Goal: Task Accomplishment & Management: Complete application form

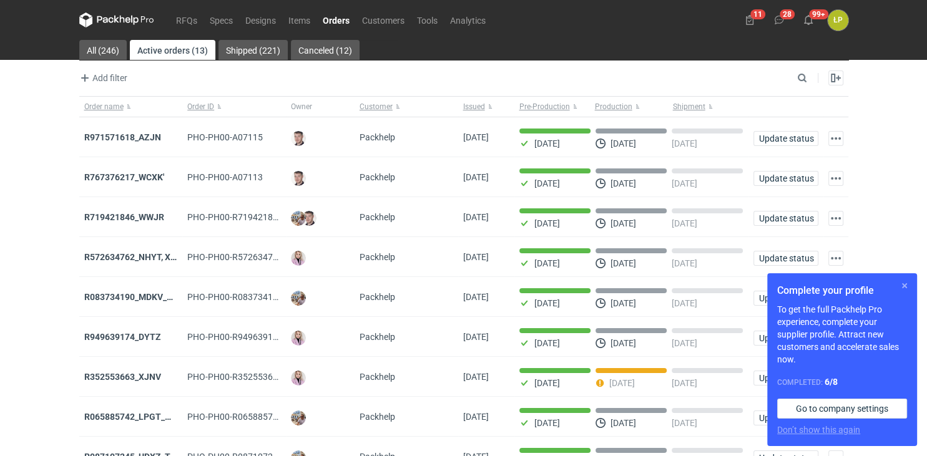
click at [905, 290] on button "button" at bounding box center [904, 286] width 15 height 15
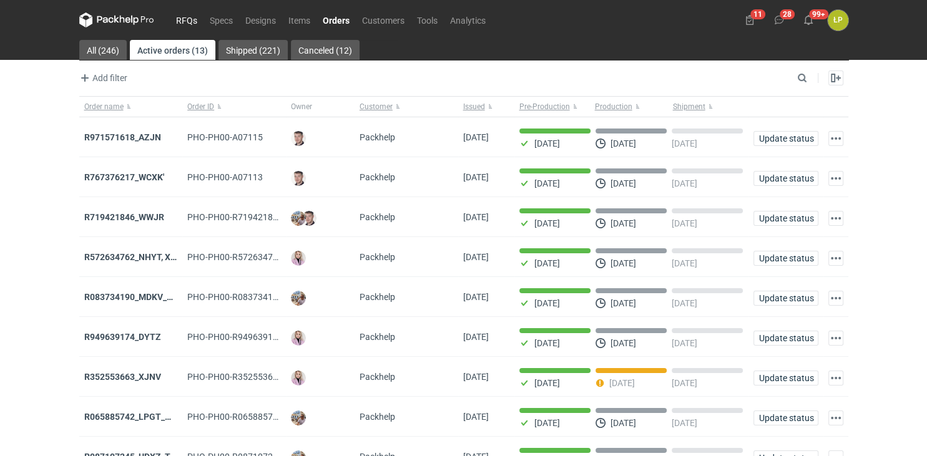
click at [189, 19] on link "RFQs" at bounding box center [187, 19] width 34 height 15
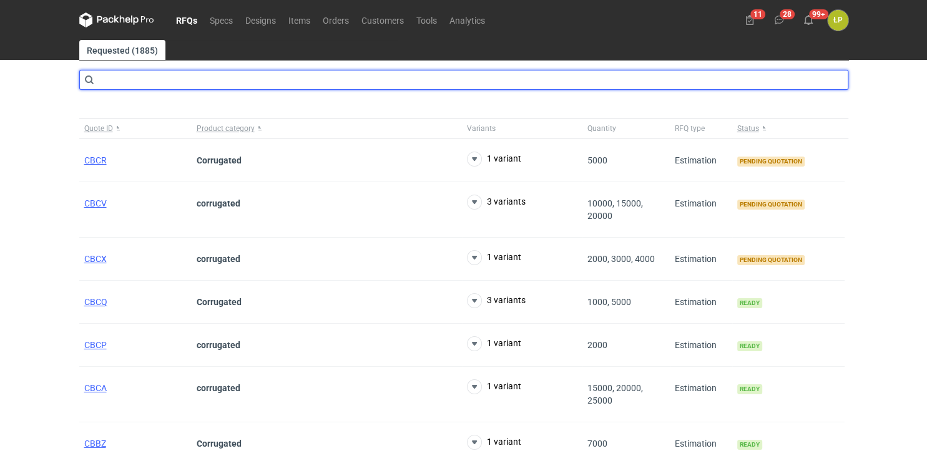
click at [192, 87] on input "text" at bounding box center [463, 80] width 769 height 20
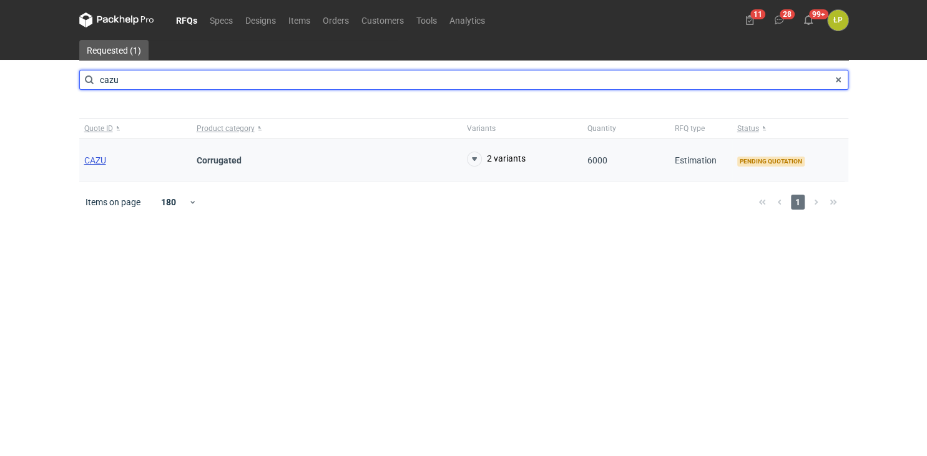
type input "cazu"
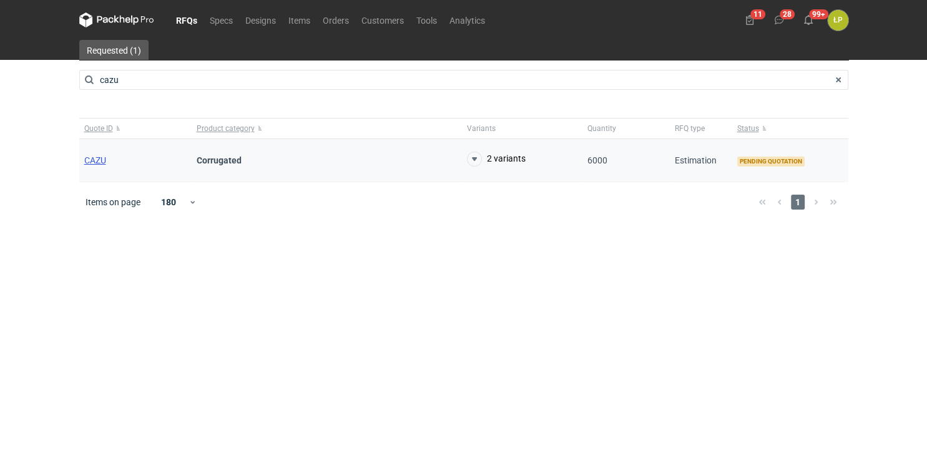
click at [99, 159] on span "CAZU" at bounding box center [95, 160] width 22 height 10
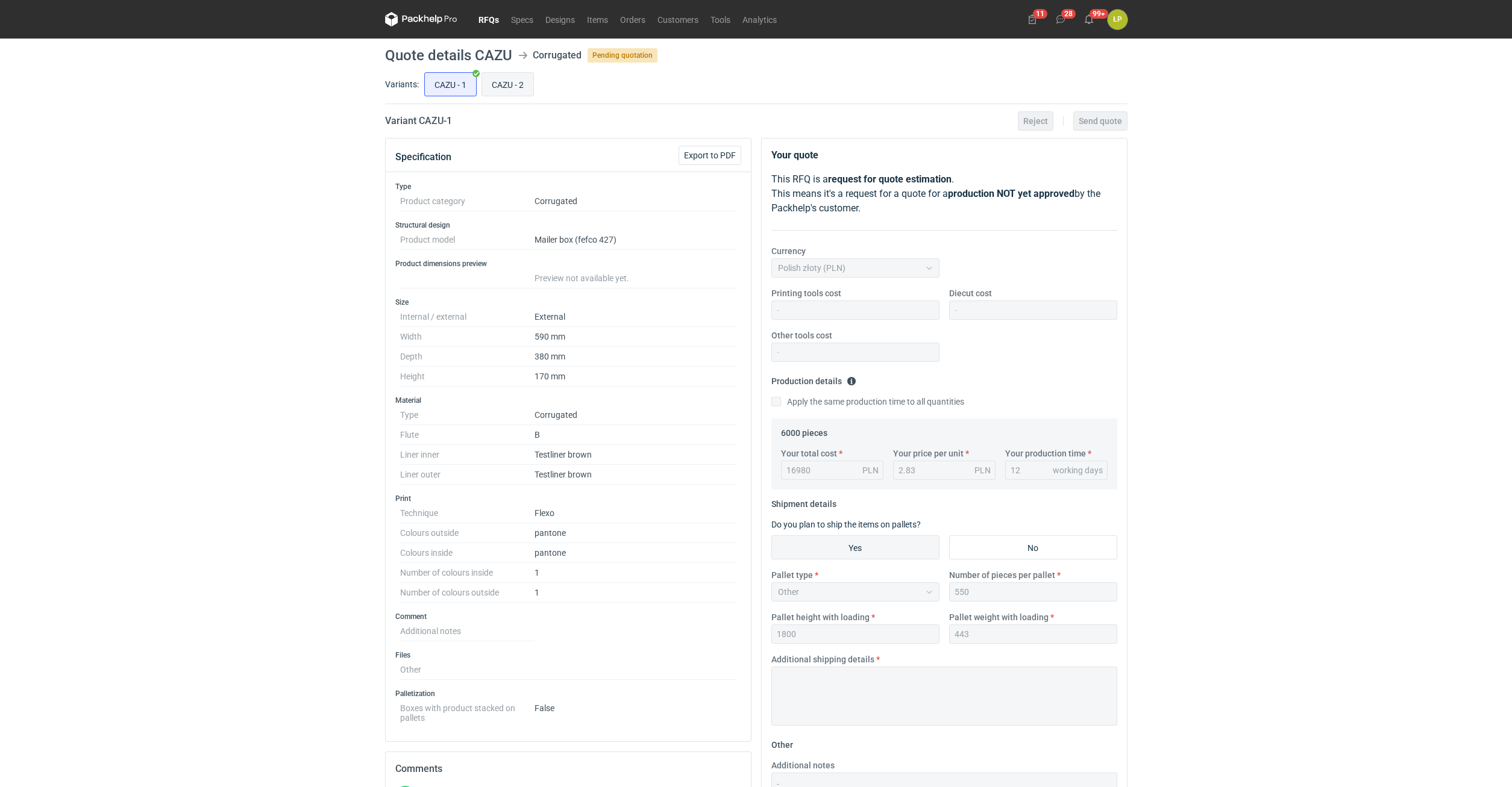
click at [507, 88] on input "CAZU - 2" at bounding box center [508, 85] width 51 height 23
radio input "true"
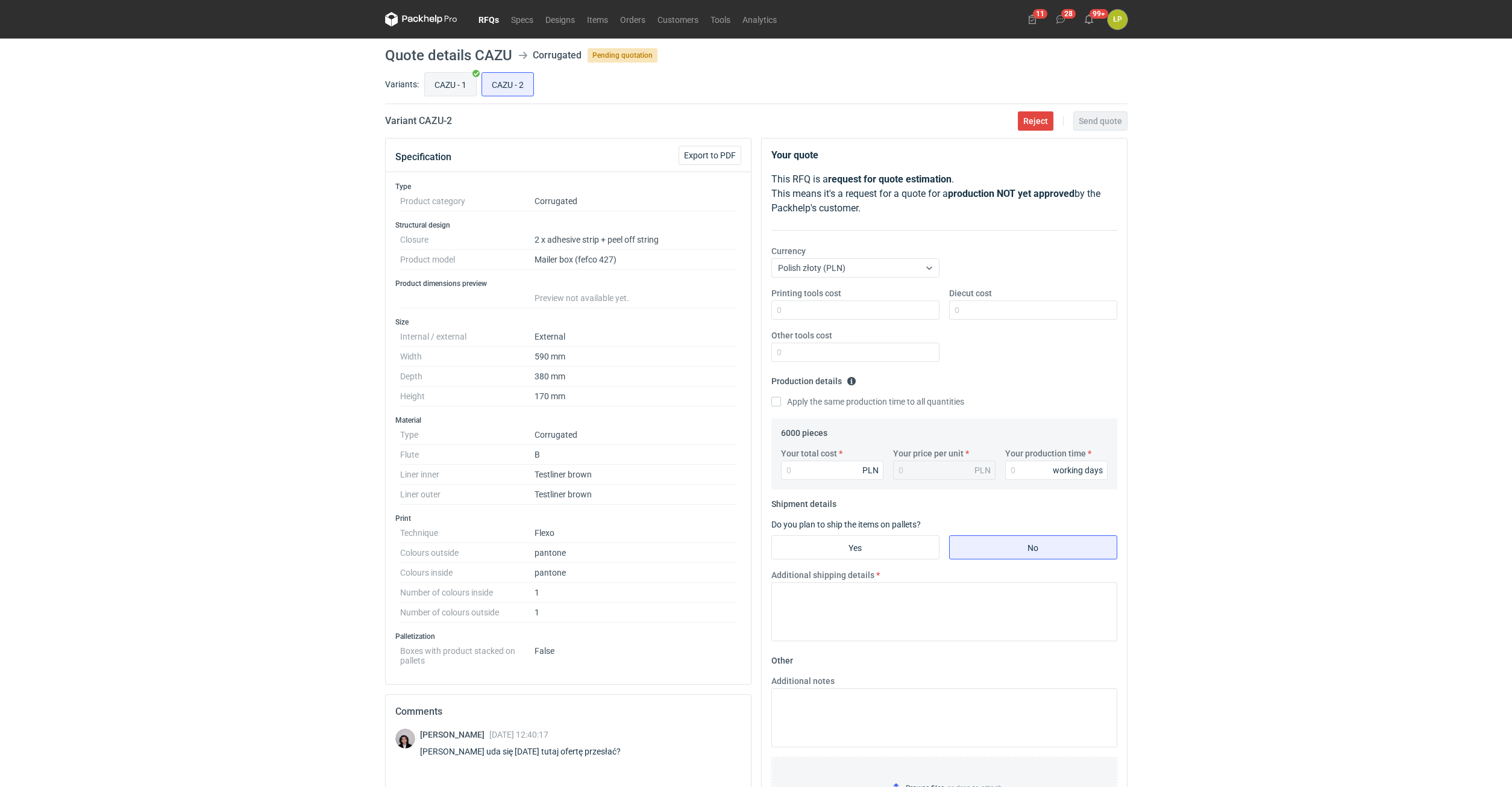
click at [440, 93] on input "CAZU - 1" at bounding box center [450, 85] width 51 height 23
radio input "true"
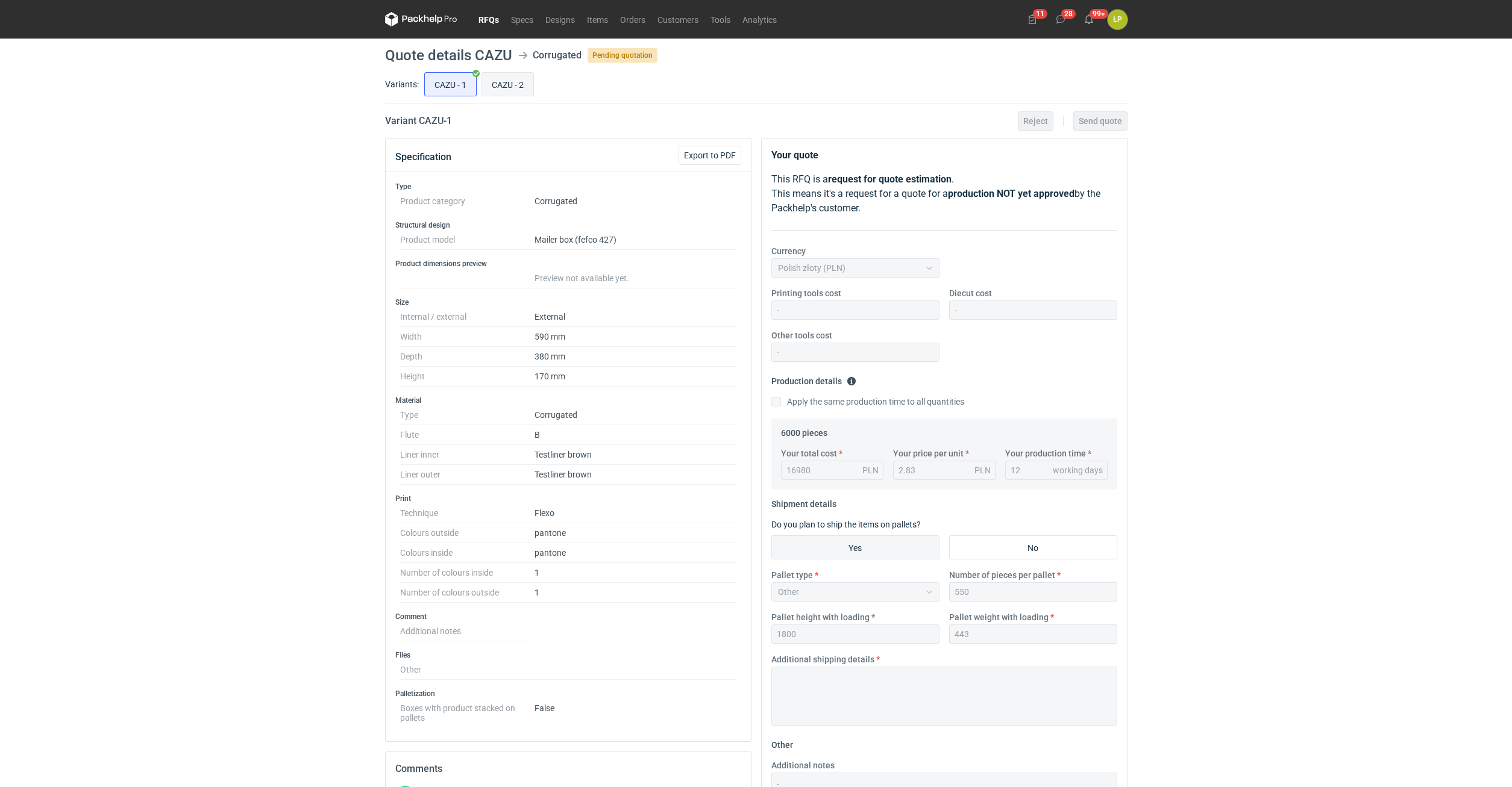
click at [504, 88] on input "CAZU - 2" at bounding box center [508, 85] width 51 height 23
radio input "true"
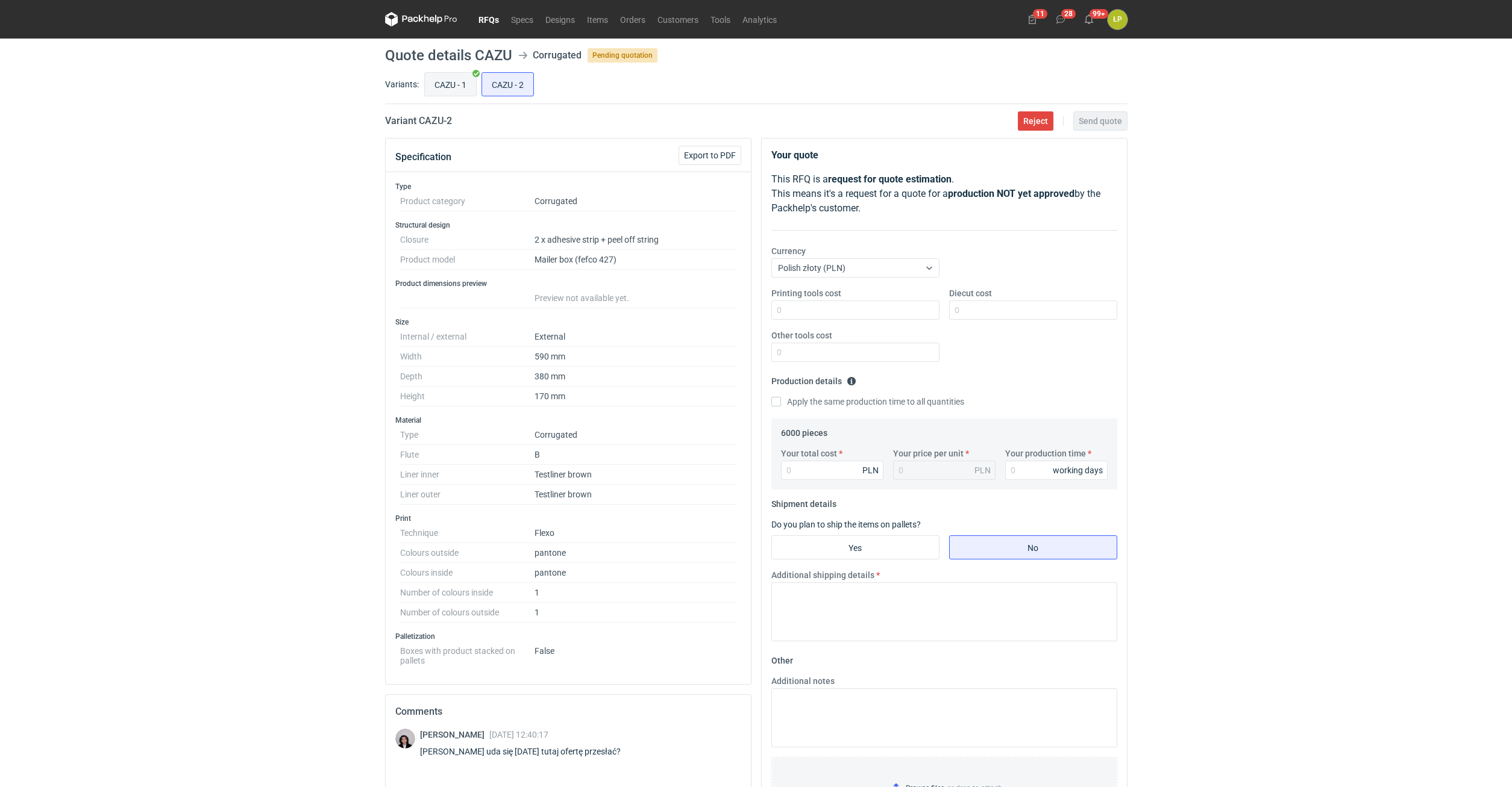
click at [452, 95] on input "CAZU - 1" at bounding box center [450, 85] width 51 height 23
radio input "true"
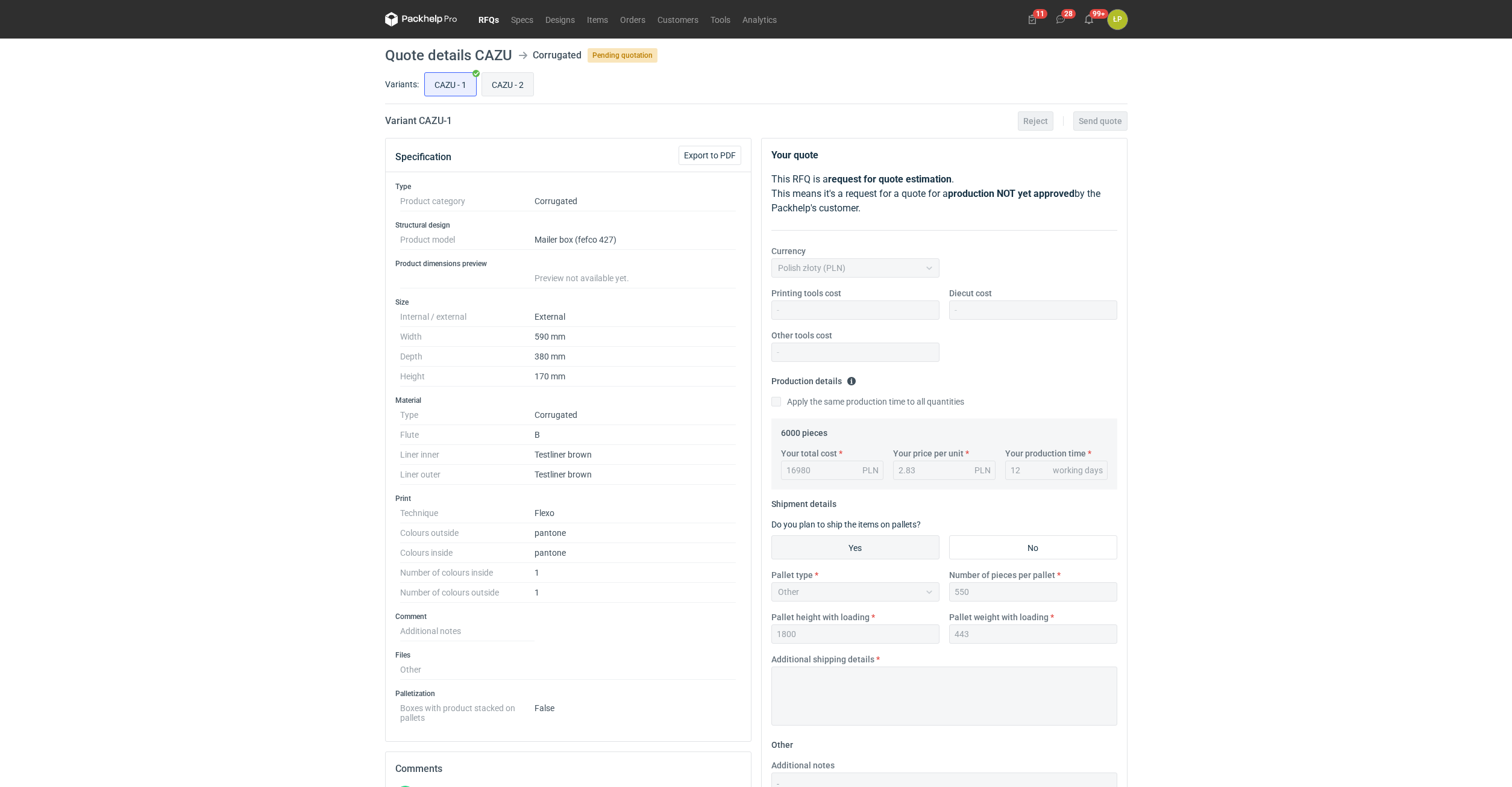
click at [505, 93] on input "CAZU - 2" at bounding box center [508, 85] width 51 height 23
radio input "true"
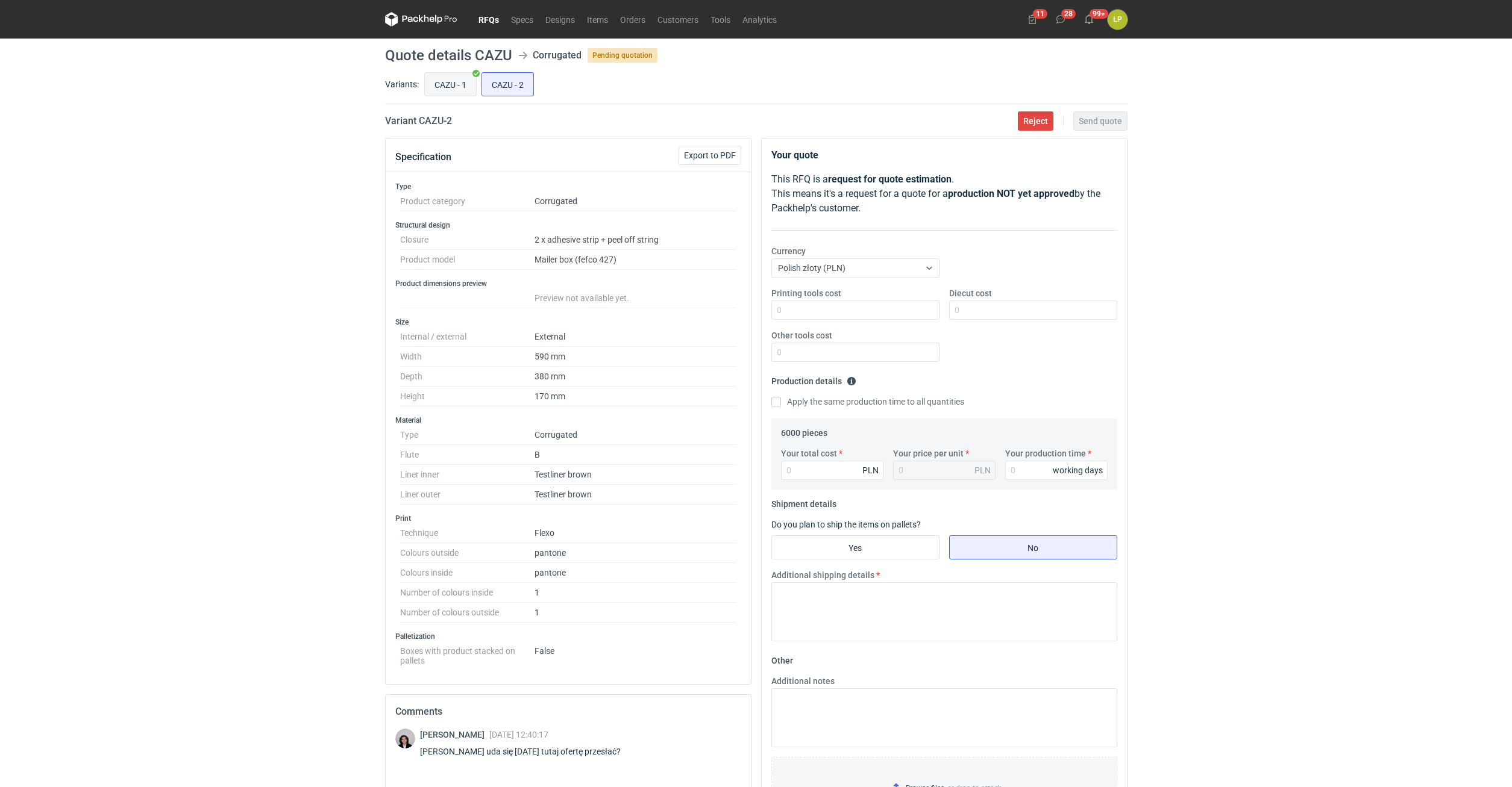
click at [464, 94] on input "CAZU - 1" at bounding box center [450, 85] width 51 height 23
radio input "true"
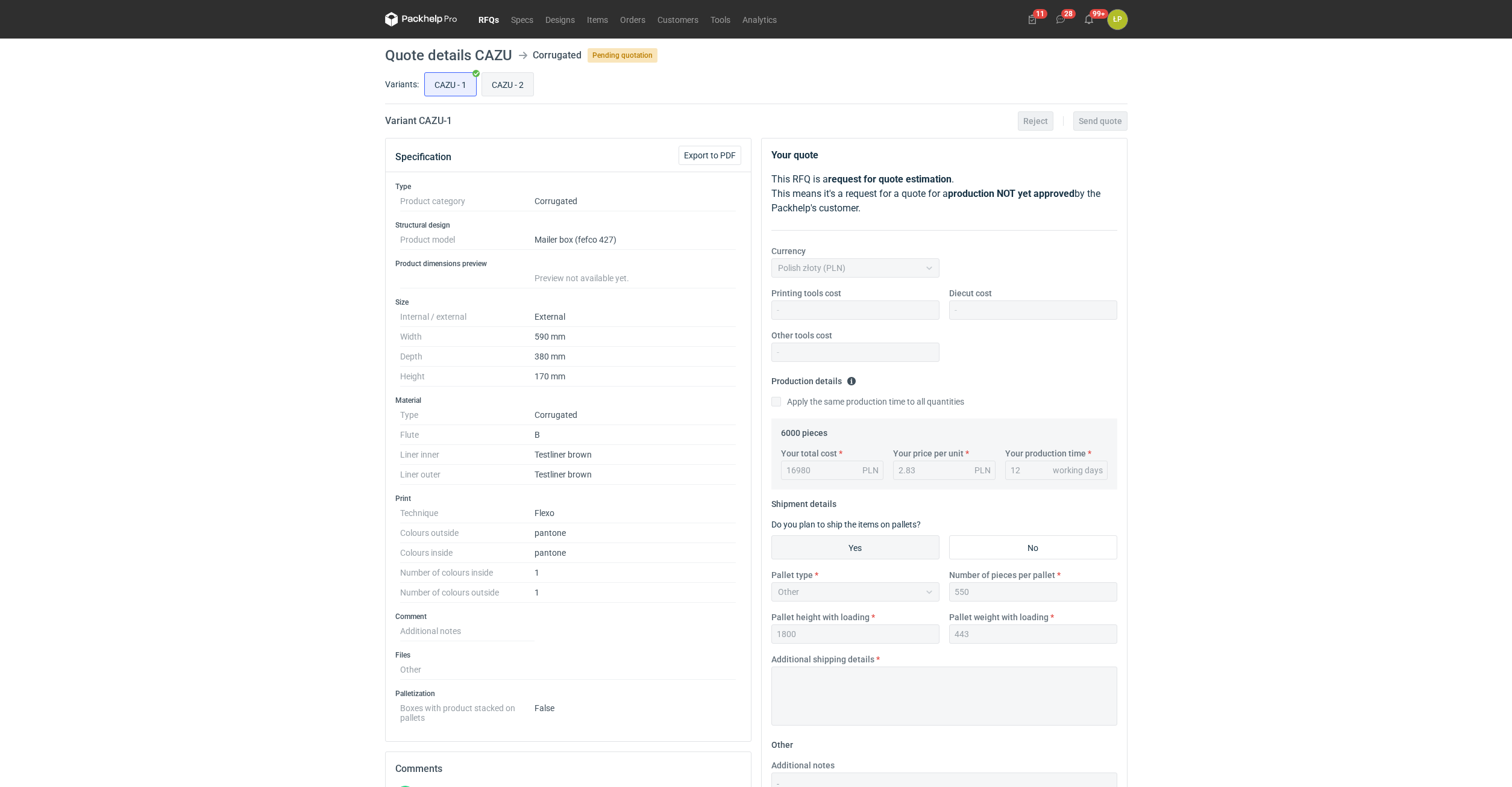
click at [514, 94] on input "CAZU - 2" at bounding box center [508, 85] width 51 height 23
radio input "true"
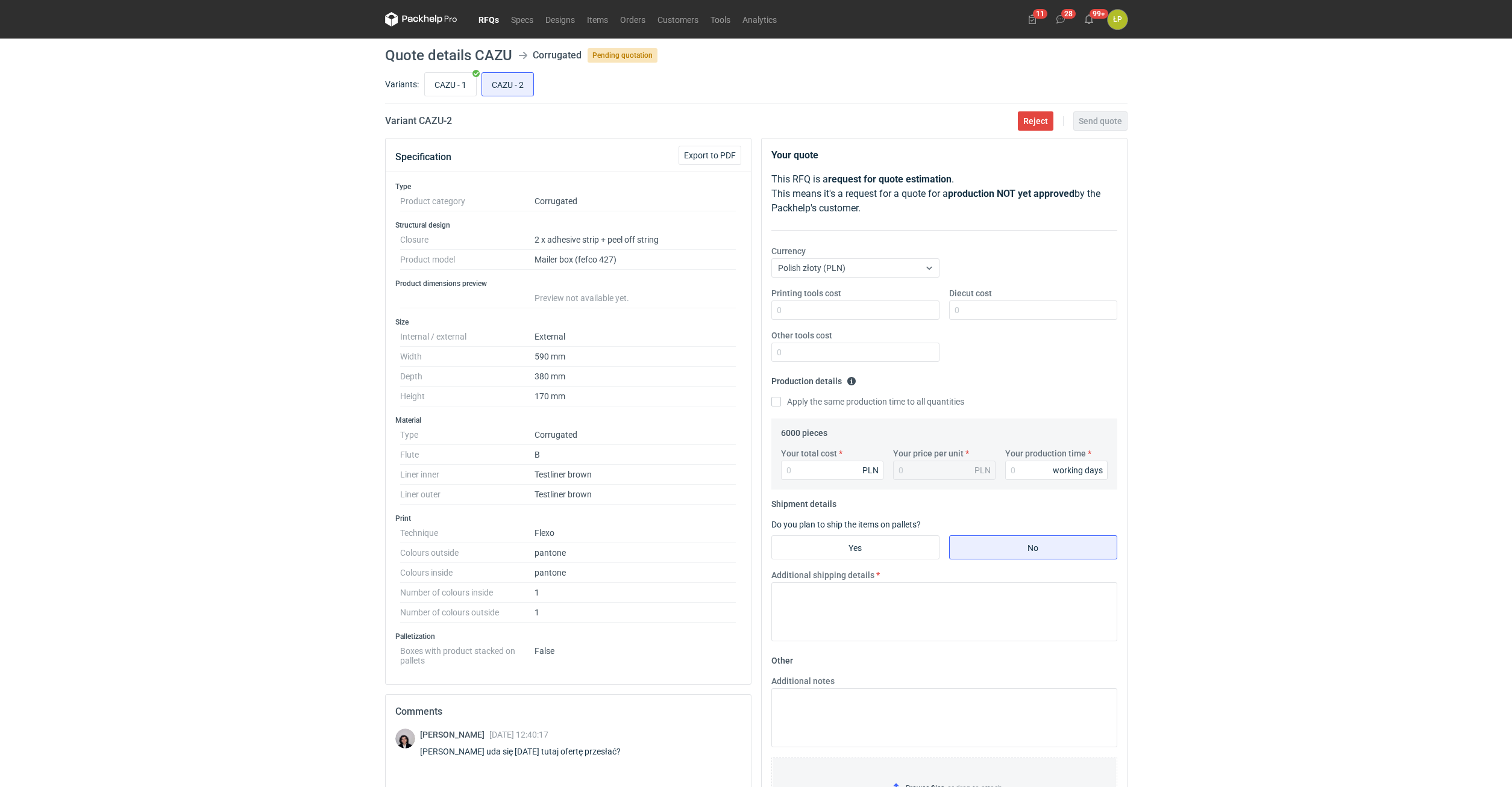
click at [459, 97] on div "CAZU - 1 CAZU - 2" at bounding box center [774, 84] width 705 height 29
click at [449, 95] on input "CAZU - 1" at bounding box center [450, 85] width 51 height 23
radio input "true"
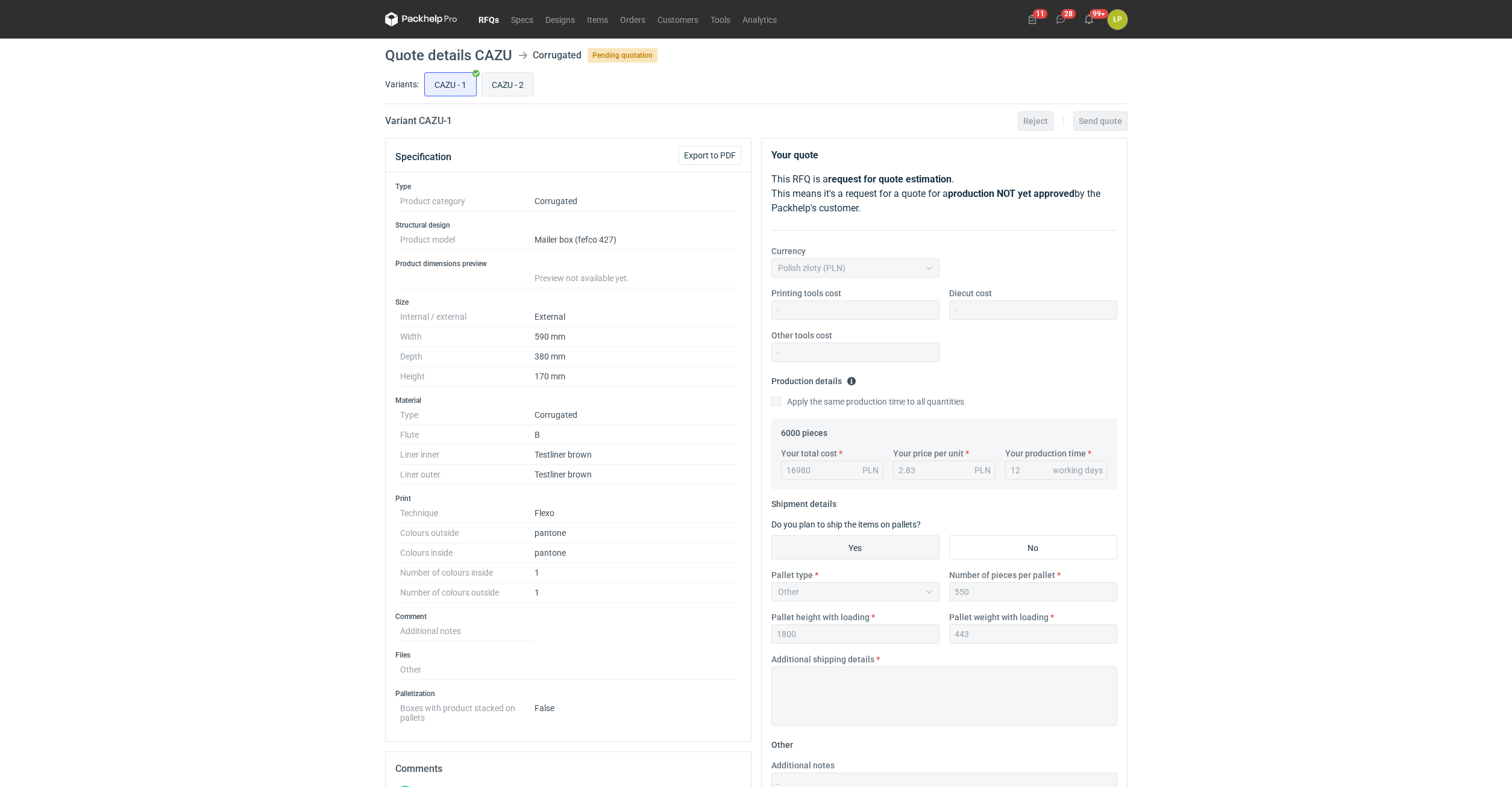
click at [514, 86] on input "CAZU - 2" at bounding box center [508, 85] width 51 height 23
radio input "true"
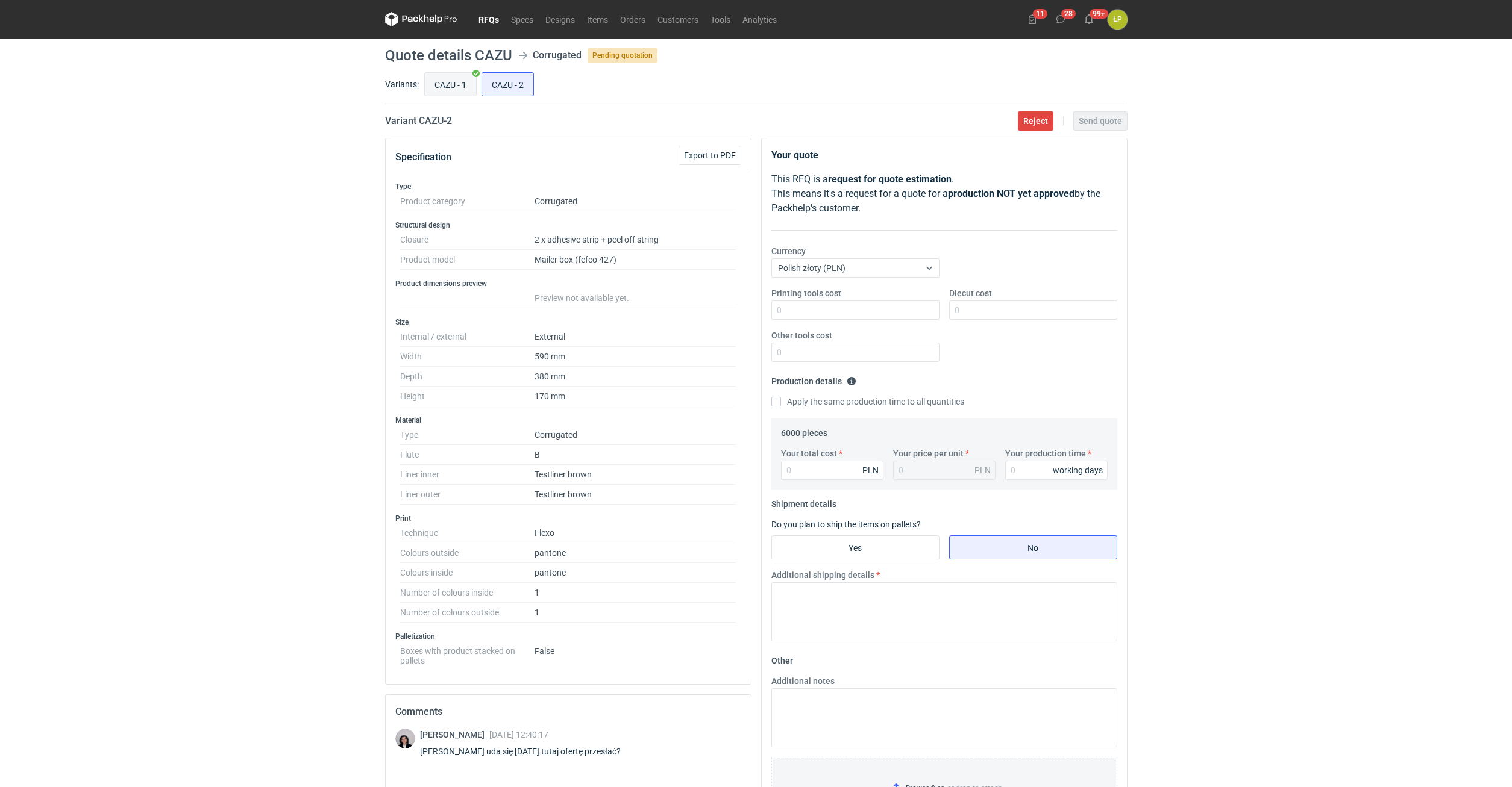
click at [469, 89] on input "CAZU - 1" at bounding box center [450, 85] width 51 height 23
radio input "true"
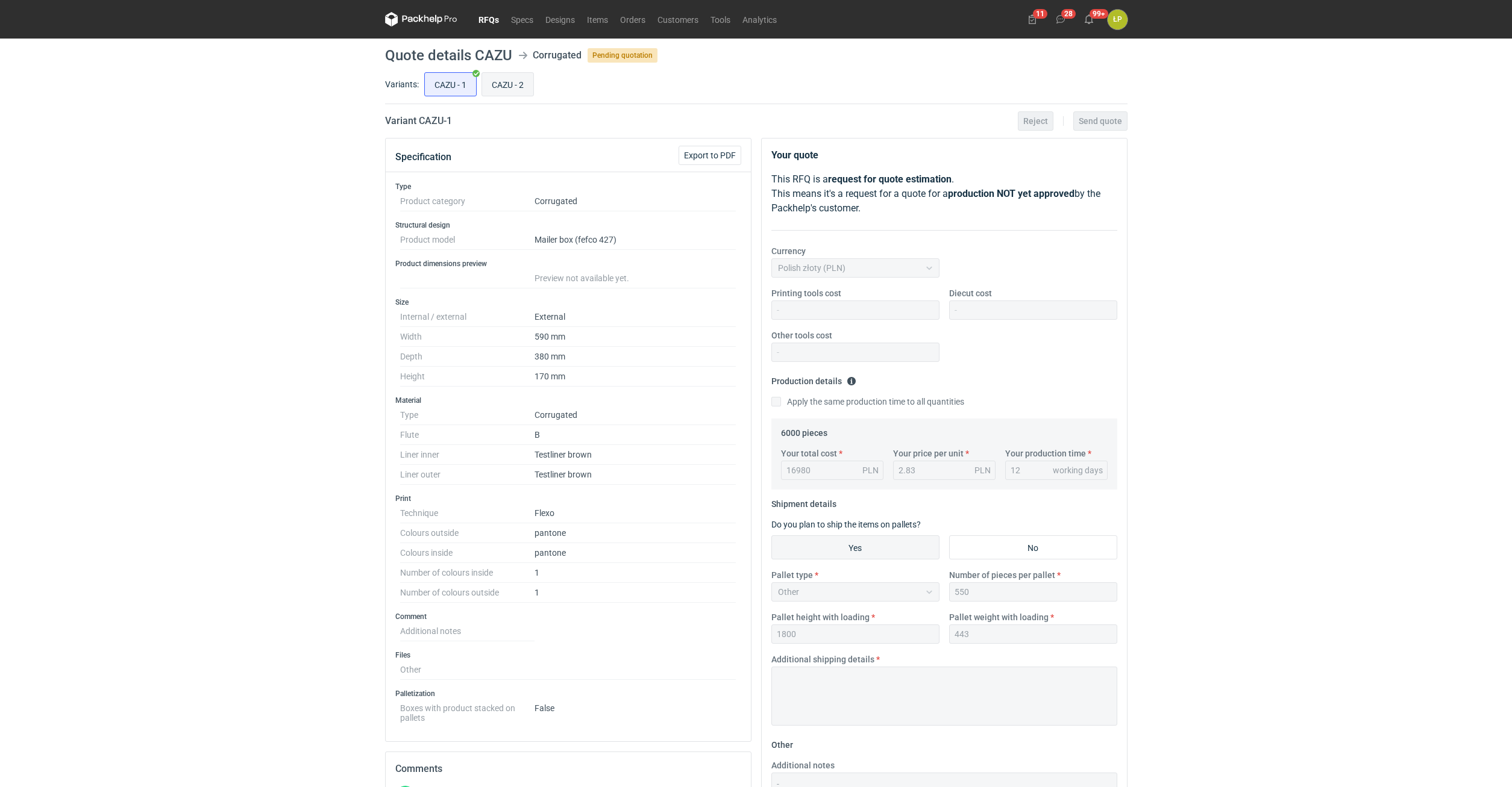
click at [504, 86] on input "CAZU - 2" at bounding box center [508, 85] width 51 height 23
radio input "true"
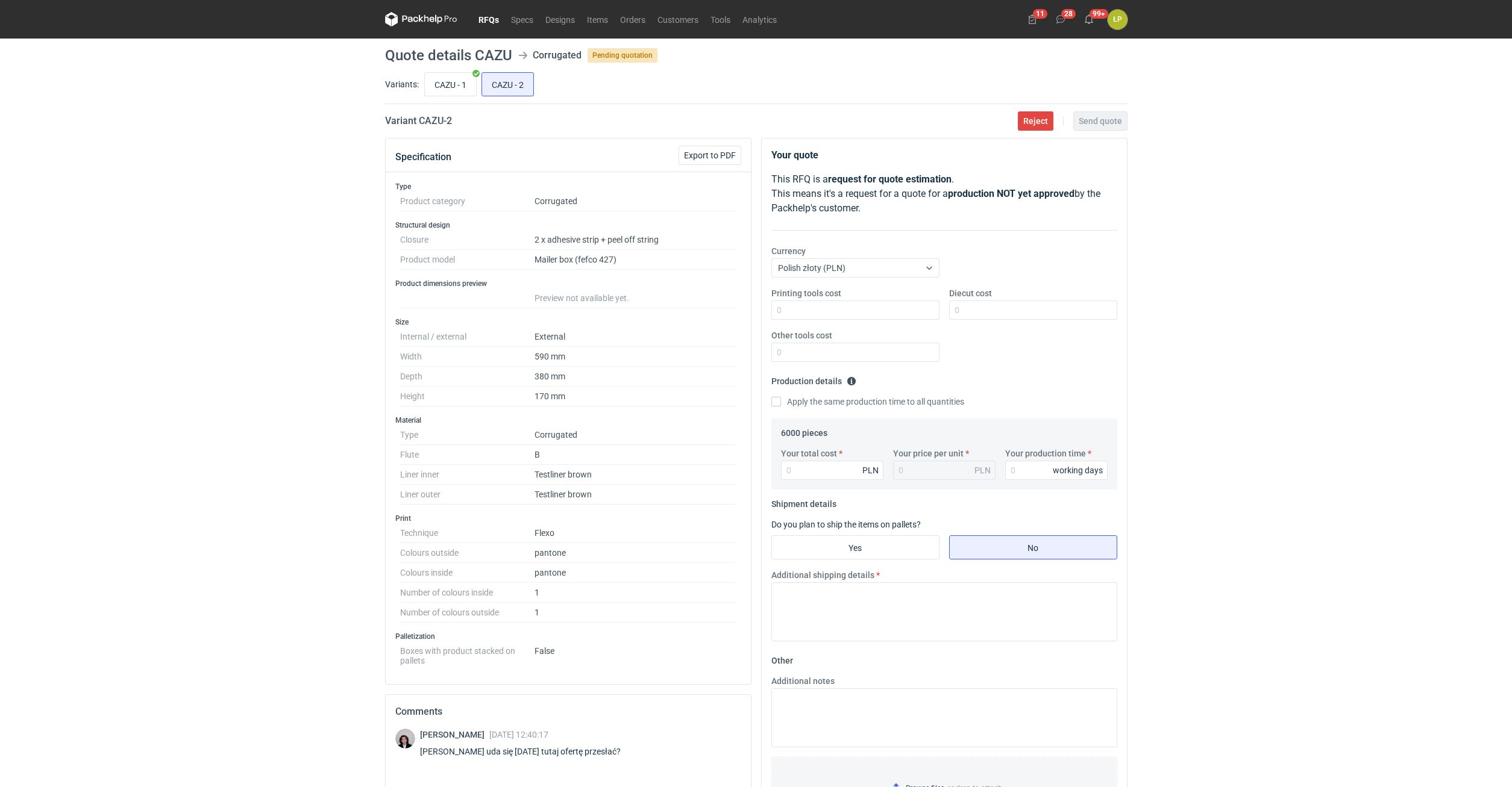
click at [894, 290] on div "RFQs Specs Designs Items Orders Customers Tools Analytics 11 28 99+ ŁP Łukasz P…" at bounding box center [756, 394] width 1512 height 787
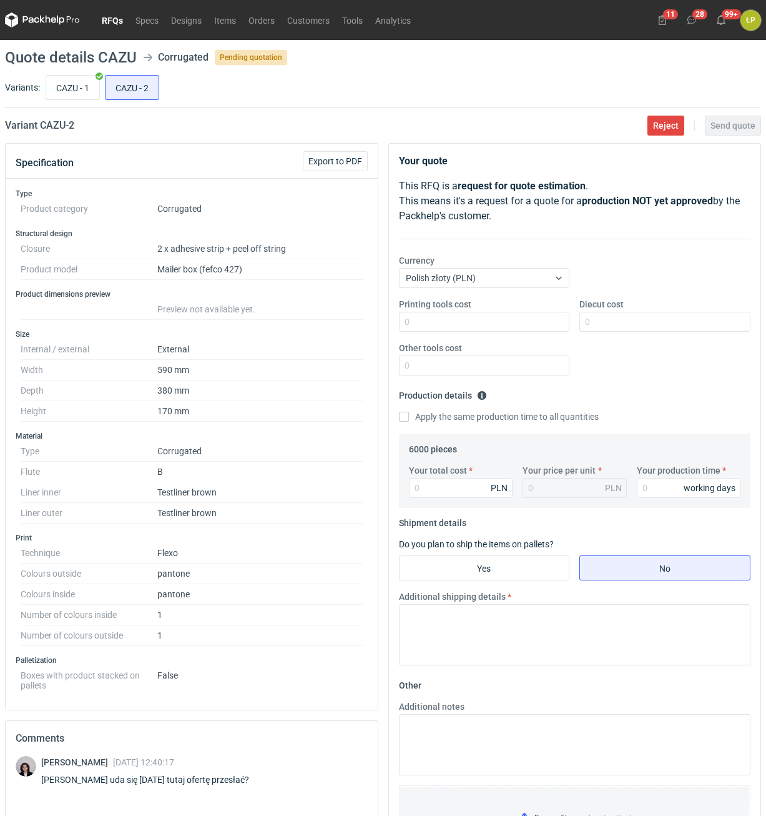
click at [49, 125] on h2 "Variant CAZU - 2" at bounding box center [39, 125] width 69 height 15
copy h2 "CAZU"
click at [77, 91] on input "CAZU - 1" at bounding box center [72, 88] width 53 height 24
radio input "true"
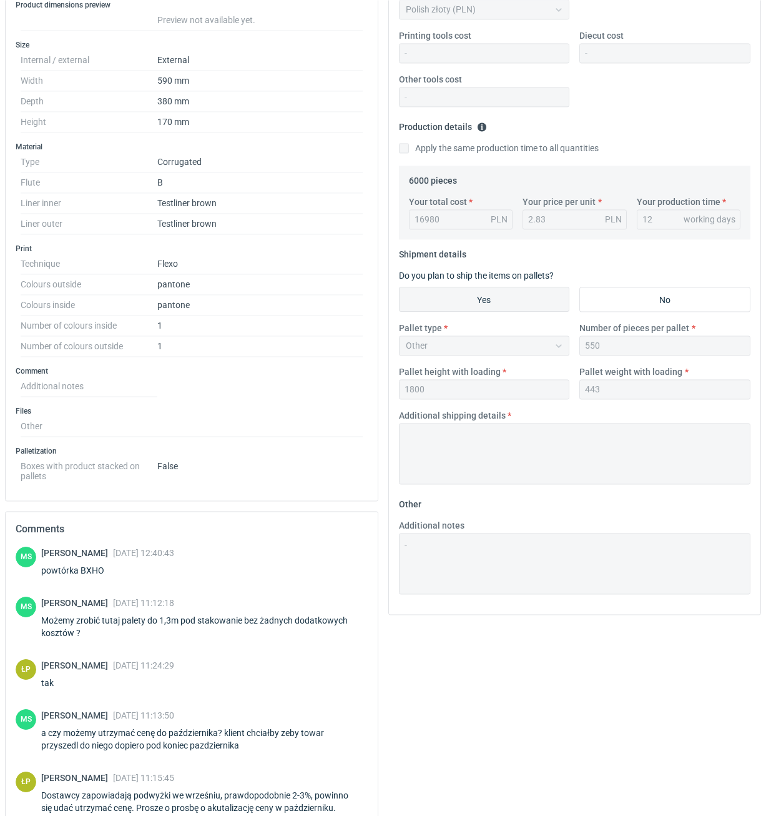
scroll to position [212, 0]
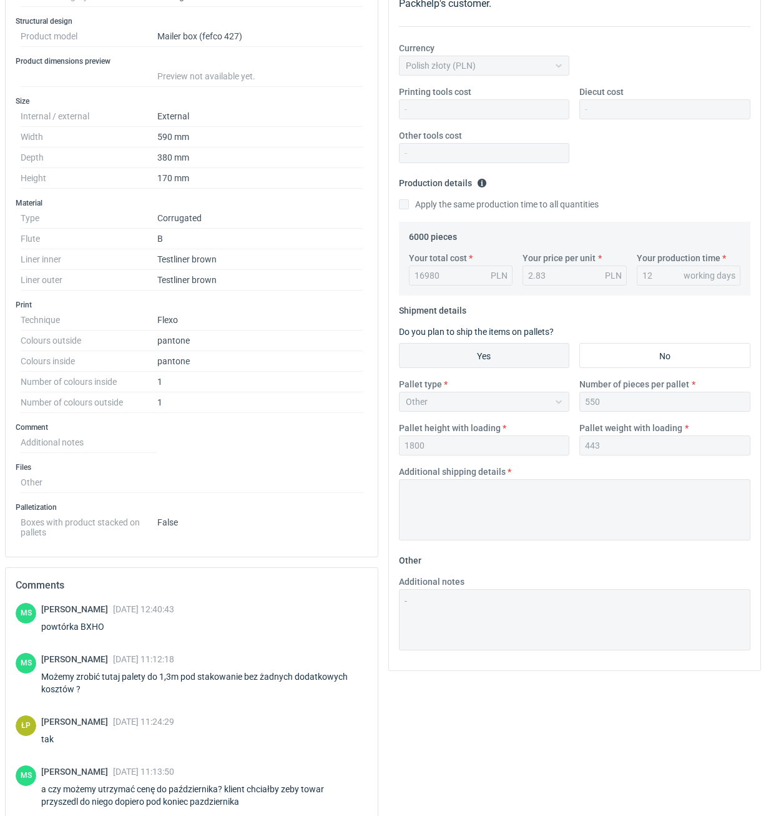
click at [93, 456] on div "powtórka BXHO" at bounding box center [107, 626] width 133 height 12
copy div "BXHO"
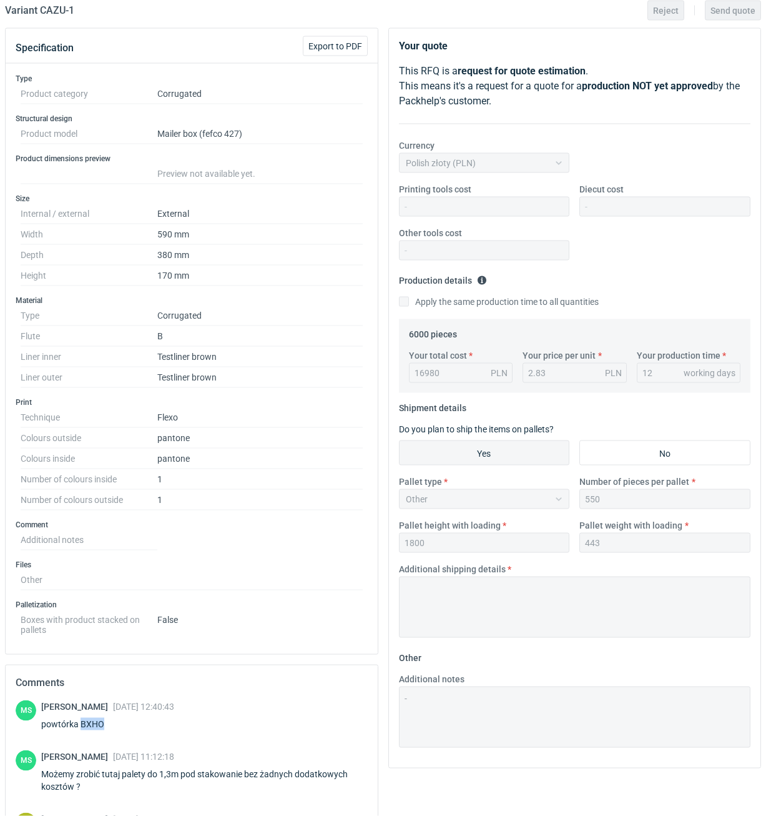
scroll to position [0, 0]
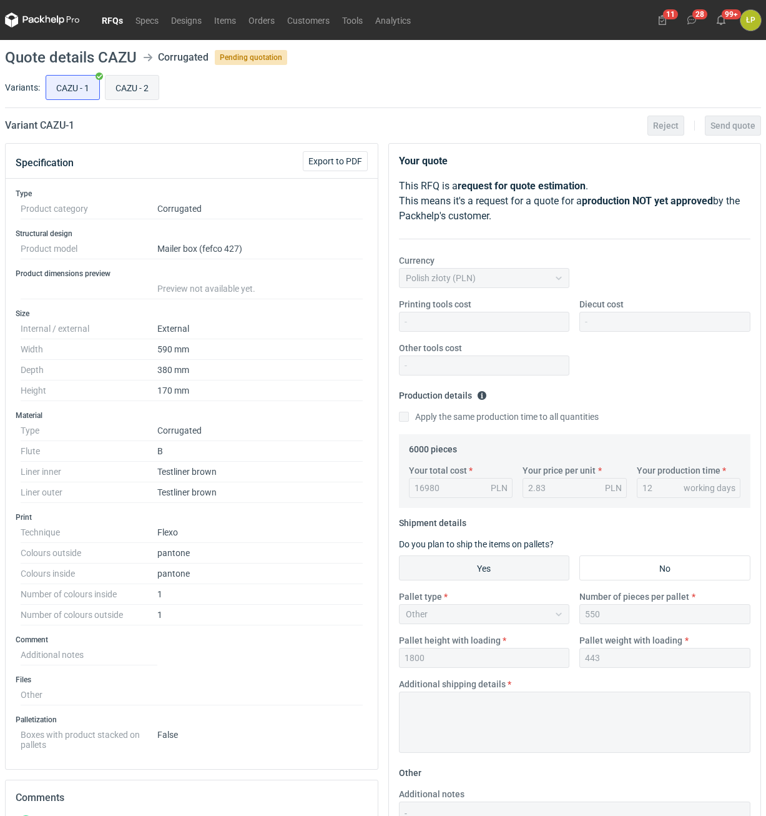
click at [129, 84] on input "CAZU - 2" at bounding box center [132, 88] width 53 height 24
radio input "true"
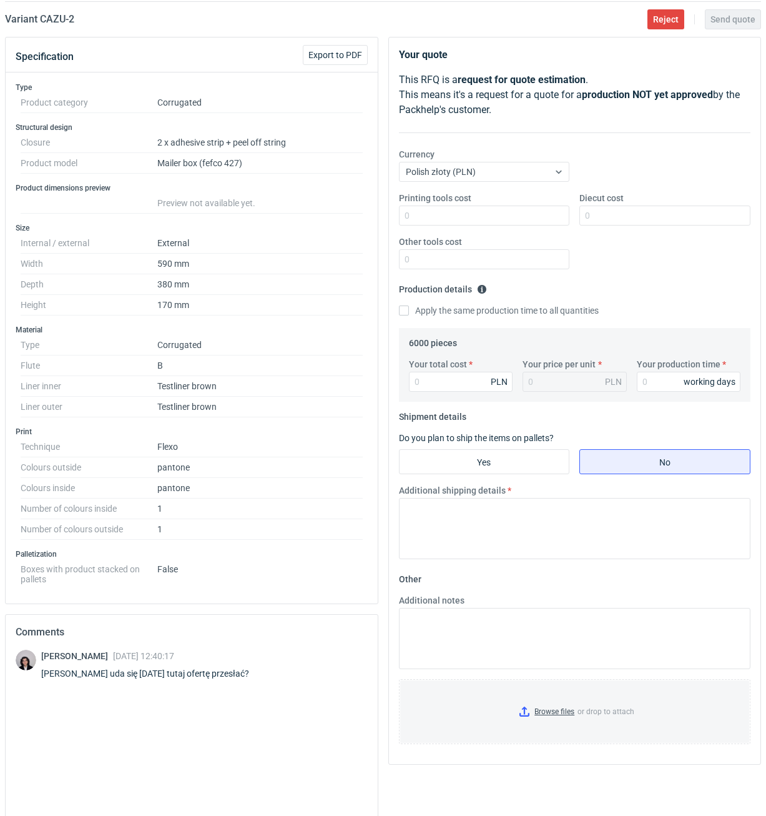
scroll to position [204, 0]
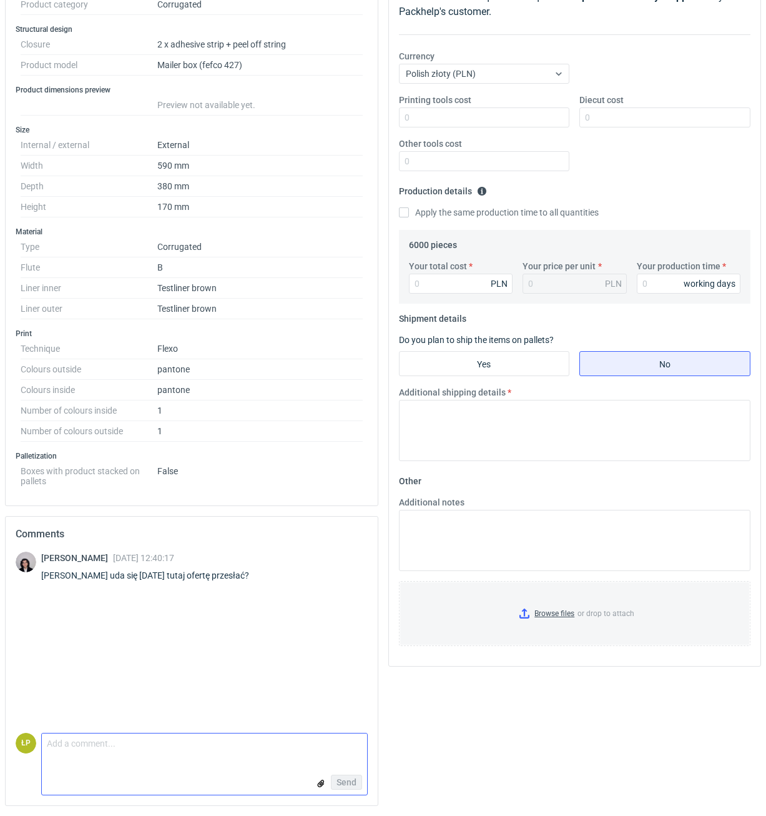
click at [224, 456] on textarea "Comment message" at bounding box center [204, 746] width 325 height 26
type textarea "zrywka - potrzebujemy nowy wykrojnik."
click at [358, 456] on button "Send" at bounding box center [346, 781] width 31 height 15
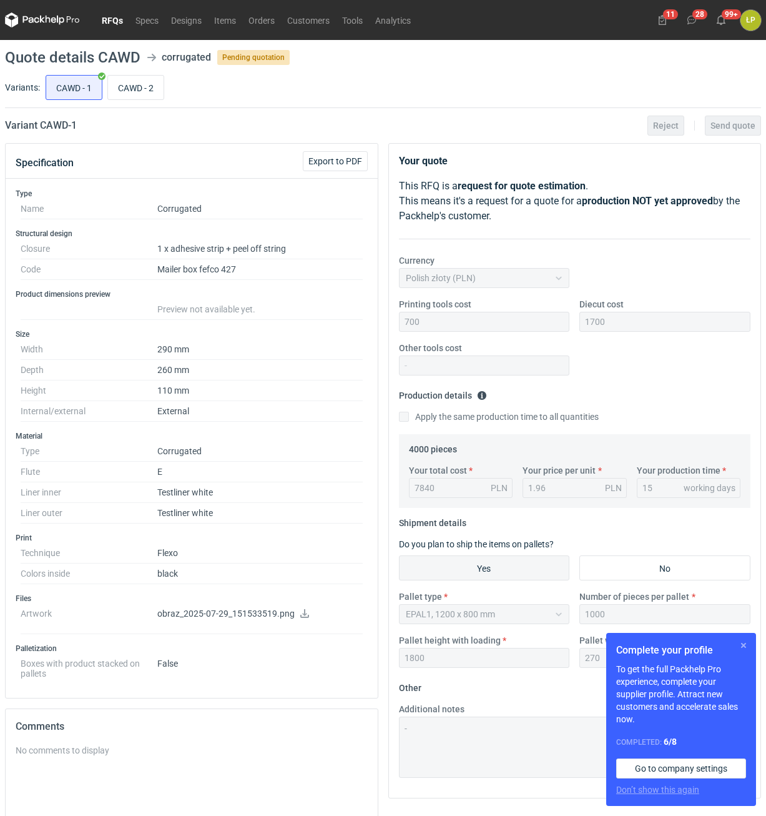
click at [745, 644] on button "button" at bounding box center [743, 645] width 15 height 15
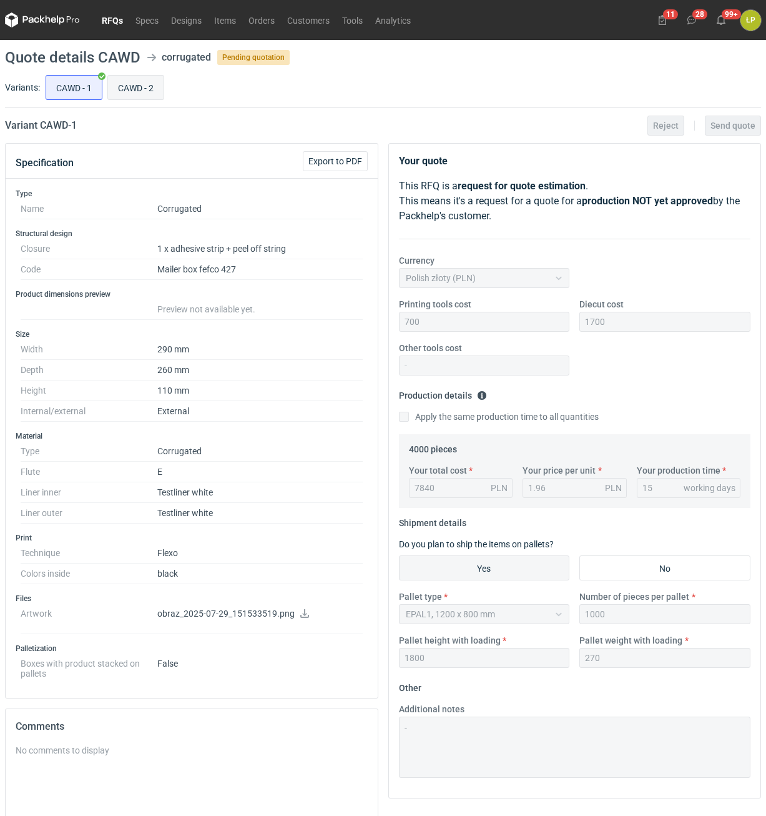
click at [142, 87] on input "CAWD - 2" at bounding box center [136, 88] width 56 height 24
radio input "true"
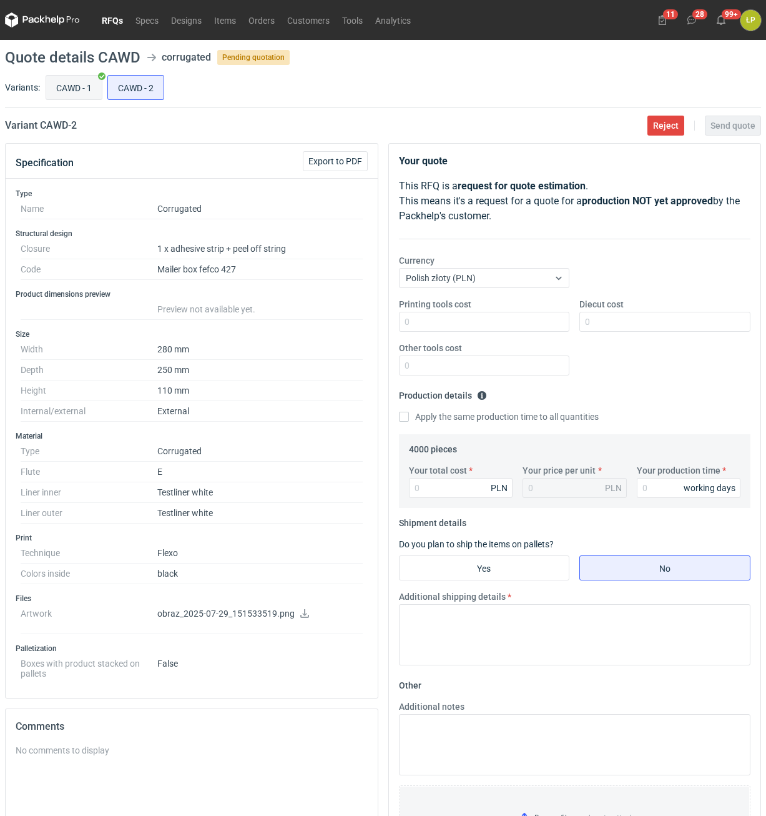
click at [66, 84] on input "CAWD - 1" at bounding box center [74, 88] width 56 height 24
radio input "true"
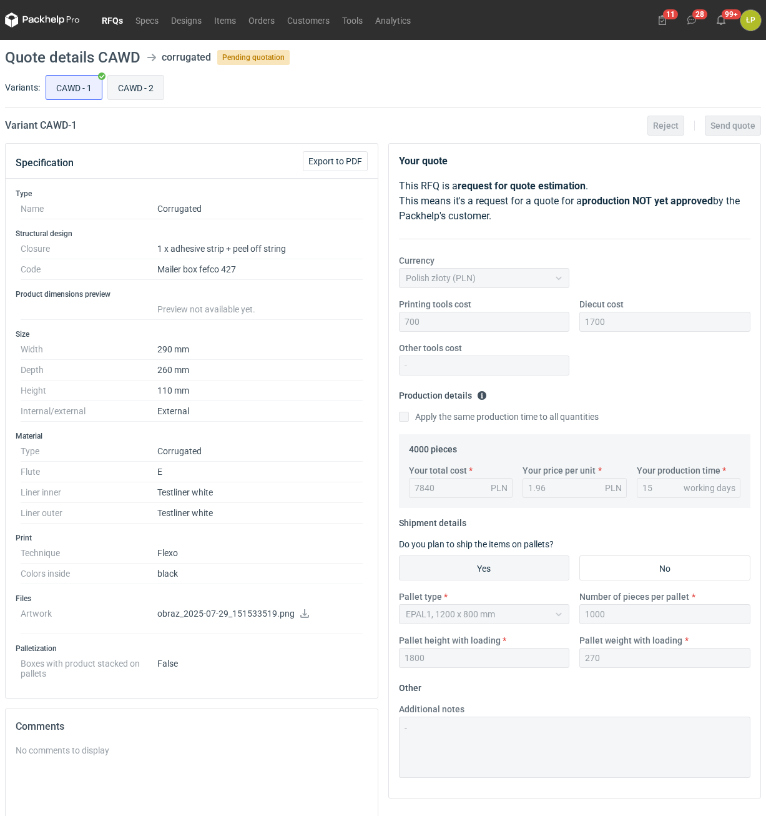
click at [139, 86] on input "CAWD - 2" at bounding box center [136, 88] width 56 height 24
radio input "true"
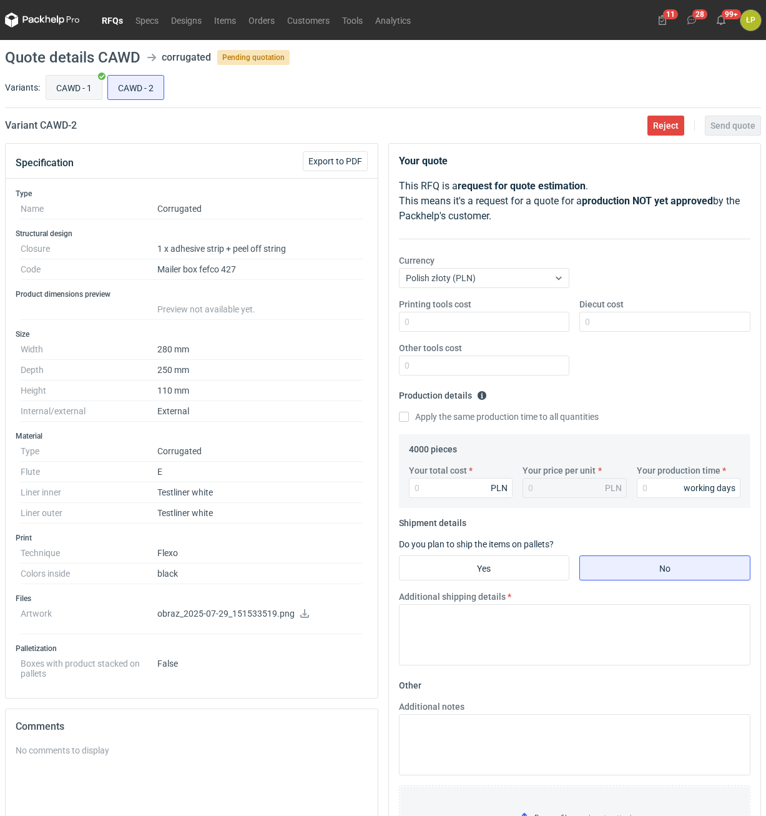
click at [84, 91] on input "CAWD - 1" at bounding box center [74, 88] width 56 height 24
radio input "true"
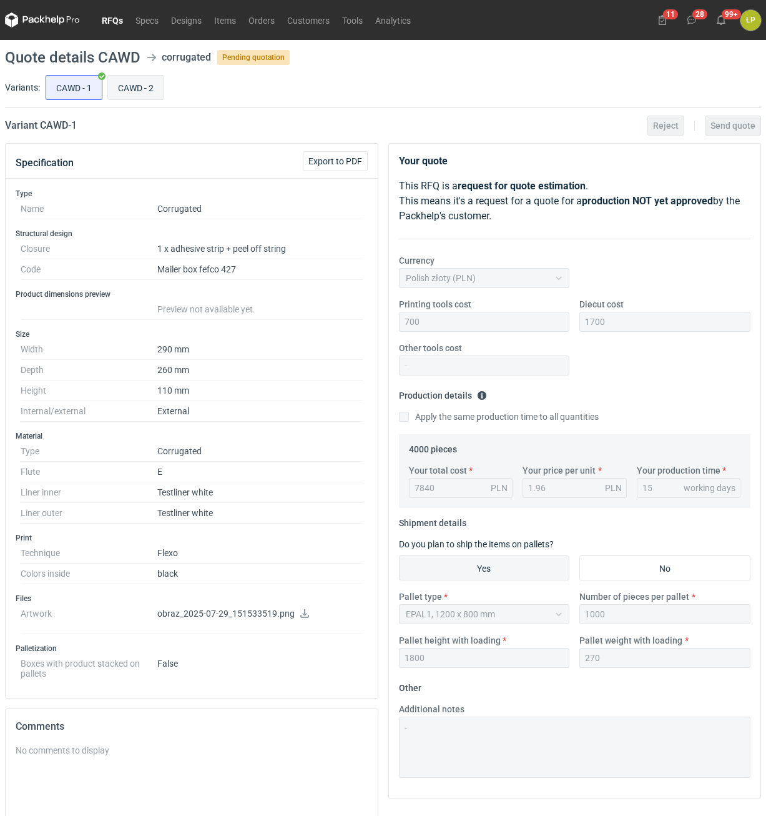
click at [123, 91] on input "CAWD - 2" at bounding box center [136, 88] width 56 height 24
radio input "true"
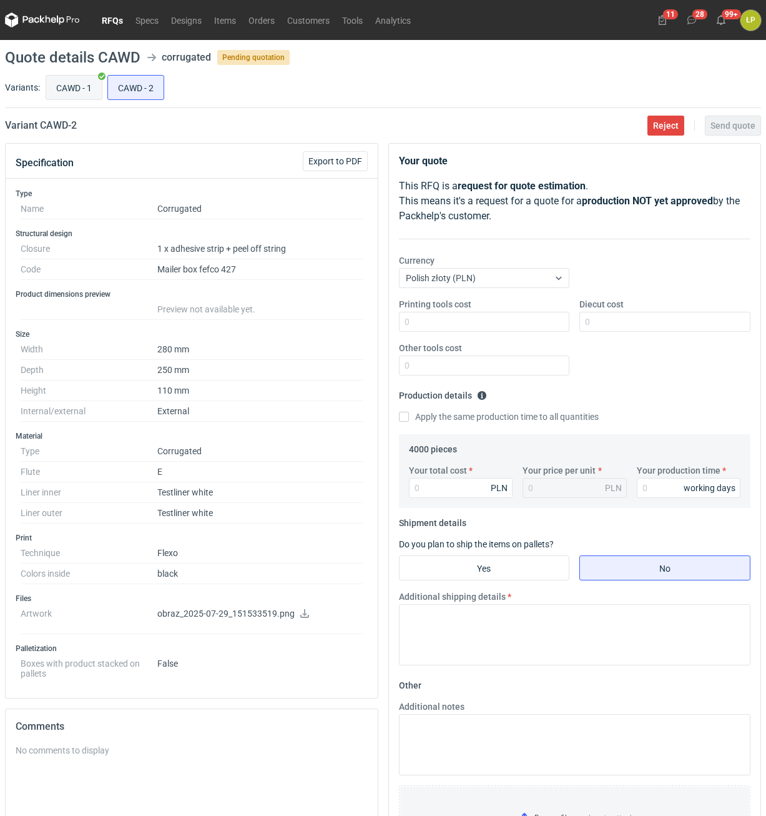
click at [76, 92] on input "CAWD - 1" at bounding box center [74, 88] width 56 height 24
radio input "true"
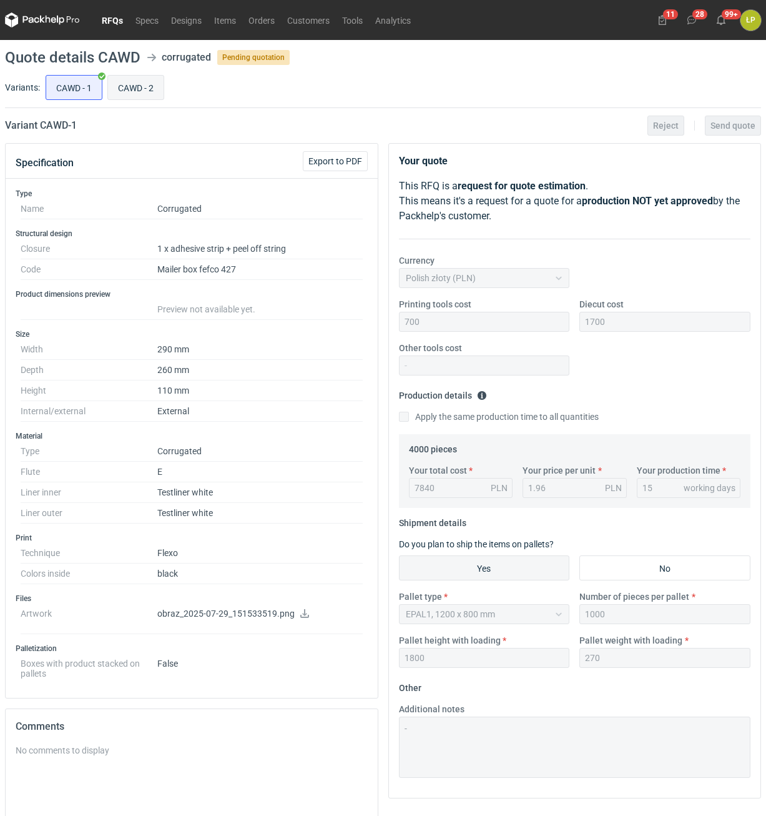
click at [120, 92] on input "CAWD - 2" at bounding box center [136, 88] width 56 height 24
radio input "true"
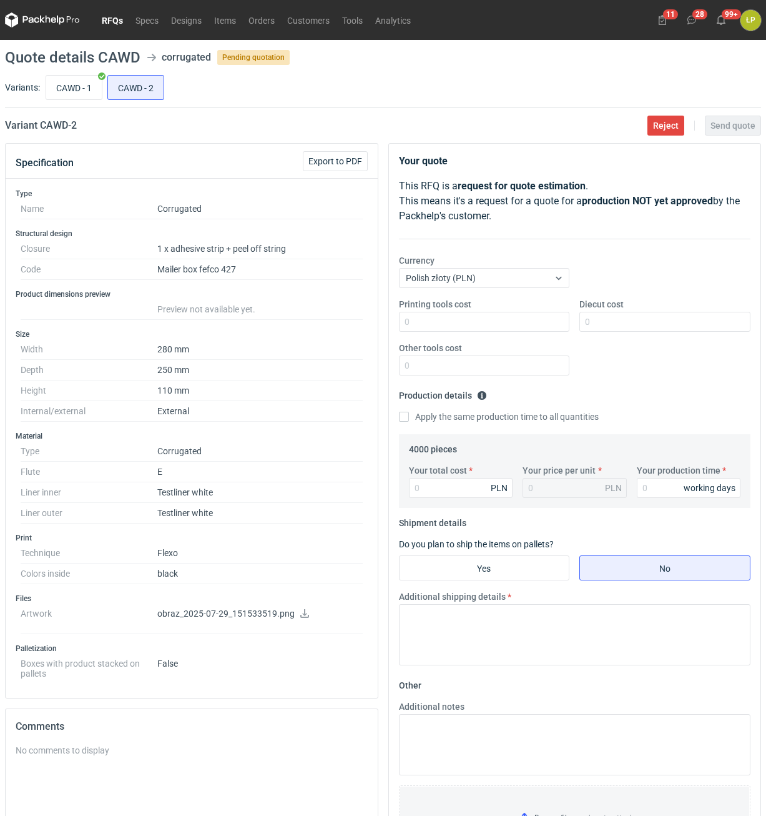
click at [306, 617] on link at bounding box center [305, 614] width 10 height 10
click at [496, 328] on input "Printing tools cost" at bounding box center [484, 322] width 171 height 20
type input "700"
click at [613, 326] on input "Diecut cost" at bounding box center [664, 322] width 171 height 20
type input "1700"
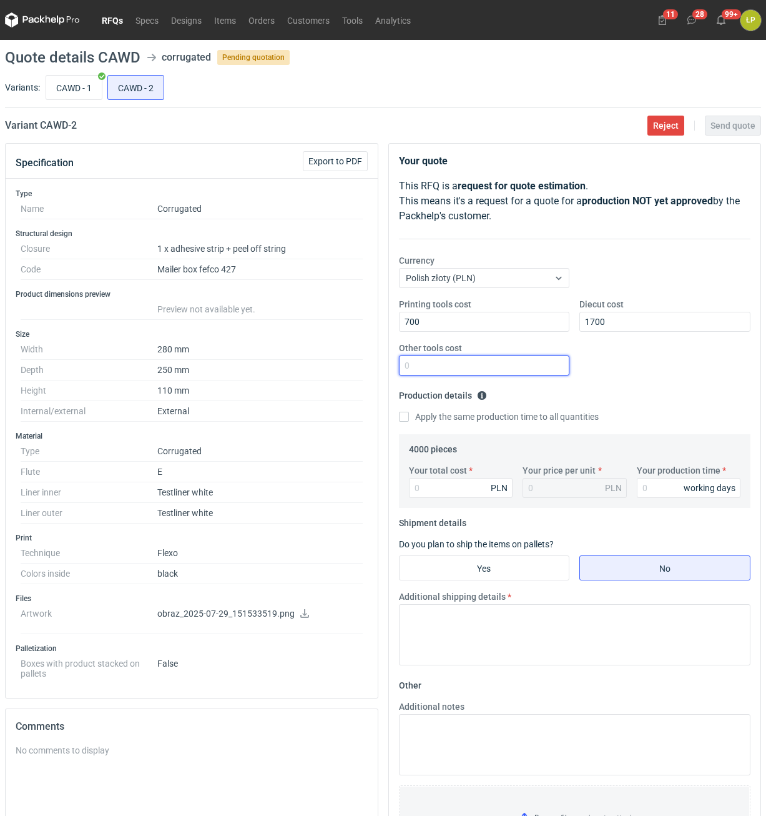
click at [538, 360] on input "Other tools cost" at bounding box center [484, 365] width 171 height 20
type input "0"
click at [658, 483] on input "Your production time" at bounding box center [689, 488] width 104 height 20
type input "15"
click at [478, 496] on input "Your total cost" at bounding box center [461, 488] width 104 height 20
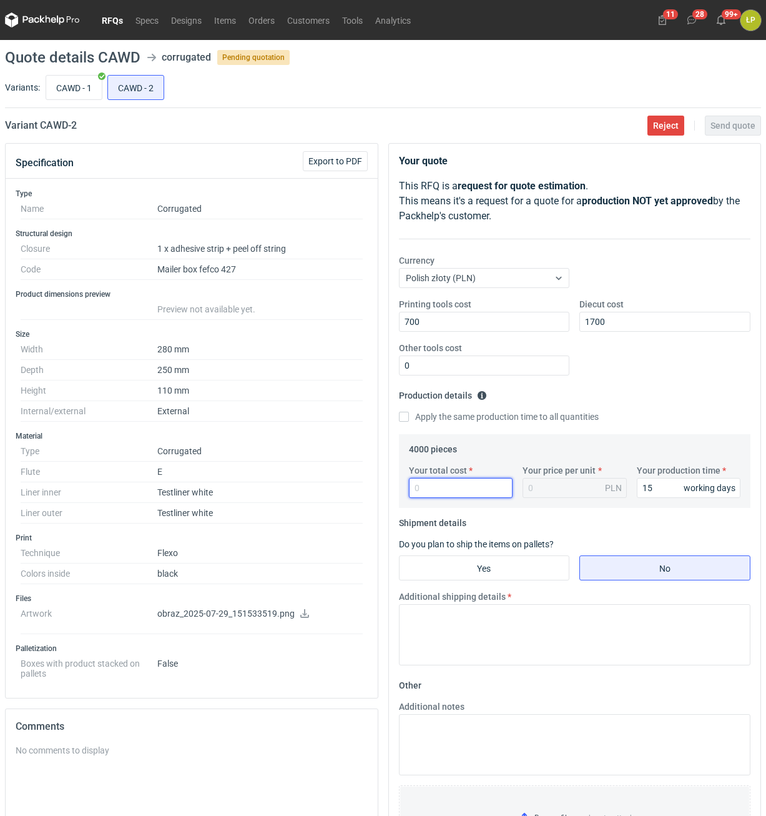
click at [472, 487] on input "Your total cost" at bounding box center [461, 488] width 104 height 20
type input "7200"
type input "1.8"
type input "7200"
click at [515, 570] on input "Yes" at bounding box center [485, 568] width 170 height 24
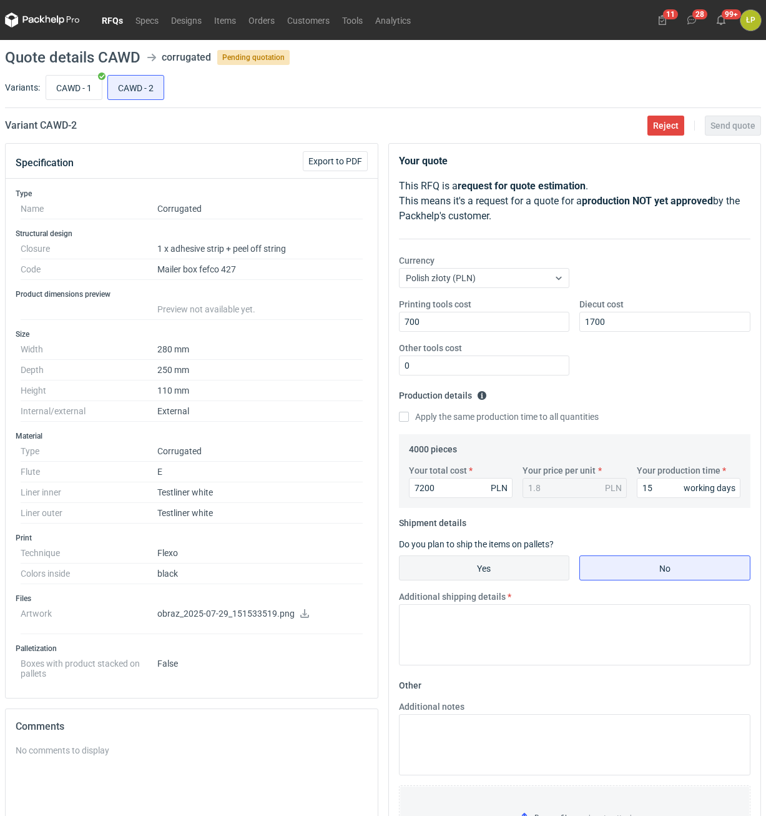
radio input "true"
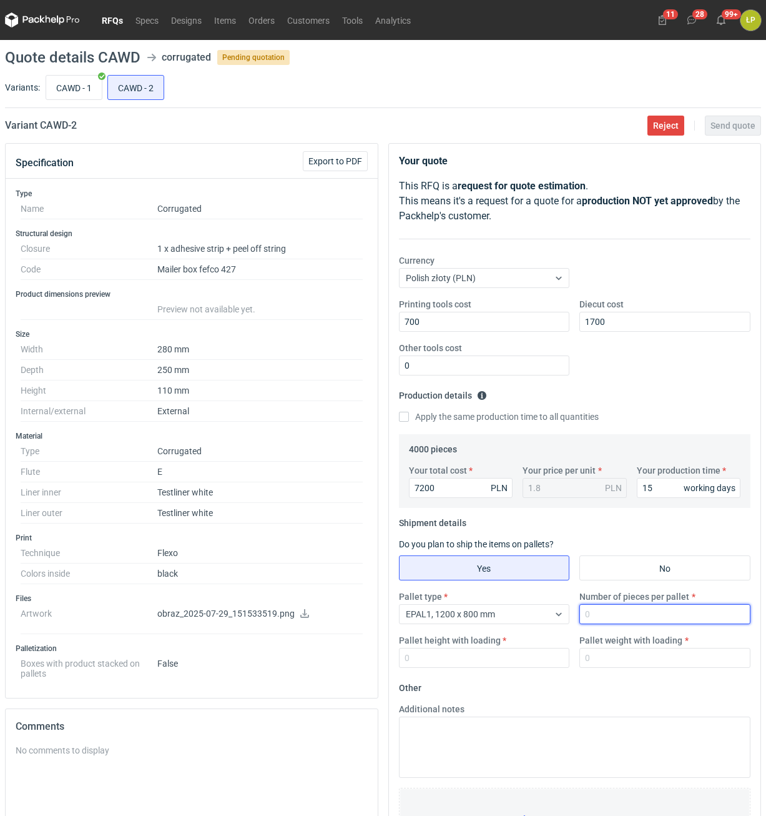
click at [604, 618] on input "Number of pieces per pallet" at bounding box center [664, 614] width 171 height 20
type input "1000"
click at [540, 643] on div "Pallet height with loading" at bounding box center [484, 651] width 181 height 34
click at [540, 650] on div "Pallet height with loading" at bounding box center [484, 651] width 181 height 34
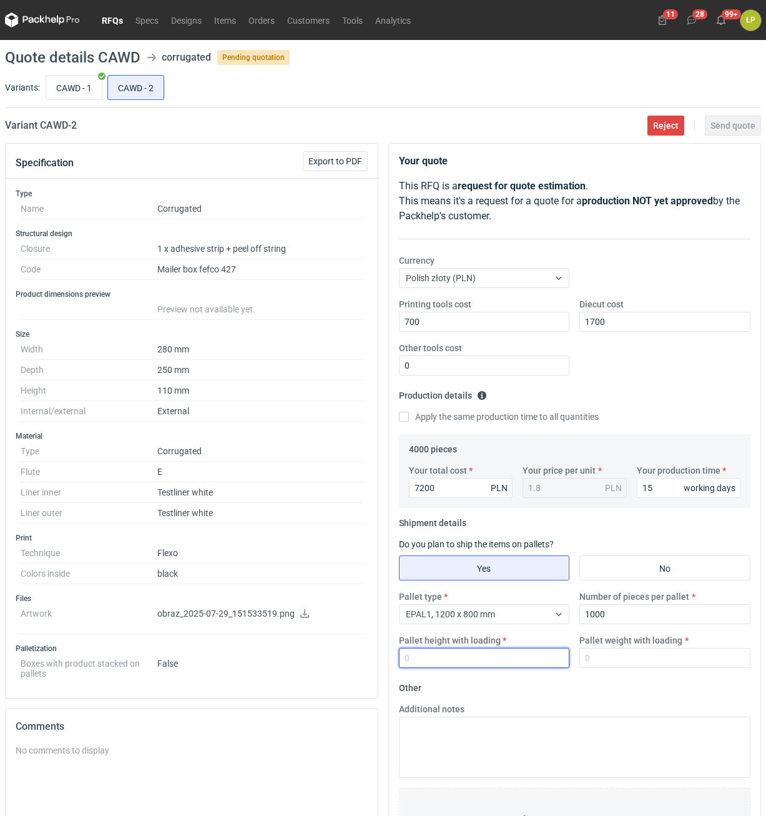
click at [540, 653] on input "Pallet height with loading" at bounding box center [484, 658] width 171 height 20
type input "1800"
click at [77, 96] on input "CAWD - 1" at bounding box center [74, 88] width 56 height 24
radio input "true"
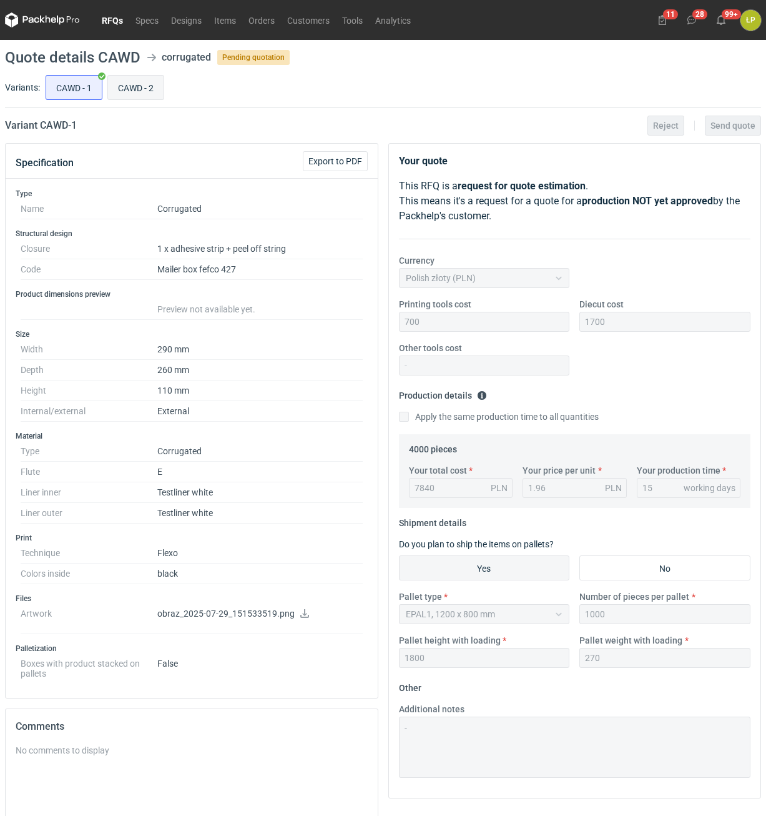
click at [124, 94] on input "CAWD - 2" at bounding box center [136, 88] width 56 height 24
radio input "true"
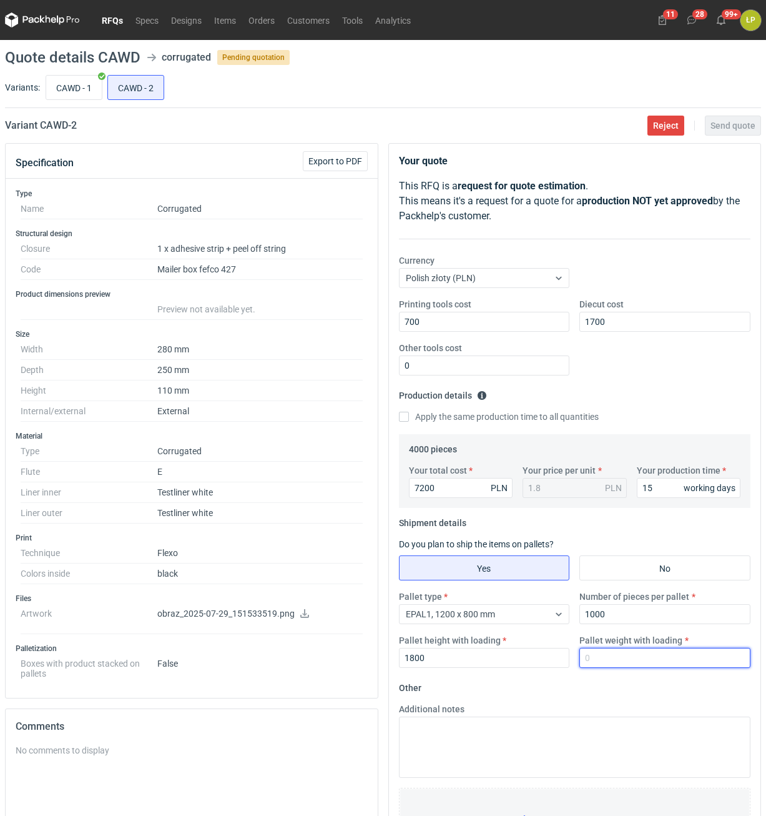
click at [599, 654] on input "Pallet weight with loading" at bounding box center [664, 658] width 171 height 20
type input "250"
click at [583, 686] on fieldset "Other Additional notes Browse files or drop to attach" at bounding box center [575, 770] width 352 height 185
click at [709, 133] on button "Send quote" at bounding box center [733, 126] width 56 height 20
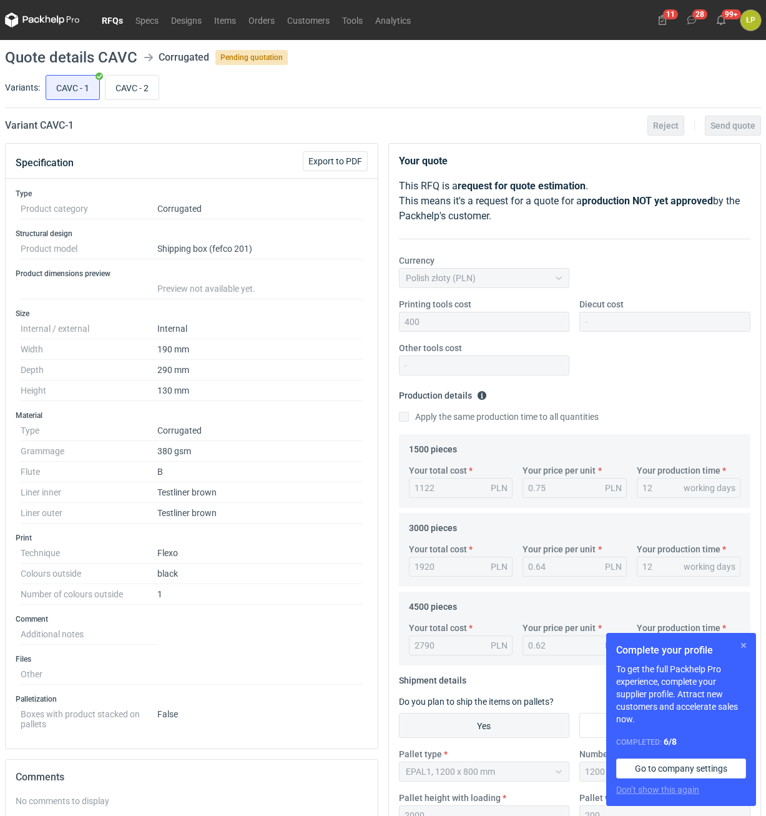
click at [744, 638] on button "button" at bounding box center [743, 645] width 15 height 15
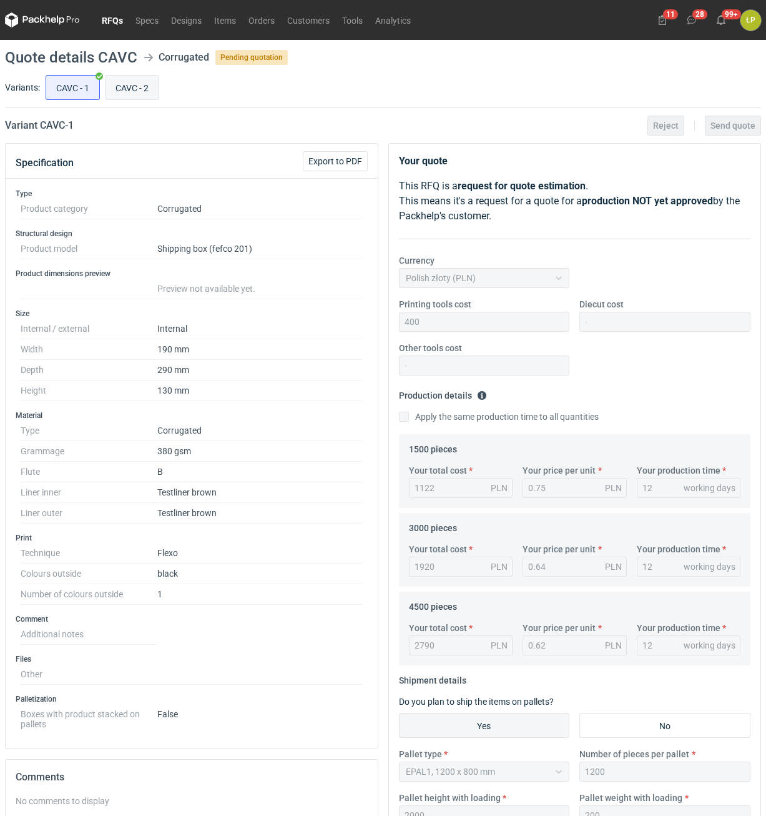
click at [139, 80] on input "CAVC - 2" at bounding box center [132, 88] width 53 height 24
radio input "true"
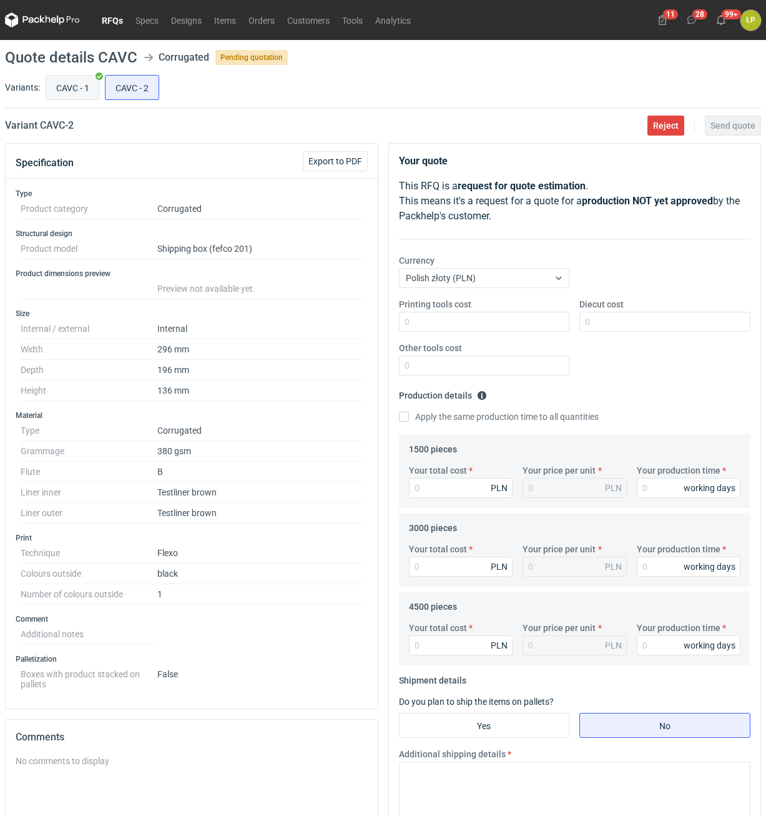
click at [79, 82] on input "CAVC - 1" at bounding box center [72, 88] width 53 height 24
radio input "true"
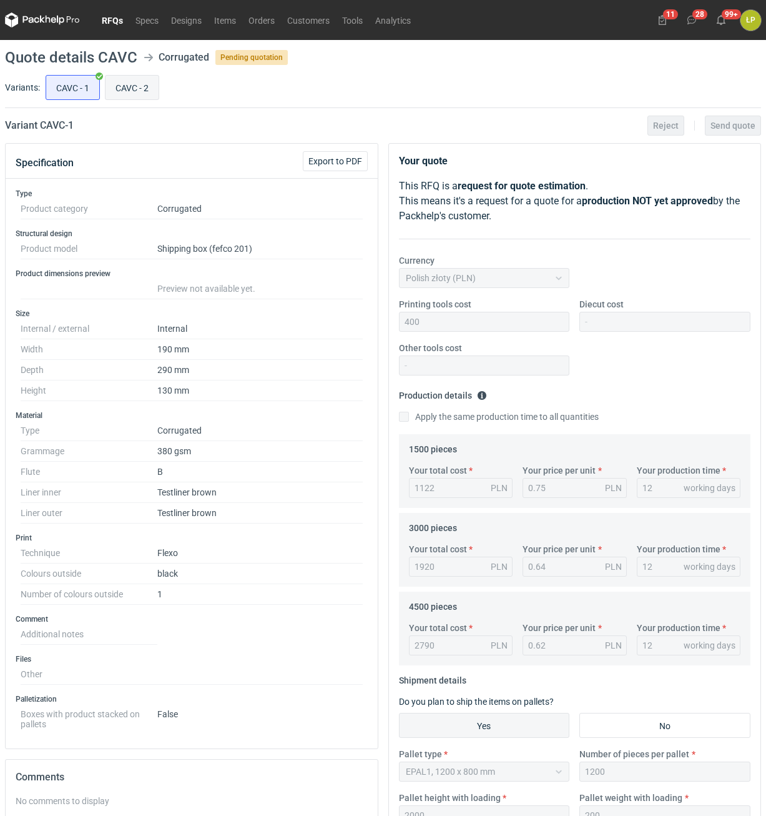
click at [142, 81] on input "CAVC - 2" at bounding box center [132, 88] width 53 height 24
radio input "true"
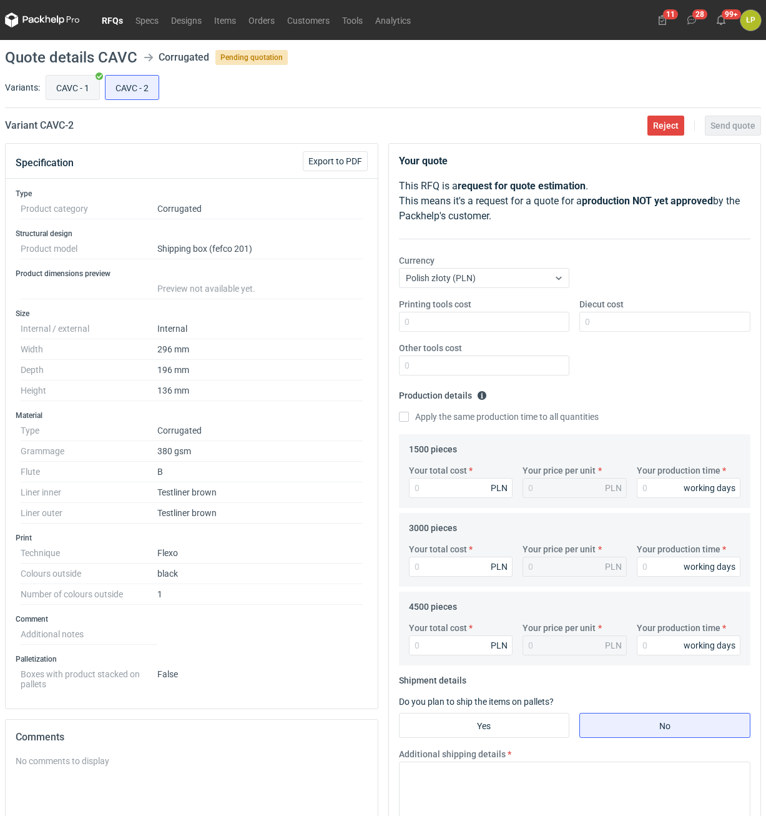
click at [78, 86] on input "CAVC - 1" at bounding box center [72, 88] width 53 height 24
radio input "true"
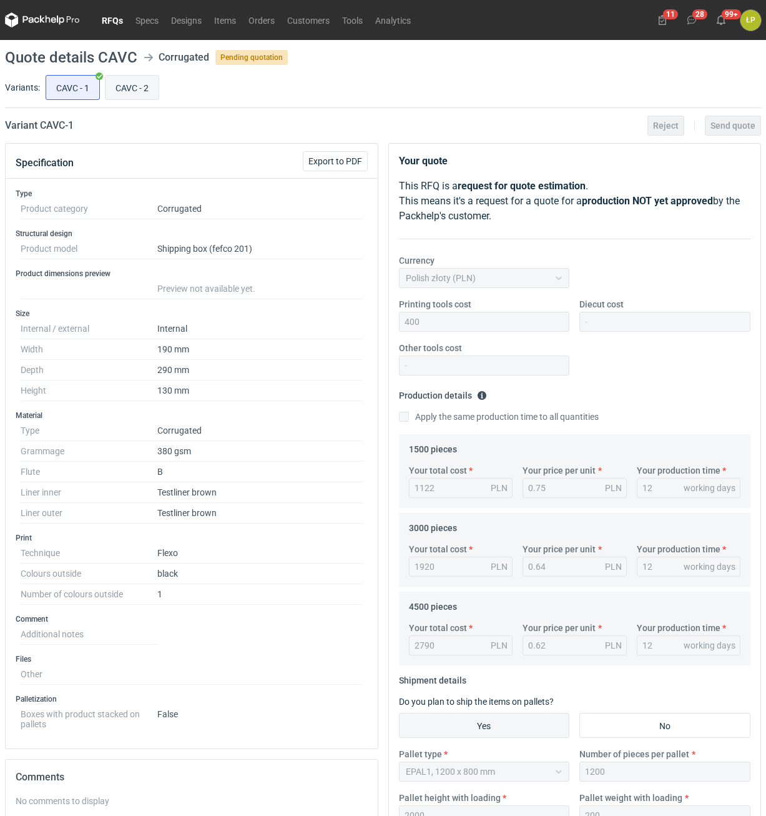
click at [126, 97] on input "CAVC - 2" at bounding box center [132, 88] width 53 height 24
radio input "true"
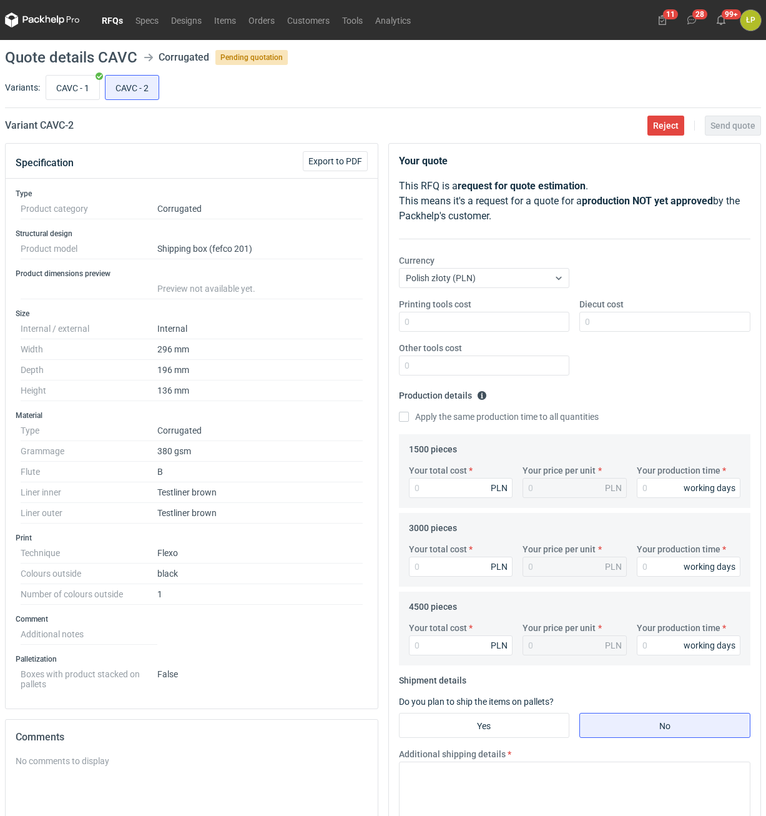
click at [57, 126] on h2 "Variant CAVC - 2" at bounding box center [39, 125] width 69 height 15
copy h2 "CAVC"
click at [72, 87] on input "CAVC - 1" at bounding box center [72, 88] width 53 height 24
radio input "true"
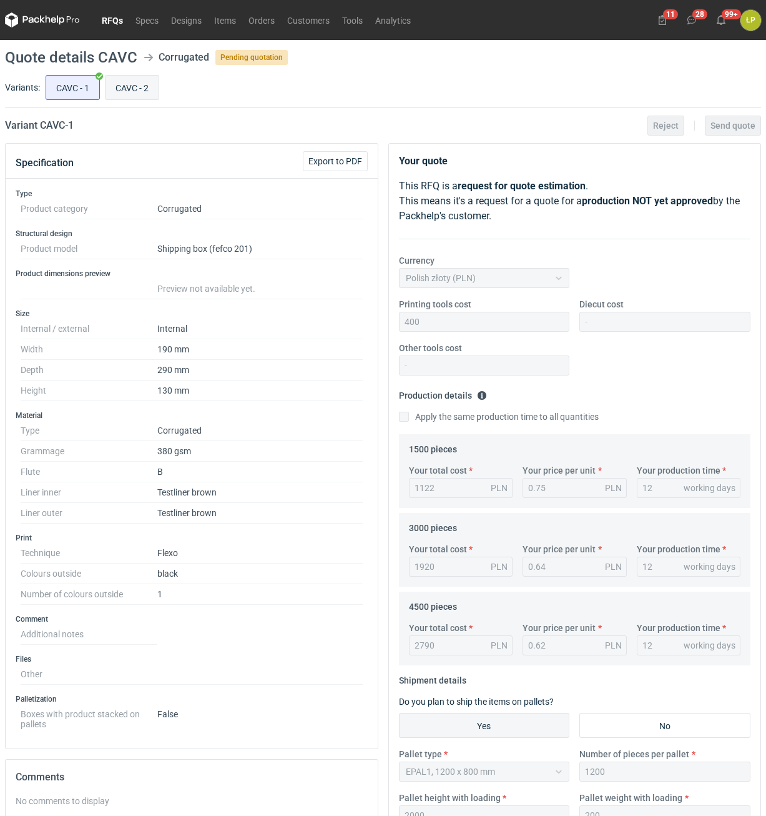
click at [145, 89] on input "CAVC - 2" at bounding box center [132, 88] width 53 height 24
radio input "true"
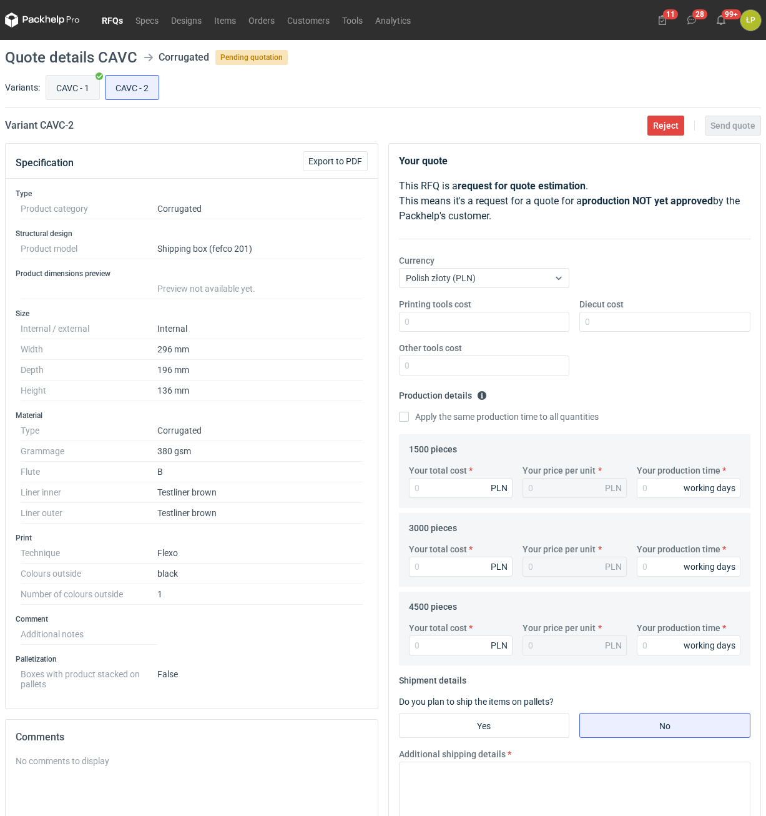
click at [97, 92] on input "CAVC - 1" at bounding box center [72, 88] width 53 height 24
radio input "true"
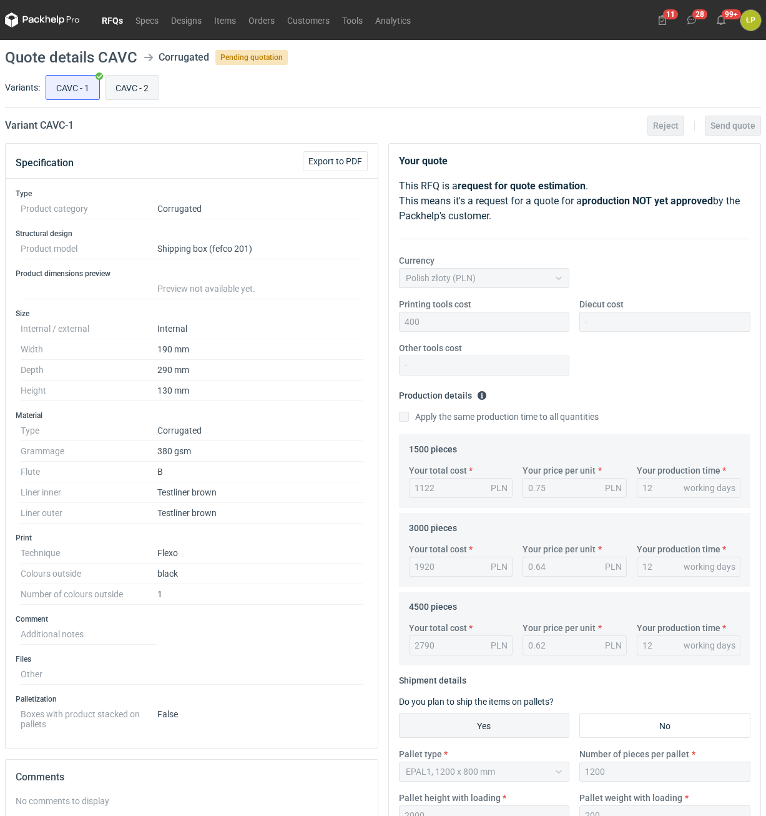
click at [140, 82] on input "CAVC - 2" at bounding box center [132, 88] width 53 height 24
radio input "true"
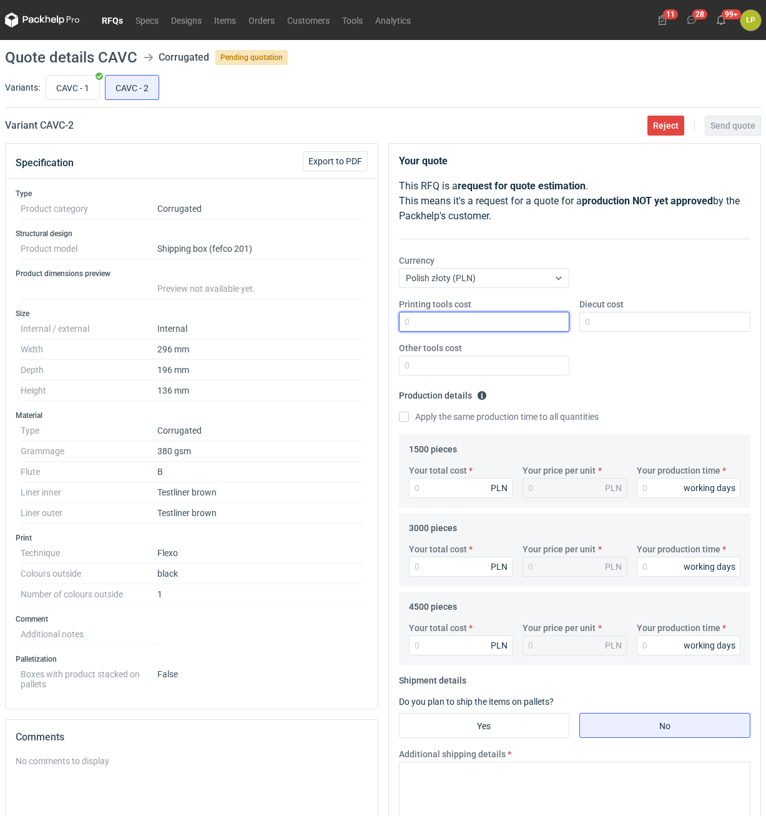
click at [428, 323] on input "Printing tools cost" at bounding box center [484, 322] width 171 height 20
type input "400"
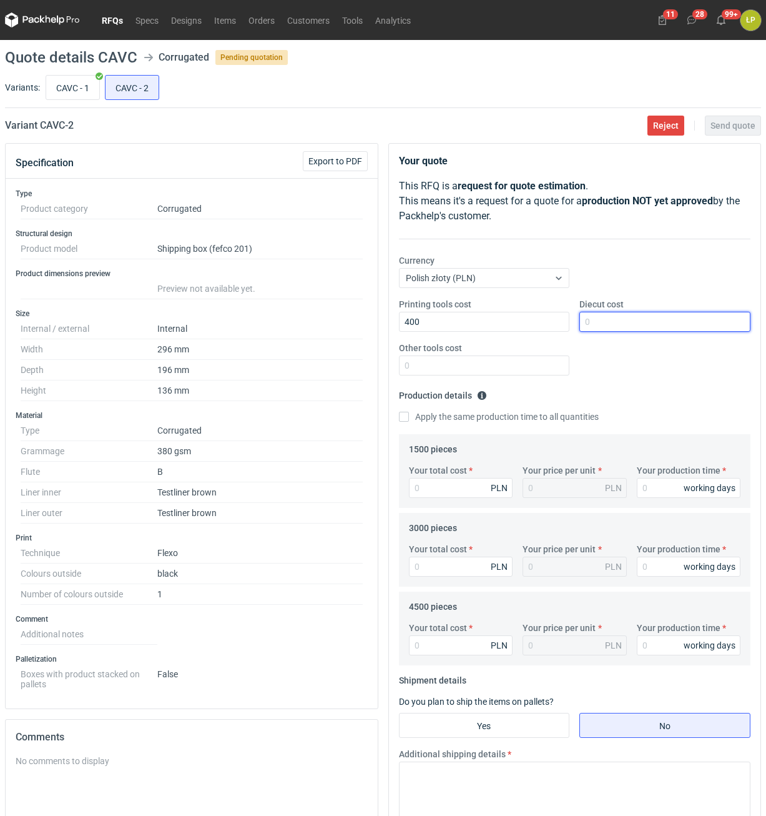
click at [597, 327] on input "Diecut cost" at bounding box center [664, 322] width 171 height 20
type input "0"
click at [513, 385] on div "Printing tools cost 400 Diecut cost 0 Other tools cost" at bounding box center [575, 341] width 362 height 87
click at [515, 372] on input "Other tools cost" at bounding box center [484, 365] width 171 height 20
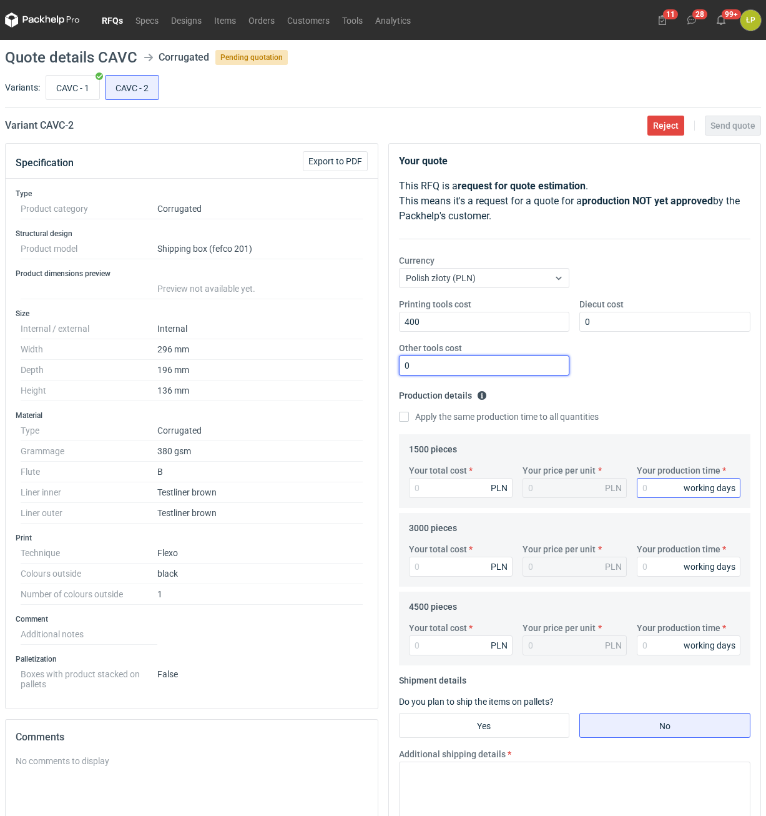
type input "0"
click at [659, 481] on input "Your production time" at bounding box center [689, 488] width 104 height 20
type input "12"
click at [412, 421] on label "Apply the same production time to all quantities" at bounding box center [499, 416] width 200 height 12
click at [409, 421] on input "Apply the same production time to all quantities" at bounding box center [404, 417] width 10 height 10
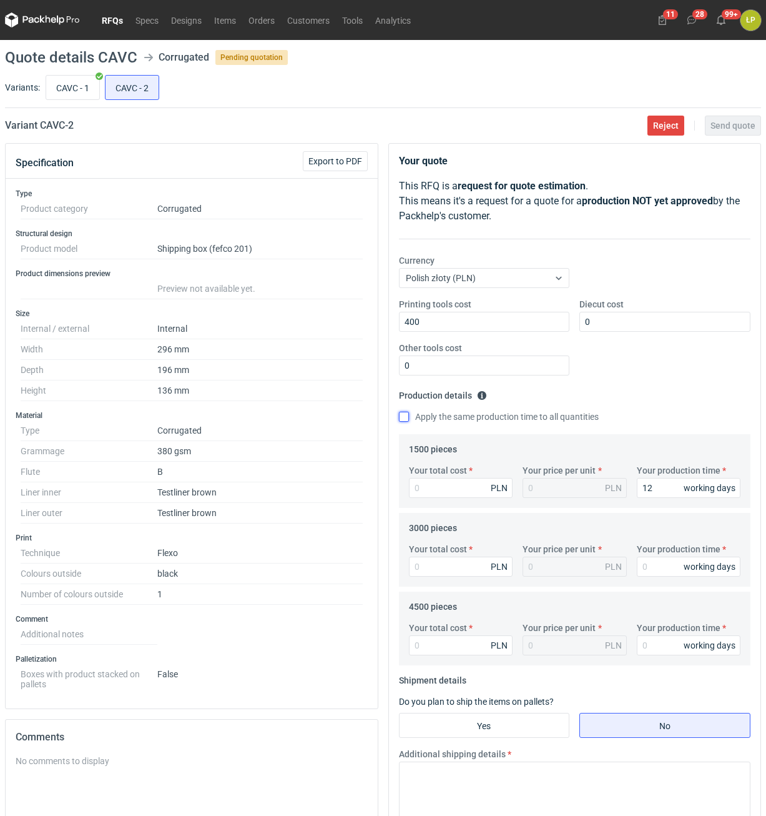
checkbox input "true"
type input "12"
click at [438, 481] on input "Your total cost" at bounding box center [461, 488] width 104 height 20
type input "1065"
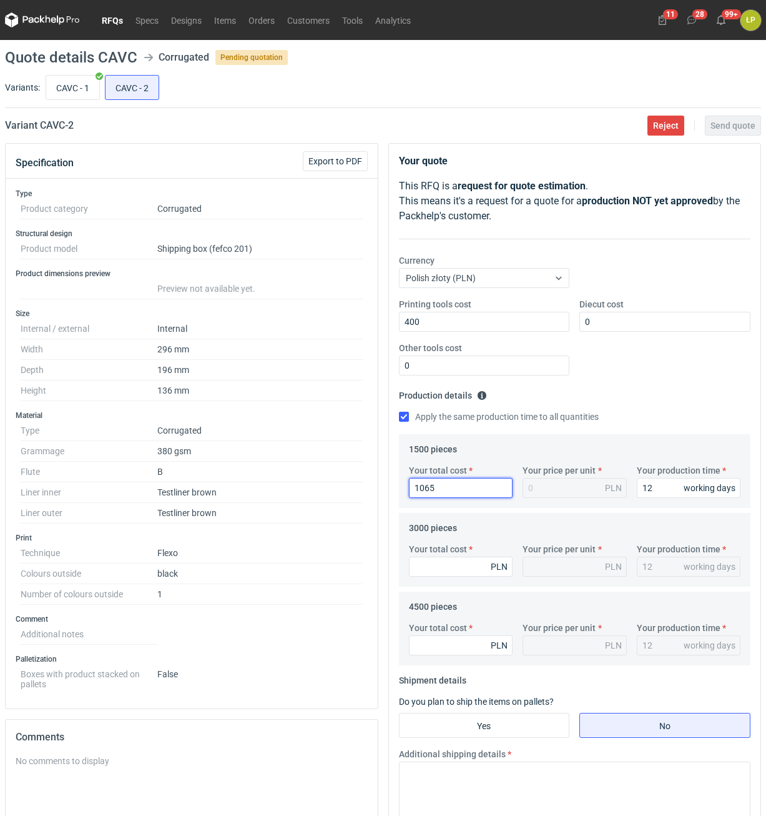
type input "0.71"
type input "1065"
click at [463, 565] on input "Your total cost" at bounding box center [461, 566] width 104 height 20
type input "2010"
type input "0.67"
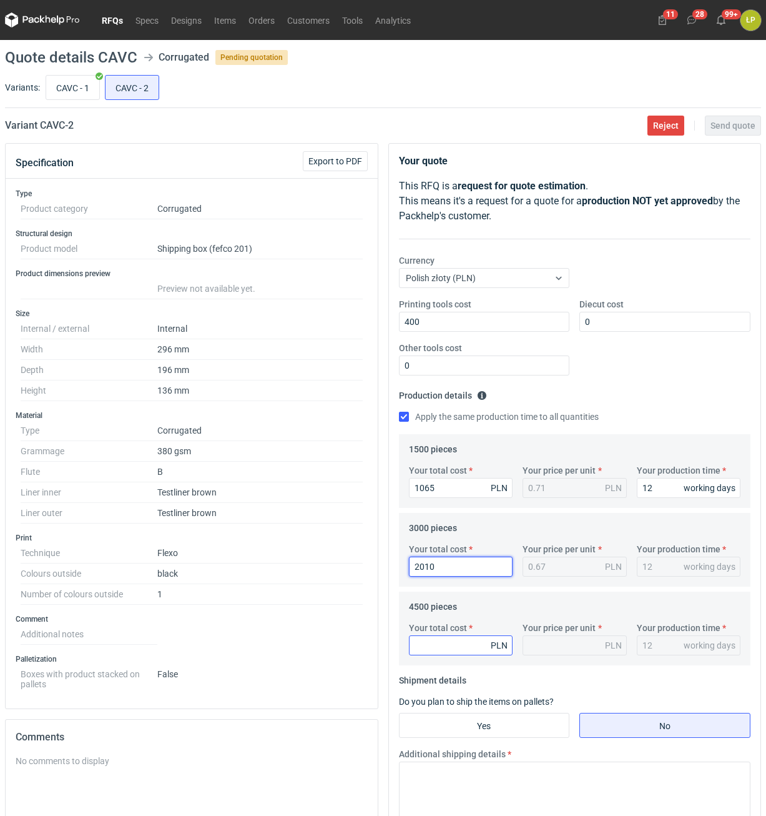
type input "2010"
click at [476, 640] on input "Your total cost" at bounding box center [461, 645] width 104 height 20
type input "2835"
type input "0.63"
type input "2835"
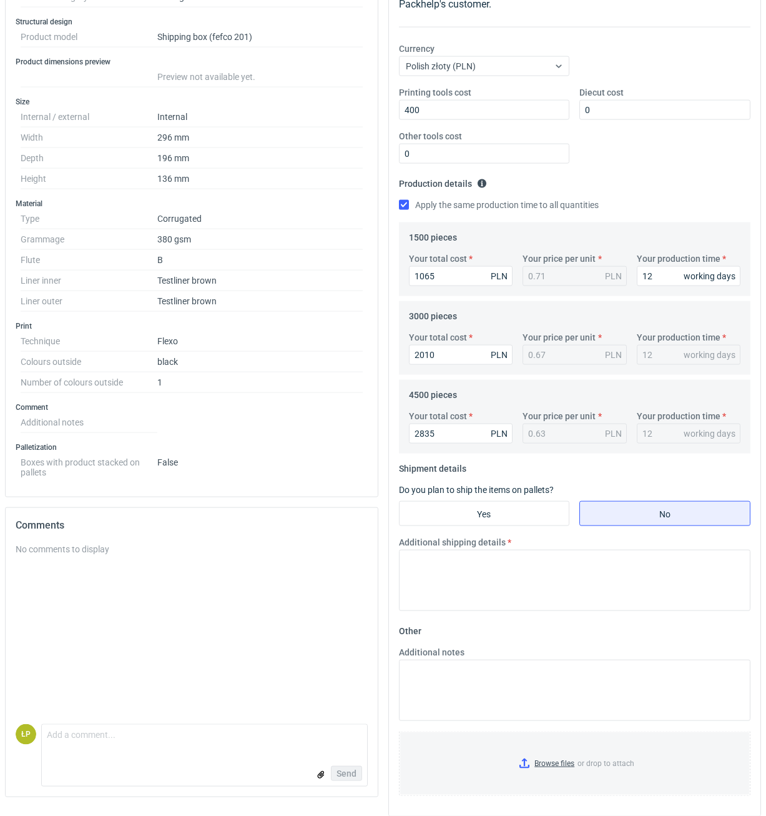
scroll to position [212, 0]
click at [505, 518] on input "Yes" at bounding box center [485, 513] width 170 height 24
radio input "true"
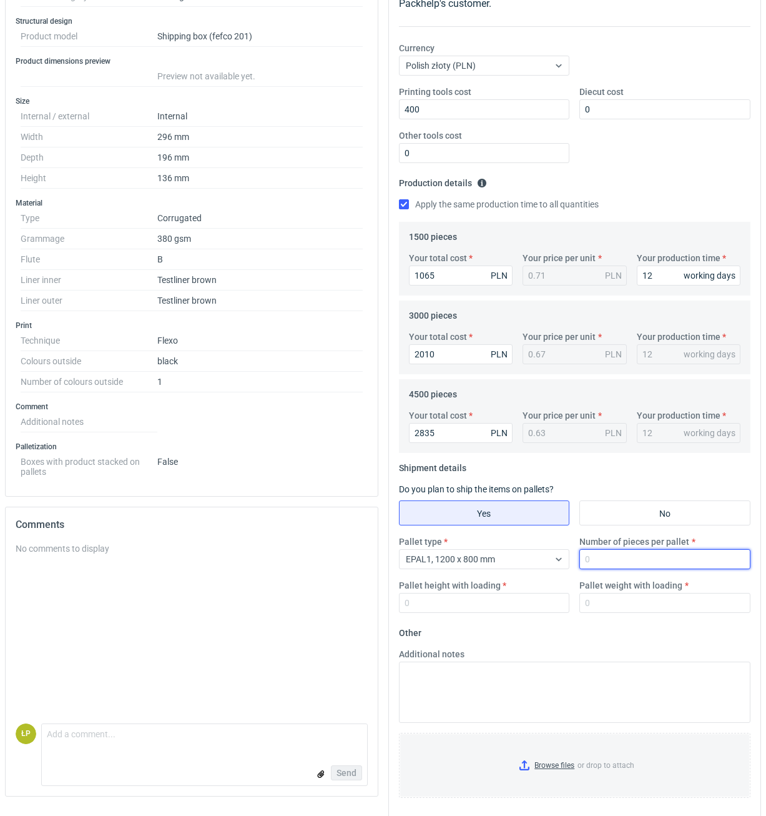
click at [594, 559] on input "Number of pieces per pallet" at bounding box center [664, 559] width 171 height 20
type input "1200"
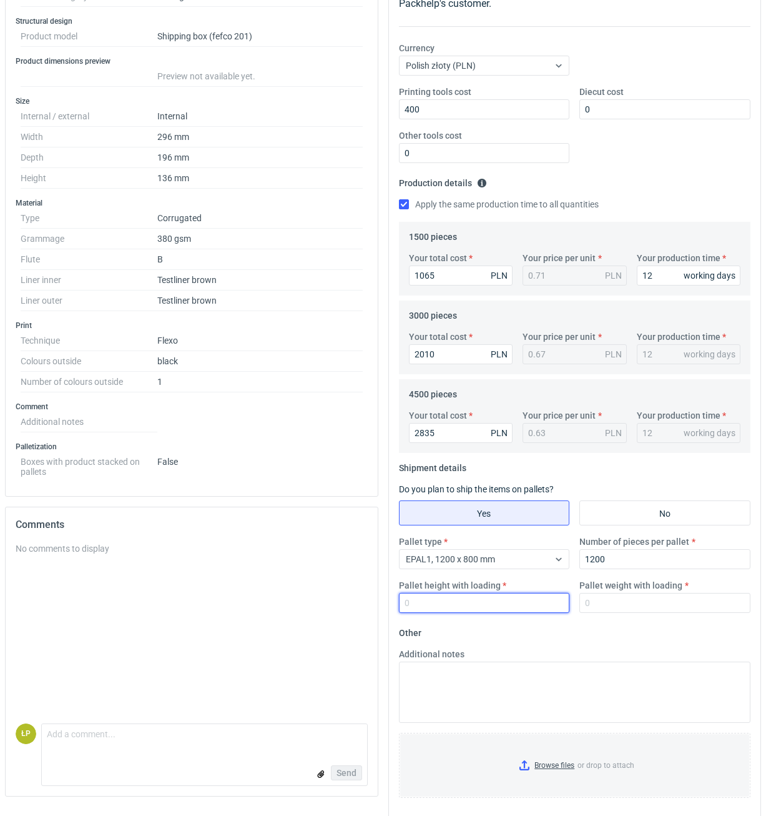
click at [511, 601] on input "Pallet height with loading" at bounding box center [484, 603] width 171 height 20
type input "1800"
click at [609, 601] on input "Pallet weight with loading" at bounding box center [664, 603] width 171 height 20
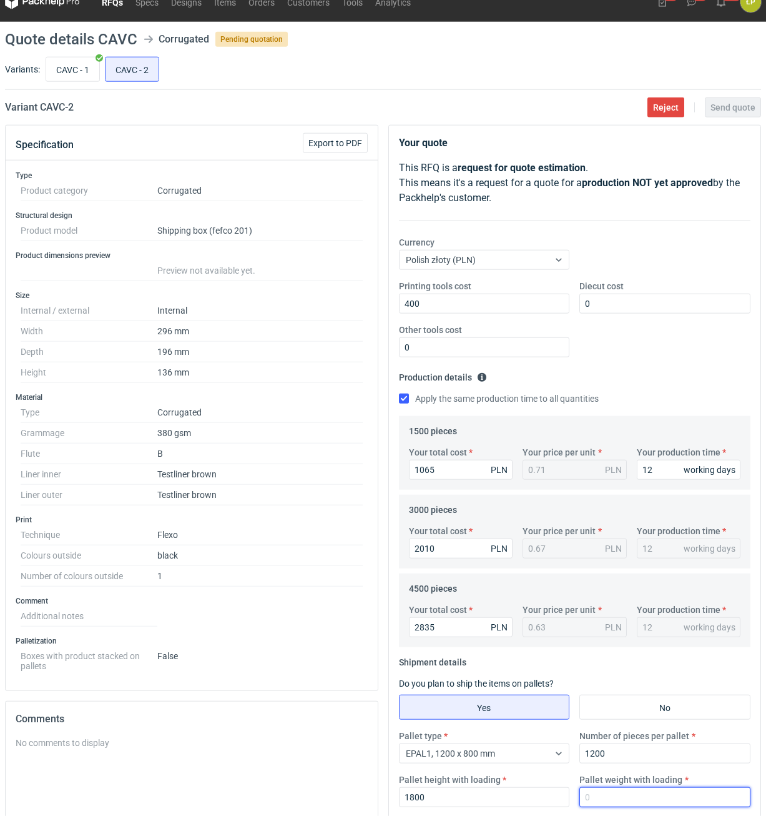
scroll to position [0, 0]
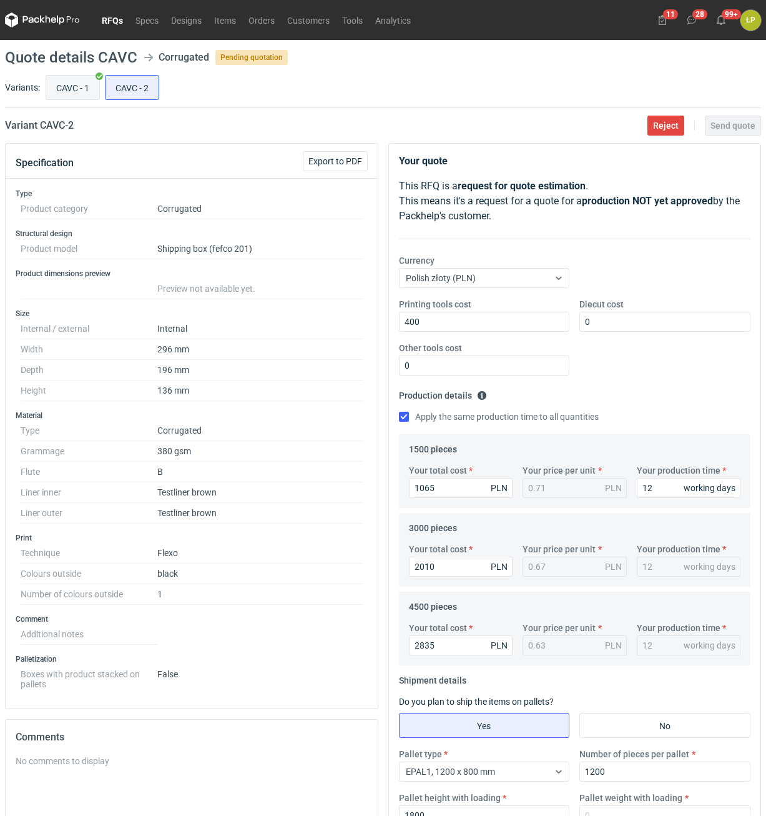
click at [69, 80] on input "CAVC - 1" at bounding box center [72, 88] width 53 height 24
radio input "true"
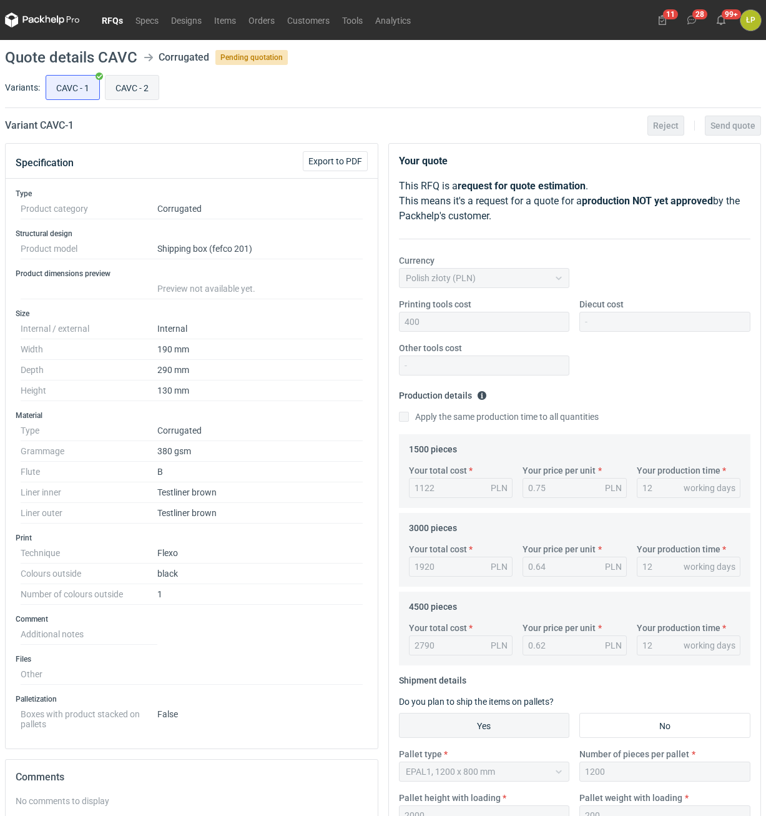
click at [142, 90] on input "CAVC - 2" at bounding box center [132, 88] width 53 height 24
radio input "true"
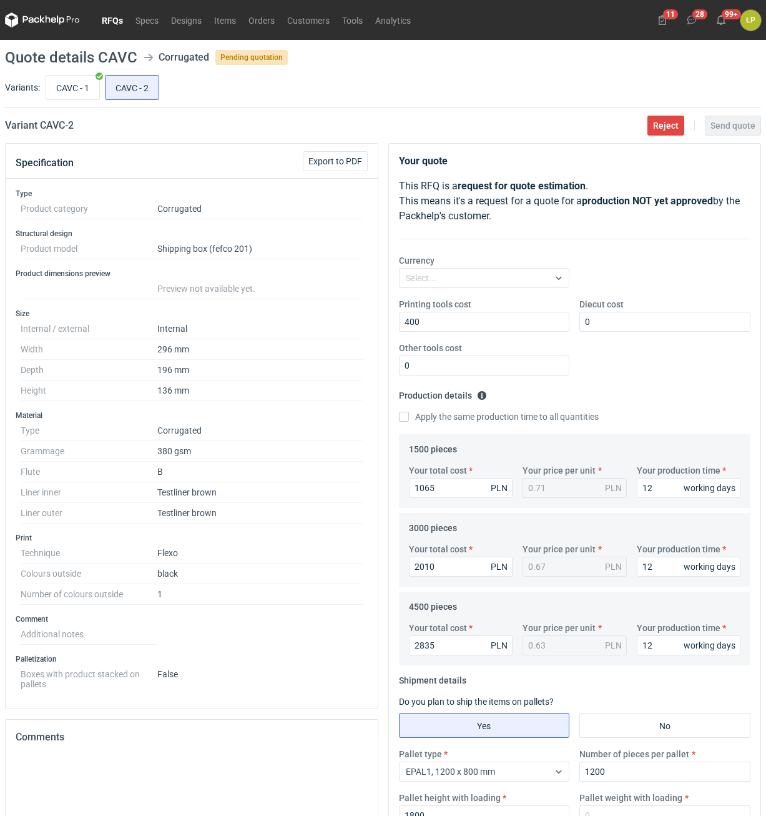
scroll to position [225, 0]
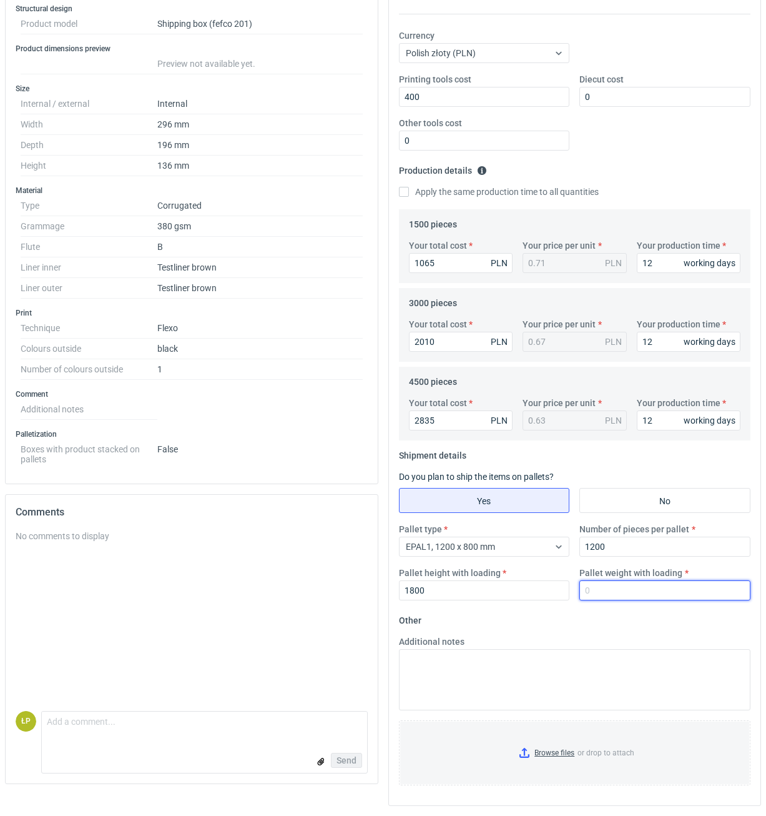
click at [616, 586] on input "Pallet weight with loading" at bounding box center [664, 590] width 171 height 20
type input "200"
click at [611, 608] on div "Pallet type EPAL1, 1200 x 800 mm Number of pieces per pallet 1200 Pallet height…" at bounding box center [575, 566] width 362 height 87
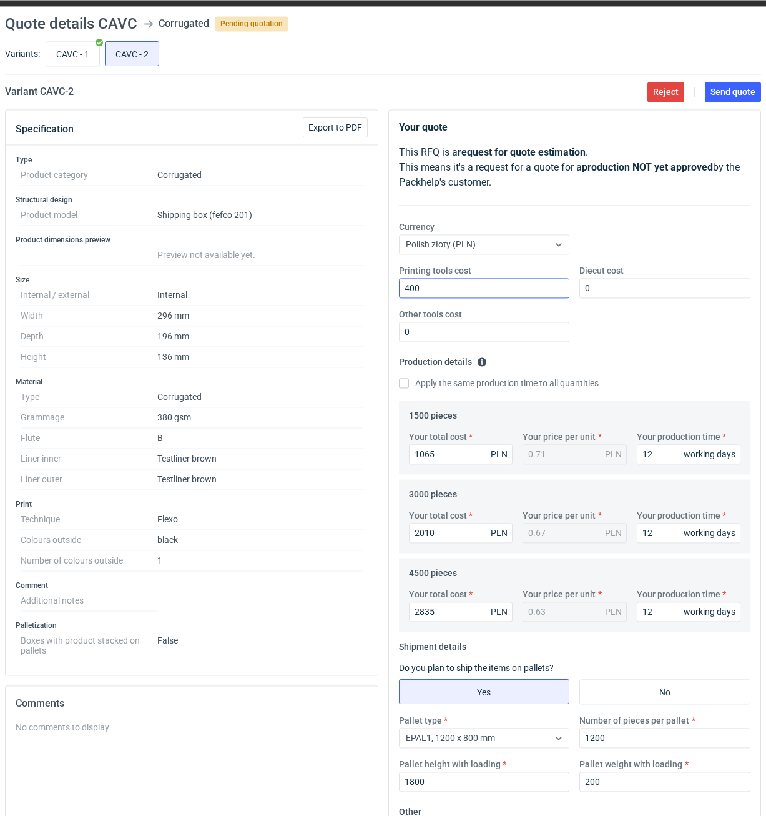
scroll to position [0, 0]
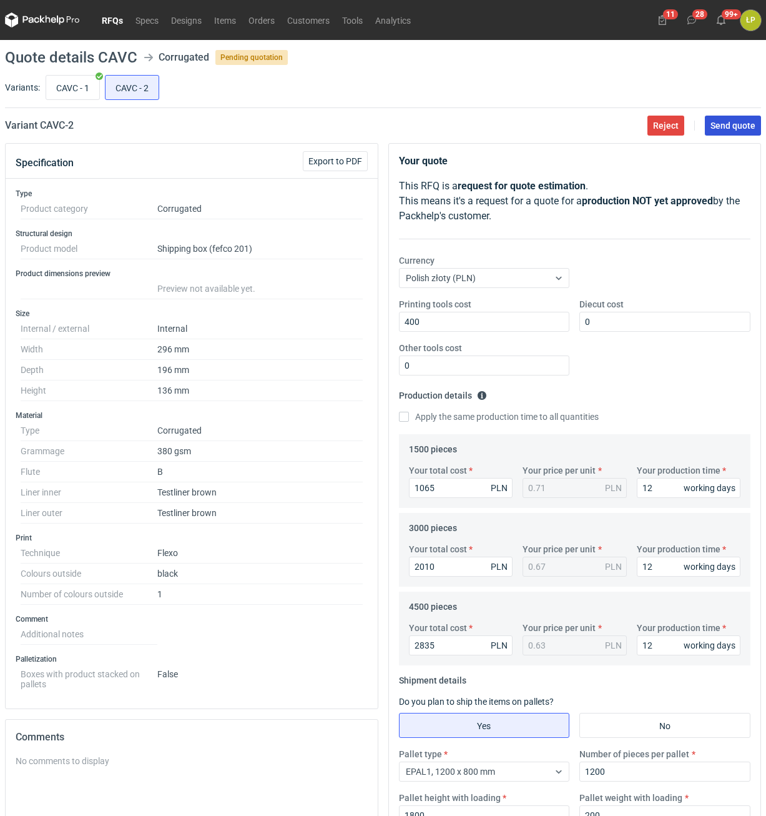
click at [734, 127] on span "Send quote" at bounding box center [733, 125] width 45 height 9
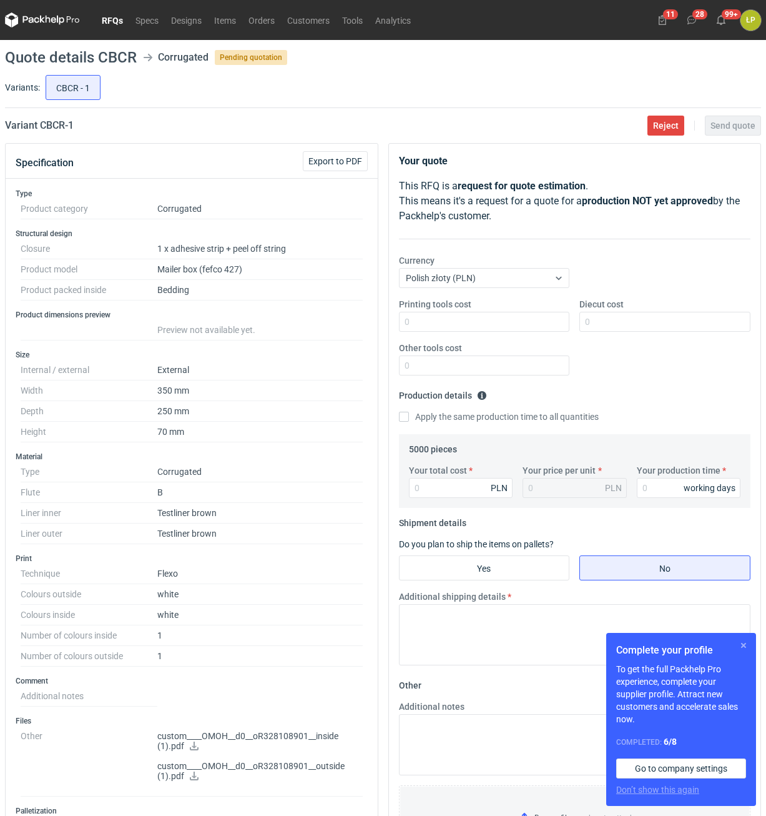
click at [740, 646] on button "button" at bounding box center [743, 645] width 15 height 15
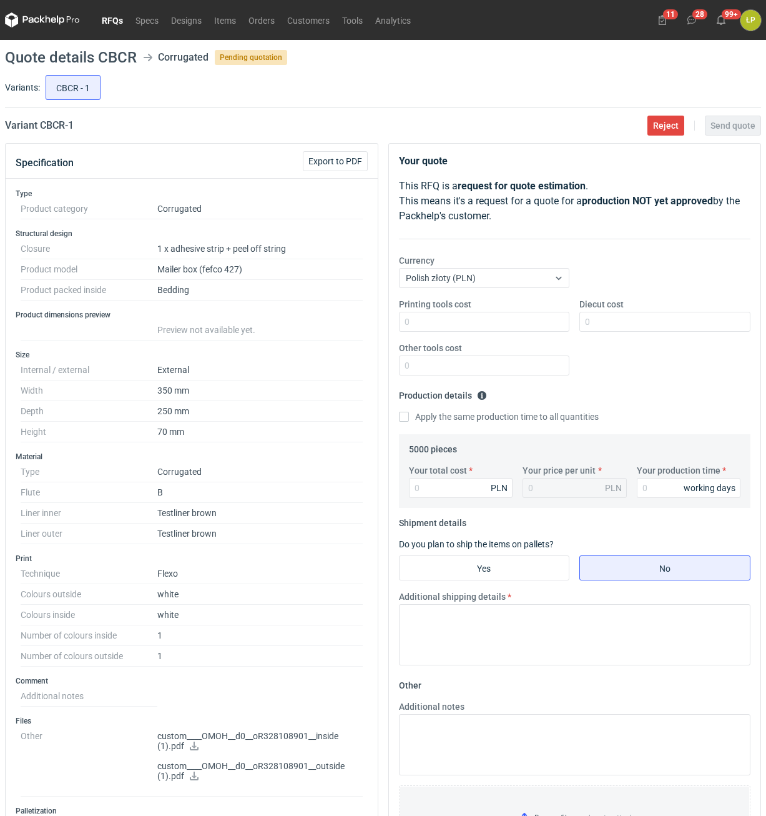
scroll to position [354, 0]
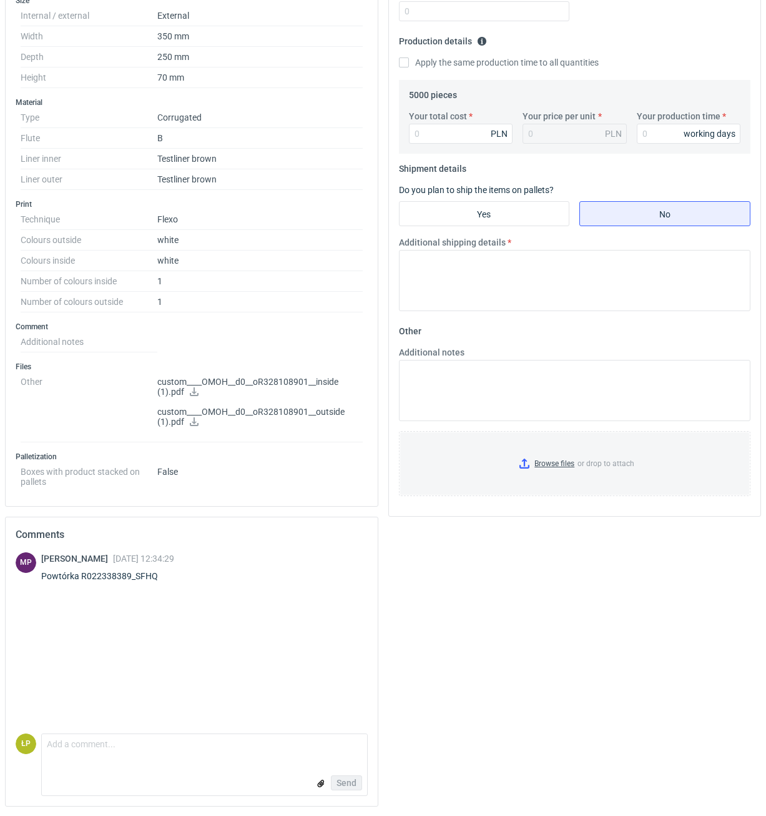
click at [194, 392] on icon at bounding box center [194, 391] width 9 height 9
click at [143, 575] on div "Powtórka R022338389_SFHQ" at bounding box center [107, 575] width 133 height 12
copy div "R022338389_SFHQ"
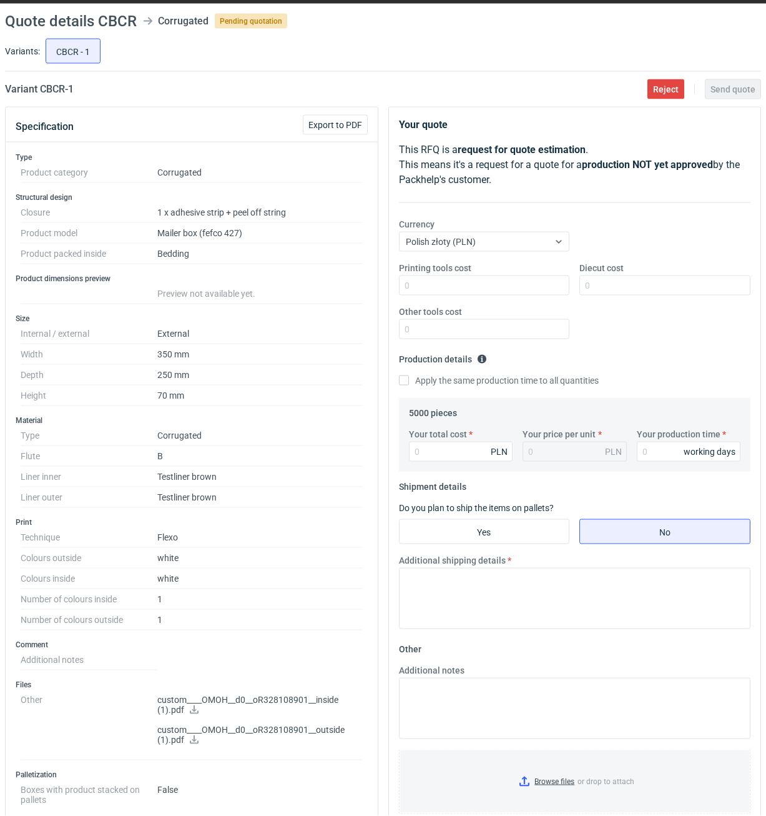
scroll to position [0, 0]
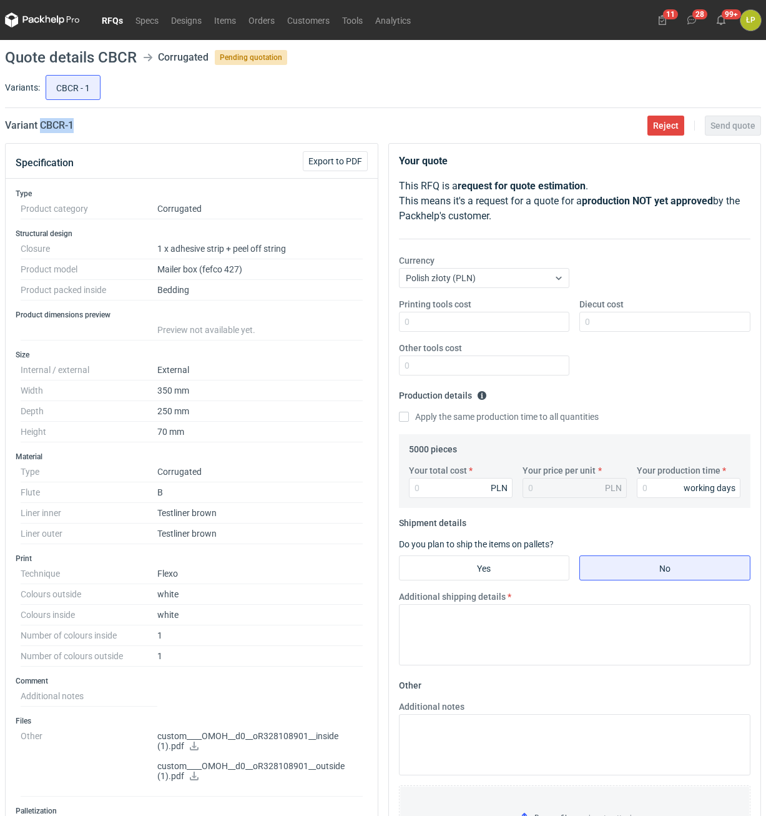
drag, startPoint x: 112, startPoint y: 129, endPoint x: 41, endPoint y: 130, distance: 71.2
click at [41, 130] on div "Variant CBCR - 1 Reject Send quote" at bounding box center [383, 125] width 756 height 15
copy h2 "CBCR - 1"
click at [478, 335] on div "Printing tools cost Diecut cost Other tools cost" at bounding box center [575, 341] width 362 height 87
click at [478, 326] on input "Printing tools cost" at bounding box center [484, 322] width 171 height 20
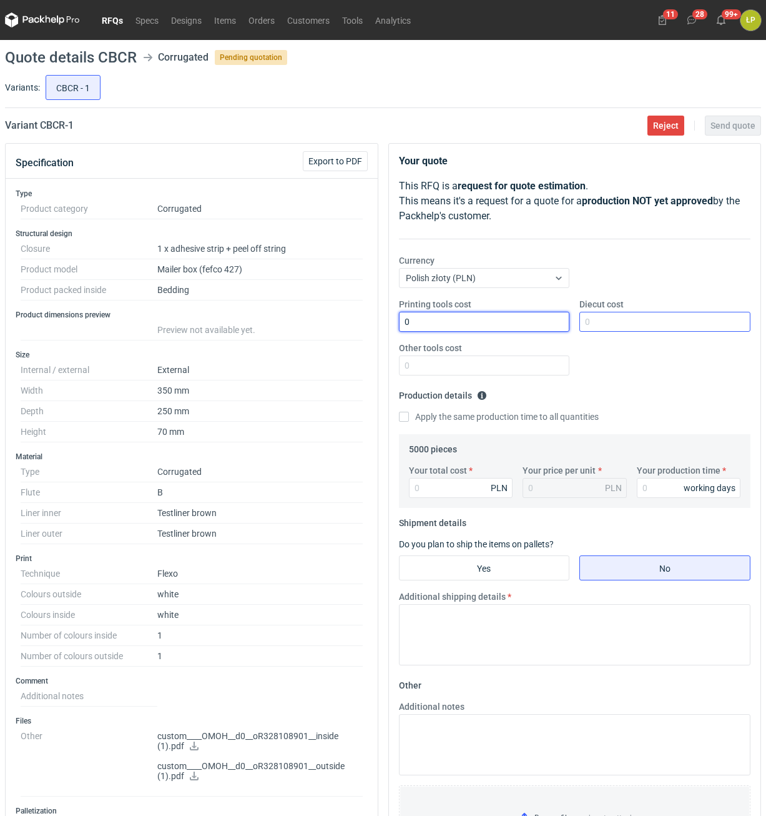
type input "0"
click at [616, 327] on input "Diecut cost" at bounding box center [664, 322] width 171 height 20
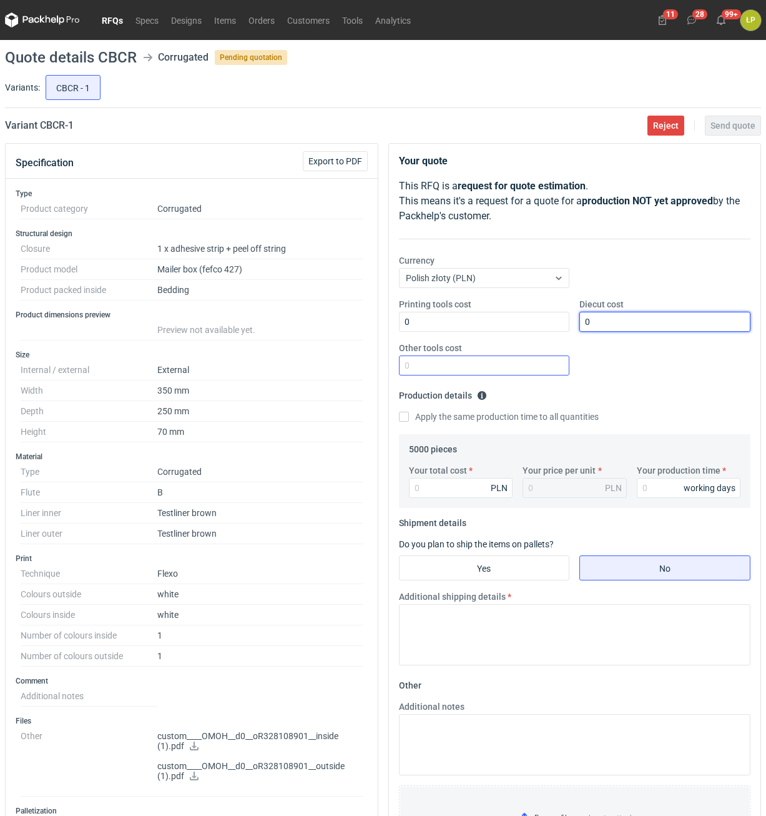
type input "0"
click at [539, 368] on input "Other tools cost" at bounding box center [484, 365] width 171 height 20
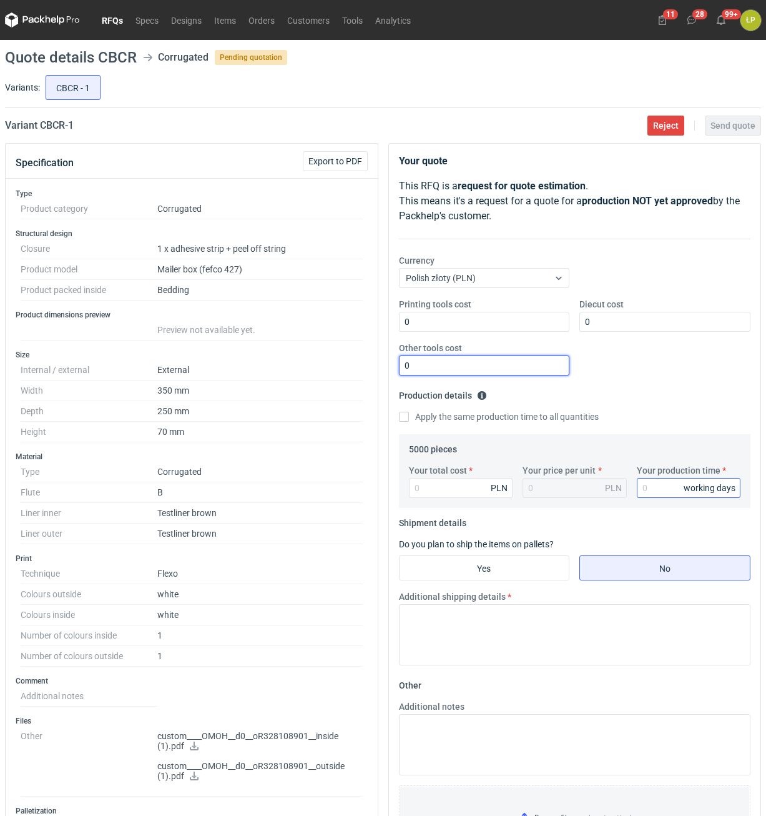
type input "0"
click at [653, 486] on input "Your production time" at bounding box center [689, 488] width 104 height 20
type input "15"
click at [473, 493] on input "Your total cost" at bounding box center [461, 488] width 104 height 20
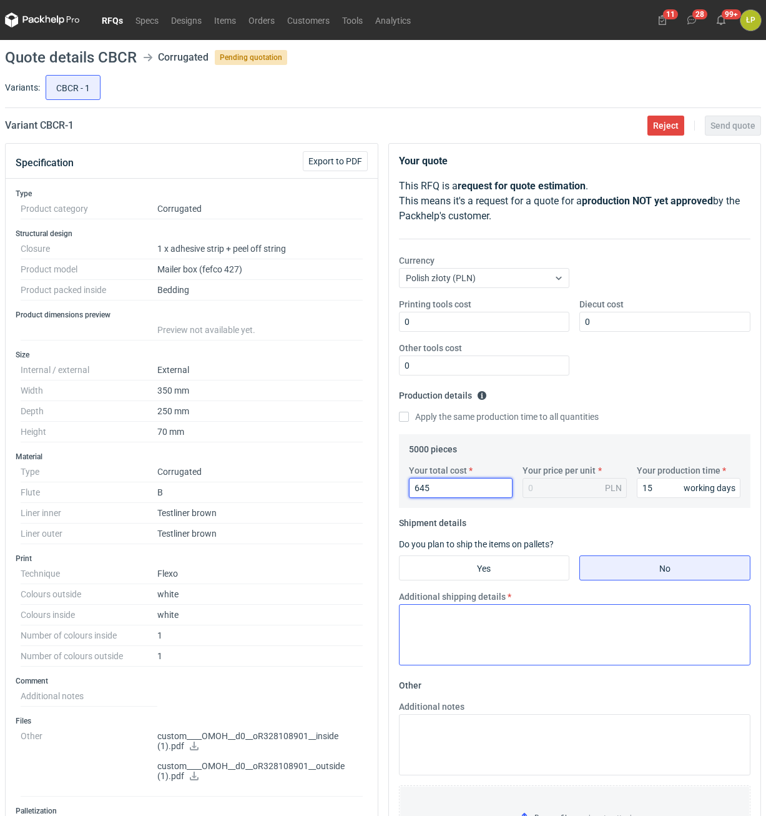
type input "6450"
type input "1.29"
type input "6450"
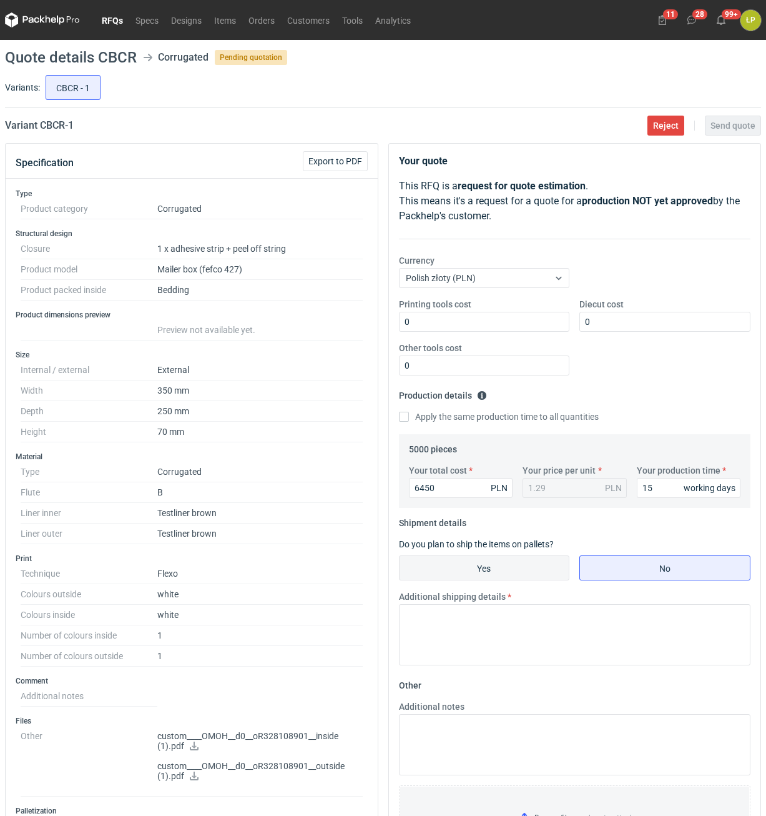
click at [516, 557] on input "Yes" at bounding box center [485, 568] width 170 height 24
radio input "true"
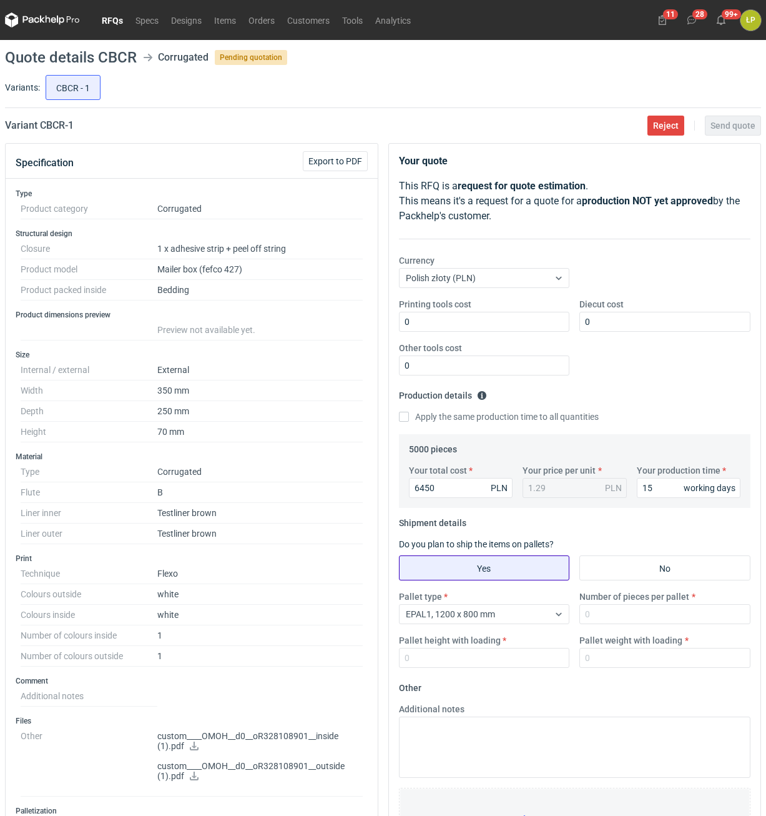
scroll to position [318, 0]
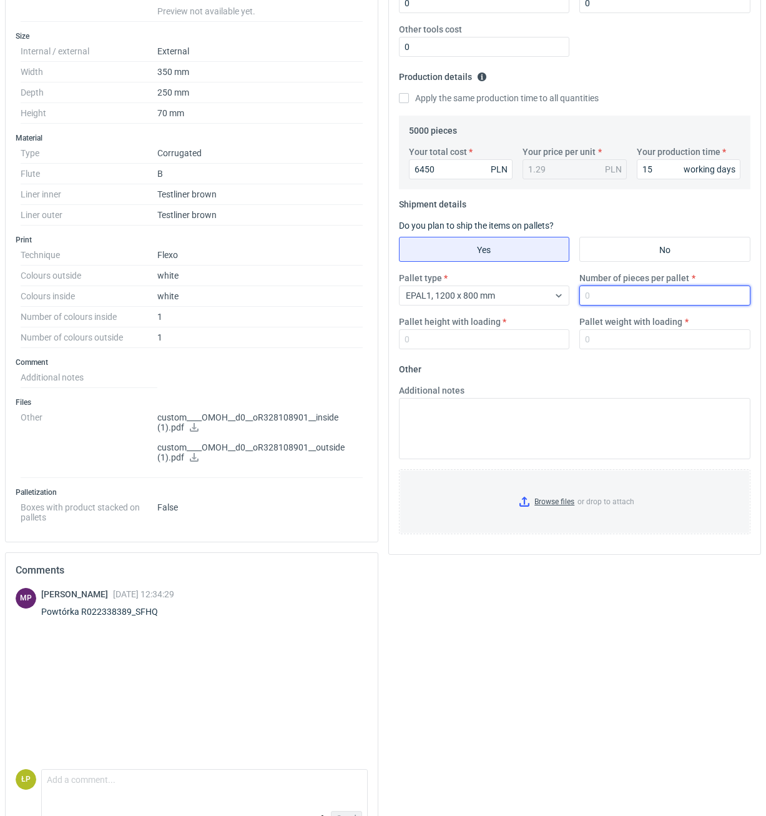
click at [611, 300] on input "Number of pieces per pallet" at bounding box center [664, 295] width 171 height 20
type input "1100"
click at [526, 338] on input "Pallet height with loading" at bounding box center [484, 339] width 171 height 20
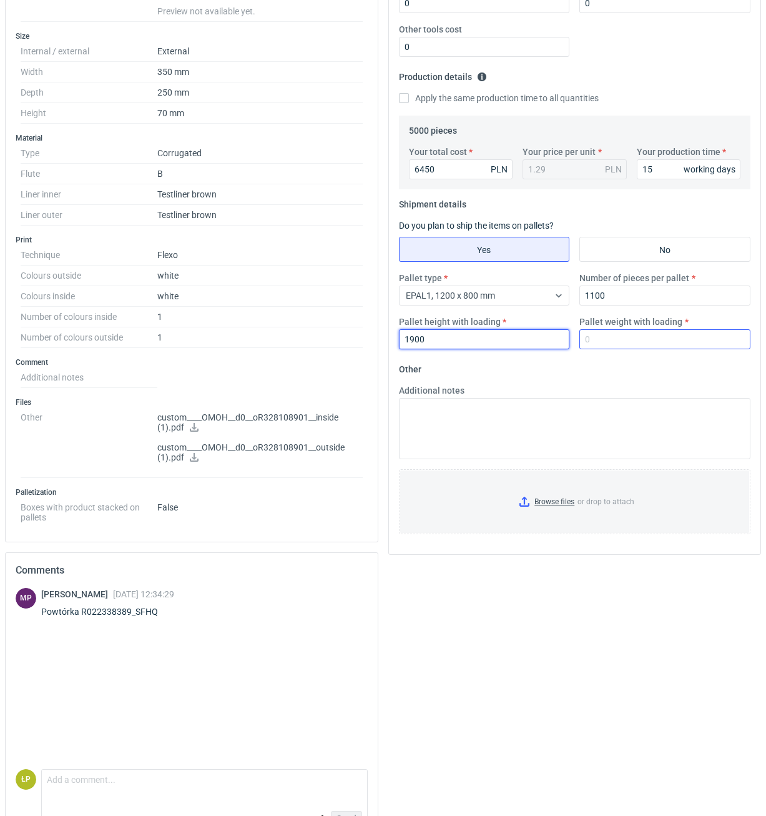
type input "1900"
click at [621, 338] on input "Pallet weight with loading" at bounding box center [664, 339] width 171 height 20
click at [599, 341] on input "Pallet weight with loading" at bounding box center [664, 339] width 171 height 20
type input "250"
click at [564, 500] on input "Browse files or drop to attach" at bounding box center [575, 501] width 350 height 62
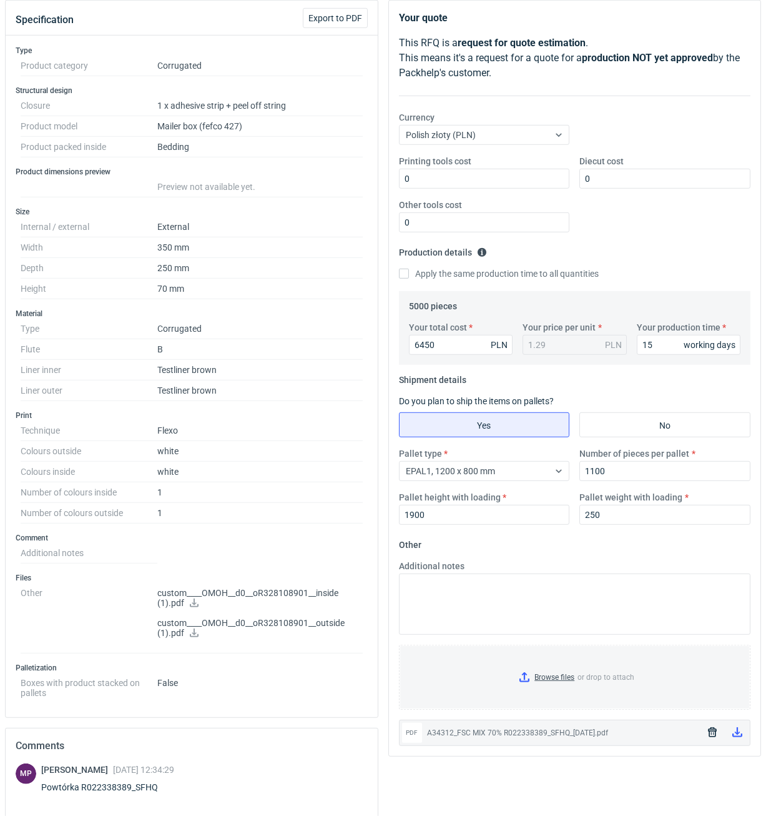
scroll to position [0, 0]
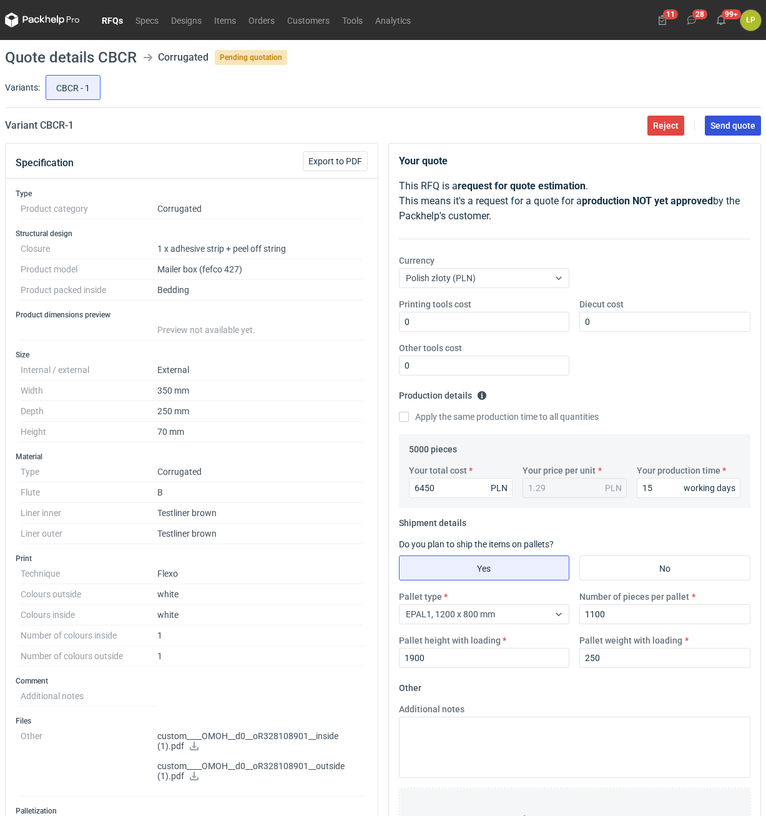
click at [715, 127] on span "Send quote" at bounding box center [733, 125] width 45 height 9
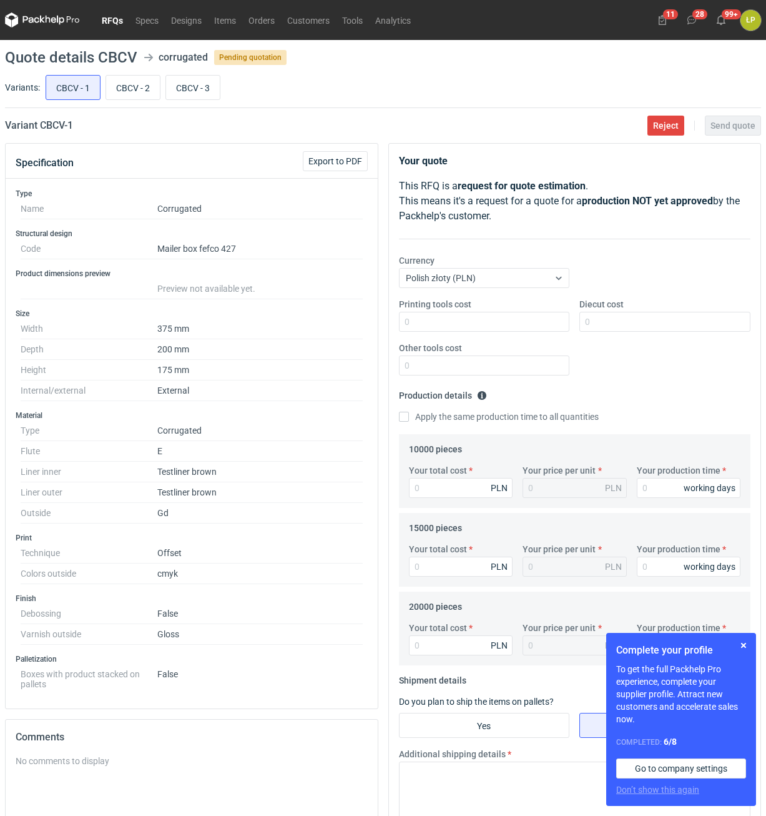
click at [741, 638] on div "Complete your profile To get the full Packhelp Pro experience, complete your su…" at bounding box center [681, 719] width 150 height 173
click at [741, 641] on button "button" at bounding box center [743, 645] width 15 height 15
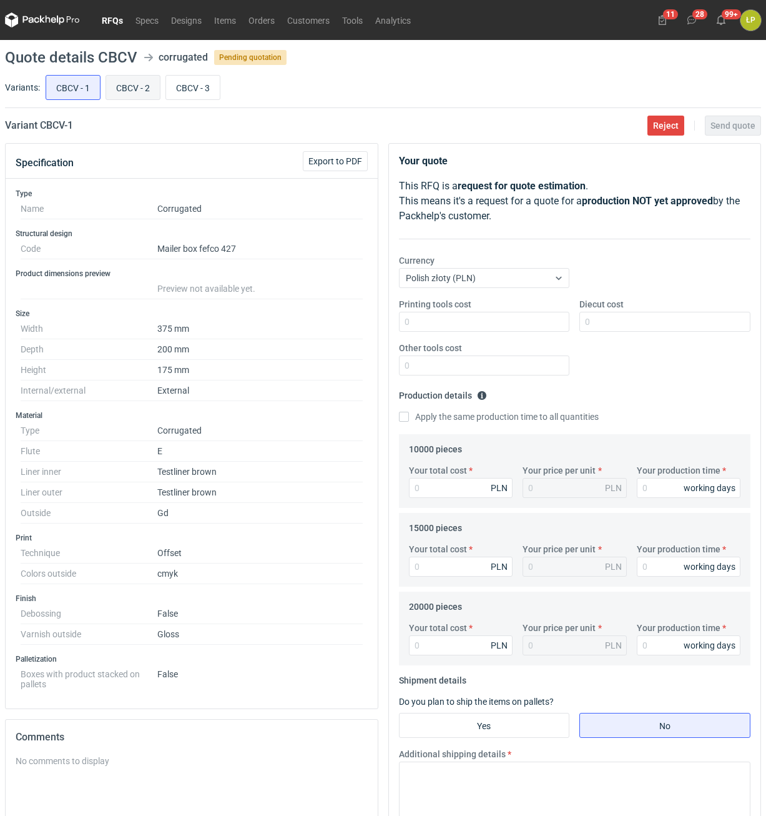
click at [141, 87] on input "CBCV - 2" at bounding box center [133, 88] width 54 height 24
radio input "true"
click at [195, 84] on input "CBCV - 3" at bounding box center [193, 88] width 54 height 24
radio input "true"
click at [86, 94] on input "CBCV - 1" at bounding box center [73, 88] width 54 height 24
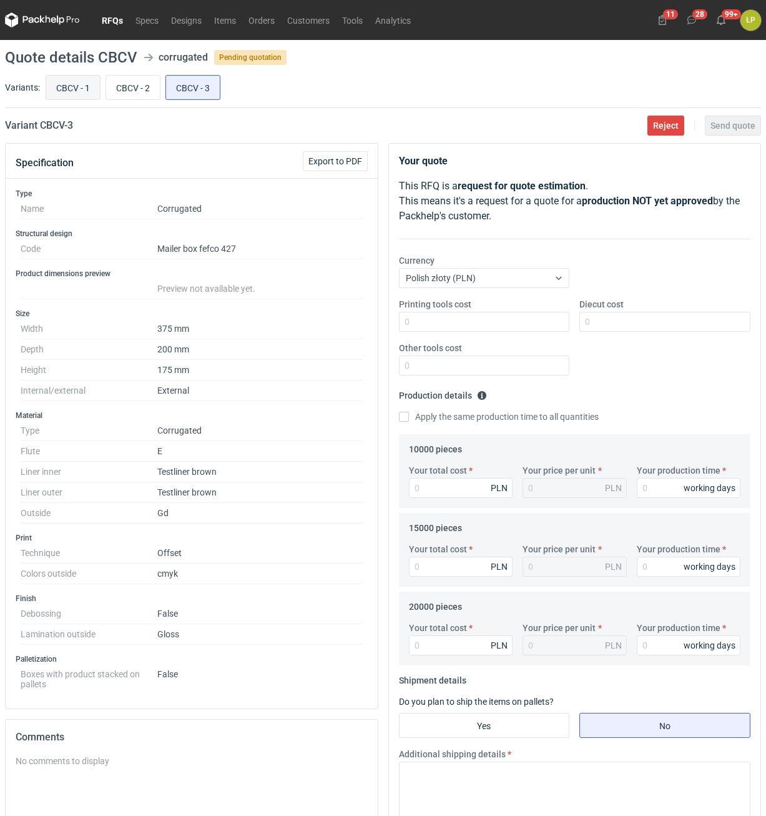
radio input "true"
drag, startPoint x: 56, startPoint y: 132, endPoint x: 41, endPoint y: 133, distance: 15.0
click at [41, 133] on main "Quote details CBCV corrugated Pending quotation Variants: CBCV - 1 CBCV - 2 CBC…" at bounding box center [383, 539] width 766 height 998
click at [469, 327] on input "Printing tools cost" at bounding box center [484, 322] width 171 height 20
type input "0"
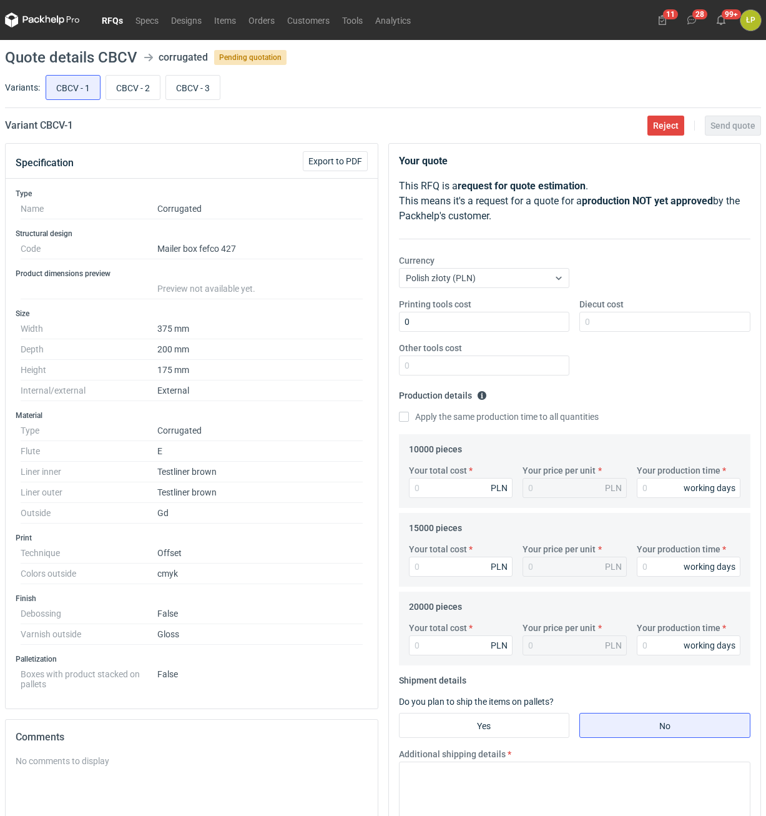
click at [631, 310] on div "Diecut cost" at bounding box center [664, 315] width 181 height 34
click at [631, 311] on div "Diecut cost" at bounding box center [664, 315] width 181 height 34
click at [631, 313] on input "Diecut cost" at bounding box center [664, 322] width 171 height 20
type input "1850"
click at [538, 366] on input "Other tools cost" at bounding box center [484, 365] width 171 height 20
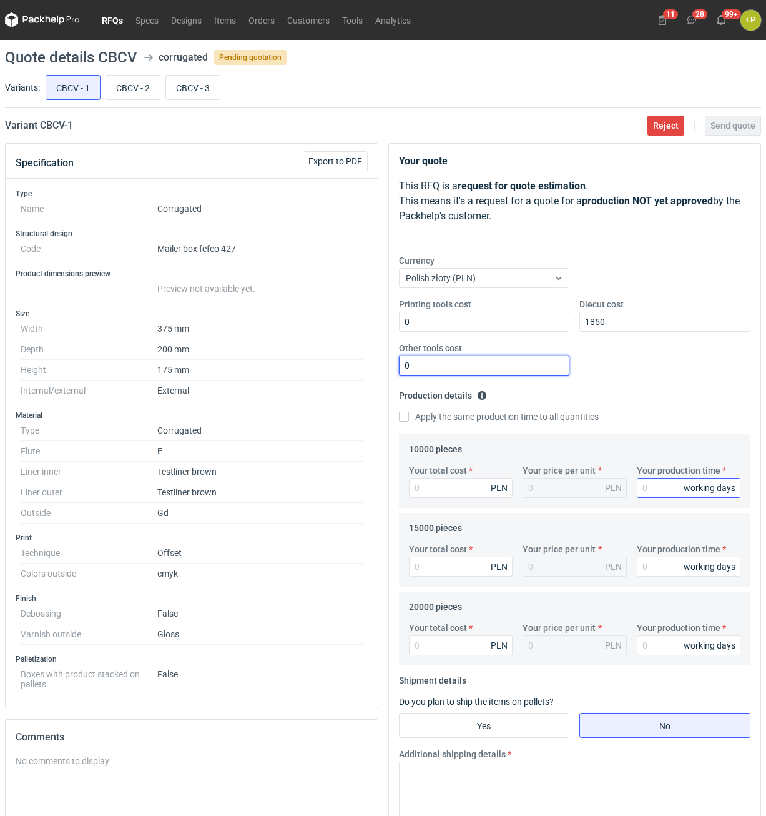
type input "0"
click at [656, 480] on input "Your production time" at bounding box center [689, 488] width 104 height 20
type input "15"
click at [446, 420] on label "Apply the same production time to all quantities" at bounding box center [499, 416] width 200 height 12
click at [409, 420] on input "Apply the same production time to all quantities" at bounding box center [404, 417] width 10 height 10
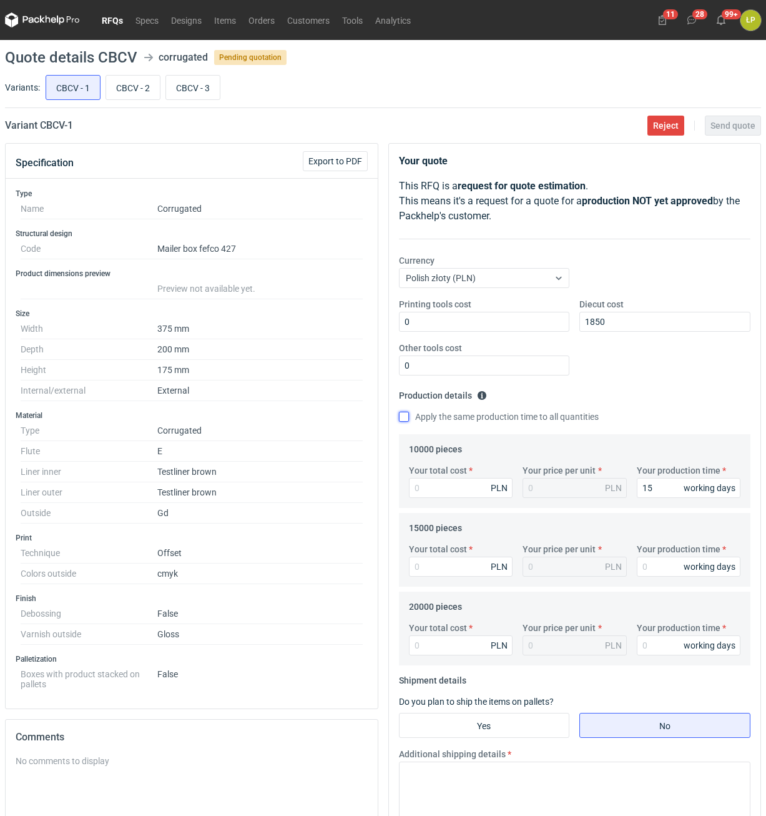
checkbox input "true"
type input "15"
click at [460, 491] on input "Your total cost" at bounding box center [461, 488] width 104 height 20
type input "35900"
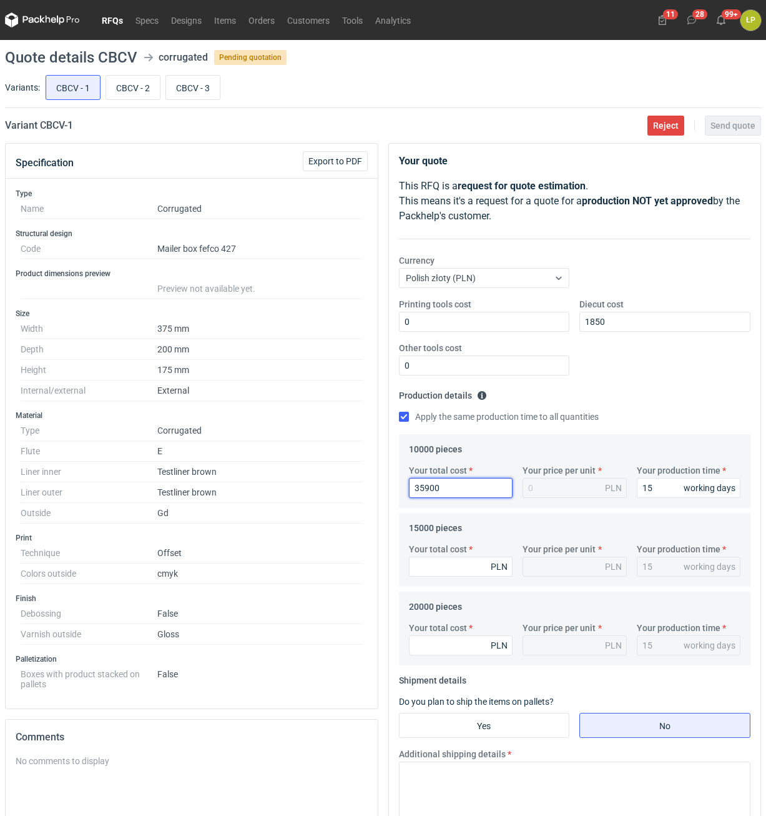
type input "3.59"
type input "35900"
click at [456, 574] on input "Your total cost" at bounding box center [461, 566] width 104 height 20
type input "52350"
type input "3.49"
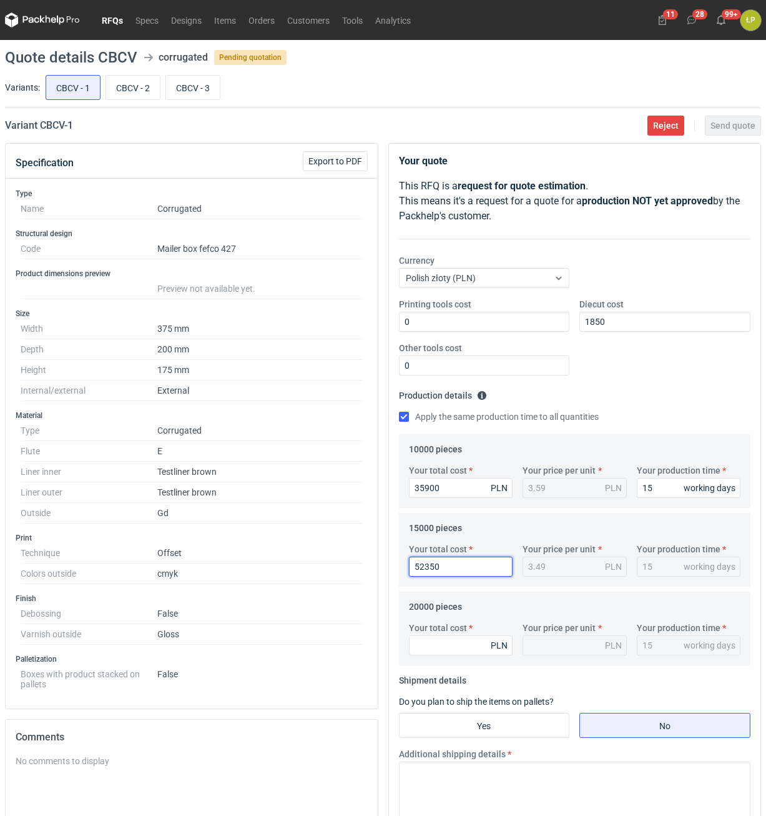
type input "52350"
click at [469, 654] on div "Your total cost PLN Your price per unit PLN Your production time 15 working days" at bounding box center [575, 643] width 342 height 44
click at [469, 651] on input "Your total cost" at bounding box center [461, 645] width 104 height 20
type input "68800"
type input "3.44"
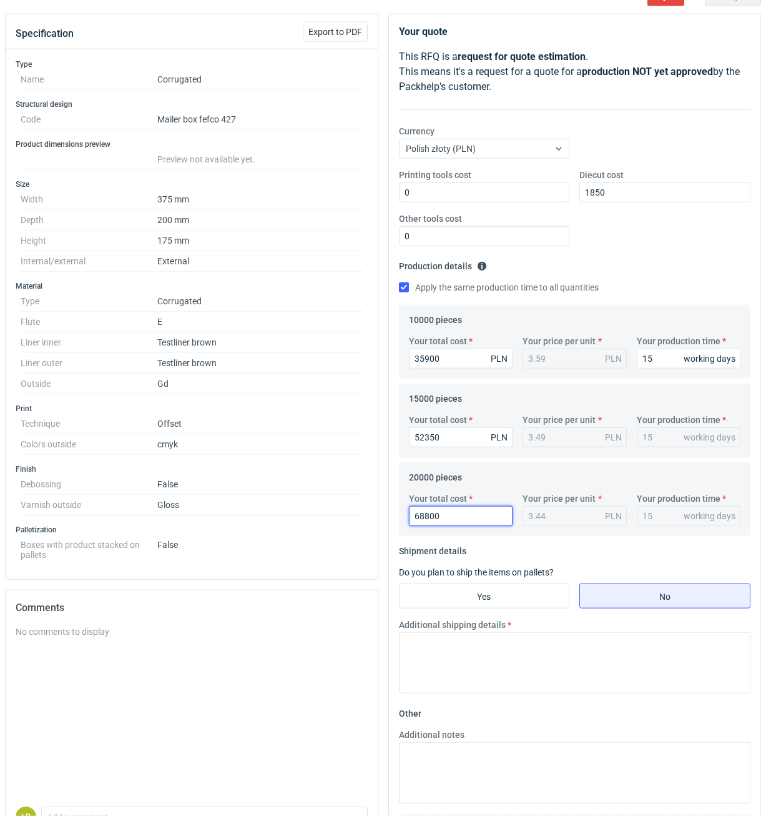
scroll to position [223, 0]
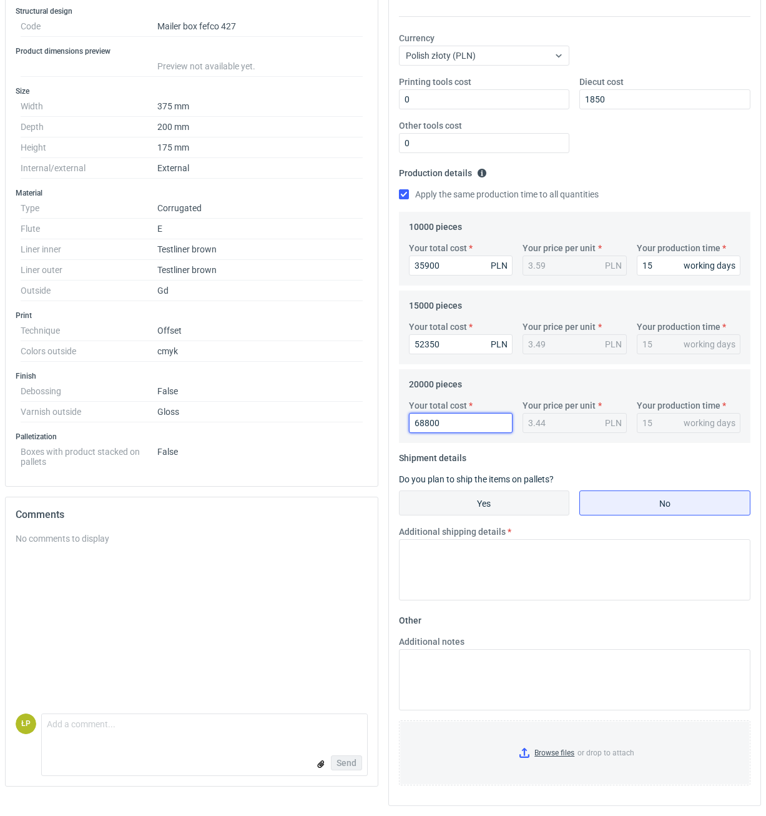
type input "68800"
click at [440, 506] on input "Yes" at bounding box center [485, 503] width 170 height 24
radio input "true"
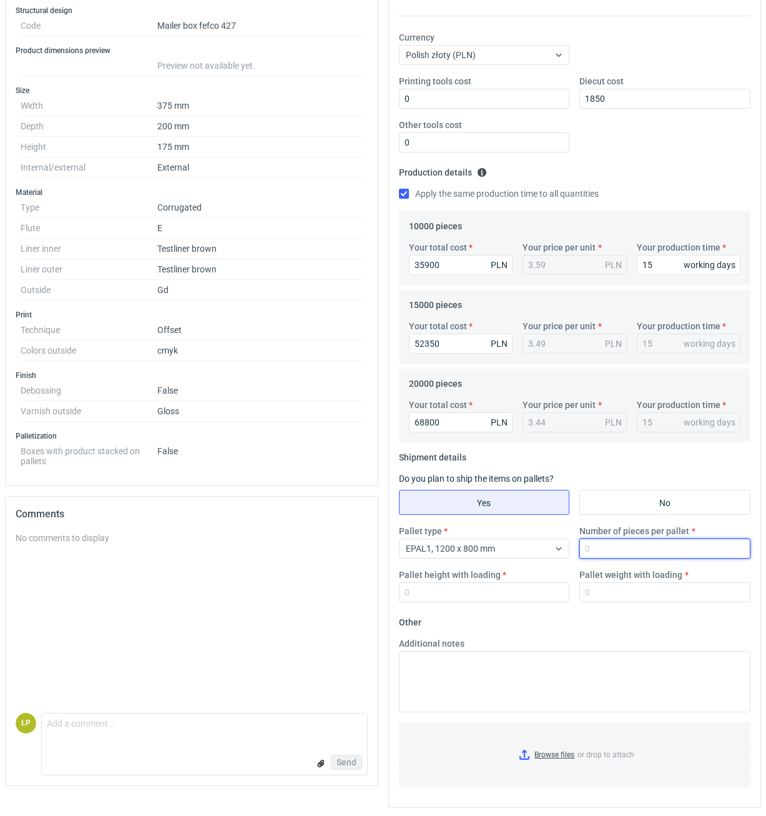
click at [597, 546] on input "Number of pieces per pallet" at bounding box center [664, 548] width 171 height 20
click at [530, 547] on div "EPAL1, 1200 x 800 mm" at bounding box center [475, 548] width 150 height 17
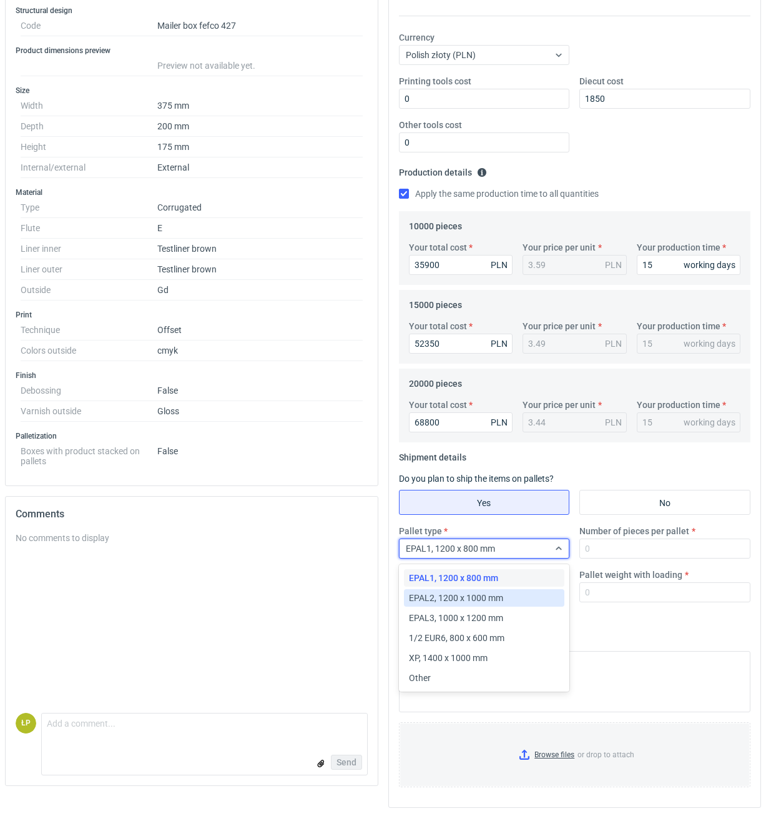
click at [511, 596] on div "EPAL2, 1200 x 1000 mm" at bounding box center [484, 597] width 151 height 12
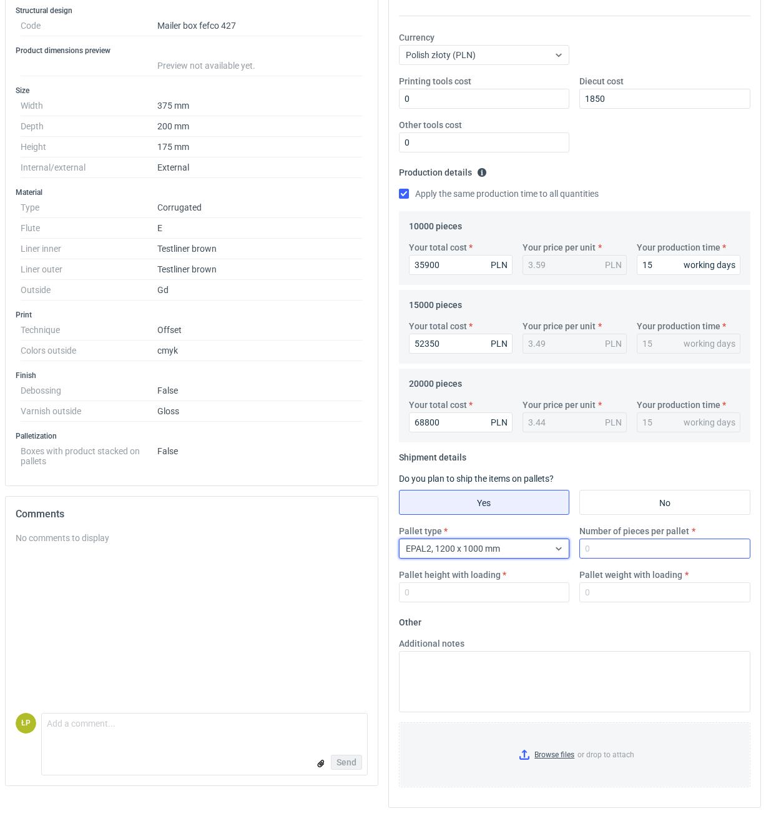
click at [633, 558] on div "Pallet type option EPAL2, 1200 x 1000 mm, selected. Select is focused ,type to …" at bounding box center [575, 568] width 362 height 87
click at [633, 556] on input "Number of pieces per pallet" at bounding box center [664, 548] width 171 height 20
type input "900"
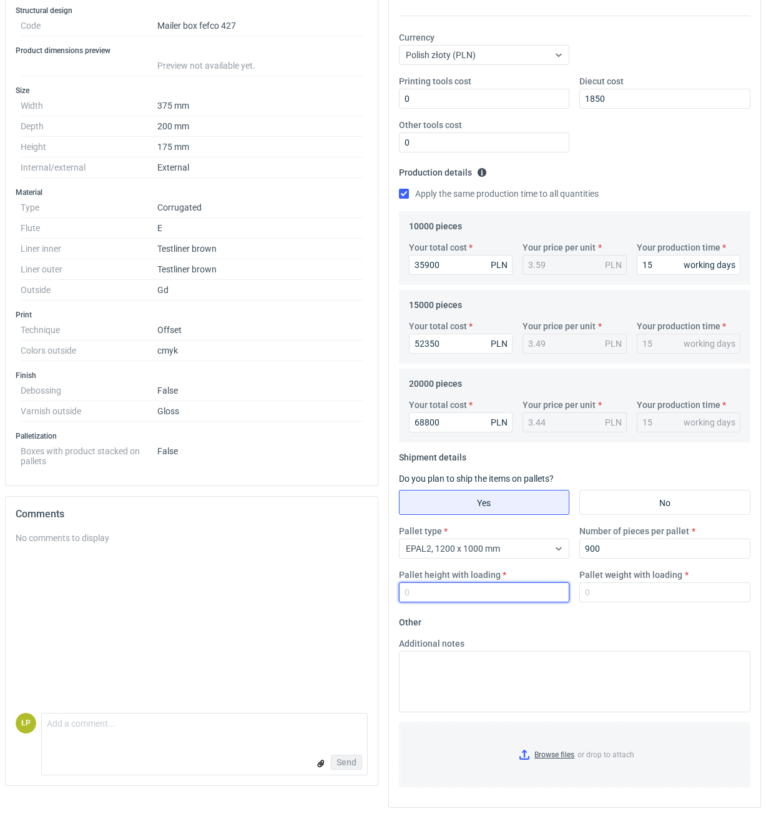
click at [544, 598] on input "Pallet height with loading" at bounding box center [484, 592] width 171 height 20
type input "1800"
click at [621, 593] on input "Pallet weight with loading" at bounding box center [664, 592] width 171 height 20
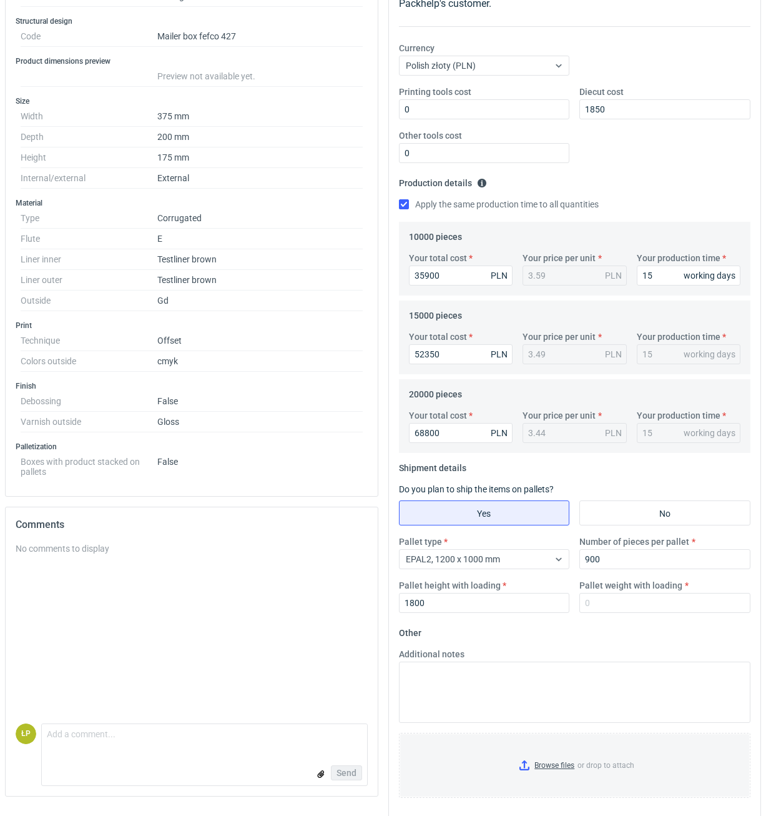
scroll to position [0, 0]
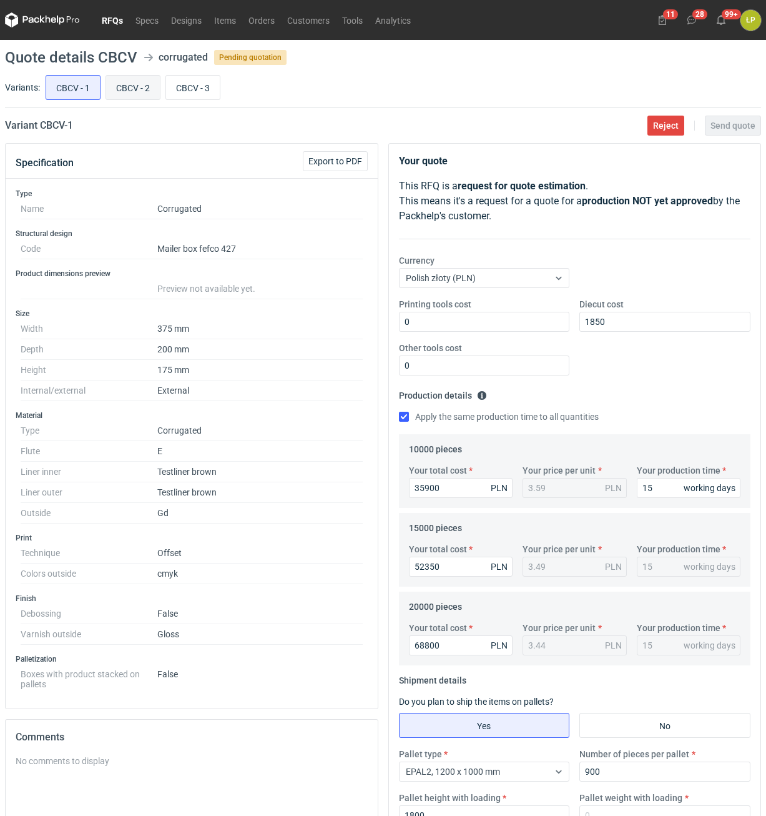
click at [137, 95] on input "CBCV - 2" at bounding box center [133, 88] width 54 height 24
radio input "true"
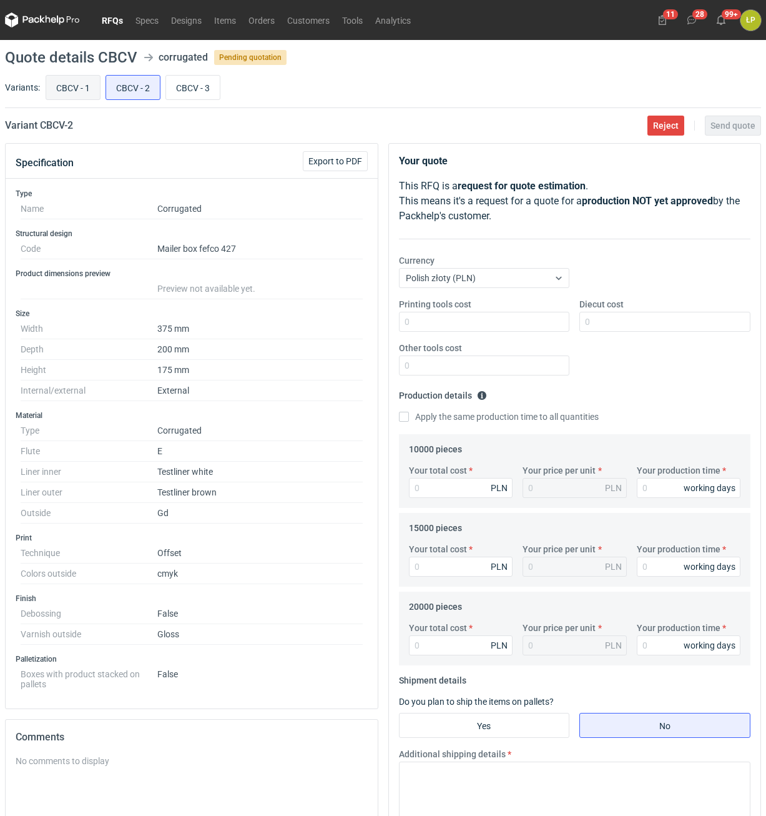
click at [82, 94] on input "CBCV - 1" at bounding box center [73, 88] width 54 height 24
radio input "true"
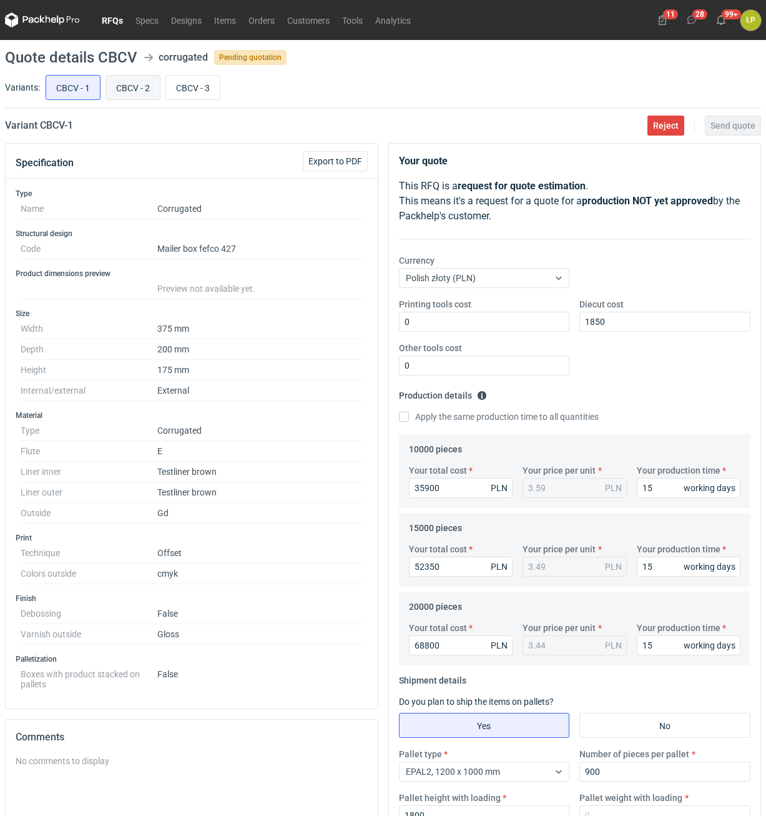
click at [137, 94] on input "CBCV - 2" at bounding box center [133, 88] width 54 height 24
radio input "true"
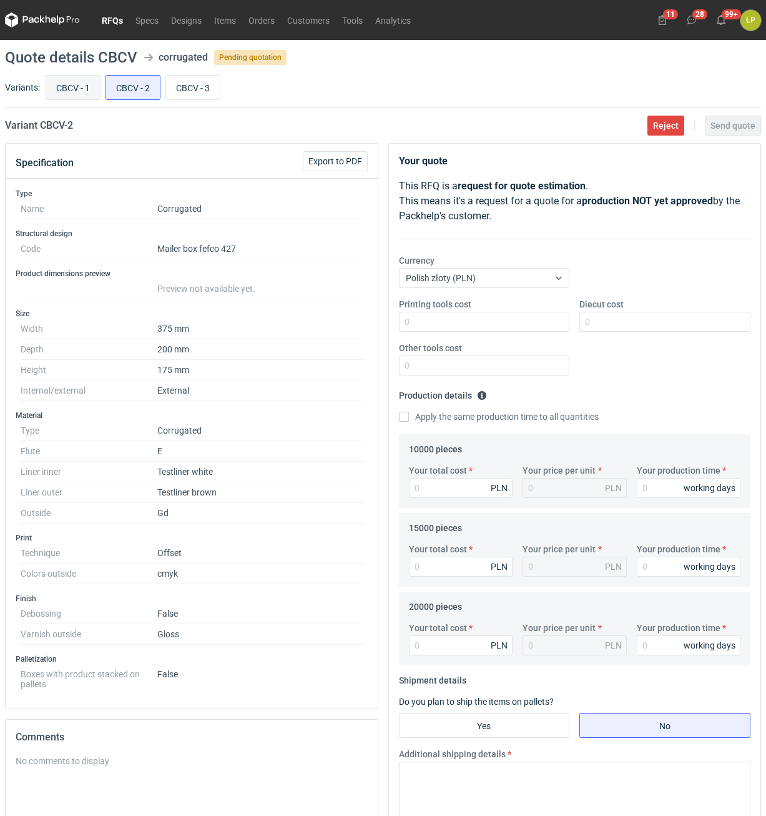
click at [85, 92] on input "CBCV - 1" at bounding box center [73, 88] width 54 height 24
radio input "true"
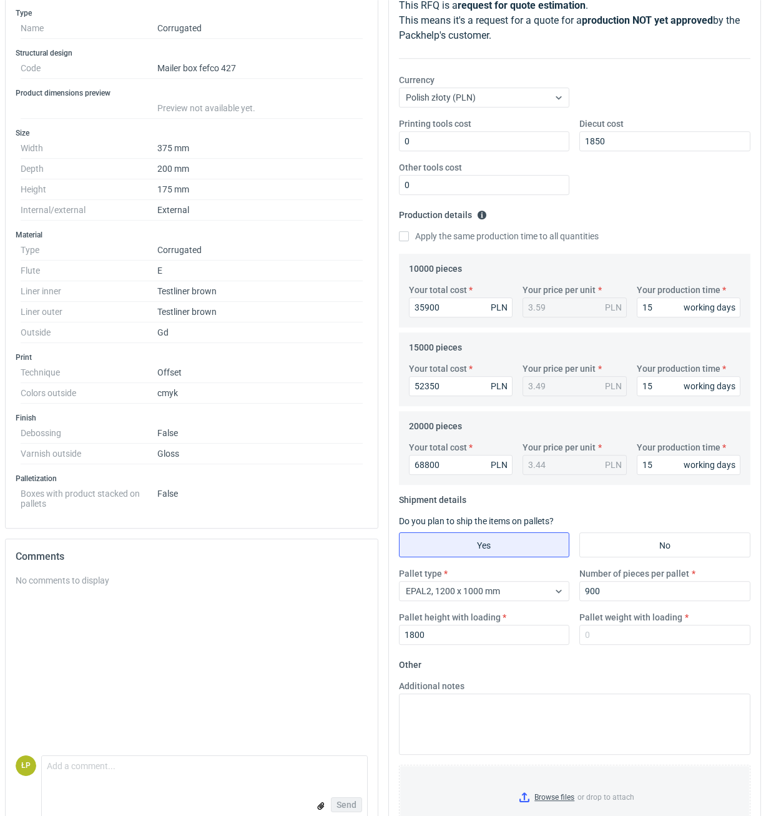
scroll to position [225, 0]
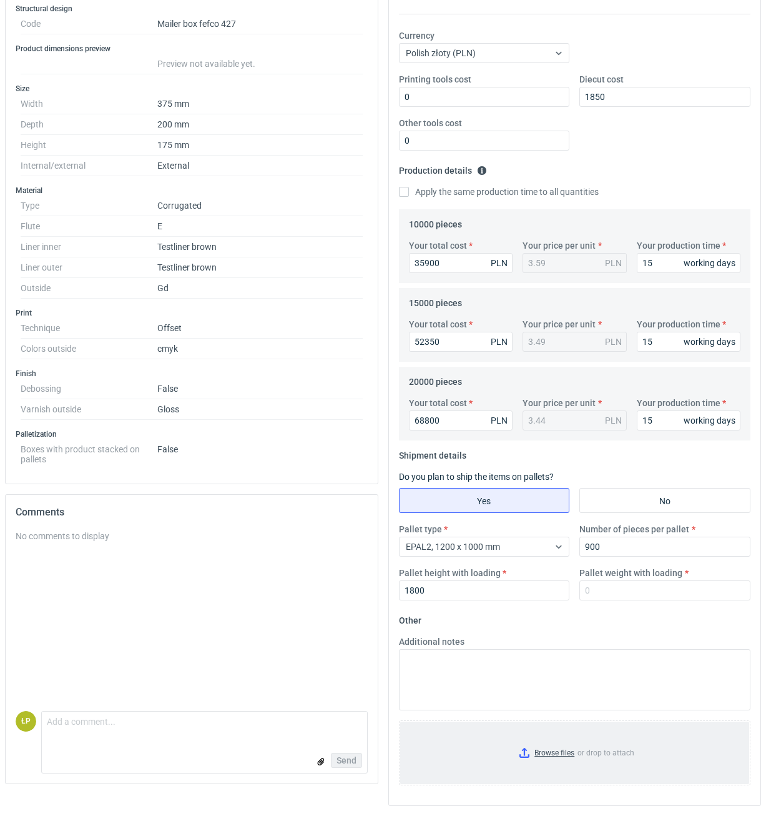
click at [523, 751] on input "Browse files or drop to attach" at bounding box center [575, 752] width 350 height 62
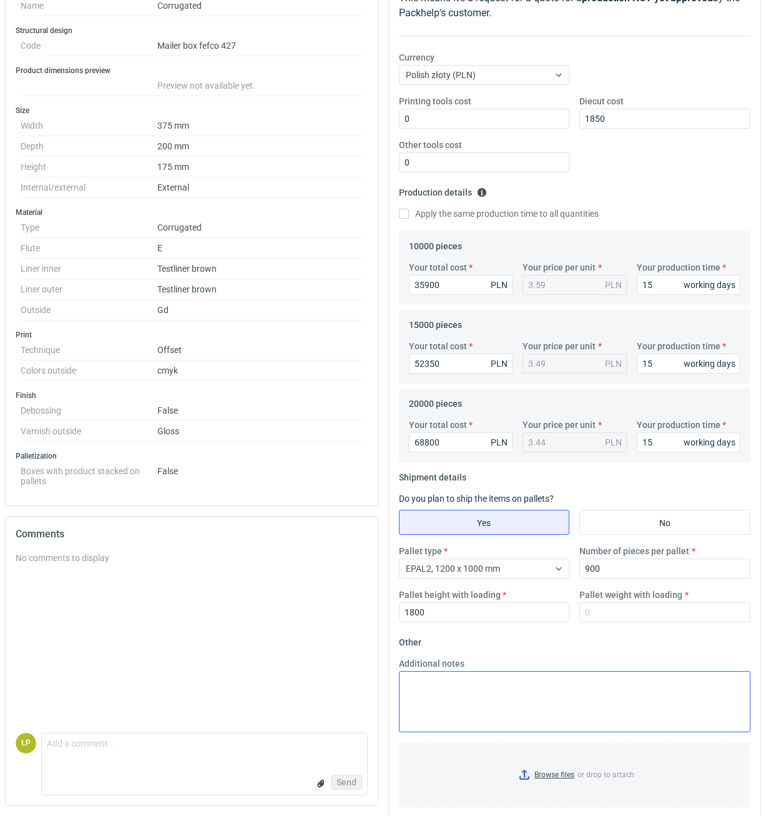
scroll to position [252, 0]
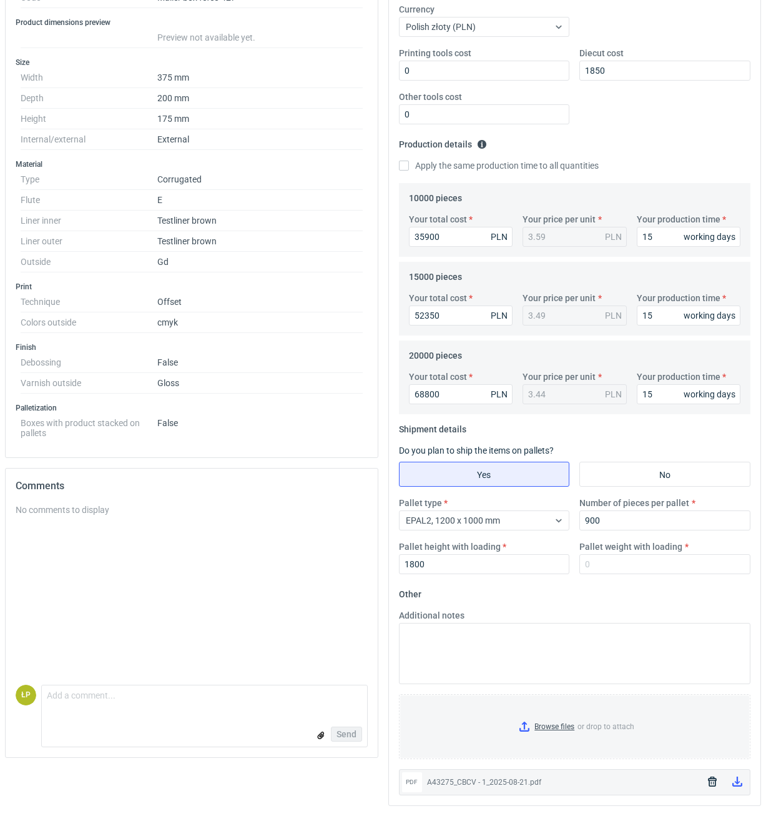
click at [515, 779] on div "A43275_CBCV - 1_2025-08-21.pdf" at bounding box center [562, 782] width 271 height 12
click at [734, 781] on icon at bounding box center [737, 781] width 10 height 10
click at [615, 565] on input "Pallet weight with loading" at bounding box center [664, 564] width 171 height 20
type input "545"
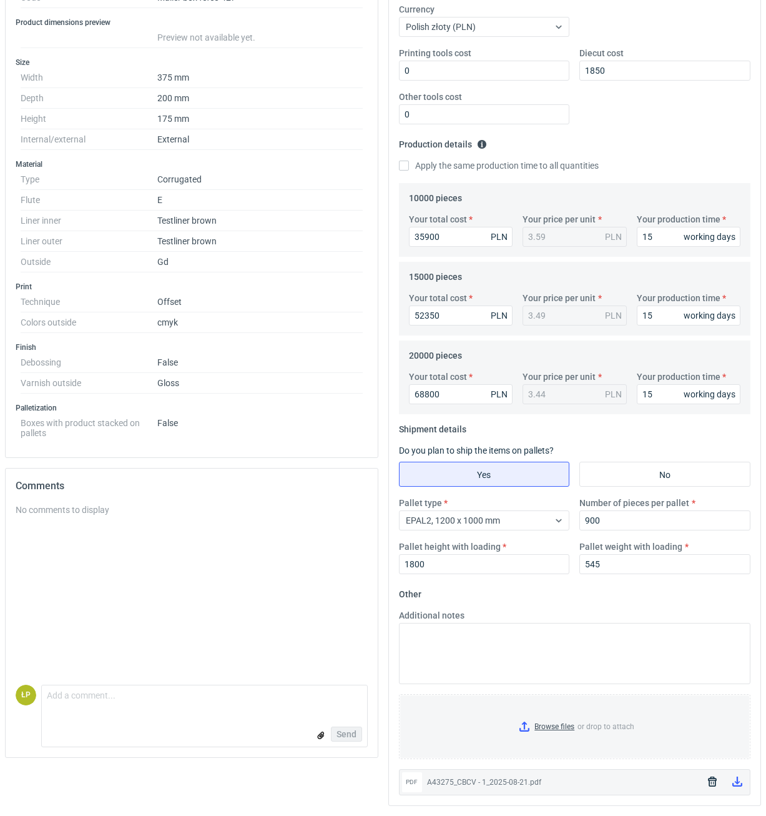
click at [616, 584] on form "Other Additional notes Browse files or drop to attach pdf A43275_CBCV - 1_2025-…" at bounding box center [575, 689] width 352 height 211
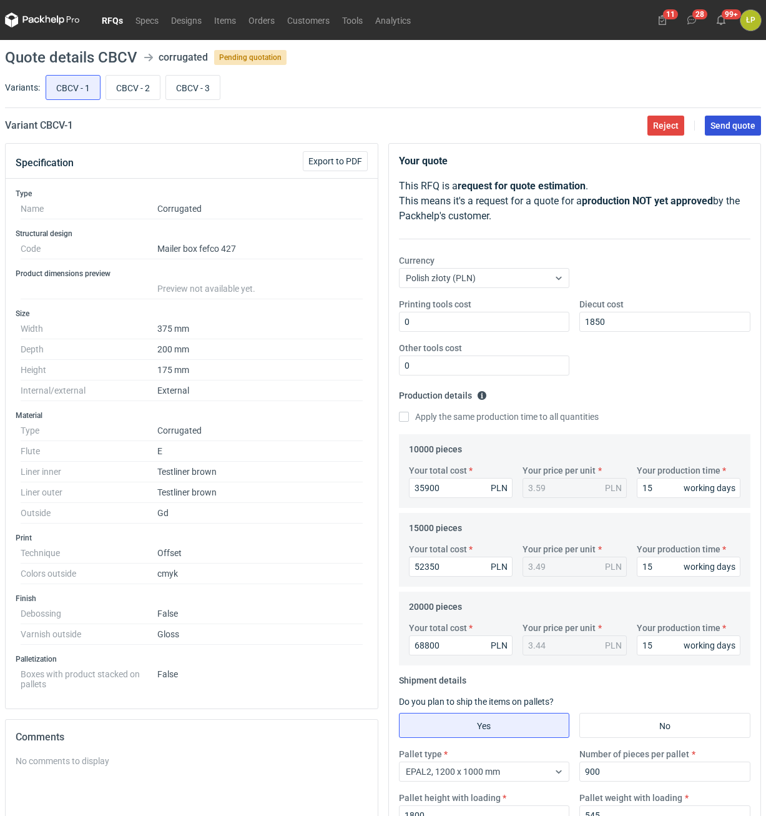
click at [725, 116] on button "Send quote" at bounding box center [733, 126] width 56 height 20
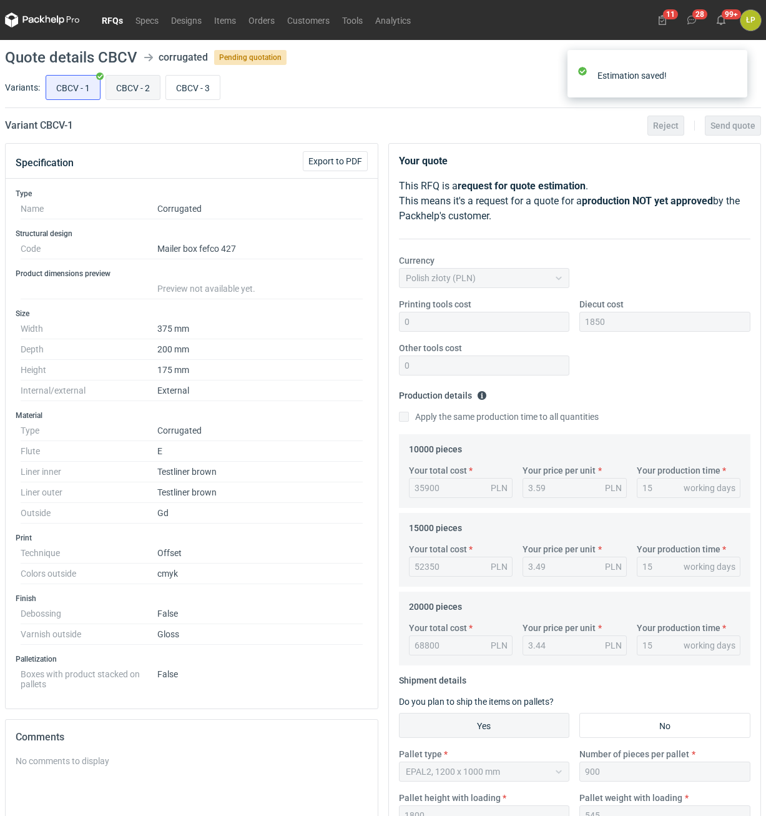
click at [129, 92] on input "CBCV - 2" at bounding box center [133, 88] width 54 height 24
radio input "true"
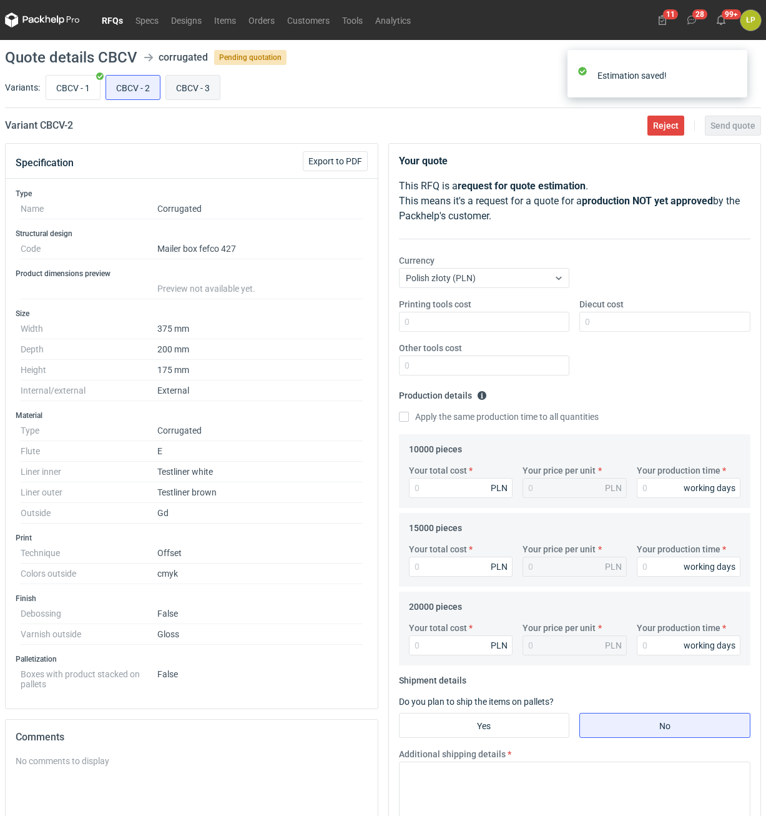
click at [192, 89] on input "CBCV - 3" at bounding box center [193, 88] width 54 height 24
radio input "true"
click at [136, 88] on input "CBCV - 2" at bounding box center [133, 88] width 54 height 24
radio input "true"
click at [194, 90] on input "CBCV - 3" at bounding box center [193, 88] width 54 height 24
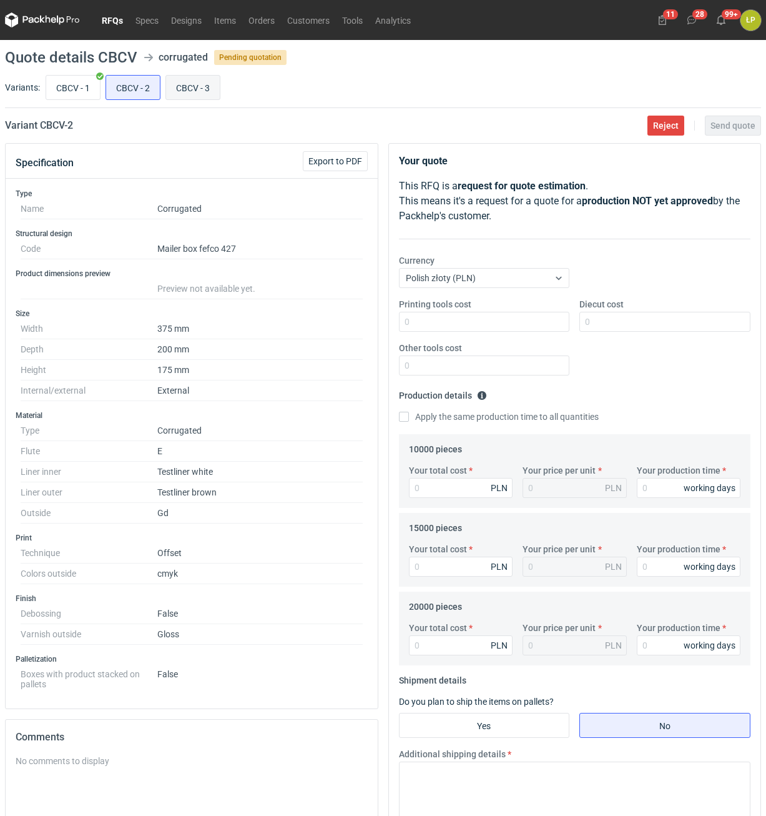
radio input "true"
click at [134, 90] on input "CBCV - 2" at bounding box center [133, 88] width 54 height 24
radio input "true"
click at [55, 90] on input "CBCV - 1" at bounding box center [73, 88] width 54 height 24
radio input "true"
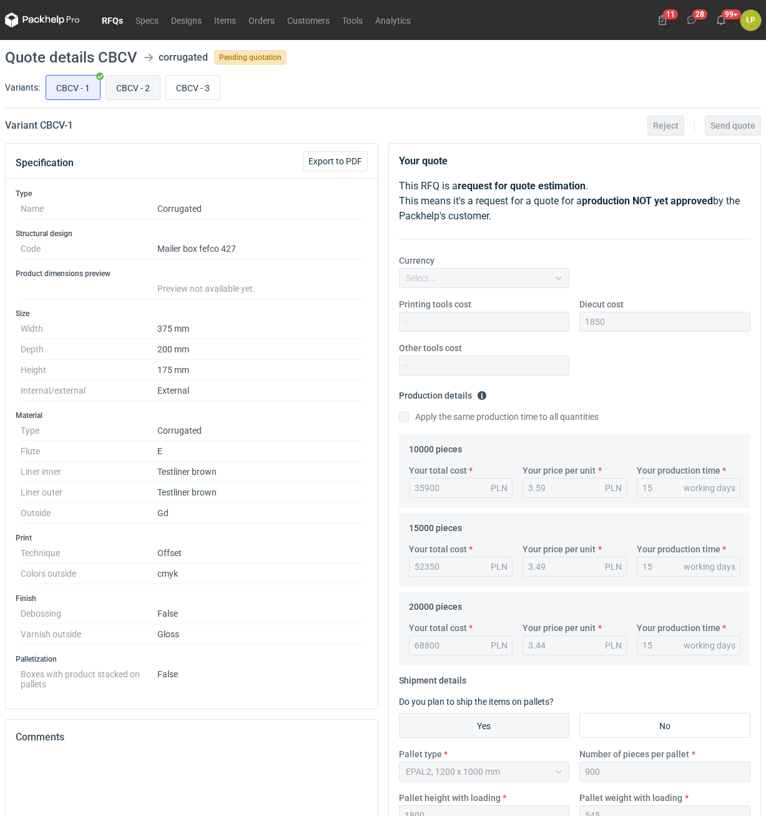
click at [134, 87] on input "CBCV - 2" at bounding box center [133, 88] width 54 height 24
radio input "true"
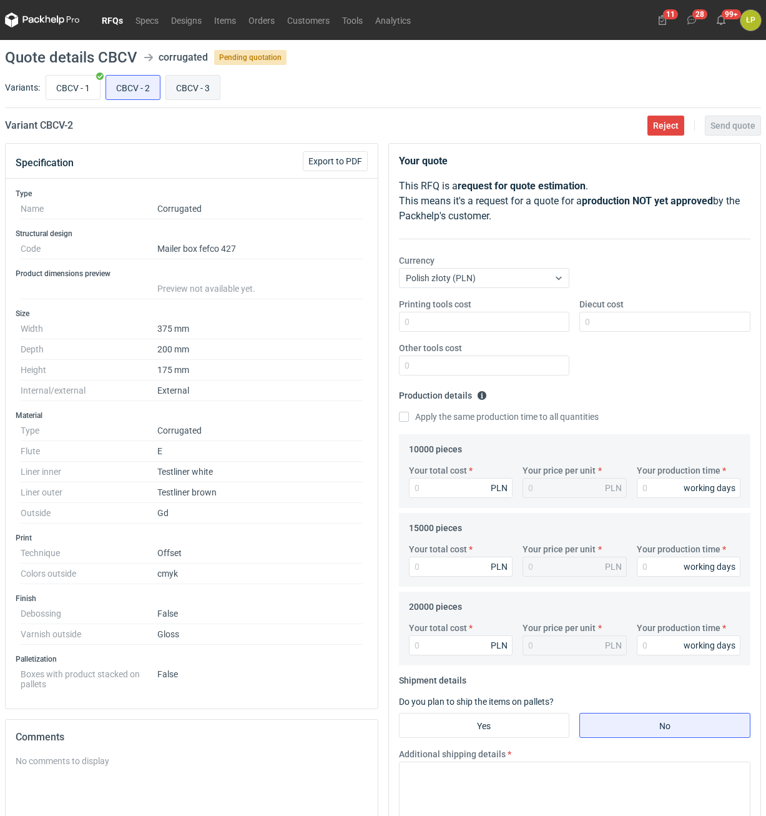
click at [193, 87] on input "CBCV - 3" at bounding box center [193, 88] width 54 height 24
radio input "true"
click at [139, 87] on input "CBCV - 2" at bounding box center [133, 88] width 54 height 24
radio input "true"
click at [57, 87] on input "CBCV - 1" at bounding box center [73, 88] width 54 height 24
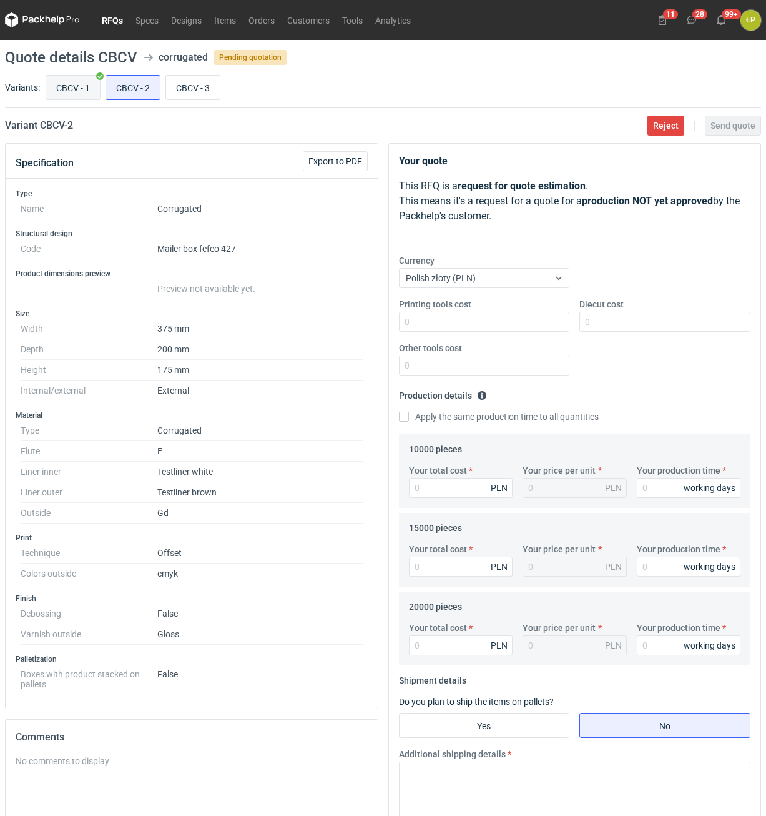
radio input "true"
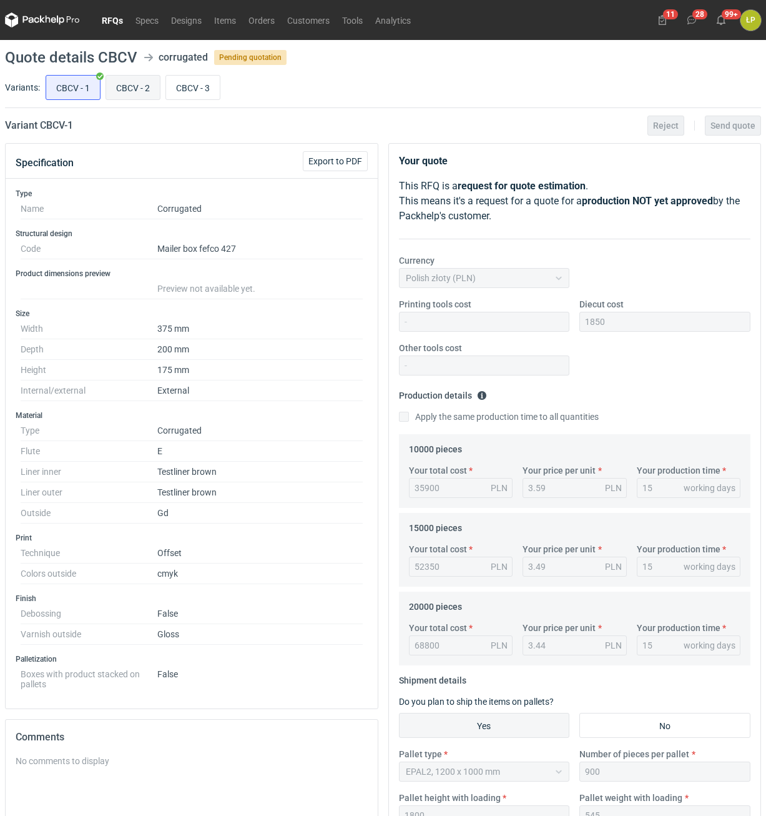
click at [112, 85] on input "CBCV - 2" at bounding box center [133, 88] width 54 height 24
radio input "true"
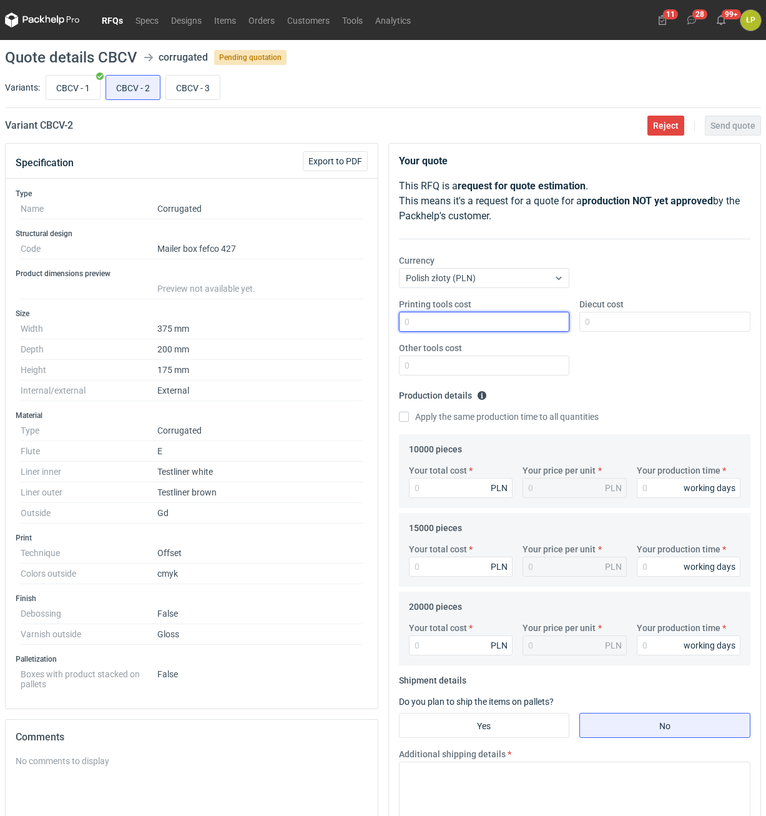
click at [516, 327] on input "Printing tools cost" at bounding box center [484, 322] width 171 height 20
type input "0"
click at [614, 325] on input "Diecut cost" at bounding box center [664, 322] width 171 height 20
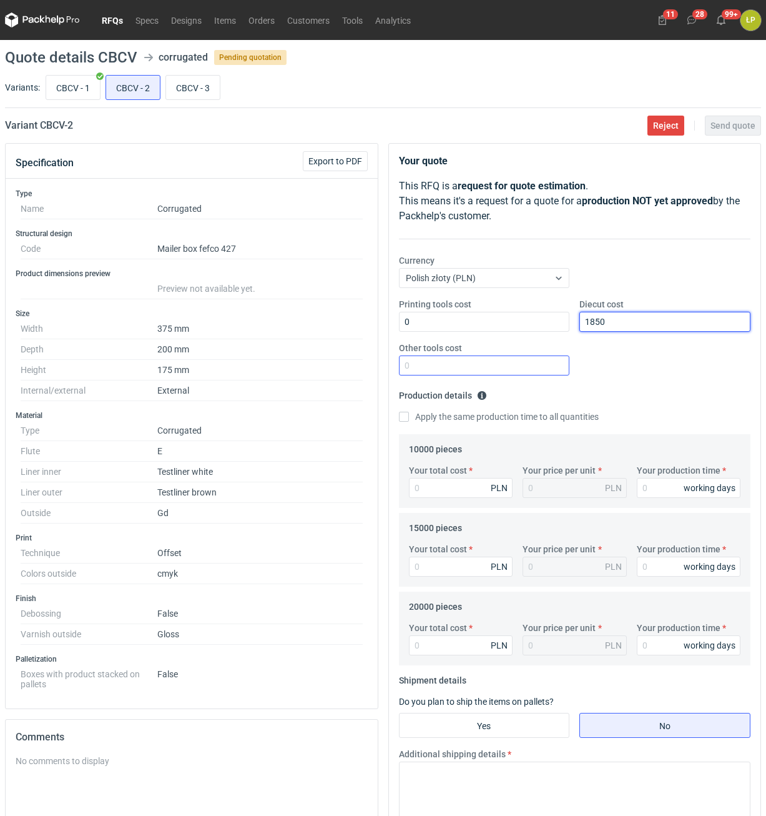
type input "1850"
click at [518, 367] on input "Other tools cost" at bounding box center [484, 365] width 171 height 20
type input "0"
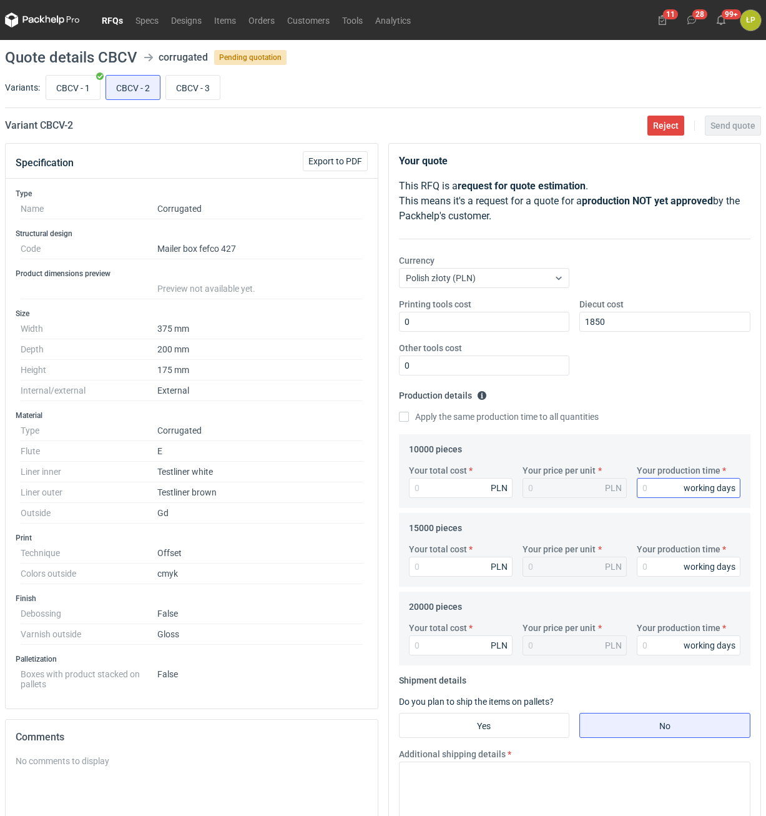
drag, startPoint x: 634, startPoint y: 486, endPoint x: 649, endPoint y: 486, distance: 14.4
click at [635, 486] on div "Your production time working days" at bounding box center [689, 481] width 114 height 34
click at [649, 486] on input "Your production time" at bounding box center [689, 488] width 104 height 20
type input "15"
click at [455, 412] on label "Apply the same production time to all quantities" at bounding box center [499, 416] width 200 height 12
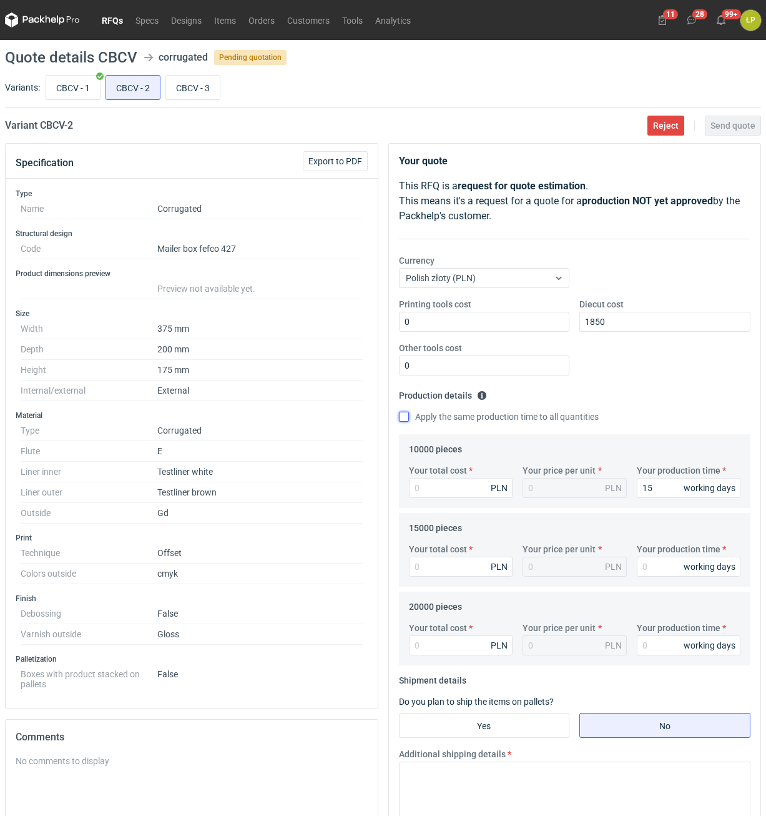
click at [409, 412] on input "Apply the same production time to all quantities" at bounding box center [404, 417] width 10 height 10
checkbox input "true"
type input "15"
click at [457, 483] on input "Your total cost" at bounding box center [461, 488] width 104 height 20
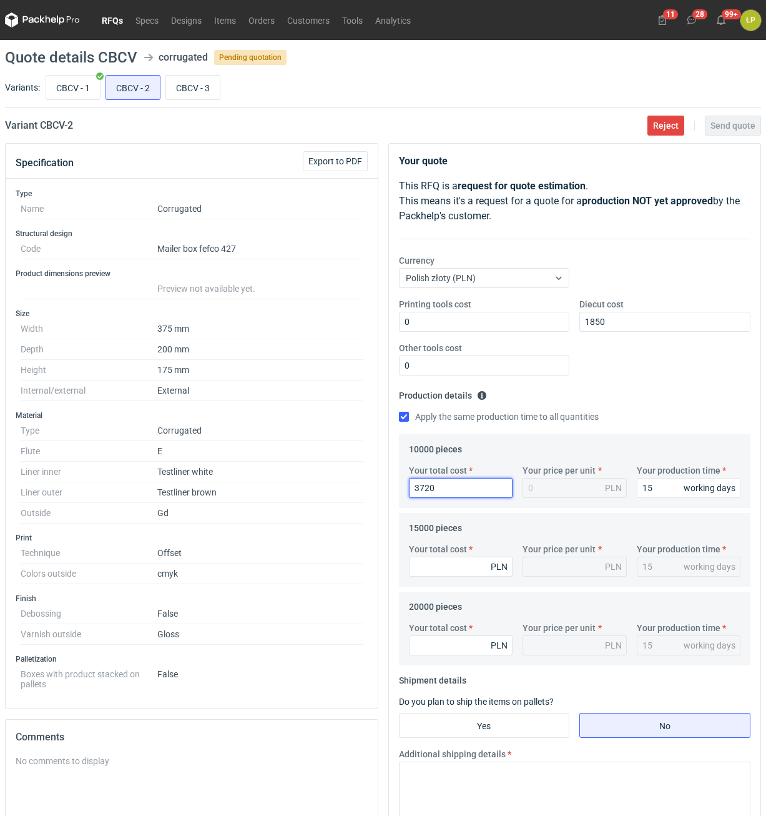
type input "37200"
type input "3.72"
type input "37200"
click at [463, 573] on input "Your total cost" at bounding box center [461, 566] width 104 height 20
type input "54500"
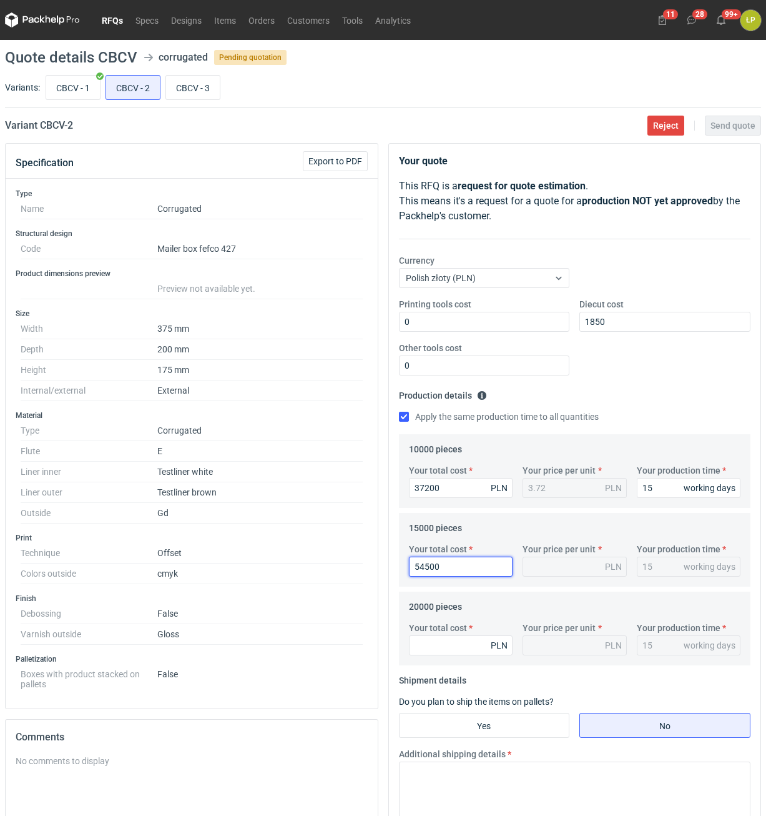
type input "3.63"
type input "54500"
drag, startPoint x: 463, startPoint y: 643, endPoint x: 468, endPoint y: 649, distance: 8.5
click at [461, 643] on input "Your total cost" at bounding box center [461, 645] width 104 height 20
type input "71400"
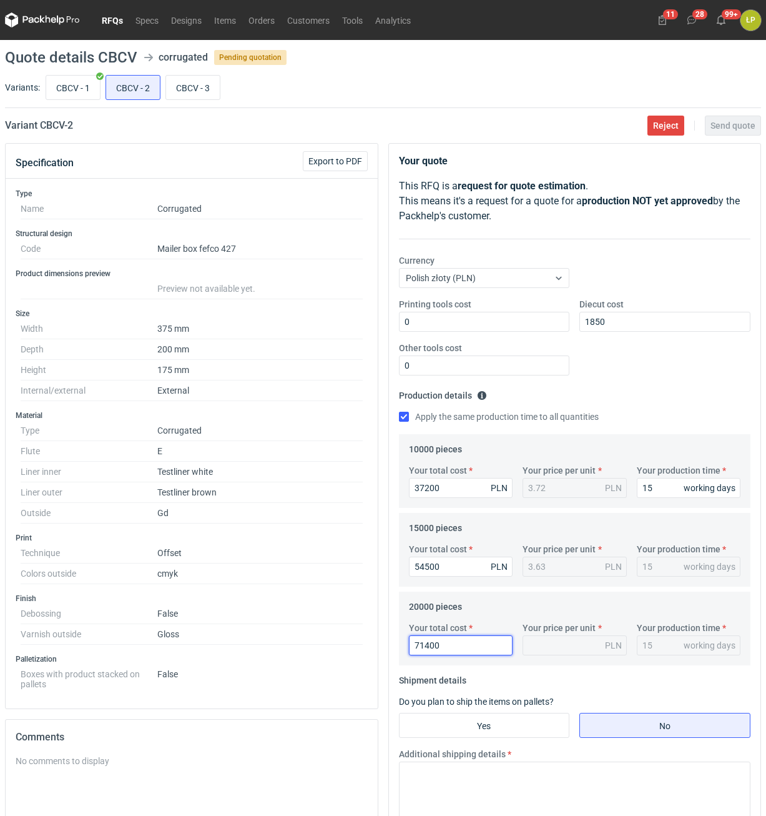
type input "3.57"
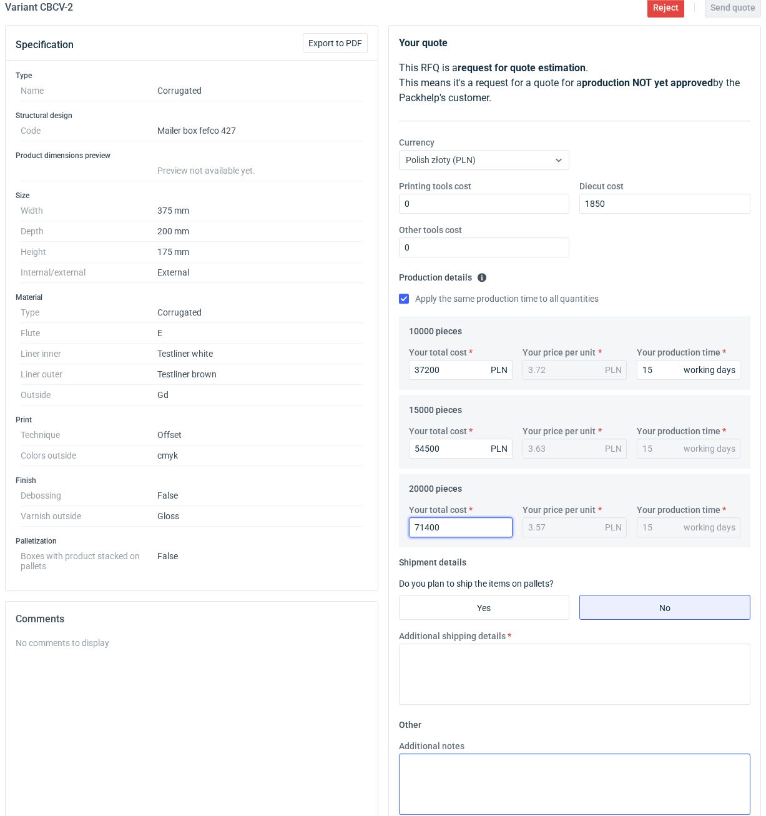
scroll to position [223, 0]
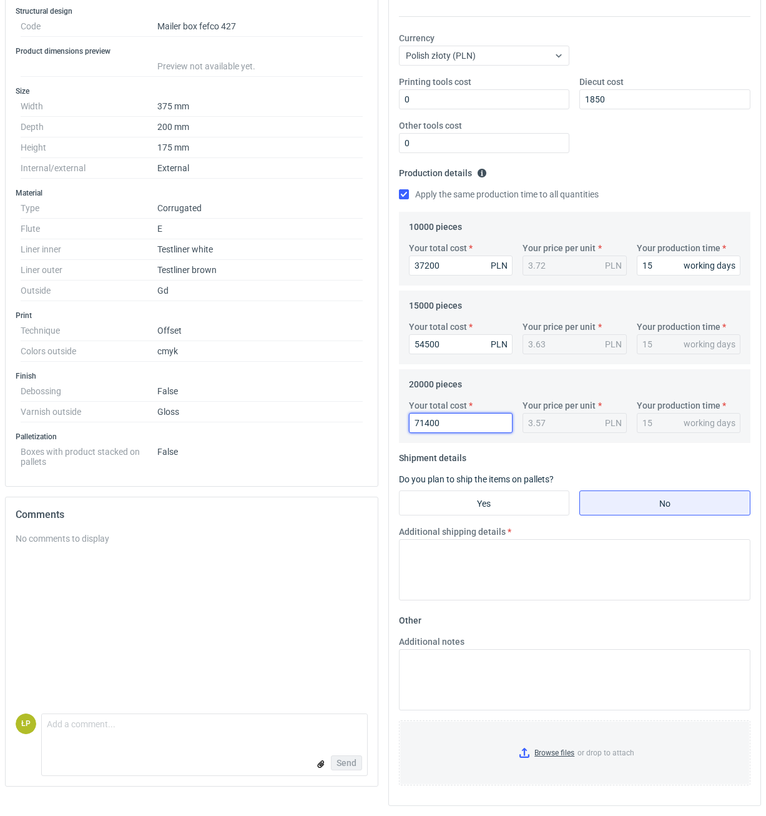
type input "71400"
click at [497, 520] on fieldset "Shipment details Do you plan to ship the items on pallets? Yes No Additional sh…" at bounding box center [575, 529] width 352 height 162
click at [498, 516] on fieldset "Shipment details Do you plan to ship the items on pallets? Yes No Additional sh…" at bounding box center [575, 529] width 352 height 162
click at [501, 514] on input "Yes" at bounding box center [485, 503] width 170 height 24
radio input "true"
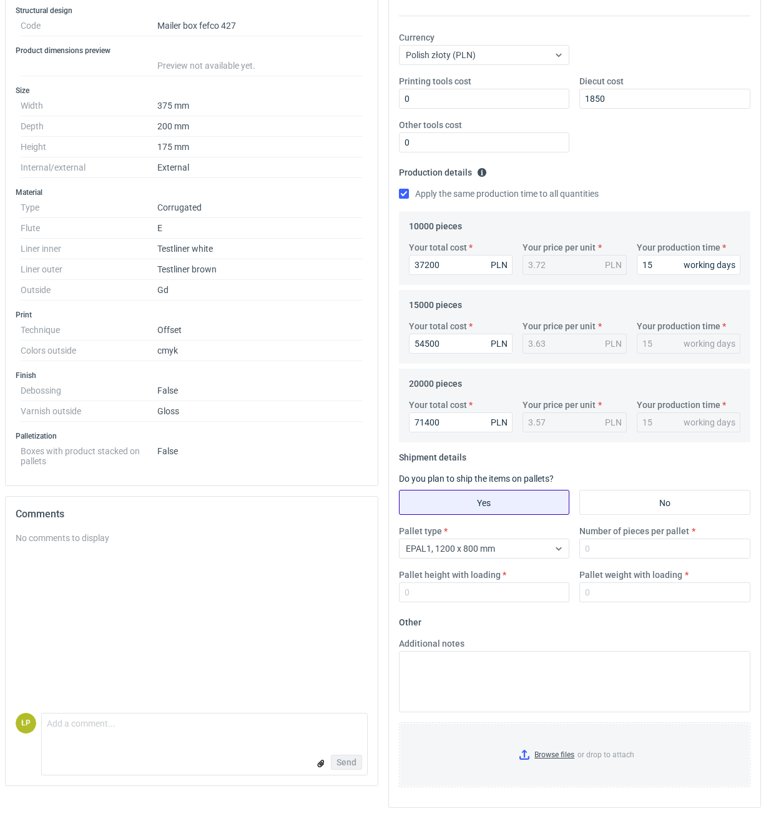
click at [533, 498] on input "Yes" at bounding box center [485, 502] width 170 height 24
click at [605, 557] on input "Number of pieces per pallet" at bounding box center [664, 548] width 171 height 20
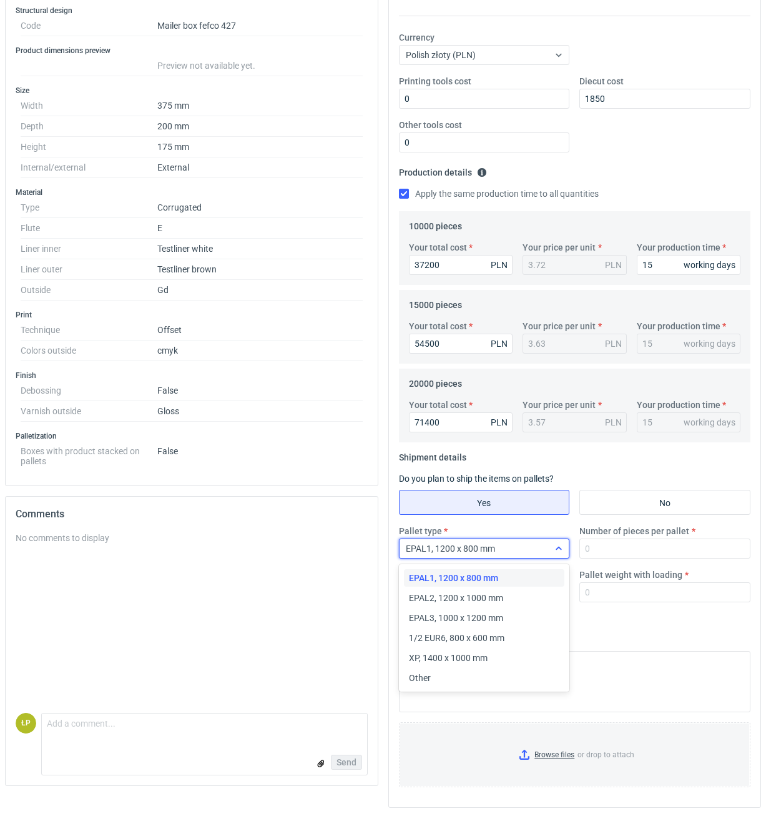
click at [540, 558] on div "EPAL1, 1200 x 800 mm" at bounding box center [484, 548] width 171 height 20
click at [513, 595] on div "EPAL2, 1200 x 1000 mm" at bounding box center [484, 597] width 151 height 12
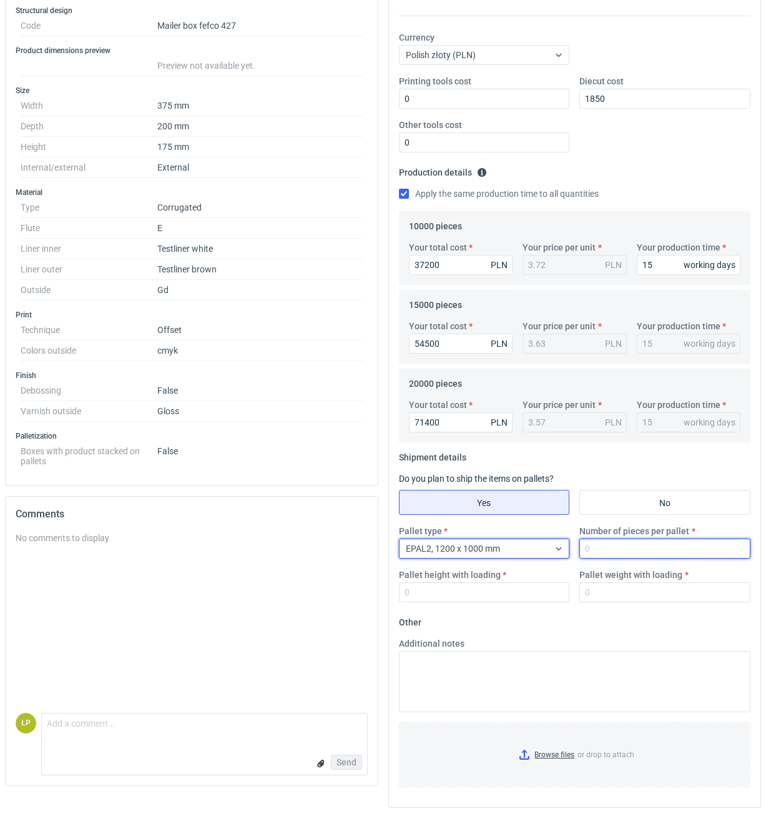
click at [614, 545] on input "Number of pieces per pallet" at bounding box center [664, 548] width 171 height 20
type input "900"
click at [505, 579] on div "Pallet height with loading" at bounding box center [484, 585] width 181 height 34
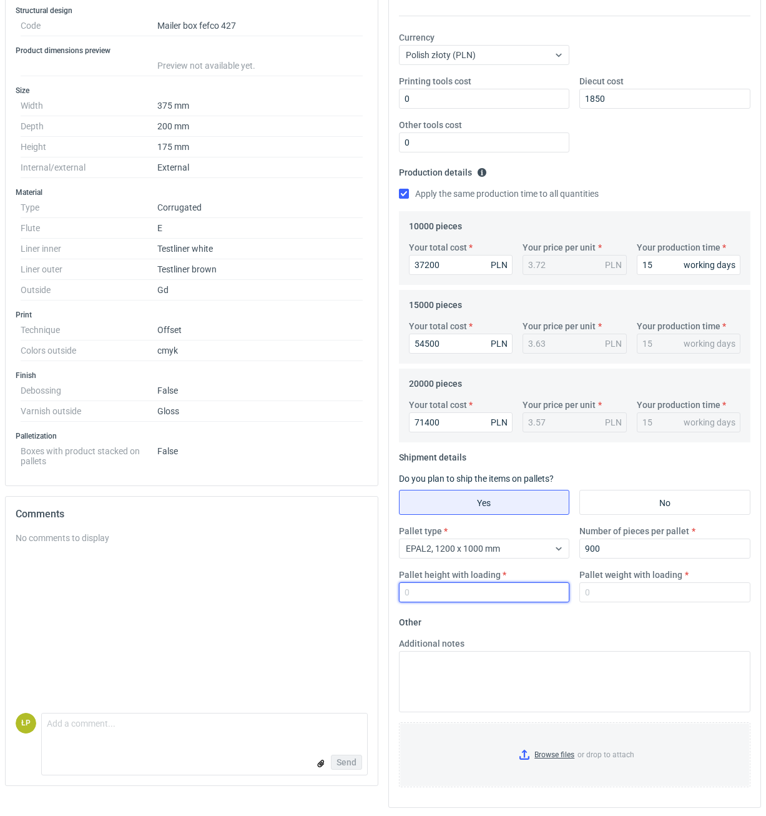
click at [506, 587] on input "Pallet height with loading" at bounding box center [484, 592] width 171 height 20
type input "1800"
click at [614, 595] on input "Pallet weight with loading" at bounding box center [664, 592] width 171 height 20
type input "545"
click at [586, 638] on div "Additional notes" at bounding box center [575, 674] width 362 height 75
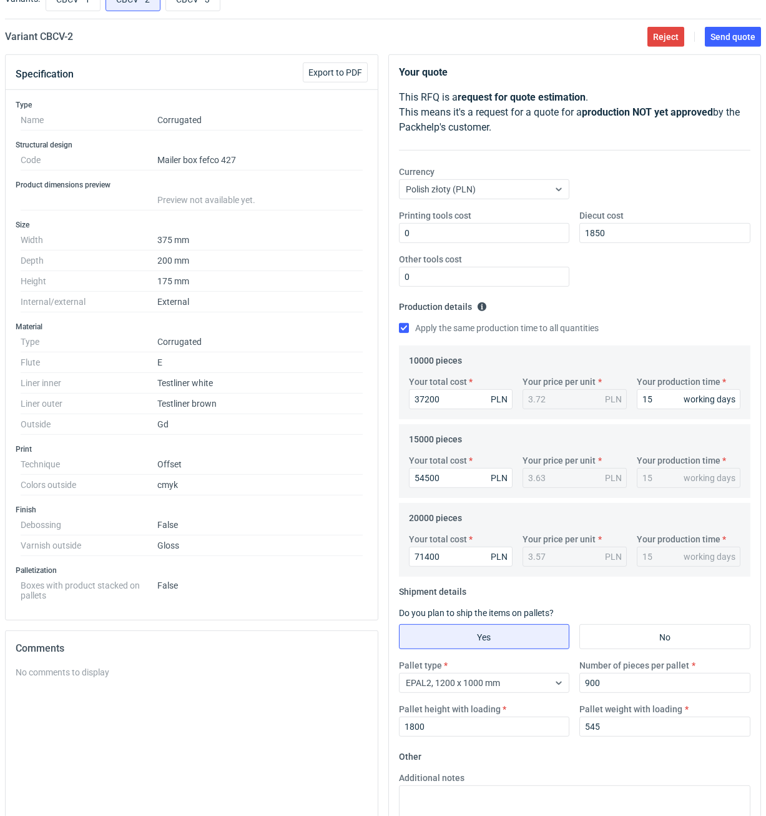
scroll to position [0, 0]
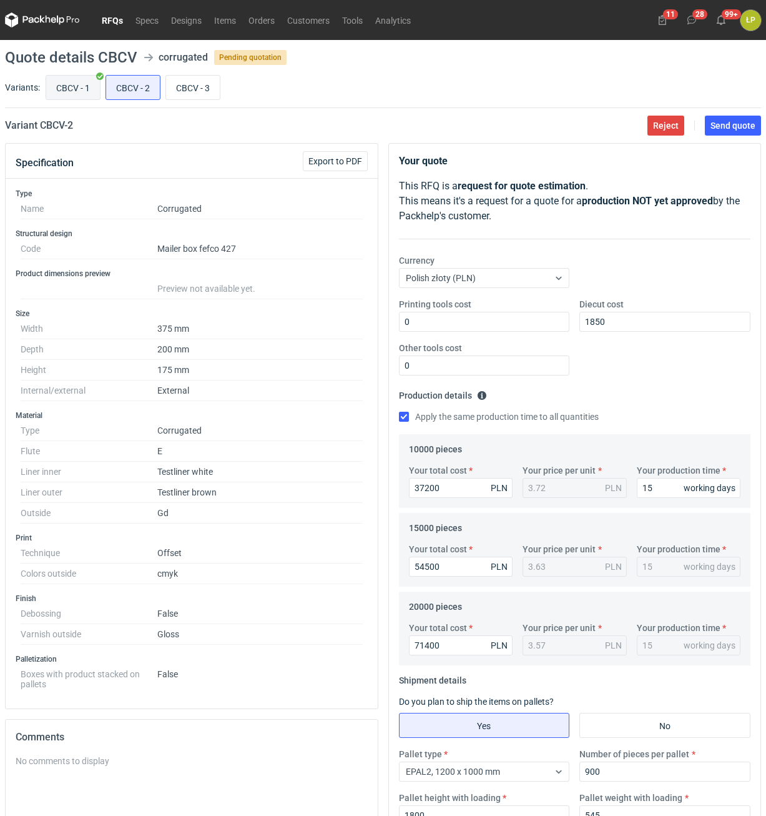
click at [78, 91] on input "CBCV - 1" at bounding box center [73, 88] width 54 height 24
radio input "true"
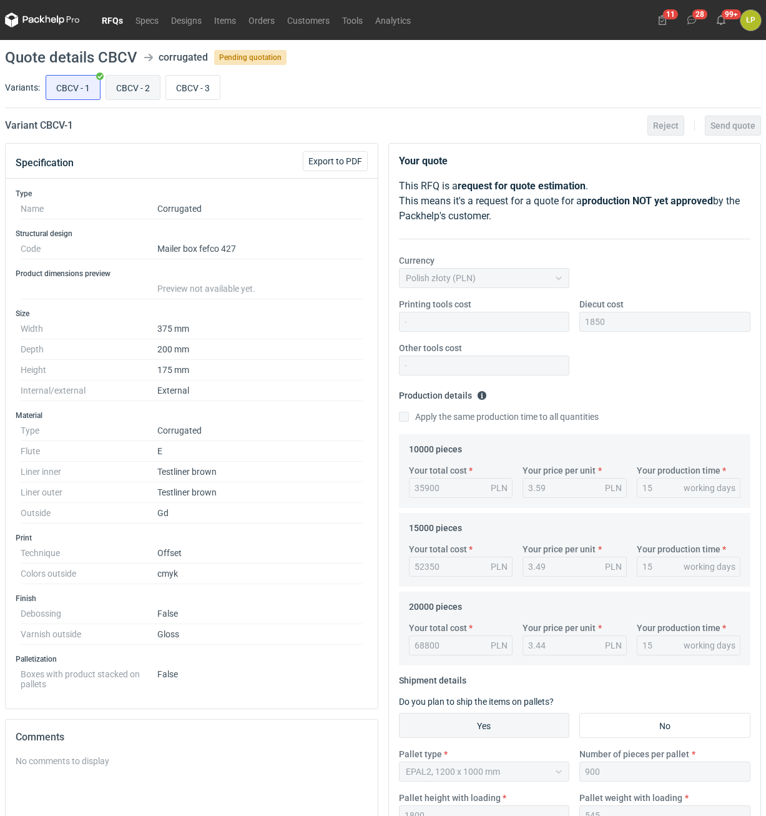
click at [137, 90] on input "CBCV - 2" at bounding box center [133, 88] width 54 height 24
radio input "true"
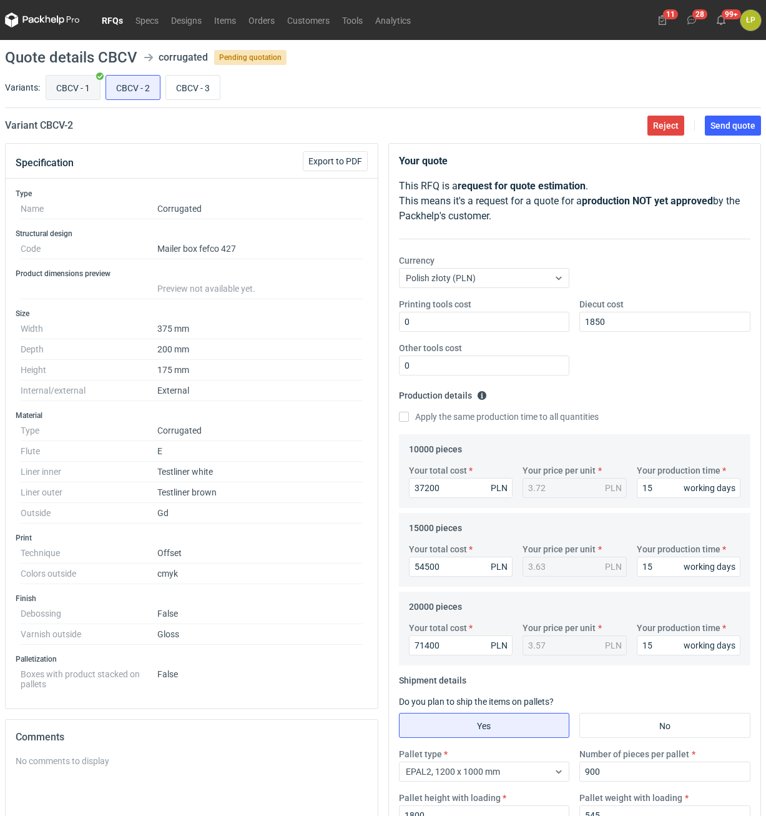
click at [82, 92] on input "CBCV - 1" at bounding box center [73, 88] width 54 height 24
radio input "true"
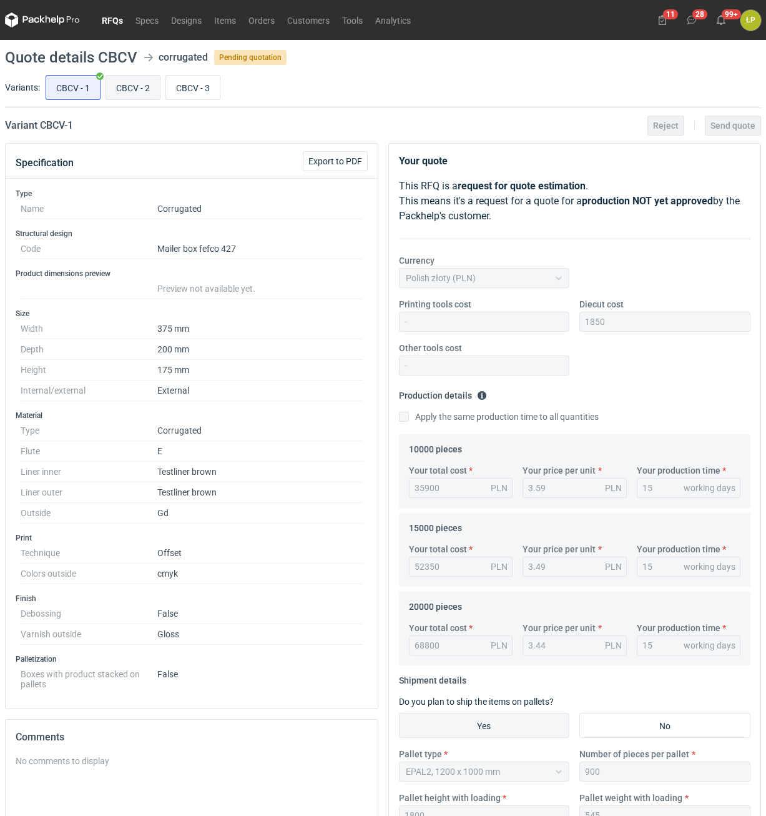
click at [137, 92] on input "CBCV - 2" at bounding box center [133, 88] width 54 height 24
radio input "true"
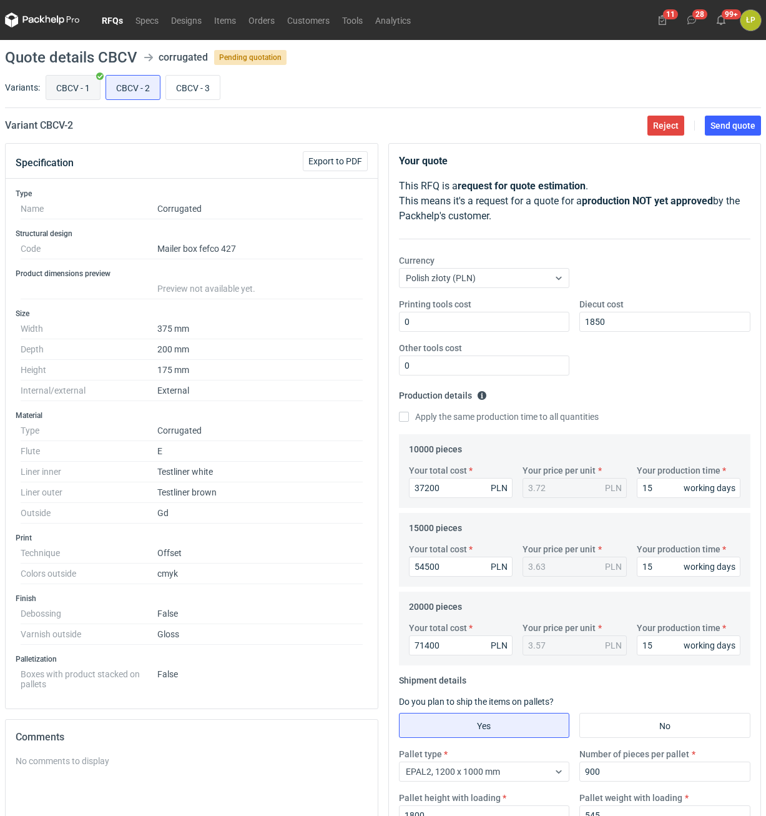
click at [85, 91] on input "CBCV - 1" at bounding box center [73, 88] width 54 height 24
radio input "true"
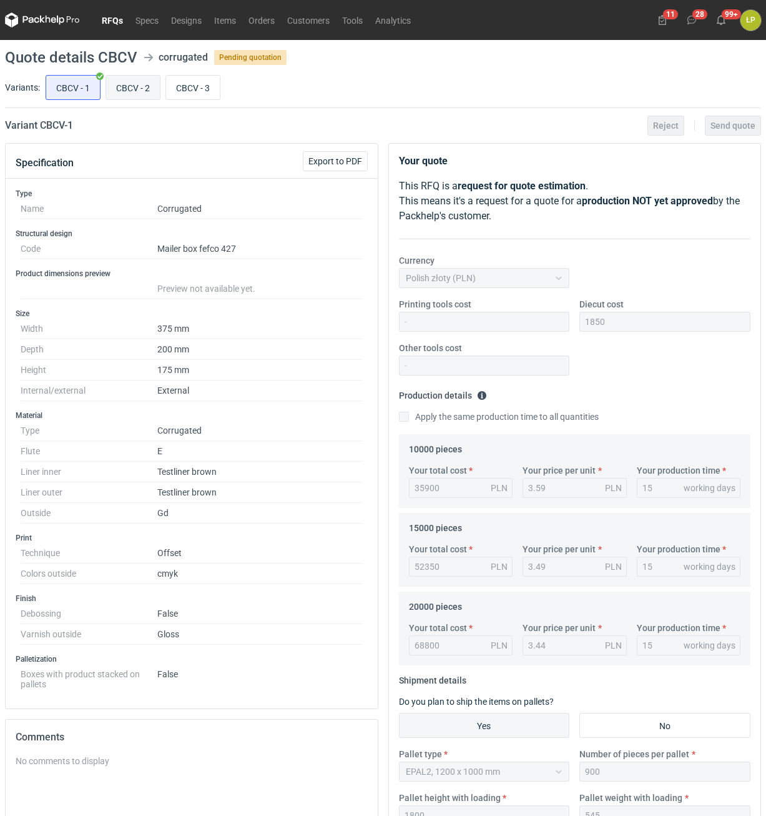
click at [144, 88] on input "CBCV - 2" at bounding box center [133, 88] width 54 height 24
radio input "true"
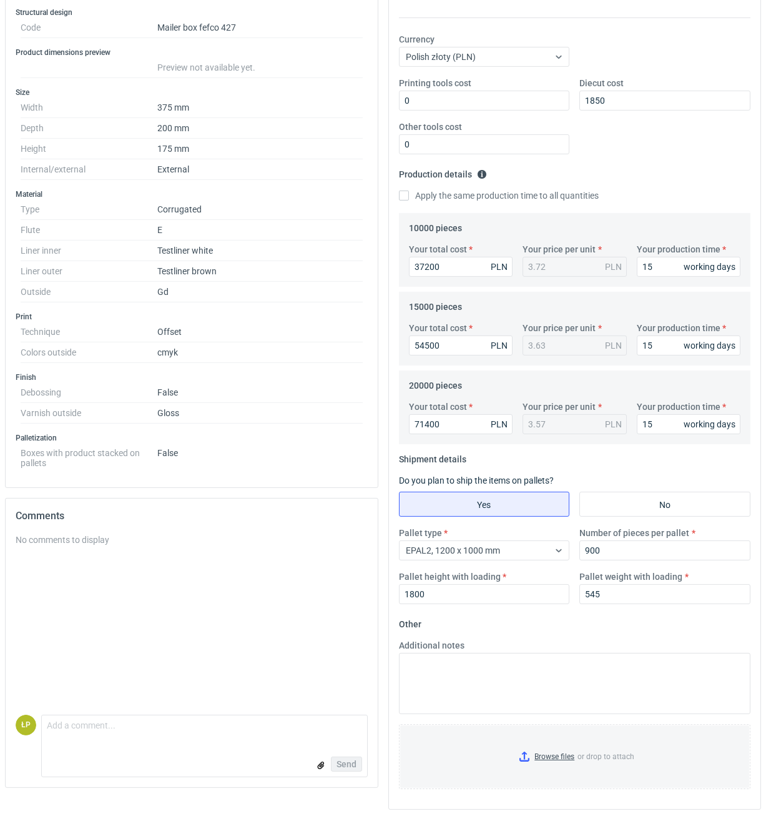
scroll to position [225, 0]
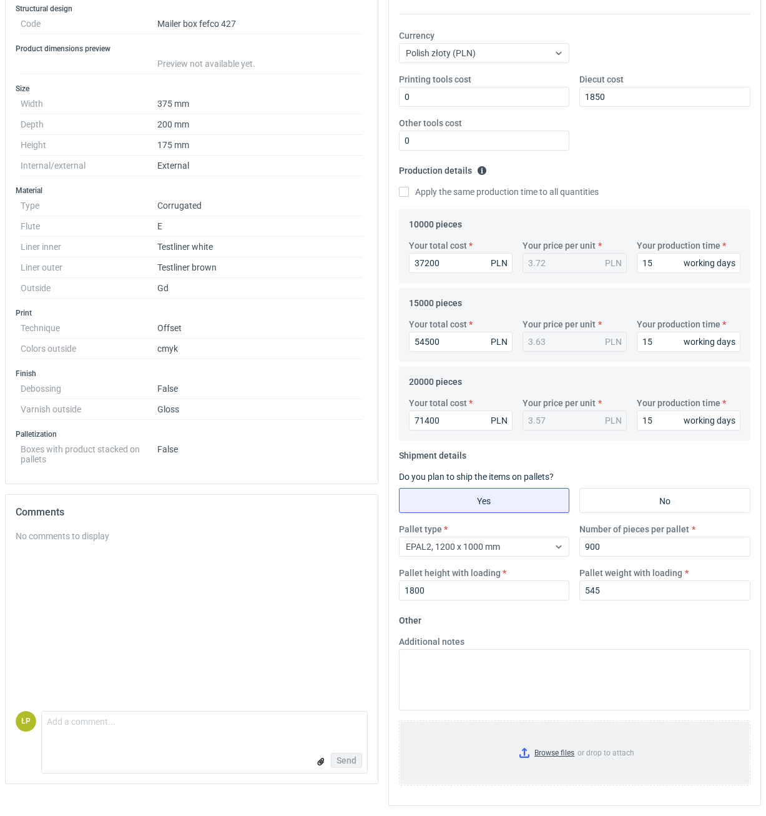
click at [537, 744] on input "Browse files or drop to attach" at bounding box center [575, 752] width 350 height 62
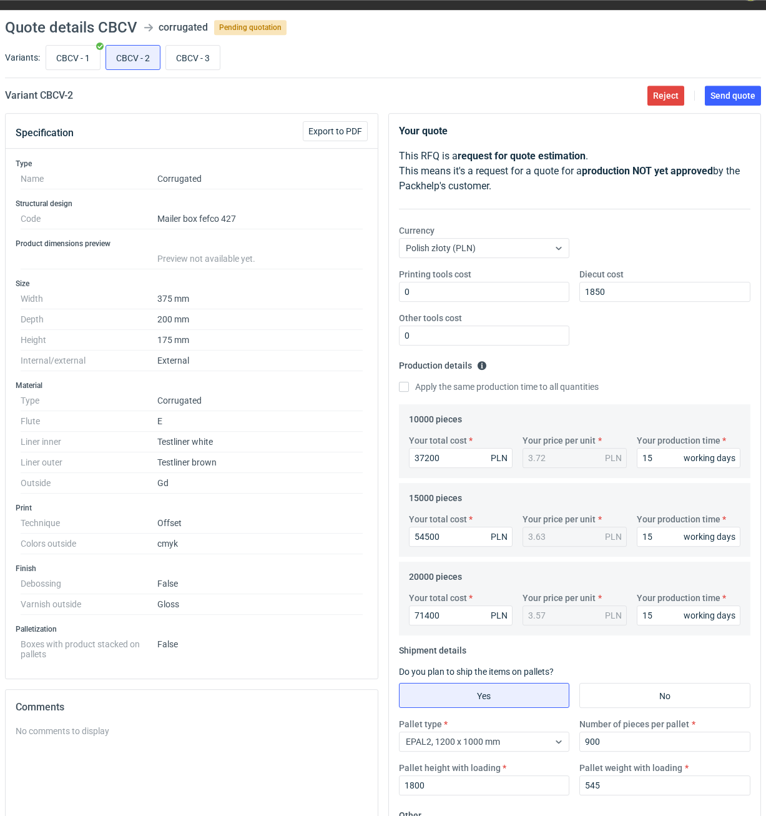
scroll to position [0, 0]
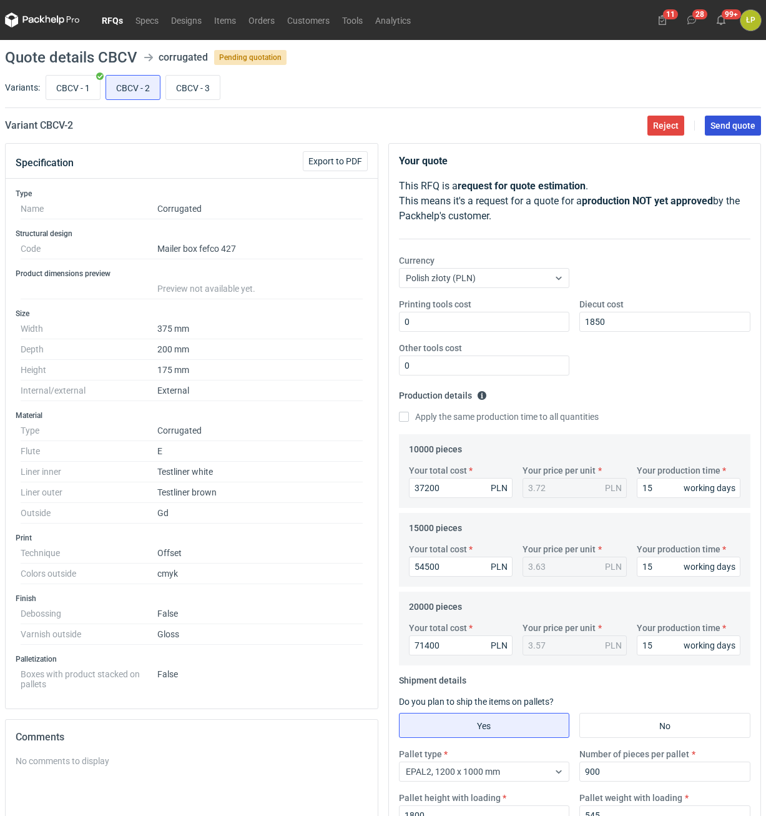
click at [724, 132] on button "Send quote" at bounding box center [733, 126] width 56 height 20
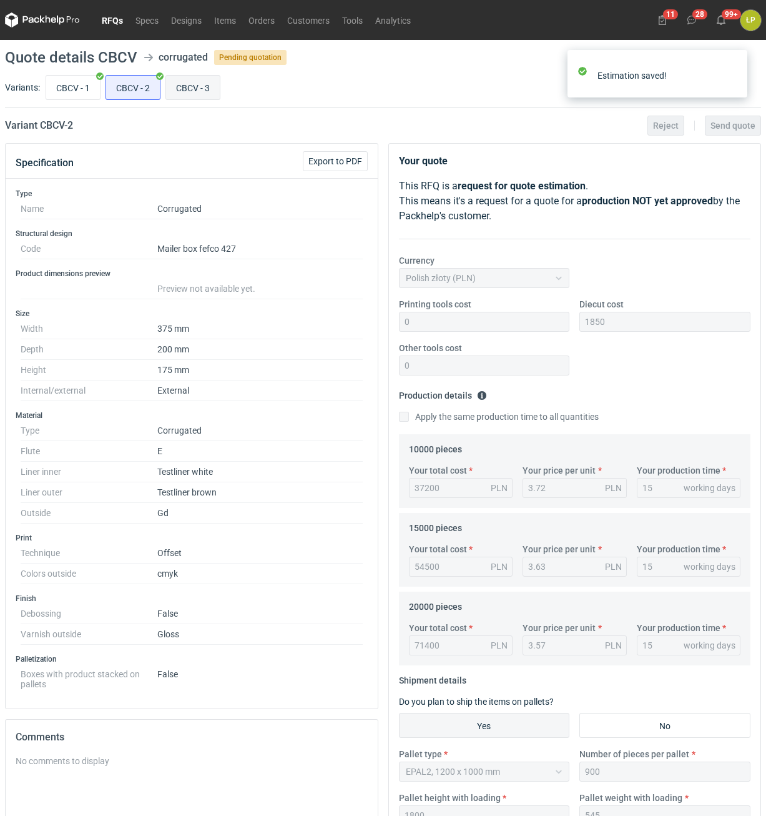
click at [170, 77] on input "CBCV - 3" at bounding box center [193, 88] width 54 height 24
radio input "true"
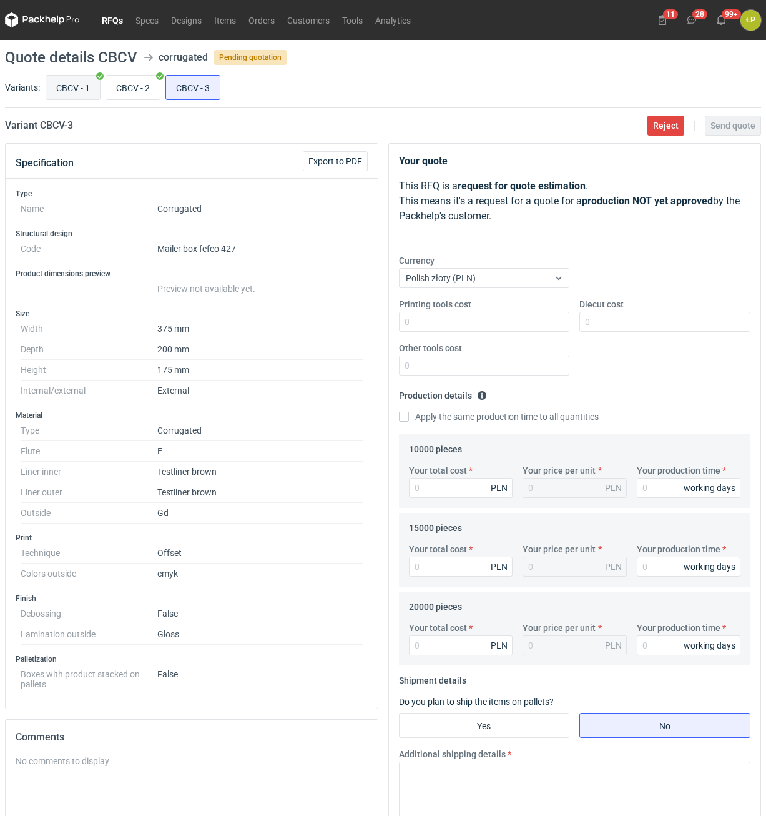
click at [71, 89] on input "CBCV - 1" at bounding box center [73, 88] width 54 height 24
radio input "true"
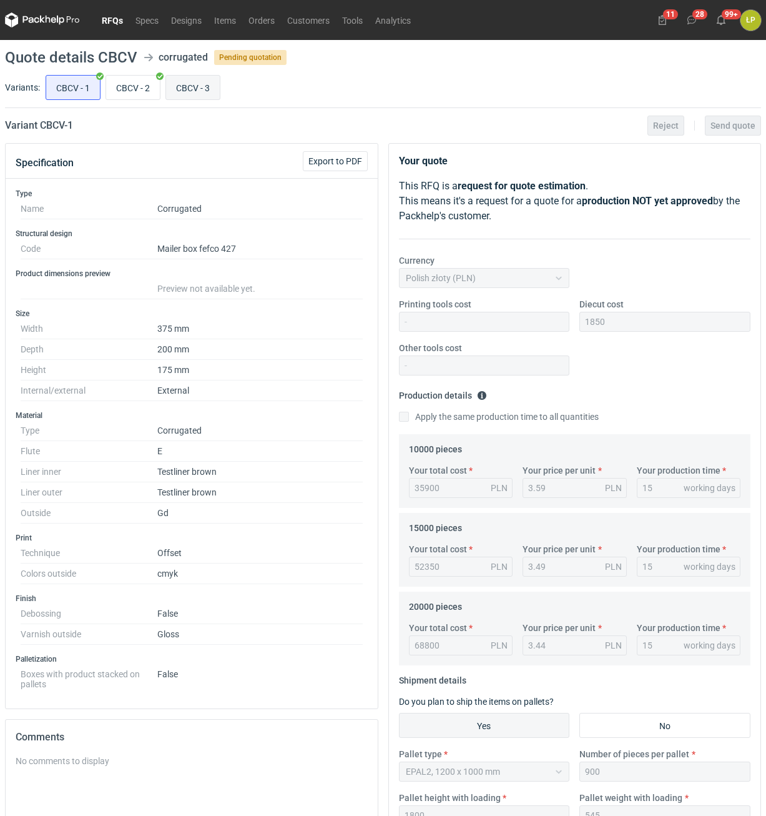
click at [195, 87] on input "CBCV - 3" at bounding box center [193, 88] width 54 height 24
radio input "true"
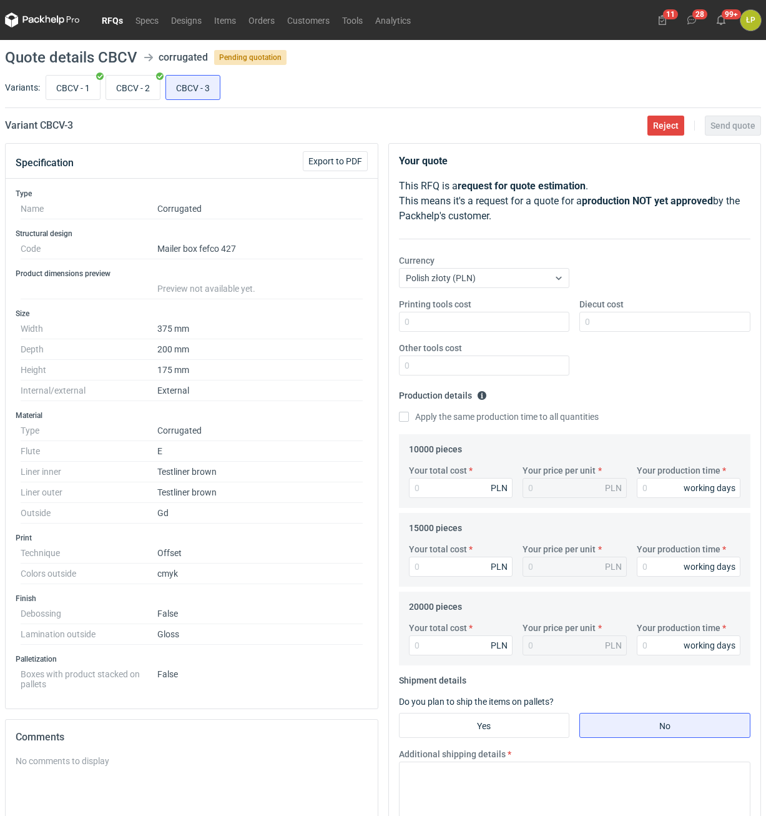
click at [488, 337] on div "Printing tools cost Diecut cost Other tools cost" at bounding box center [575, 341] width 362 height 87
click at [488, 323] on input "Printing tools cost" at bounding box center [484, 322] width 171 height 20
type input "0"
click at [616, 322] on input "Diecut cost" at bounding box center [664, 322] width 171 height 20
type input "1850"
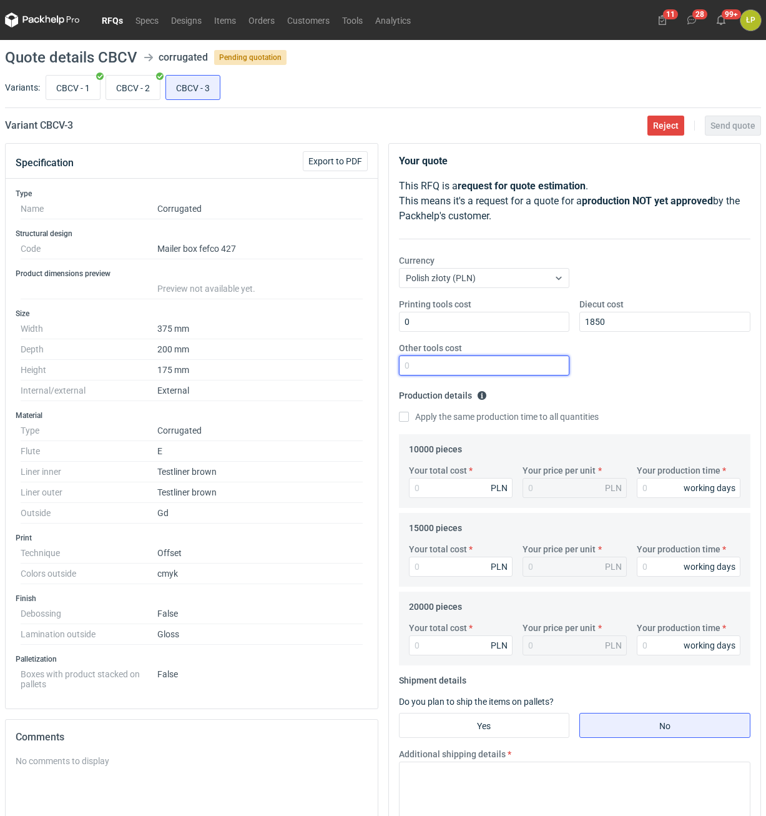
click at [514, 372] on input "Other tools cost" at bounding box center [484, 365] width 171 height 20
type input "0"
click at [676, 491] on input "Your production time" at bounding box center [689, 488] width 104 height 20
type input "15"
click at [441, 415] on label "Apply the same production time to all quantities" at bounding box center [499, 416] width 200 height 12
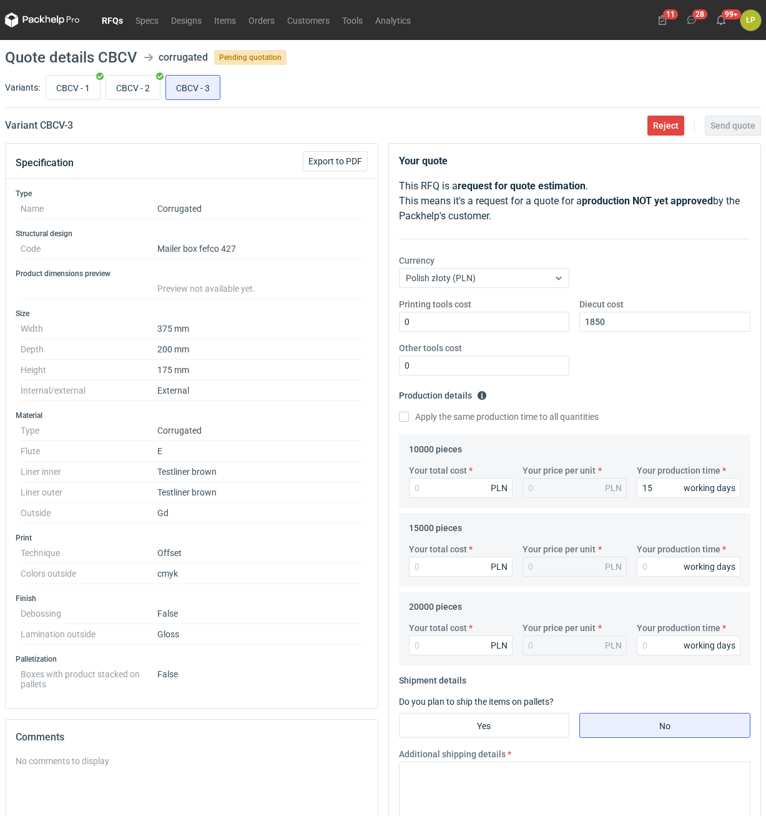
click at [409, 415] on input "Apply the same production time to all quantities" at bounding box center [404, 417] width 10 height 10
checkbox input "true"
type input "15"
click at [441, 480] on input "Your total cost" at bounding box center [461, 488] width 104 height 20
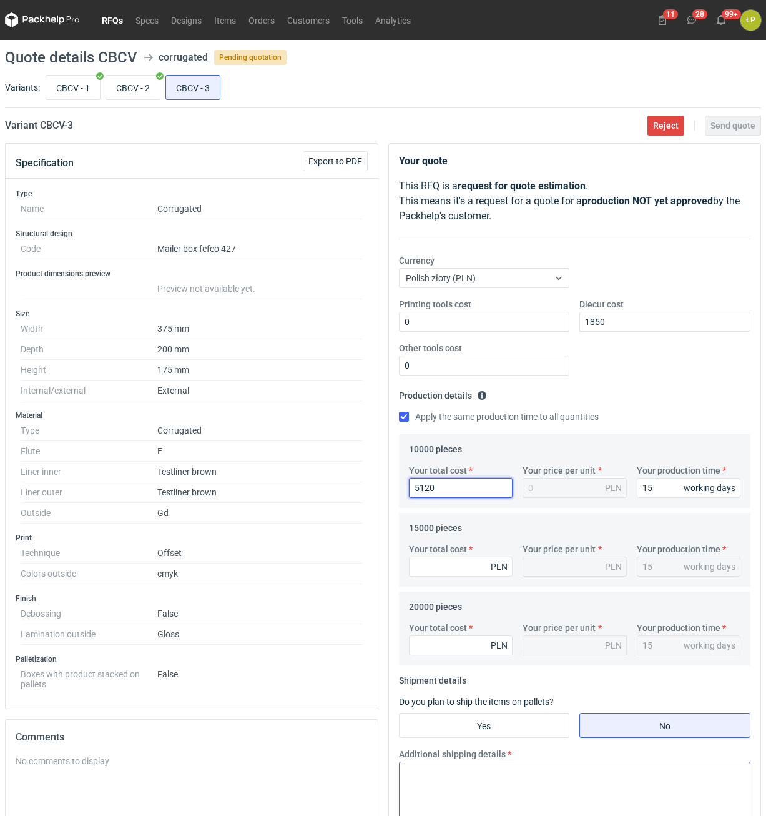
type input "51200"
type input "5.12"
type input "51200"
click at [484, 568] on input "Your total cost" at bounding box center [461, 566] width 104 height 20
type input "75"
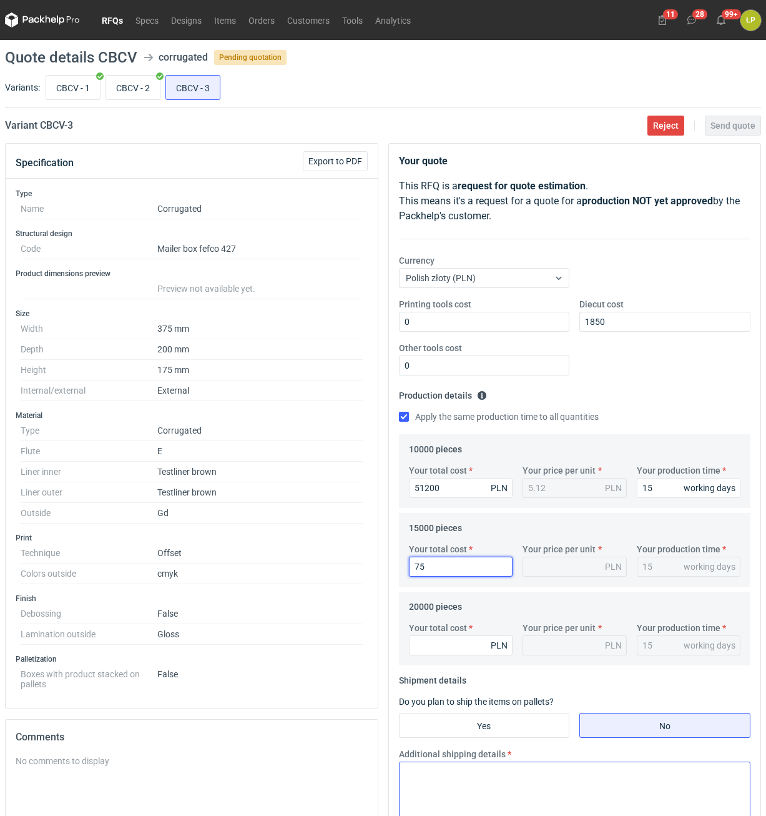
type input "0.01"
type input "75300"
type input "5.02"
type input "75300"
click at [460, 650] on input "Your total cost" at bounding box center [461, 645] width 104 height 20
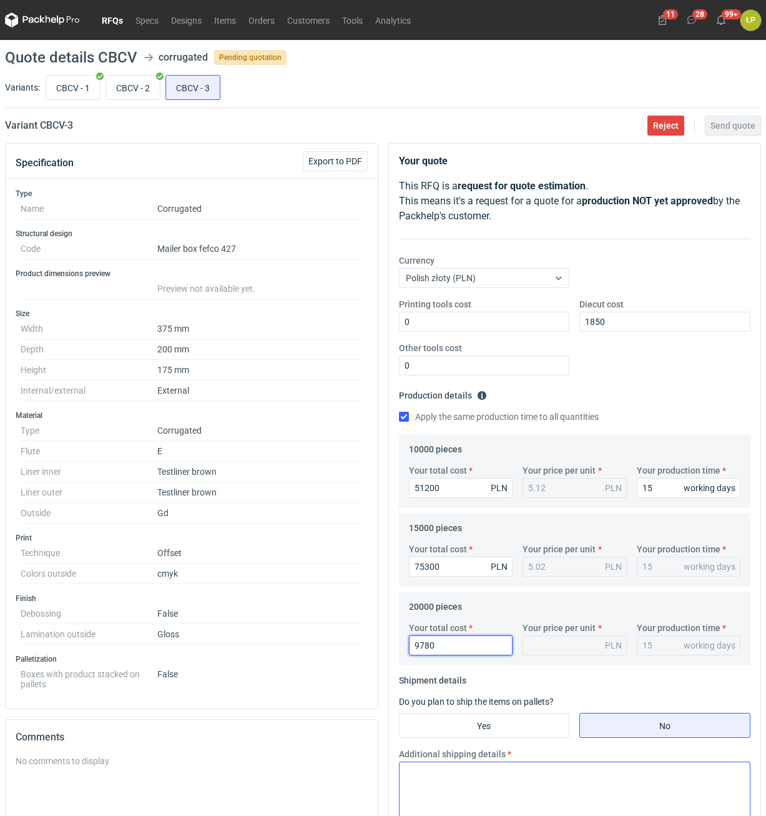
type input "97800"
type input "4.89"
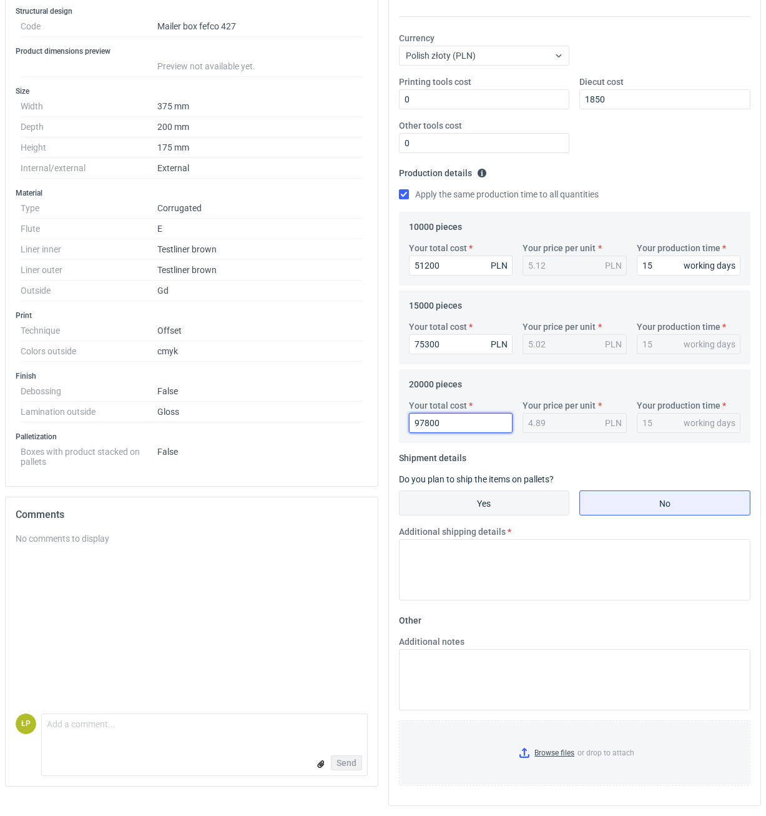
type input "97800"
click at [506, 500] on input "Yes" at bounding box center [485, 503] width 170 height 24
radio input "true"
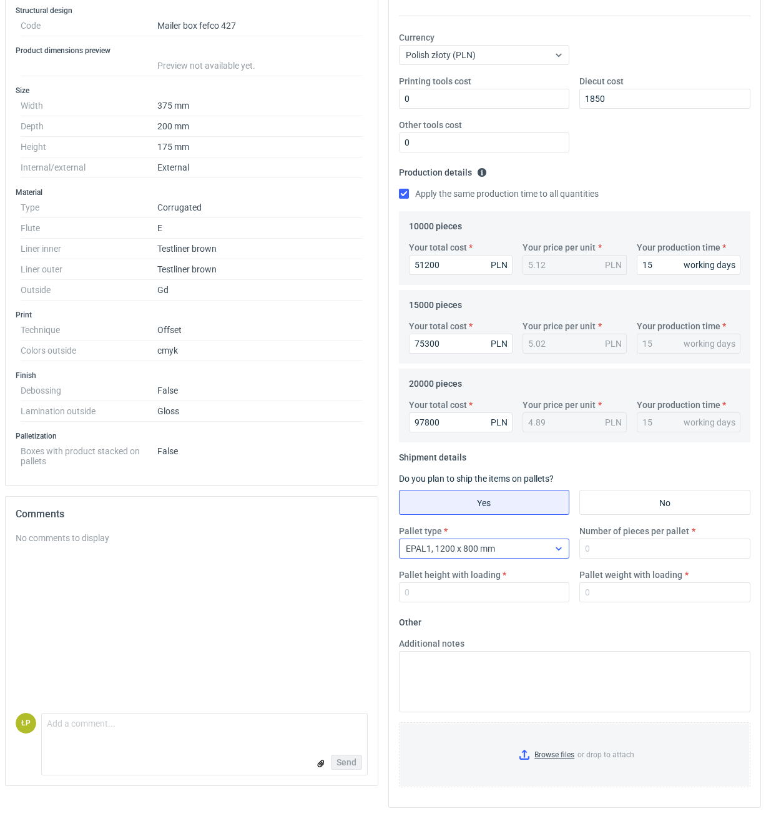
click at [559, 547] on icon at bounding box center [559, 548] width 10 height 10
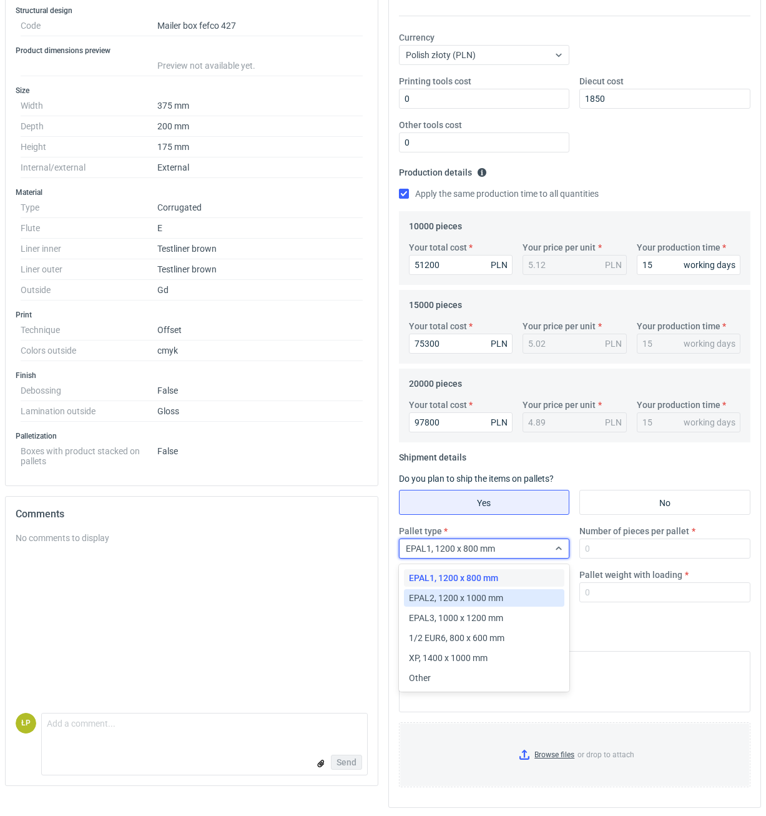
click at [513, 596] on div "EPAL2, 1200 x 1000 mm" at bounding box center [484, 597] width 151 height 12
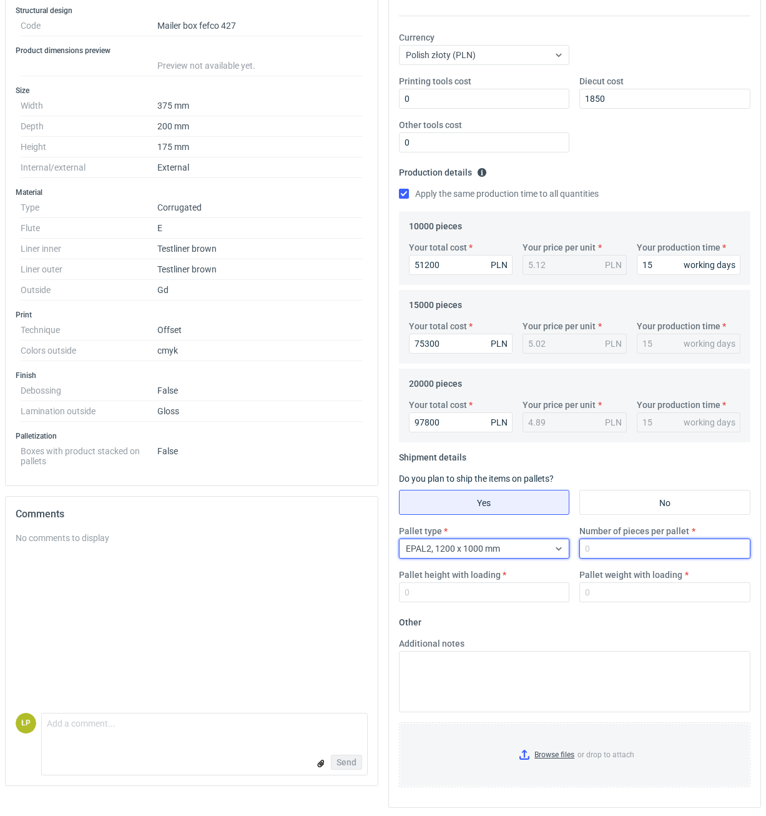
click at [610, 547] on input "Number of pieces per pallet" at bounding box center [664, 548] width 171 height 20
type input "900"
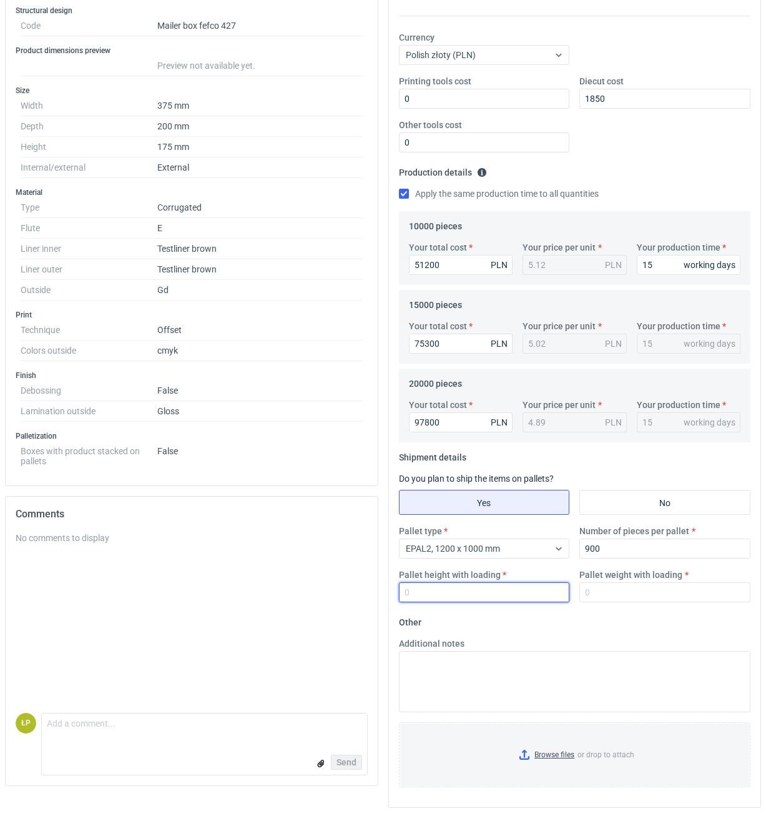
click at [535, 589] on input "Pallet height with loading" at bounding box center [484, 592] width 171 height 20
type input "1800"
click at [607, 593] on input "Pallet weight with loading" at bounding box center [664, 592] width 171 height 20
click at [620, 591] on input "Pallet weight with loading" at bounding box center [664, 592] width 171 height 20
type input "550"
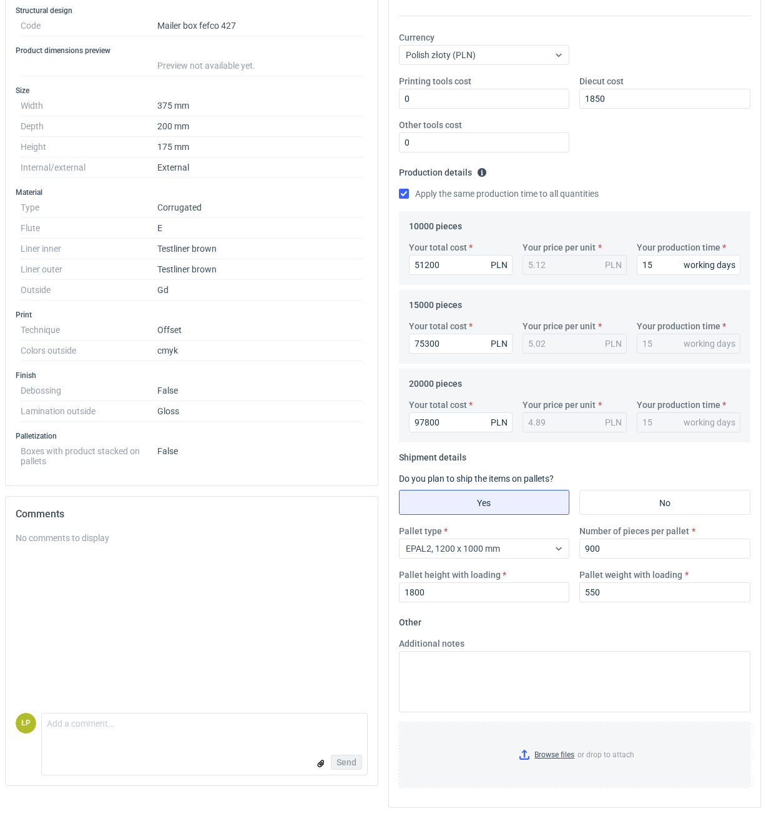
click at [629, 612] on div "Pallet type EPAL2, 1200 x 1000 mm Number of pieces per pallet 900 Pallet height…" at bounding box center [575, 568] width 362 height 87
click at [565, 748] on input "Browse files or drop to attach" at bounding box center [575, 754] width 350 height 62
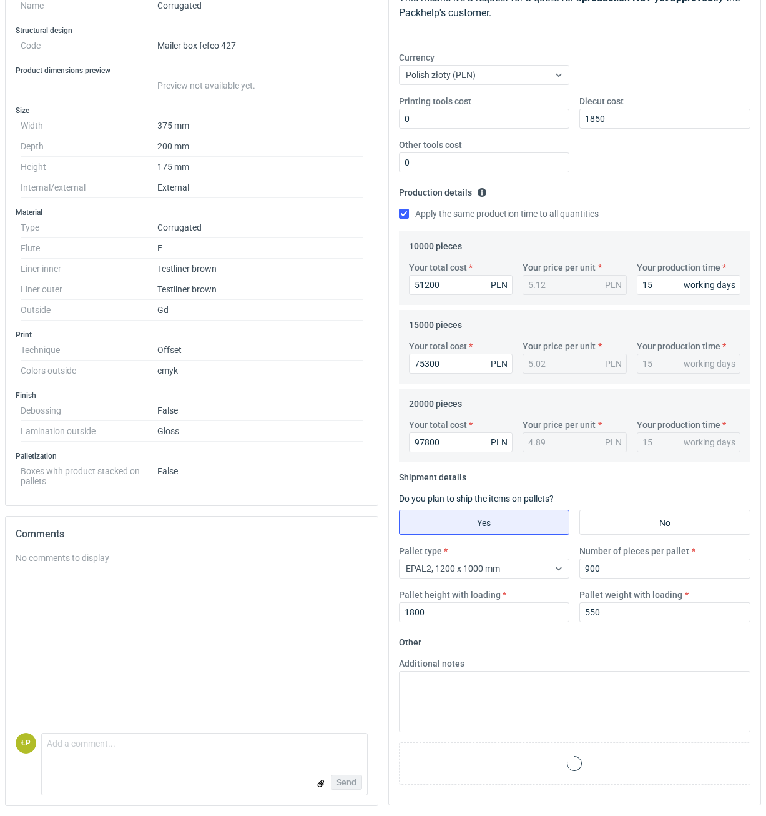
scroll to position [0, 0]
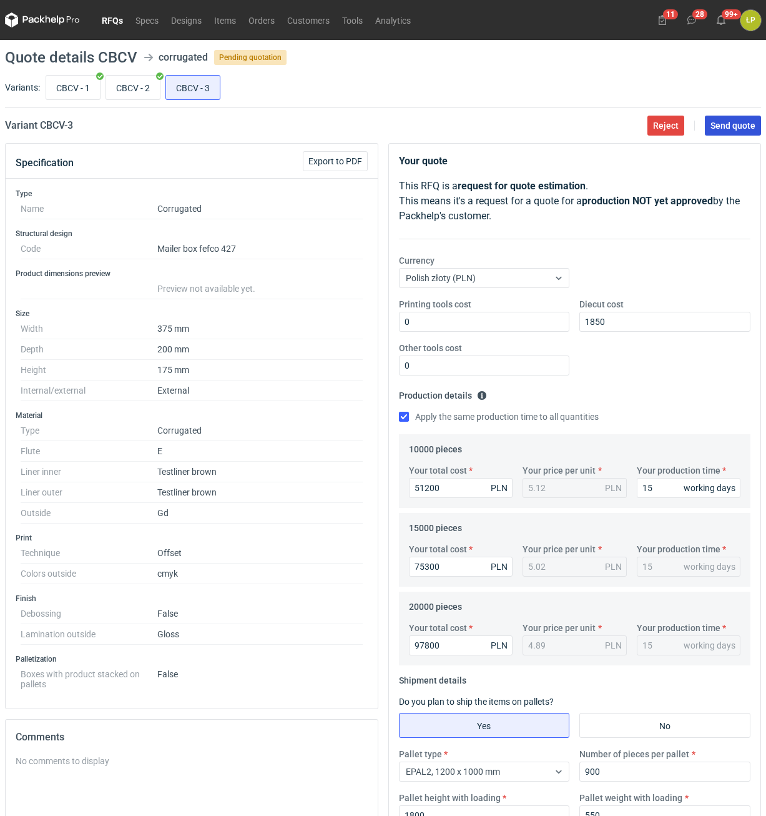
click at [716, 128] on span "Send quote" at bounding box center [733, 125] width 45 height 9
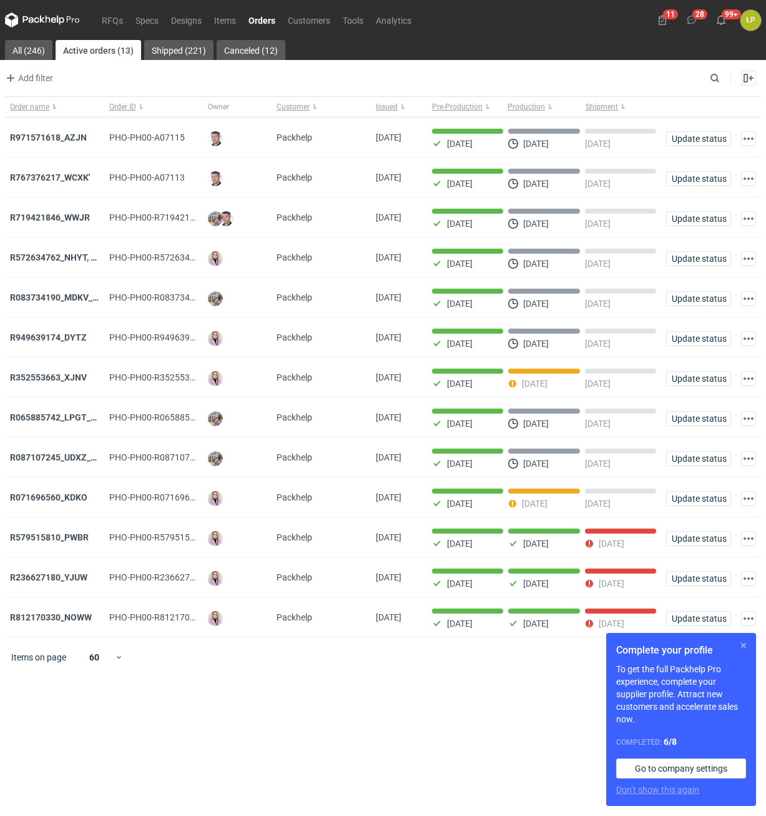
click at [739, 647] on button "button" at bounding box center [743, 645] width 15 height 15
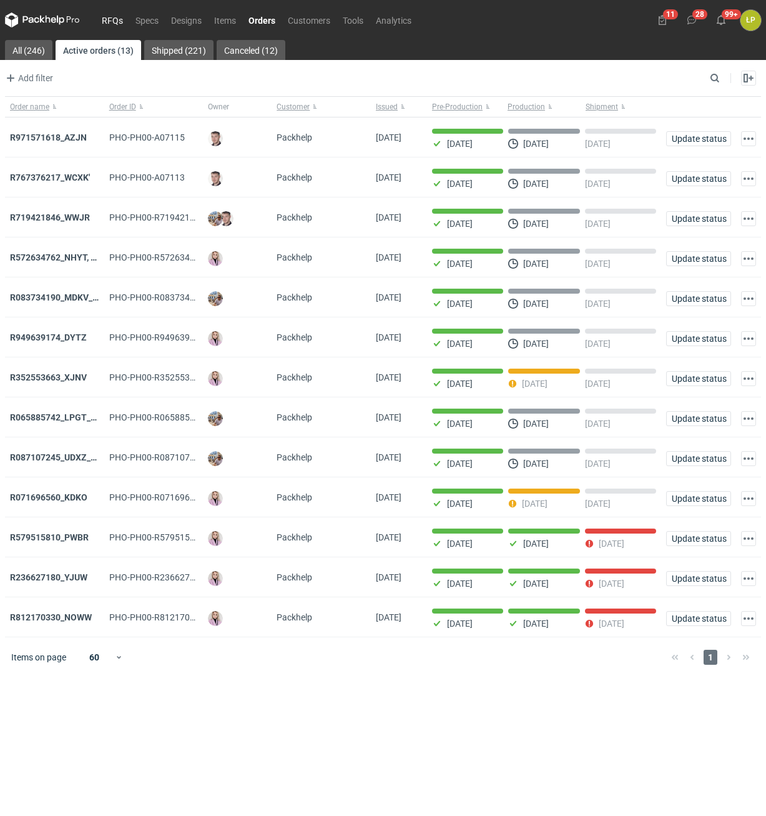
click at [120, 19] on link "RFQs" at bounding box center [113, 19] width 34 height 15
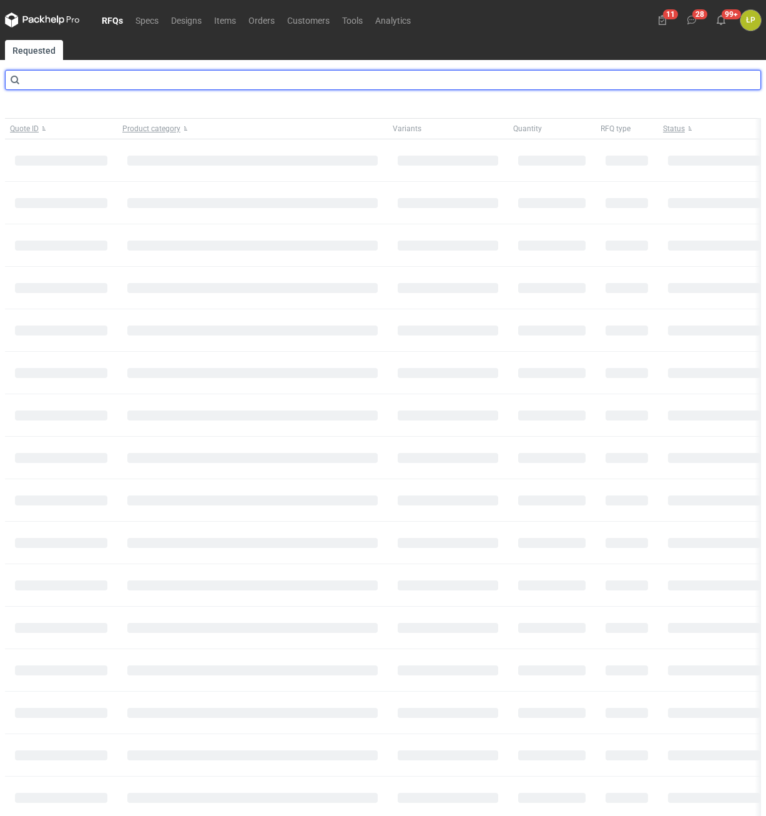
click at [121, 81] on input "text" at bounding box center [383, 80] width 756 height 20
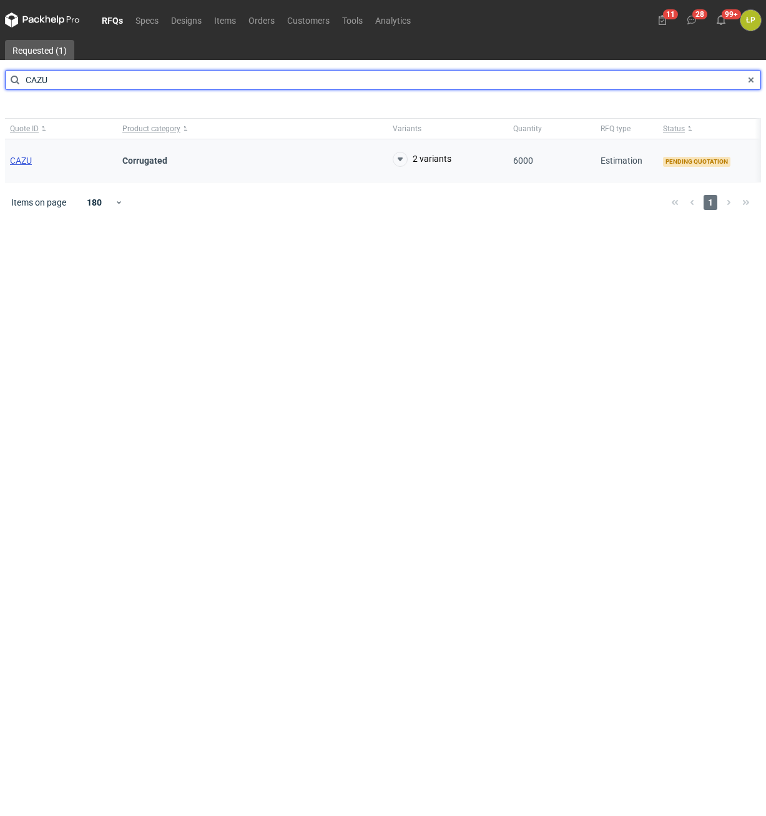
type input "CAZU"
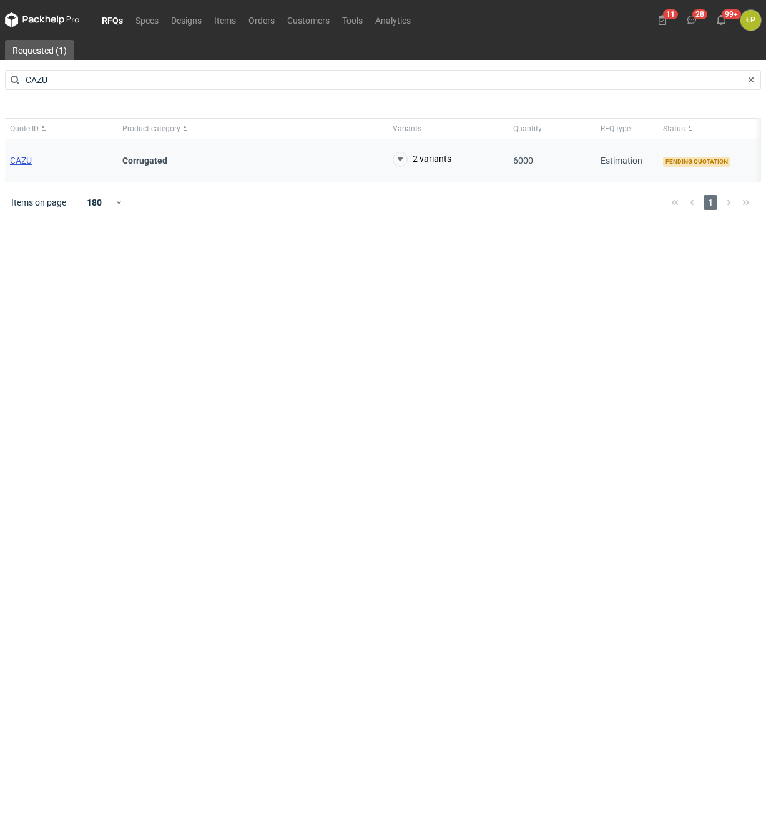
click at [24, 159] on span "CAZU" at bounding box center [21, 160] width 22 height 10
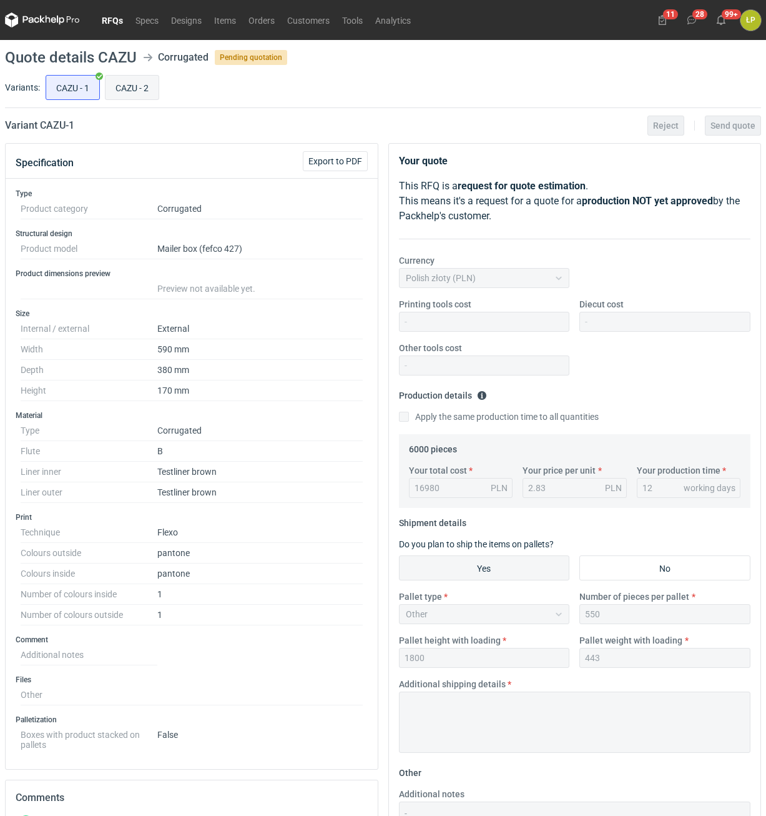
click at [116, 87] on input "CAZU - 2" at bounding box center [132, 88] width 53 height 24
radio input "true"
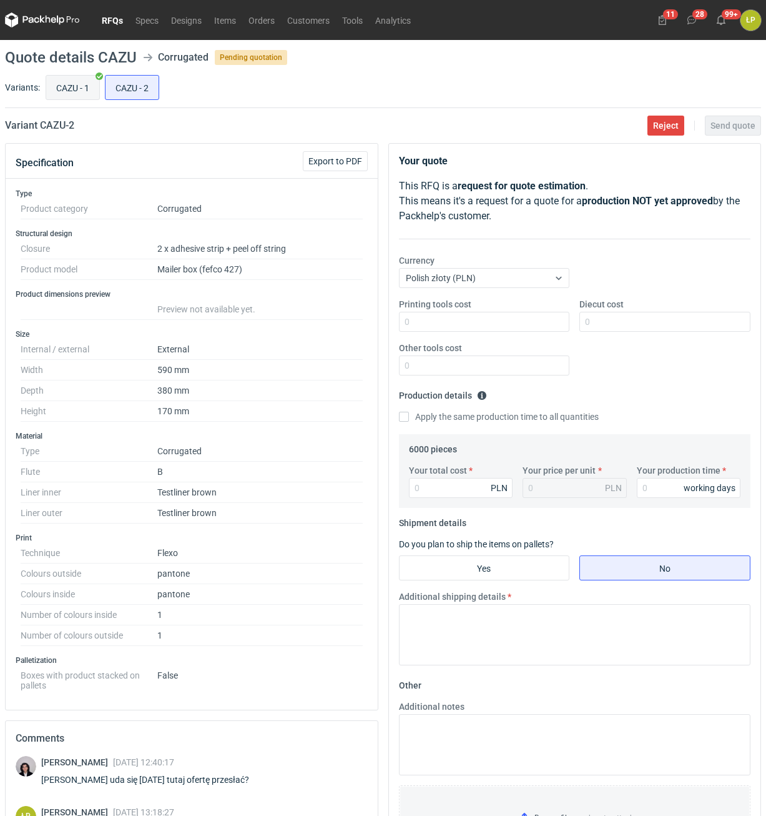
click at [71, 97] on input "CAZU - 1" at bounding box center [72, 88] width 53 height 24
radio input "true"
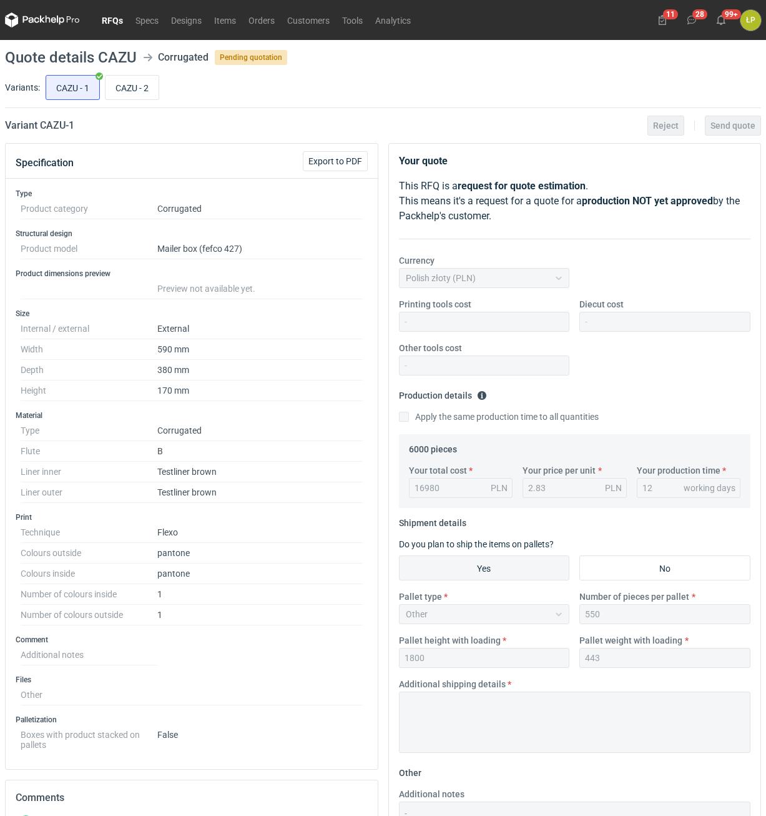
scroll to position [318, 0]
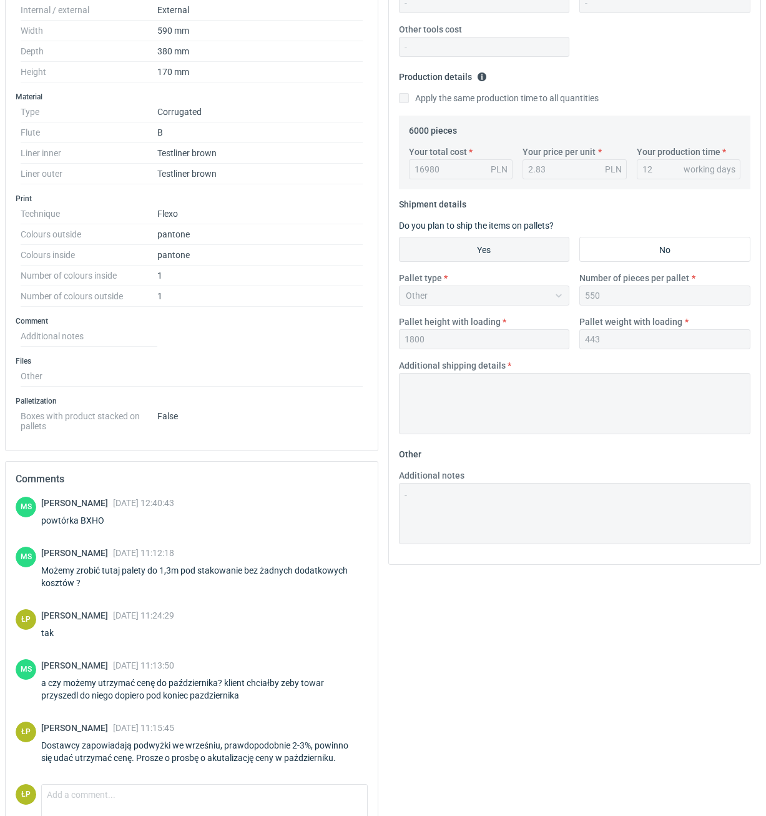
click at [99, 521] on div "powtórka BXHO" at bounding box center [107, 520] width 133 height 12
copy div "BXHO"
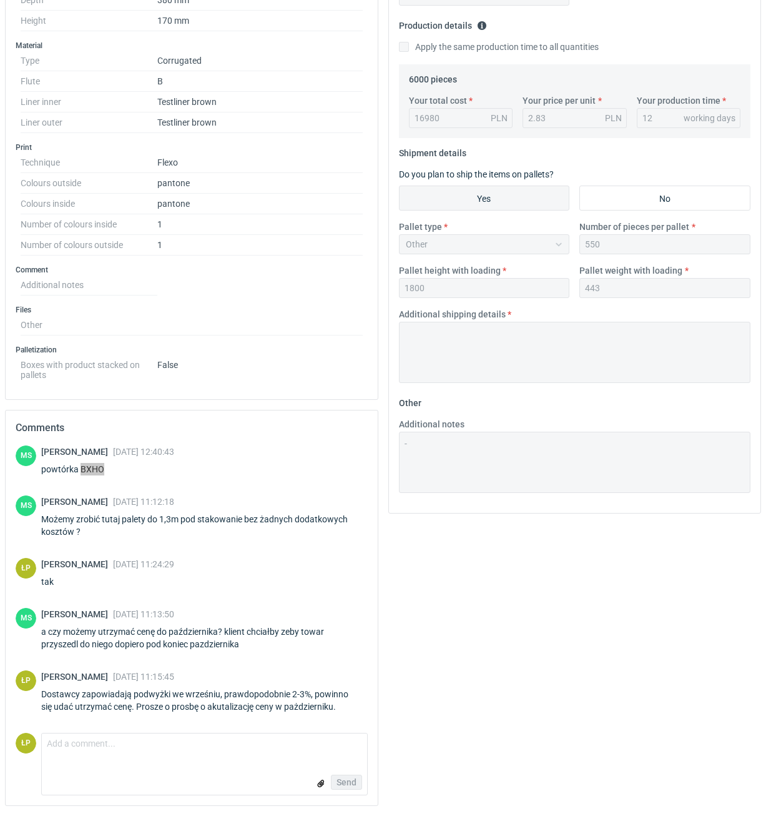
scroll to position [0, 0]
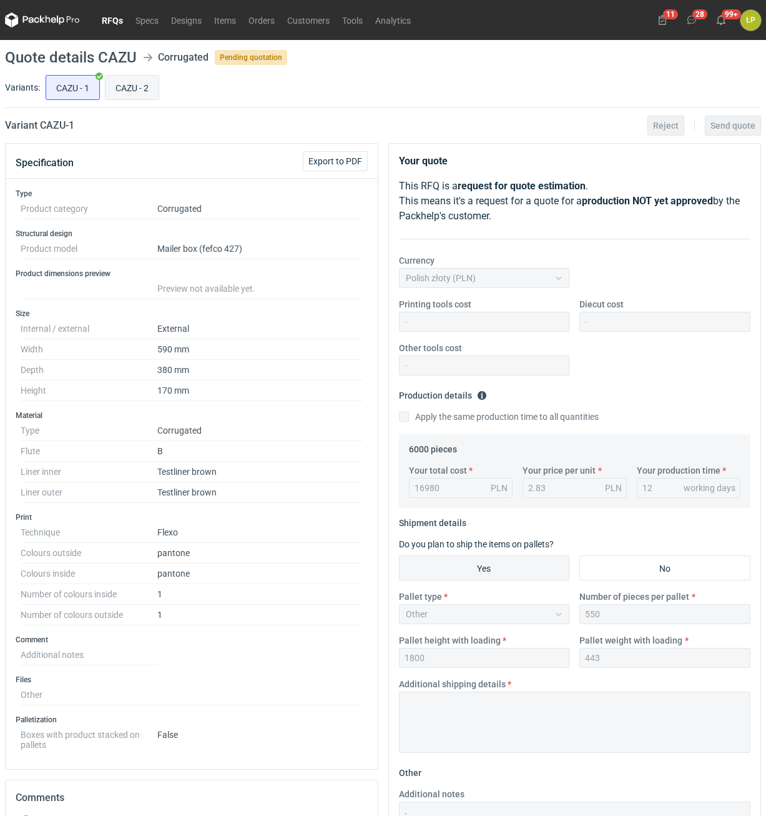
click at [120, 80] on input "CAZU - 2" at bounding box center [132, 88] width 53 height 24
radio input "true"
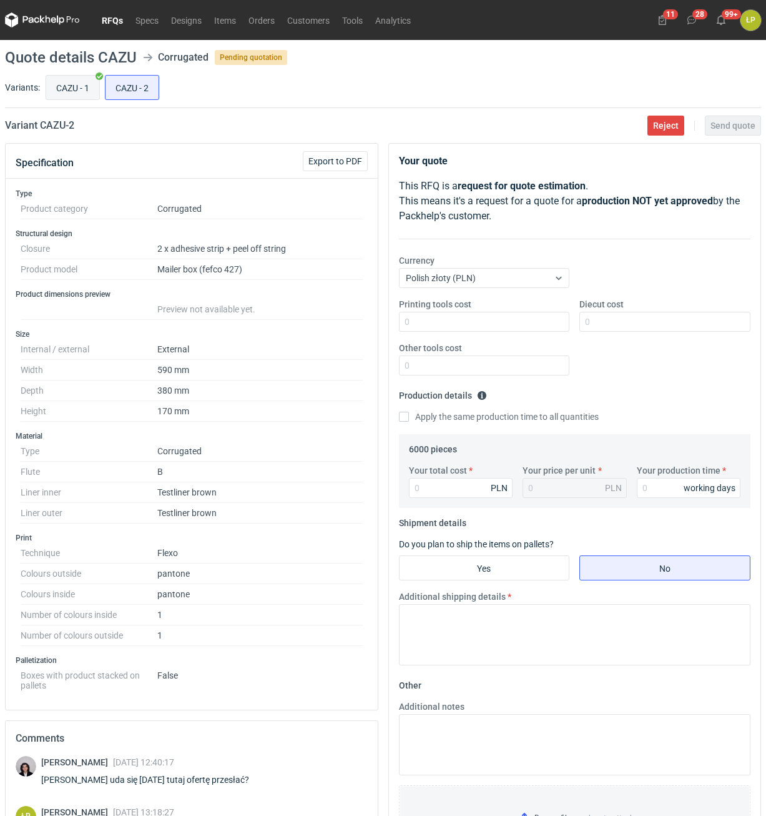
click at [72, 94] on input "CAZU - 1" at bounding box center [72, 88] width 53 height 24
radio input "true"
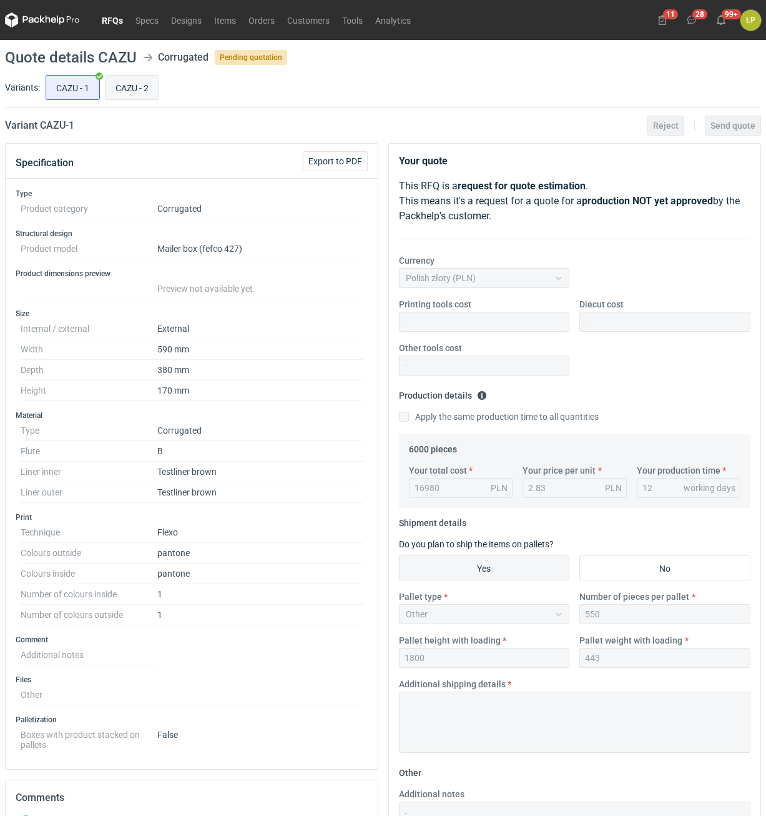
click at [119, 92] on input "CAZU - 2" at bounding box center [132, 88] width 53 height 24
radio input "true"
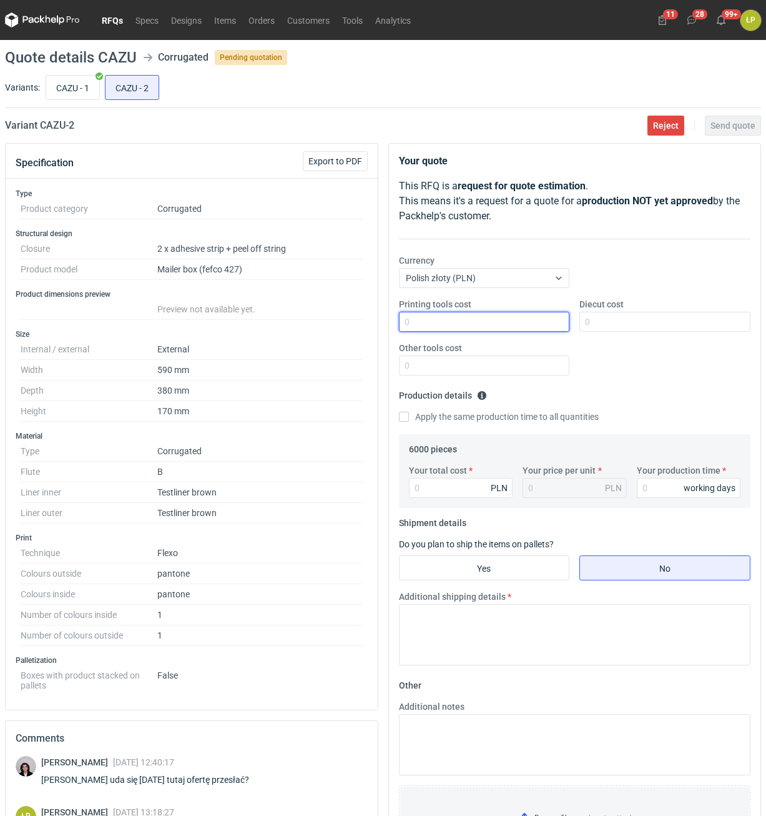
click at [483, 330] on input "Printing tools cost" at bounding box center [484, 322] width 171 height 20
type input "0"
click at [609, 320] on input "Diecut cost" at bounding box center [664, 322] width 171 height 20
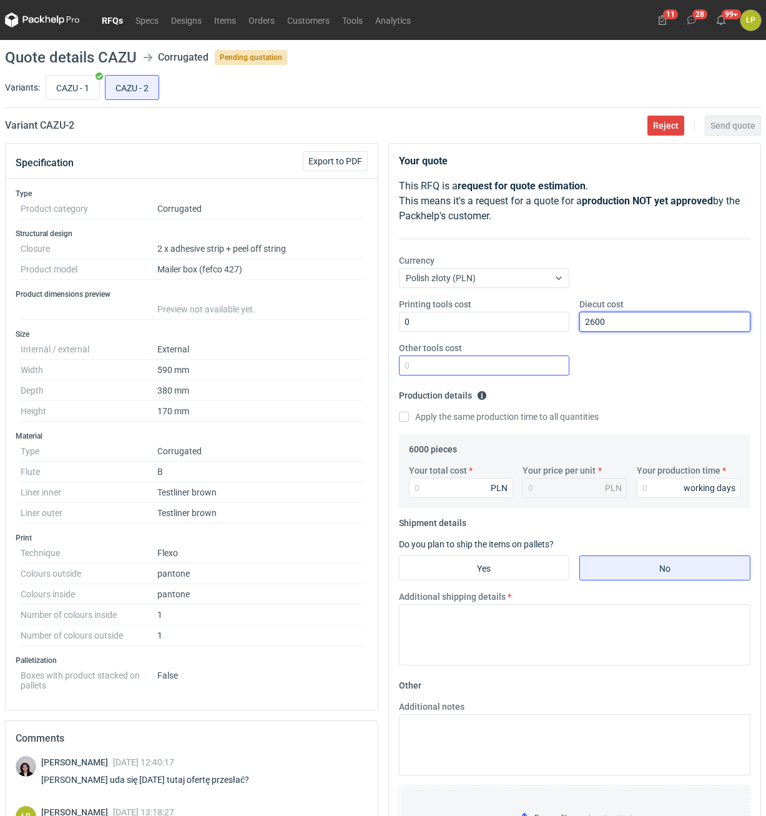
type input "2600"
click at [520, 369] on input "Other tools cost" at bounding box center [484, 365] width 171 height 20
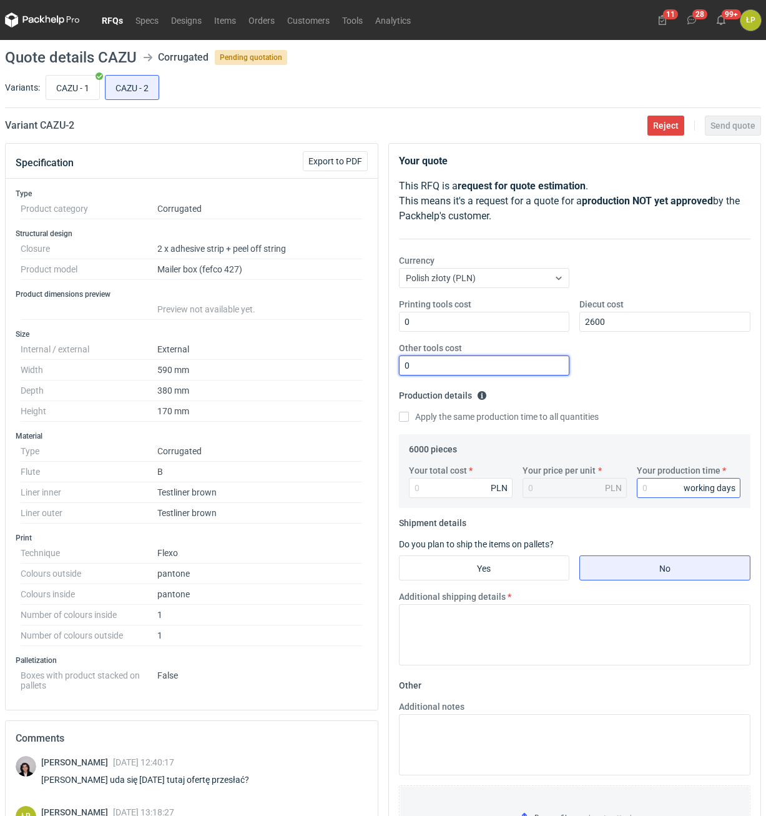
type input "0"
click at [651, 479] on input "Your production time" at bounding box center [689, 488] width 104 height 20
type input "15"
click at [464, 491] on input "Your total cost" at bounding box center [461, 488] width 104 height 20
click at [474, 491] on input "Your total cost" at bounding box center [461, 488] width 104 height 20
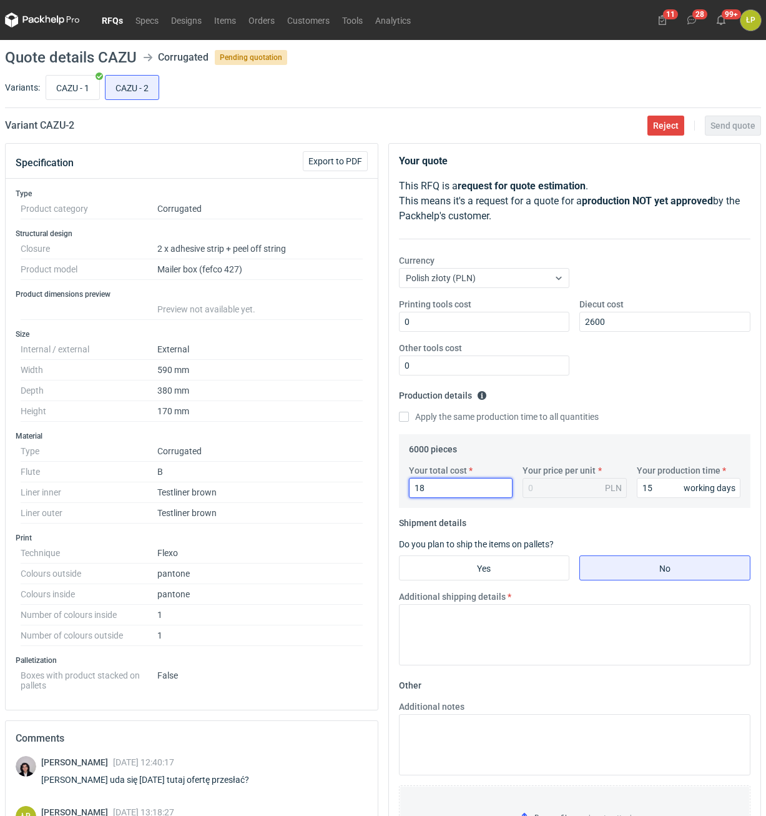
type input "187"
type input "0.03"
type input "18720"
type input "3.12"
type input "18720"
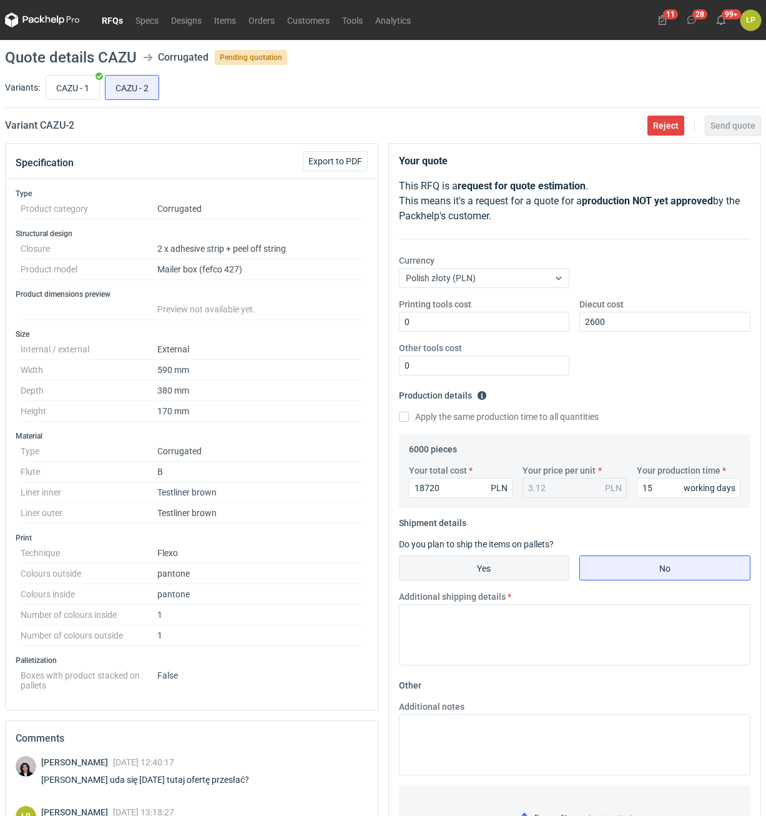
click at [505, 561] on input "Yes" at bounding box center [485, 568] width 170 height 24
radio input "true"
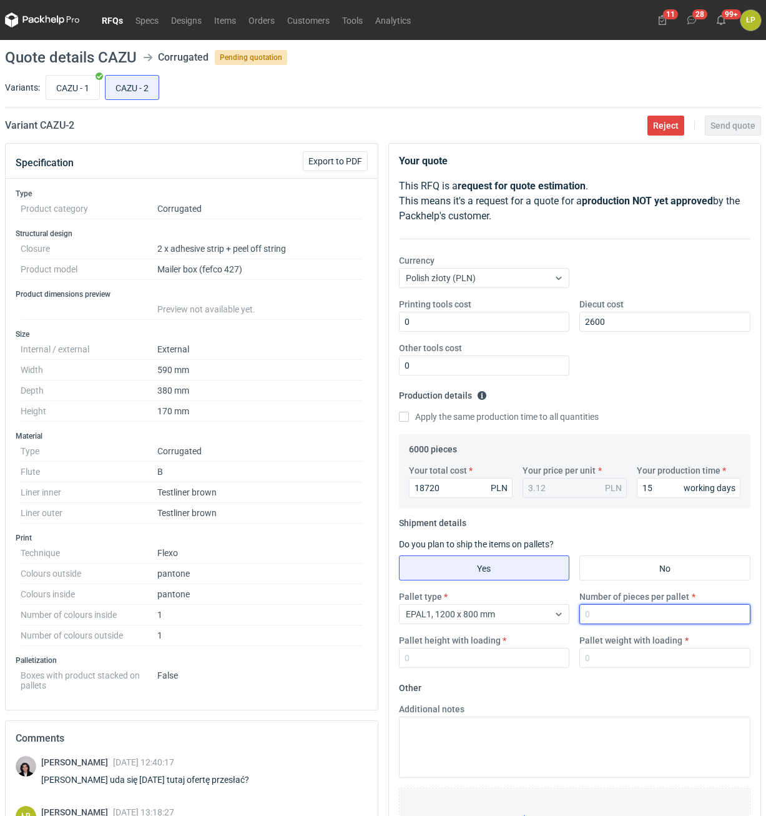
click at [603, 614] on input "Number of pieces per pallet" at bounding box center [664, 614] width 171 height 20
type input "380"
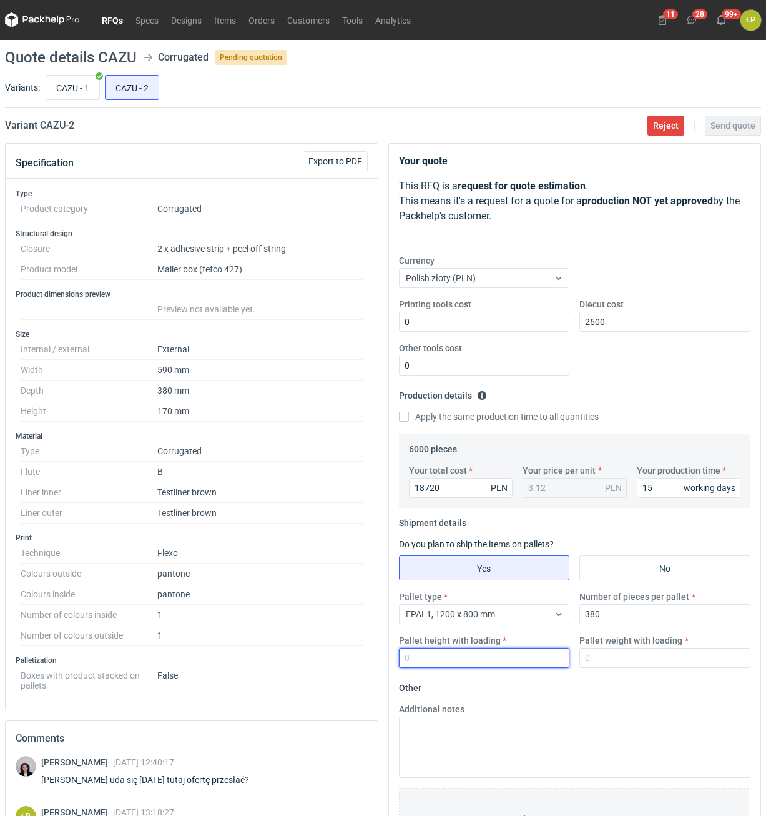
click at [503, 654] on input "Pallet height with loading" at bounding box center [484, 658] width 171 height 20
type input "1300"
click at [540, 623] on div "EPAL1, 1200 x 800 mm" at bounding box center [475, 613] width 150 height 17
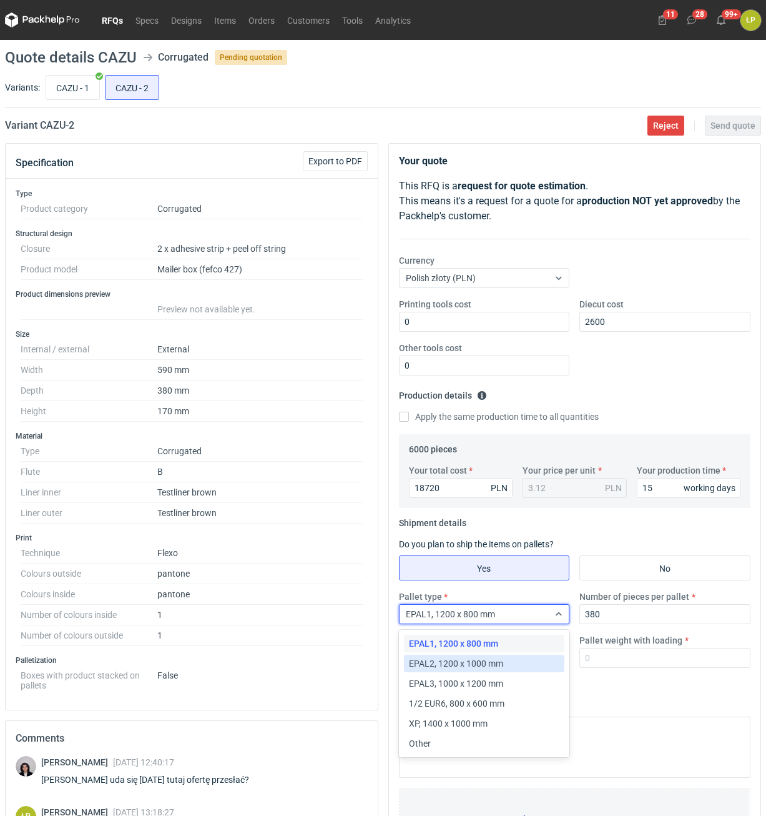
click at [508, 662] on div "EPAL2, 1200 x 1000 mm" at bounding box center [484, 663] width 151 height 12
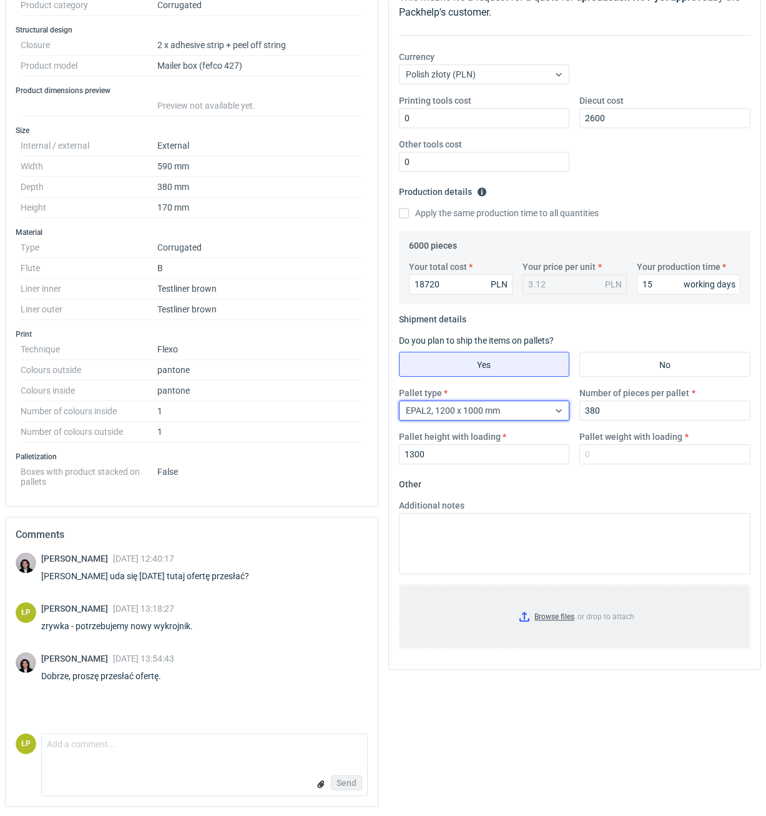
scroll to position [204, 0]
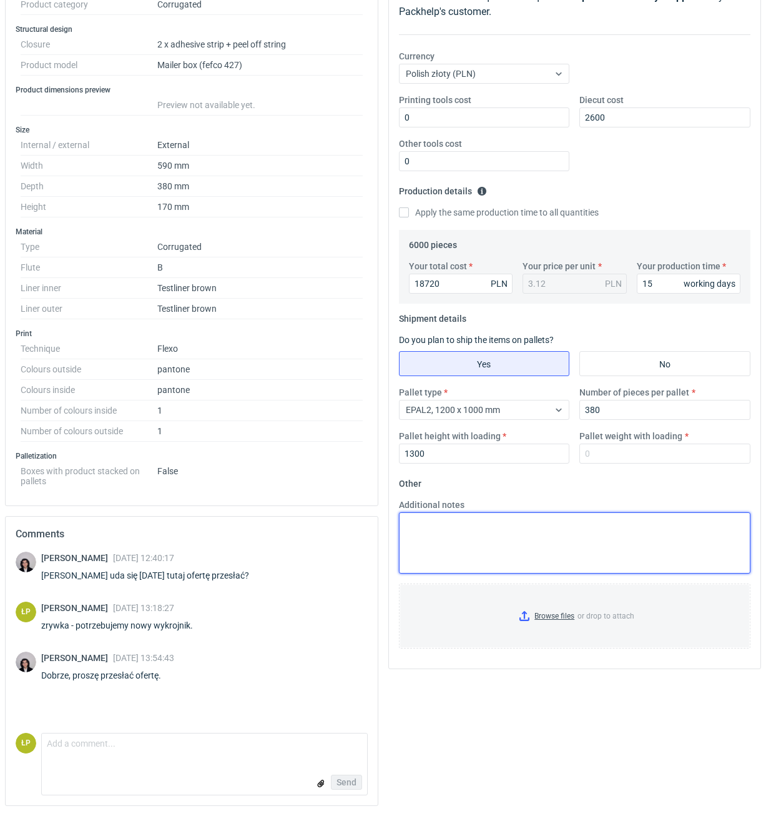
click at [528, 536] on textarea "Additional notes" at bounding box center [575, 542] width 352 height 61
type textarea "OBRYS PALETY 1275X1250MM"
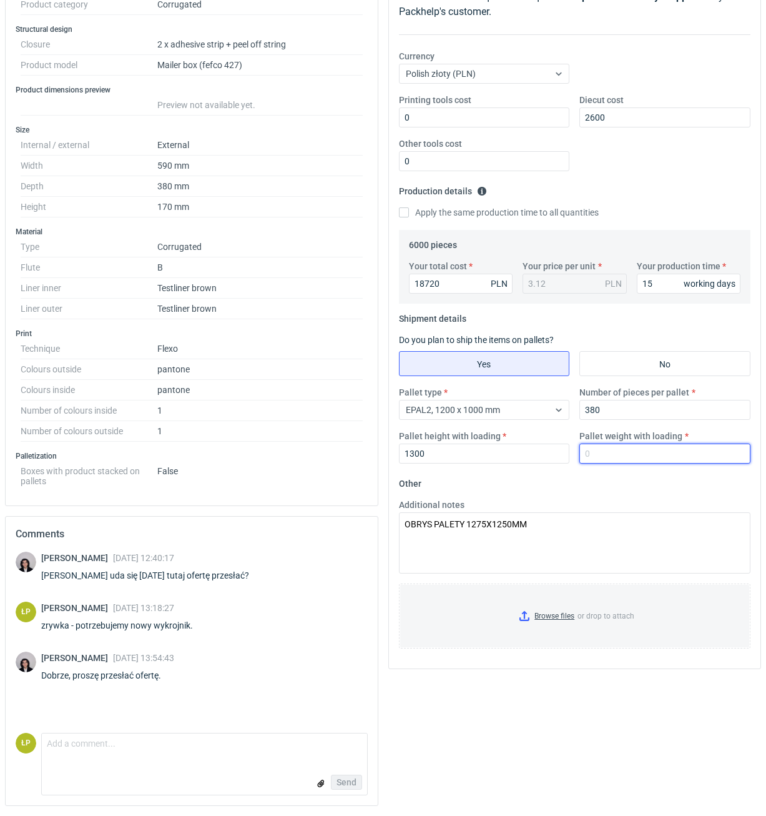
click at [666, 458] on input "Pallet weight with loading" at bounding box center [664, 453] width 171 height 20
type input "280"
click at [672, 488] on fieldset "Other Additional notes OBRYS PALETY 1275X1250MM Browse files or drop to attach" at bounding box center [575, 565] width 352 height 185
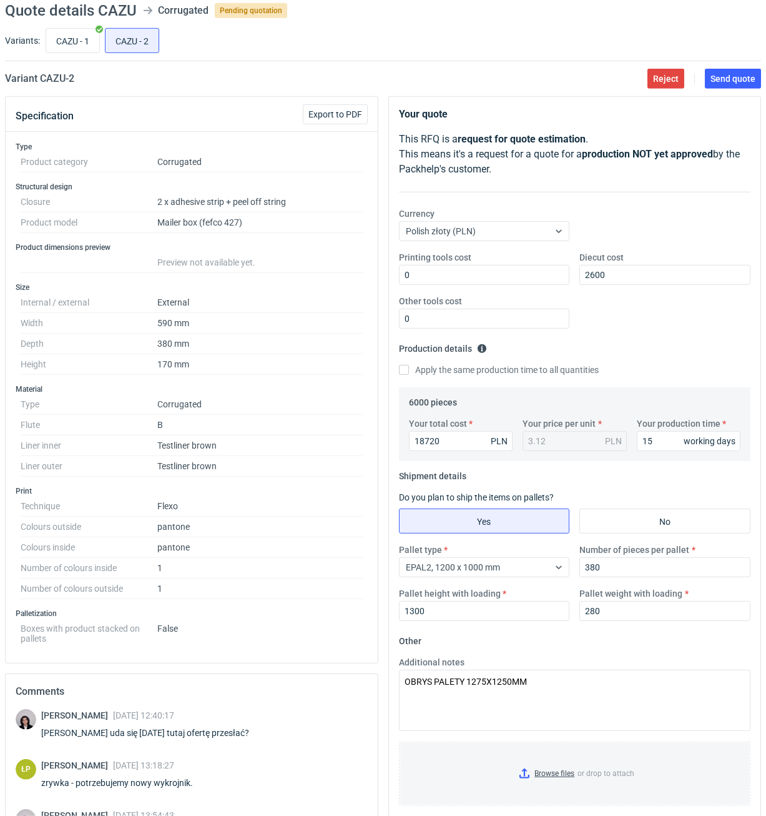
scroll to position [0, 0]
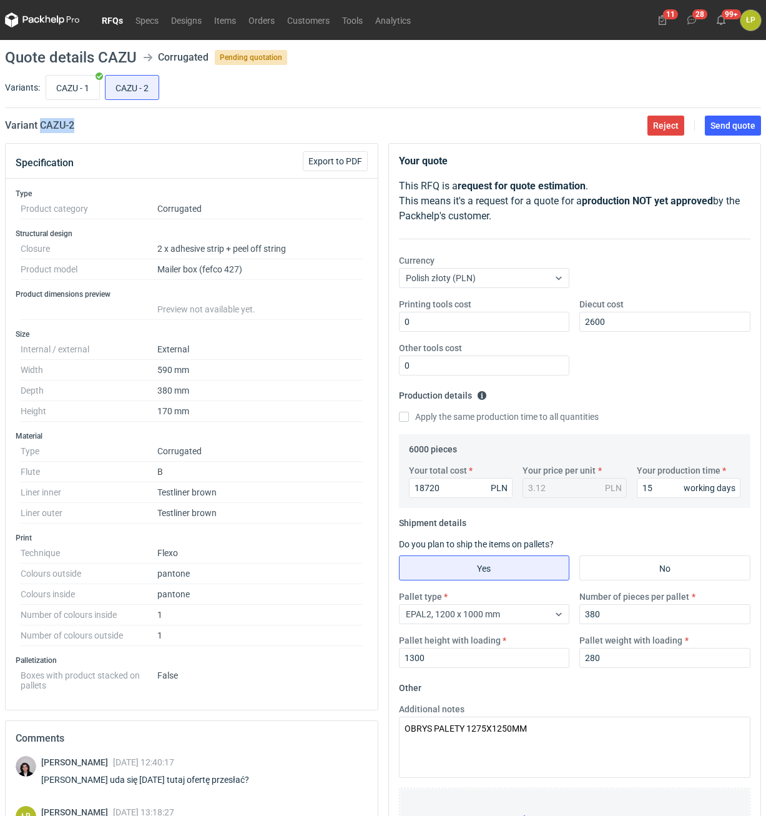
drag, startPoint x: 46, startPoint y: 126, endPoint x: 41, endPoint y: 134, distance: 9.0
click at [41, 134] on main "Quote details CAZU Corrugated Pending quotation Variants: CAZU - 1 CAZU - 2 Var…" at bounding box center [383, 530] width 766 height 980
copy h2 "CAZU - 2"
click at [729, 125] on span "Send quote" at bounding box center [733, 125] width 45 height 9
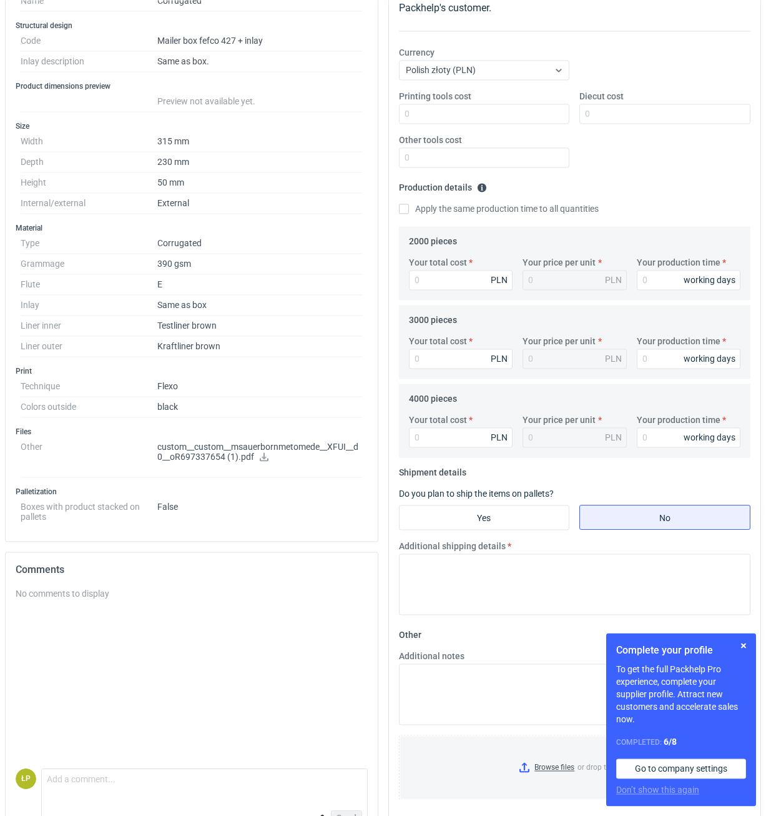
scroll to position [212, 0]
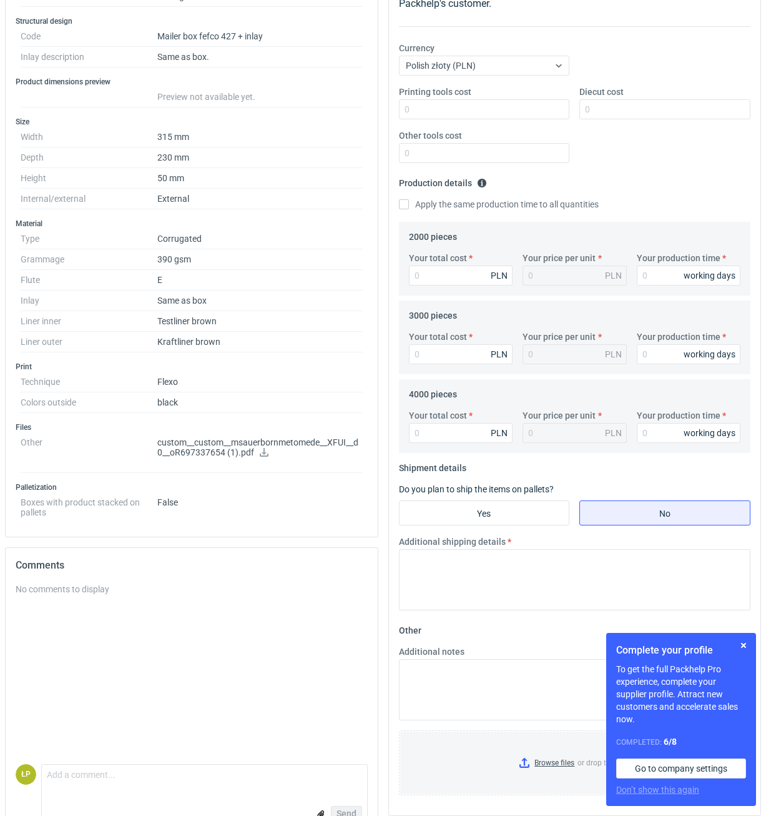
click at [262, 453] on icon at bounding box center [264, 452] width 10 height 9
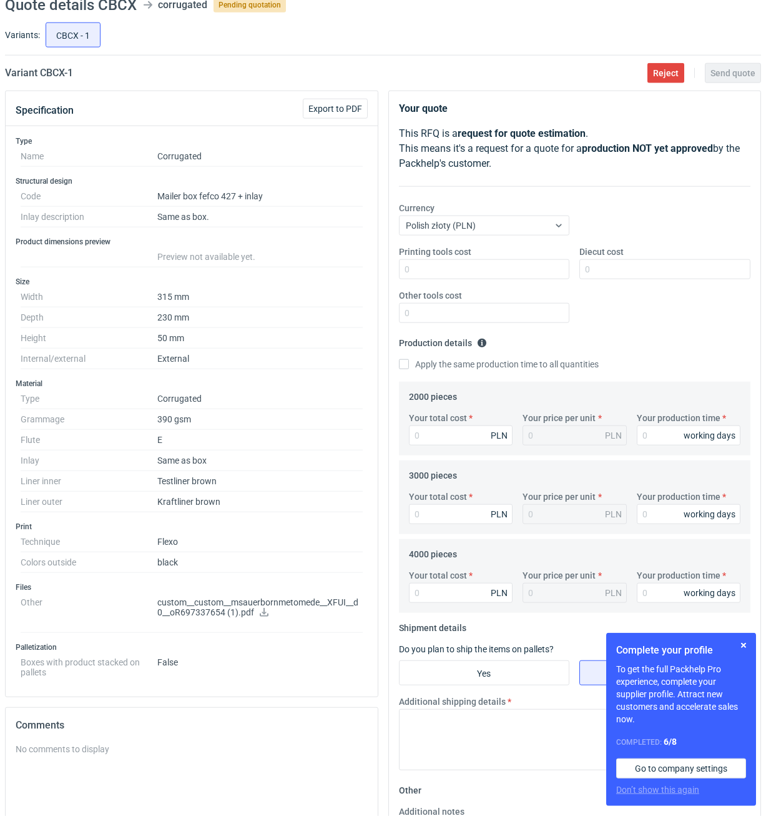
scroll to position [0, 0]
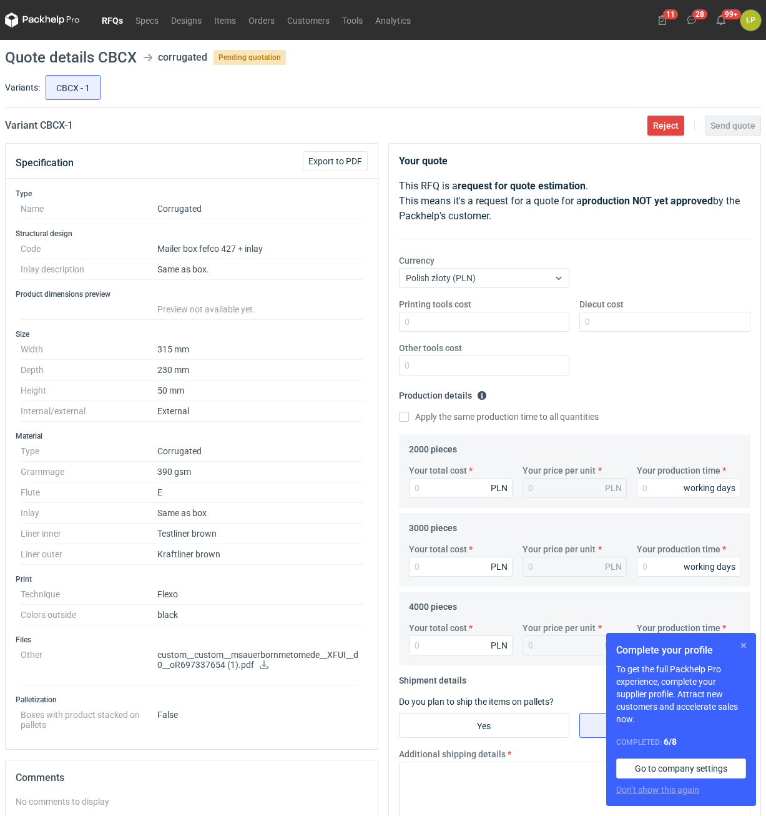
click at [742, 641] on button "button" at bounding box center [743, 645] width 15 height 15
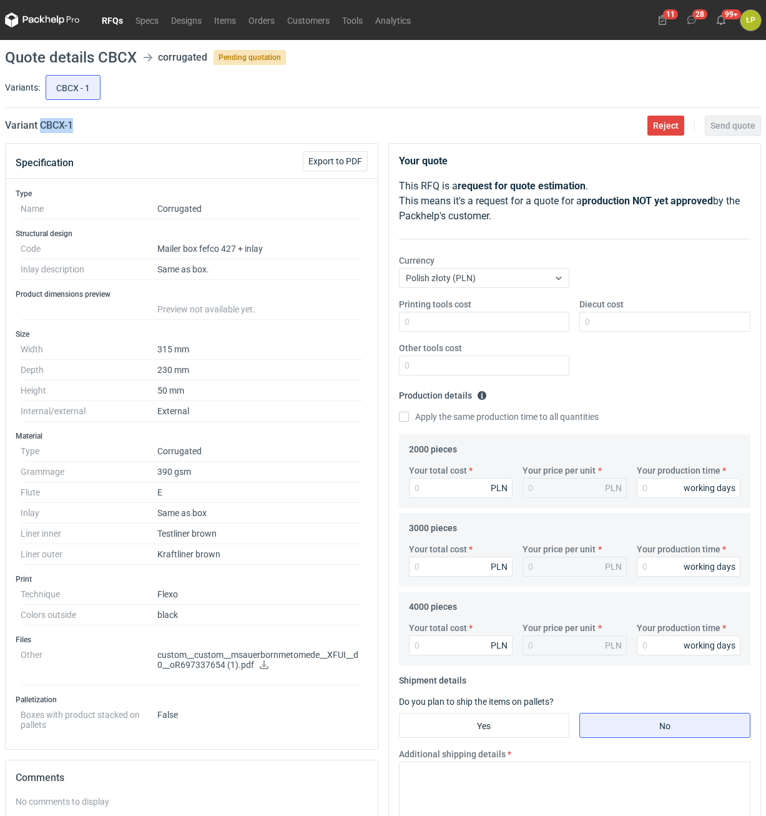
drag, startPoint x: 67, startPoint y: 134, endPoint x: 41, endPoint y: 135, distance: 26.9
click at [41, 135] on main "Quote details CBCX corrugated Pending quotation Variants: CBCX - 1 Variant CBCX…" at bounding box center [383, 549] width 766 height 1019
copy h2 "CBCX - 1"
click at [106, 144] on div "Specification Export to PDF" at bounding box center [192, 161] width 372 height 35
drag, startPoint x: 86, startPoint y: 131, endPoint x: 42, endPoint y: 132, distance: 44.4
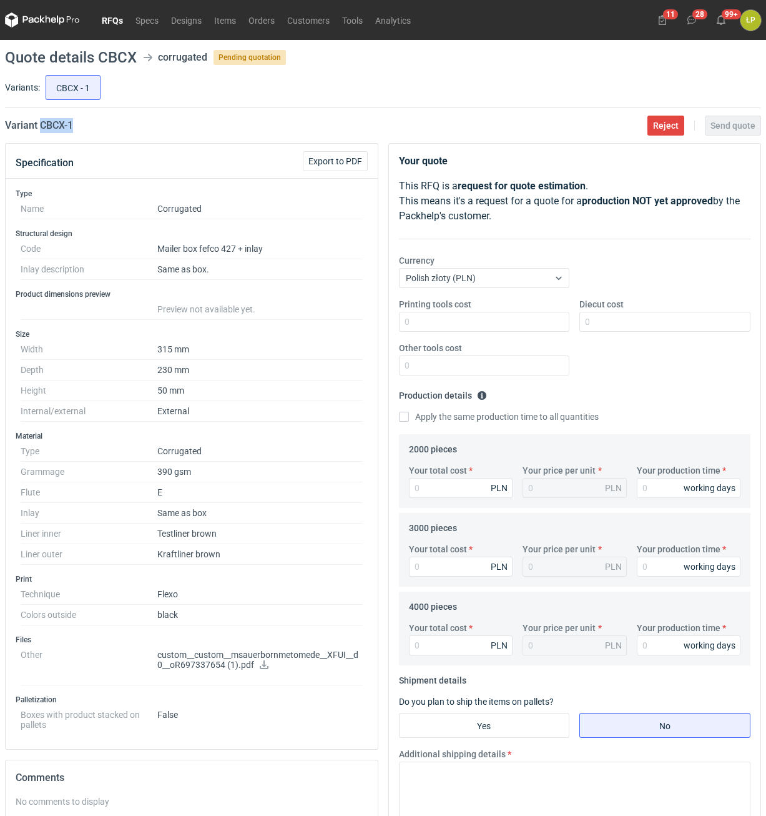
click at [42, 132] on div "Variant CBCX - 1 Reject Send quote" at bounding box center [383, 125] width 756 height 15
copy h2 "CBCX - 1"
click at [432, 337] on div "Printing tools cost Diecut cost Other tools cost" at bounding box center [575, 341] width 362 height 87
click at [438, 323] on input "Printing tools cost" at bounding box center [484, 322] width 171 height 20
type input "600"
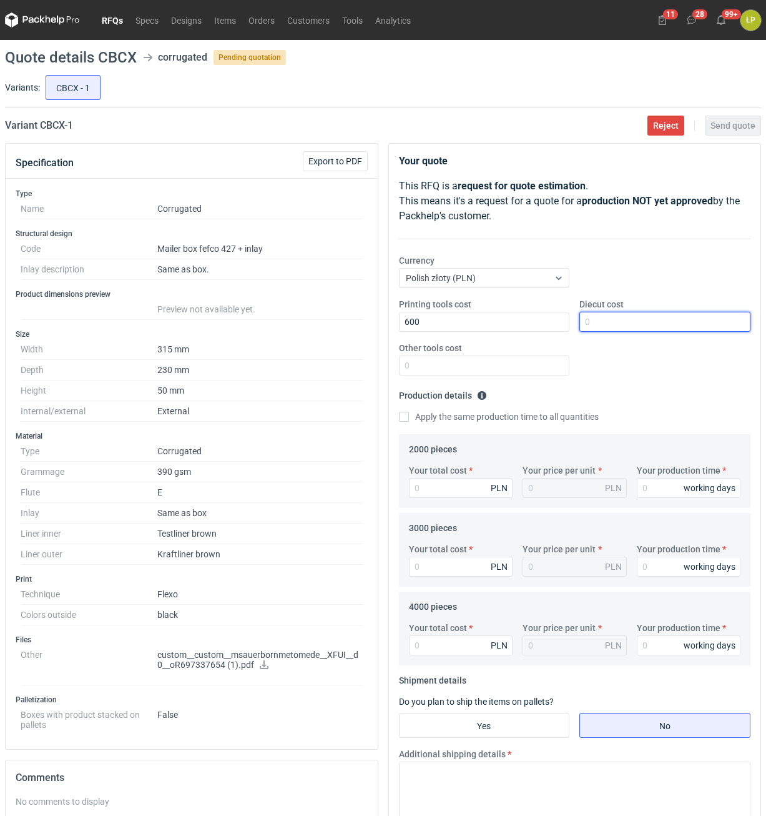
click at [592, 324] on input "Diecut cost" at bounding box center [664, 322] width 171 height 20
type input "1900"
click at [536, 354] on div "Other tools cost" at bounding box center [484, 359] width 181 height 34
click at [535, 361] on input "Other tools cost" at bounding box center [484, 365] width 171 height 20
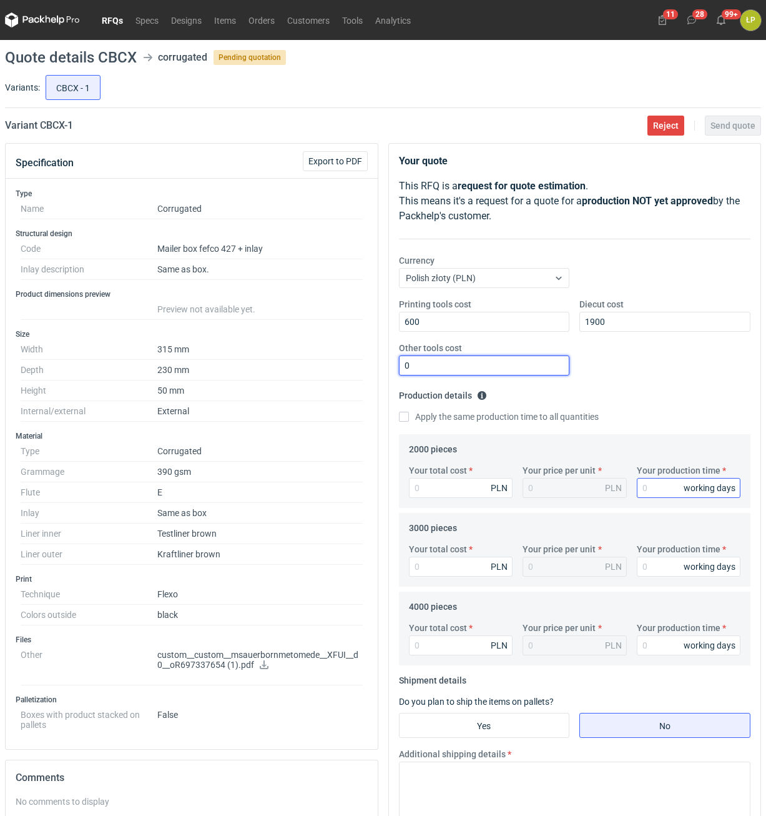
type input "0"
click at [648, 481] on input "Your production time" at bounding box center [689, 488] width 104 height 20
type input "15"
click at [445, 413] on label "Apply the same production time to all quantities" at bounding box center [499, 416] width 200 height 12
click at [409, 413] on input "Apply the same production time to all quantities" at bounding box center [404, 417] width 10 height 10
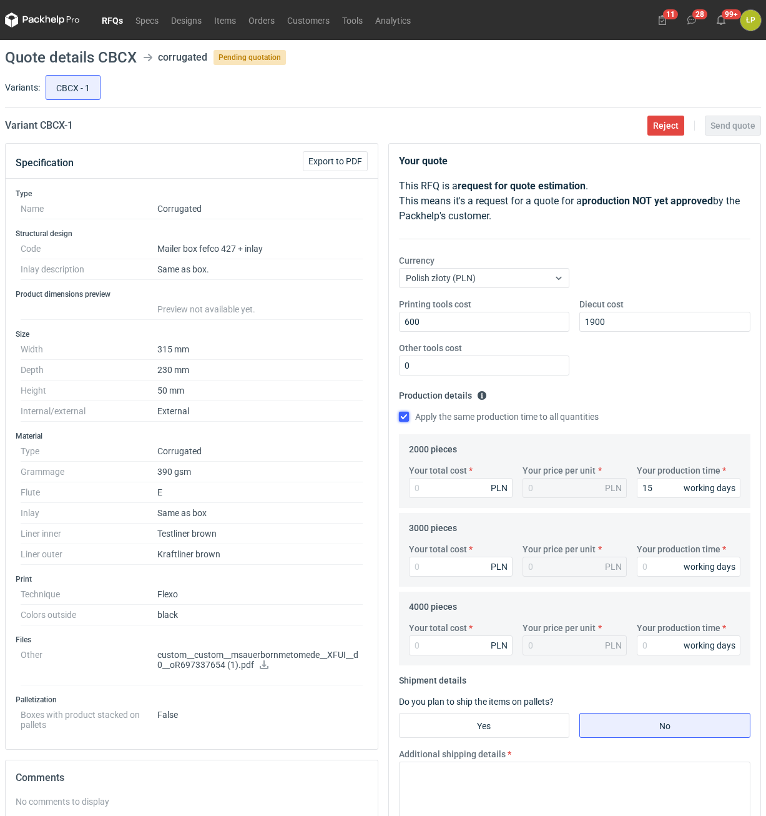
checkbox input "true"
type input "15"
click at [445, 473] on label "Your total cost" at bounding box center [438, 470] width 58 height 12
click at [445, 478] on input "Your total cost" at bounding box center [461, 488] width 104 height 20
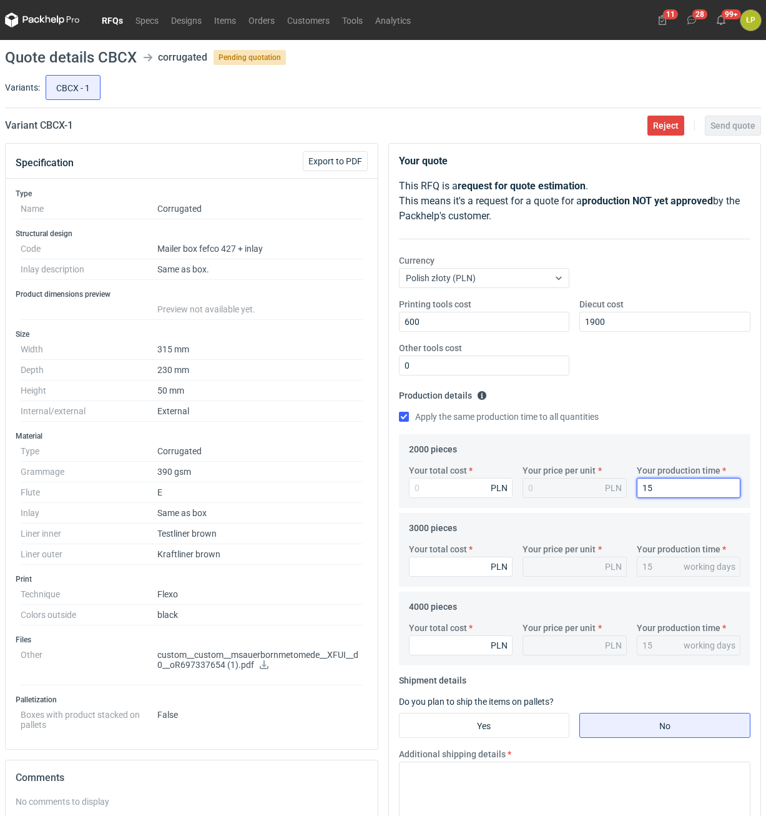
click at [653, 485] on input "15" at bounding box center [689, 488] width 104 height 20
click at [479, 486] on input "Your total cost" at bounding box center [461, 488] width 104 height 20
type input "2420"
type input "1.21"
type input "2420"
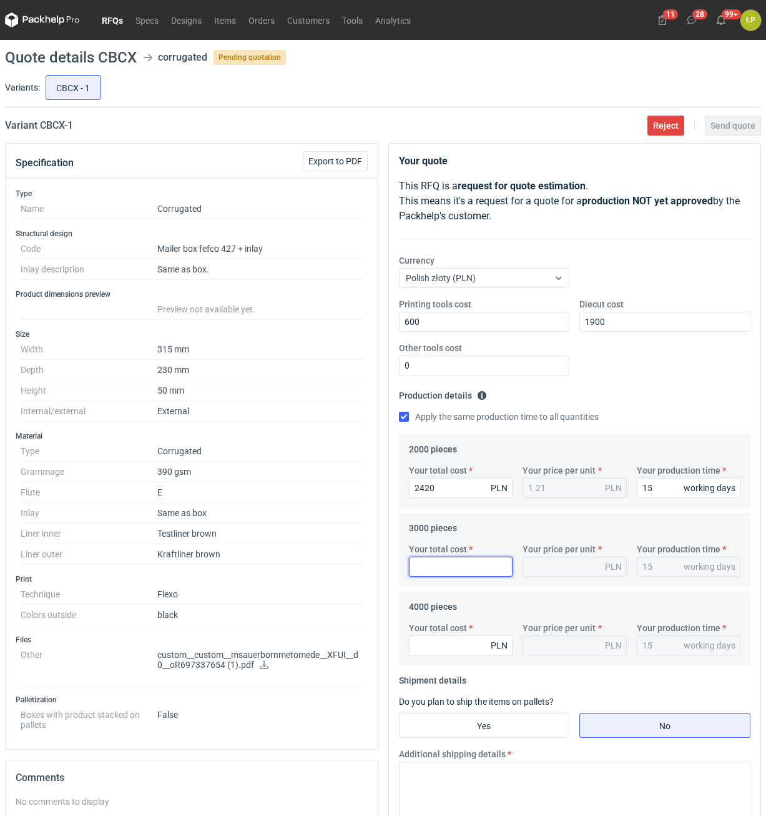
click at [483, 566] on input "Your total cost" at bounding box center [461, 566] width 104 height 20
type input "3450"
type input "1.15"
type input "3450"
click at [471, 635] on div "Your total cost PLN" at bounding box center [461, 638] width 114 height 34
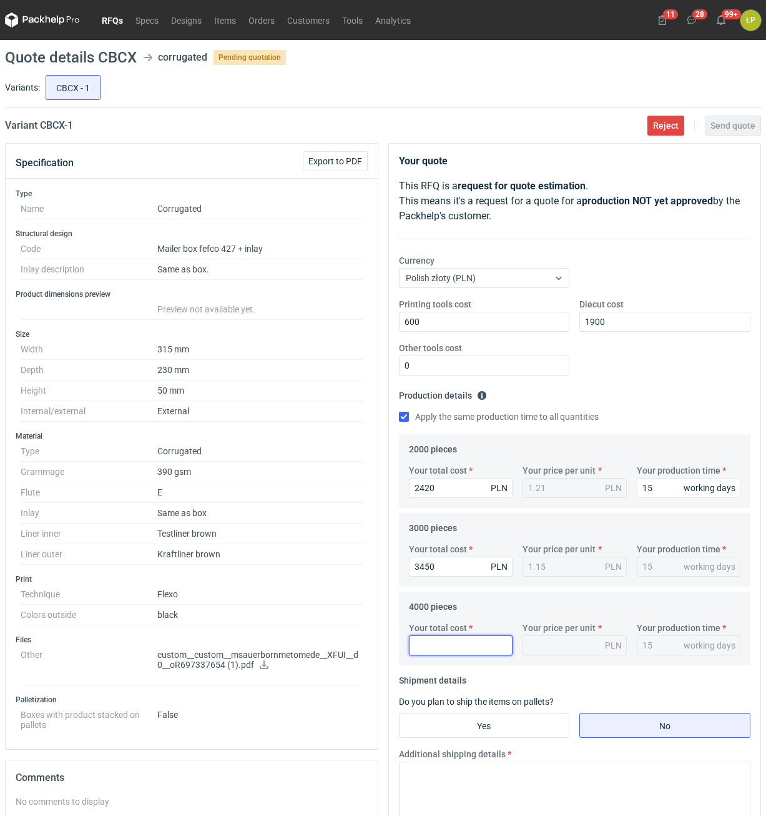
click at [472, 643] on input "Your total cost" at bounding box center [461, 645] width 104 height 20
type input "4400"
type input "1.1"
type input "4400"
click at [548, 730] on input "Yes" at bounding box center [485, 725] width 170 height 24
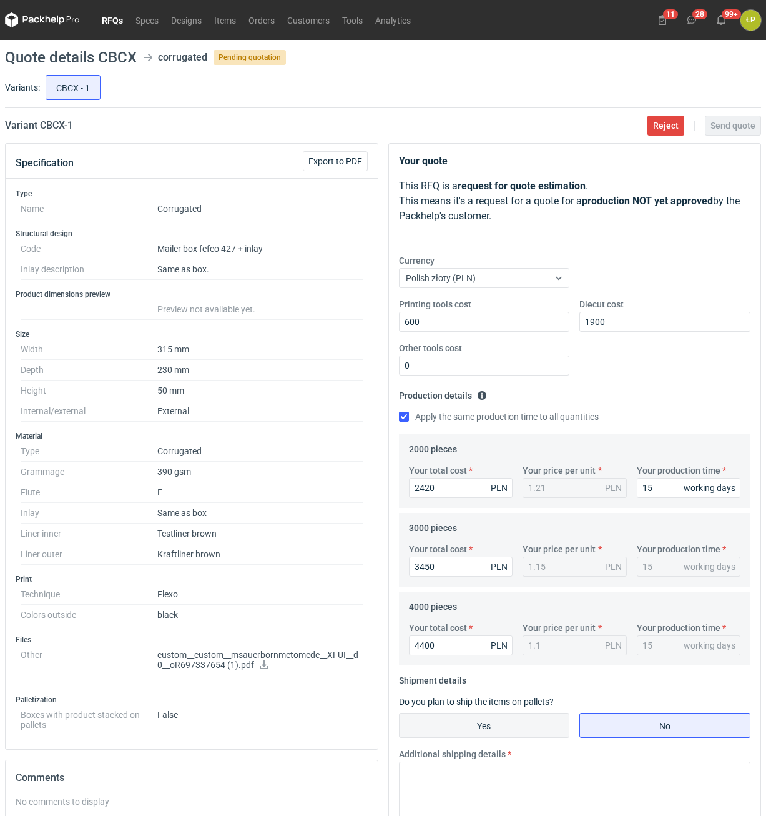
radio input "true"
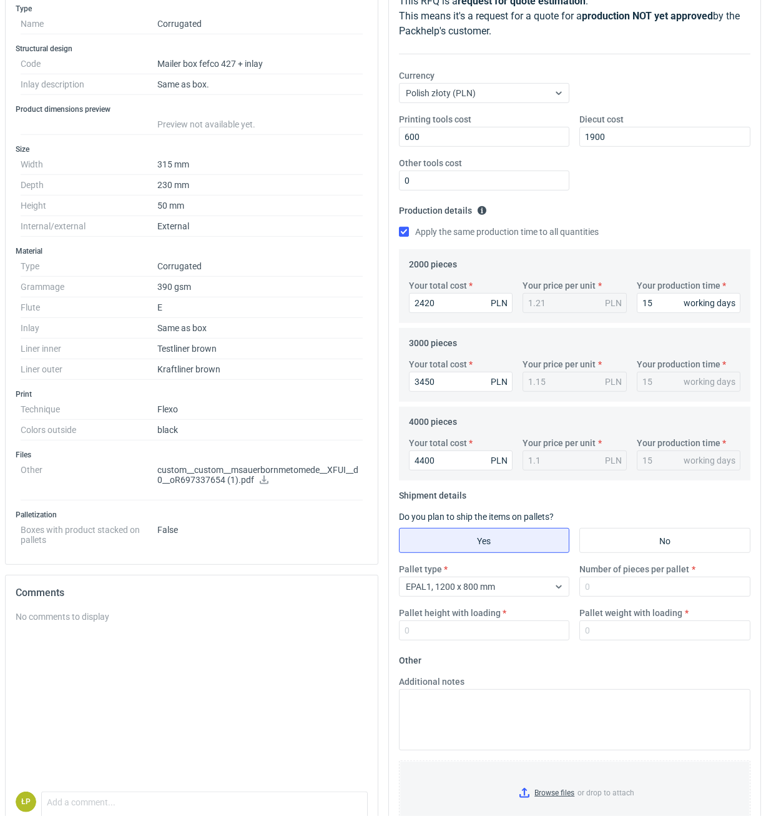
scroll to position [244, 0]
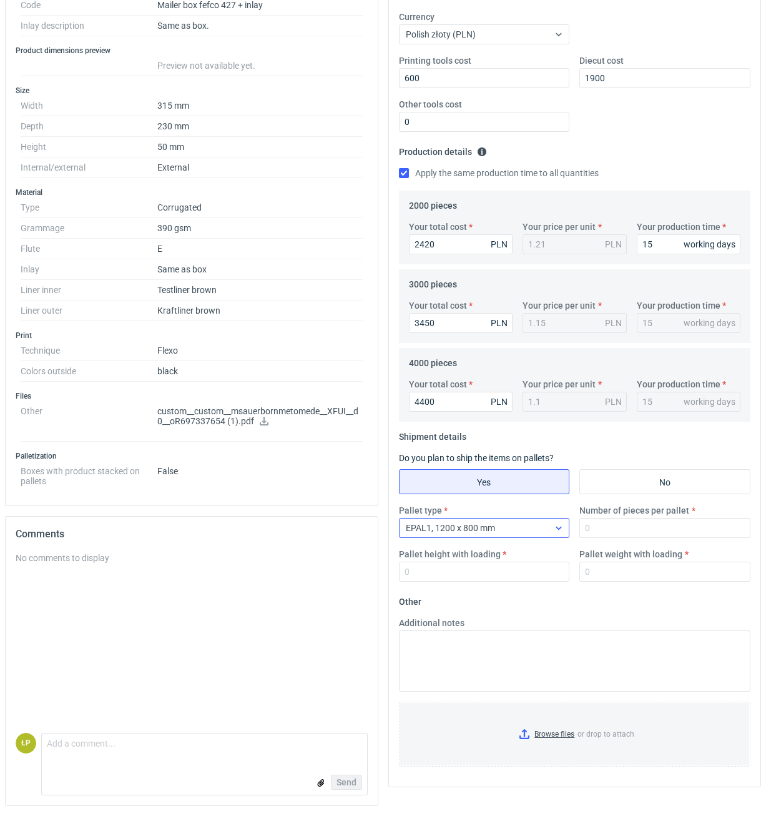
click at [546, 532] on div "EPAL1, 1200 x 800 mm" at bounding box center [475, 527] width 150 height 17
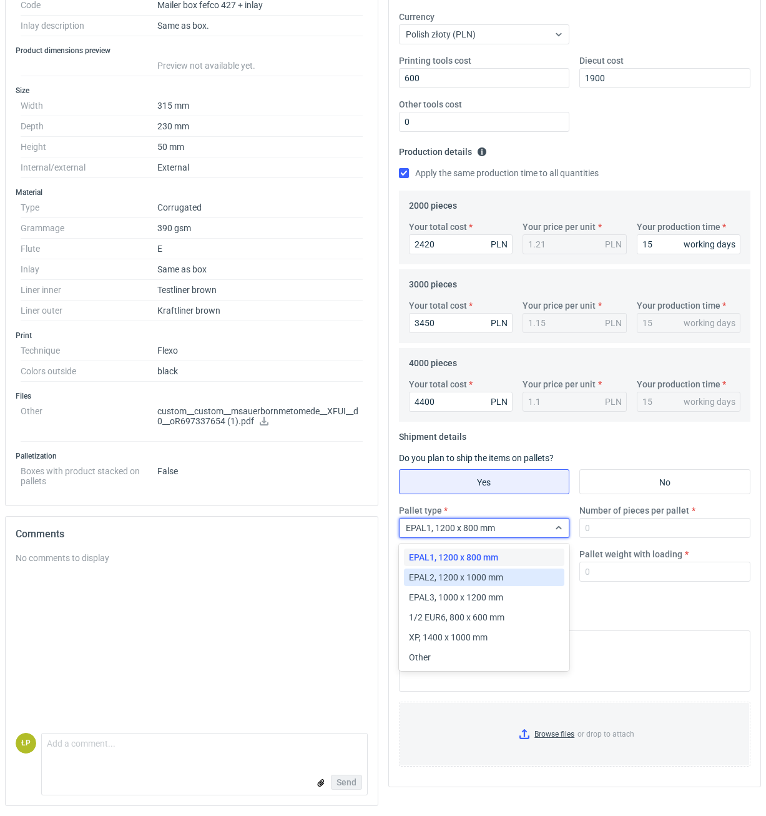
click at [519, 575] on div "EPAL2, 1200 x 1000 mm" at bounding box center [484, 577] width 151 height 12
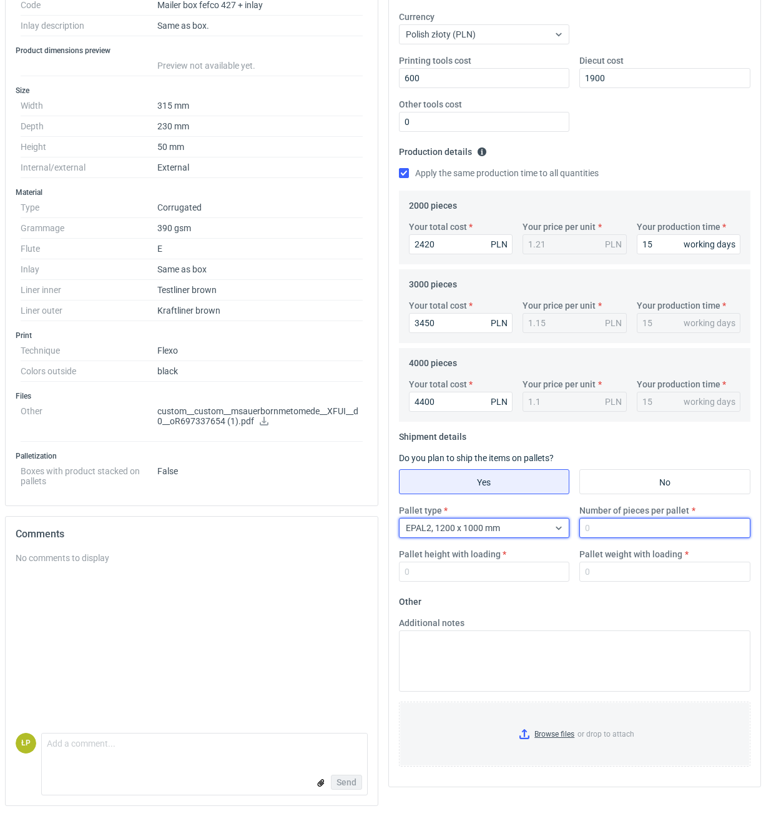
click at [596, 530] on input "Number of pieces per pallet" at bounding box center [664, 528] width 171 height 20
type input "2000"
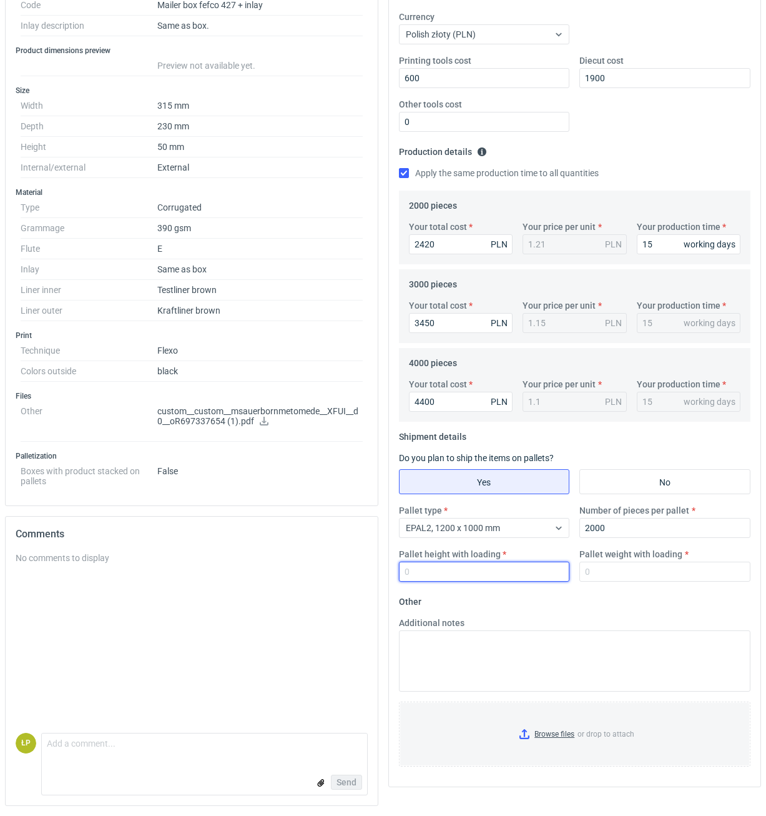
click at [501, 574] on input "Pallet height with loading" at bounding box center [484, 571] width 171 height 20
type input "1800"
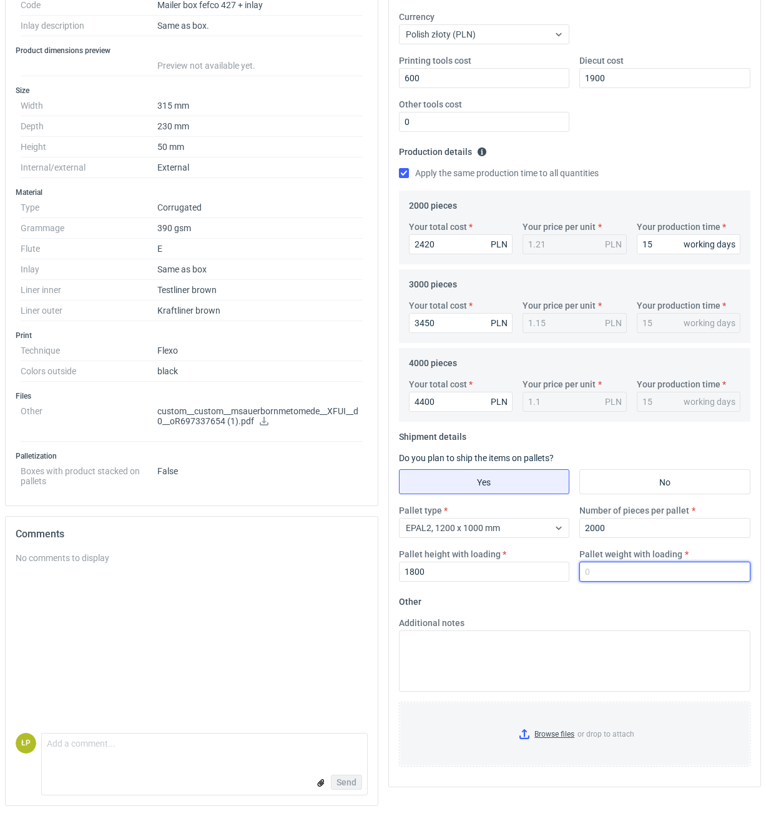
click at [611, 576] on input "Pallet weight with loading" at bounding box center [664, 571] width 171 height 20
type input "1"
click at [661, 249] on input "15" at bounding box center [689, 244] width 104 height 20
drag, startPoint x: 661, startPoint y: 247, endPoint x: 629, endPoint y: 247, distance: 31.8
click at [637, 247] on input "15" at bounding box center [689, 244] width 104 height 20
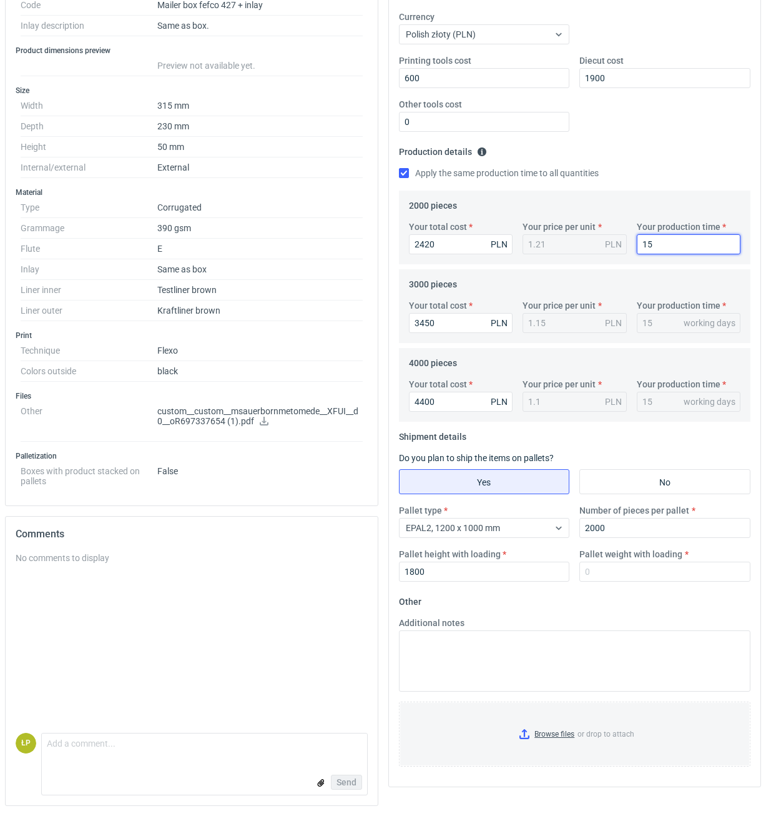
type input "1"
type input "12"
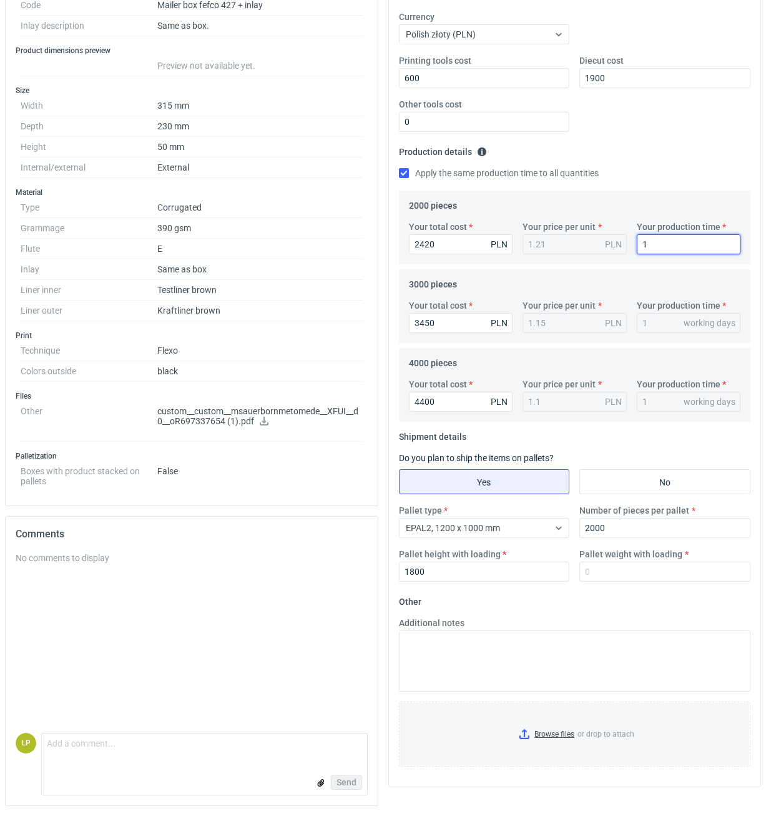
type input "12"
click at [641, 183] on fieldset "Production details Please provide the expected time of production in working da…" at bounding box center [575, 166] width 352 height 49
click at [633, 569] on input "Pallet weight with loading" at bounding box center [664, 571] width 171 height 20
type input "415"
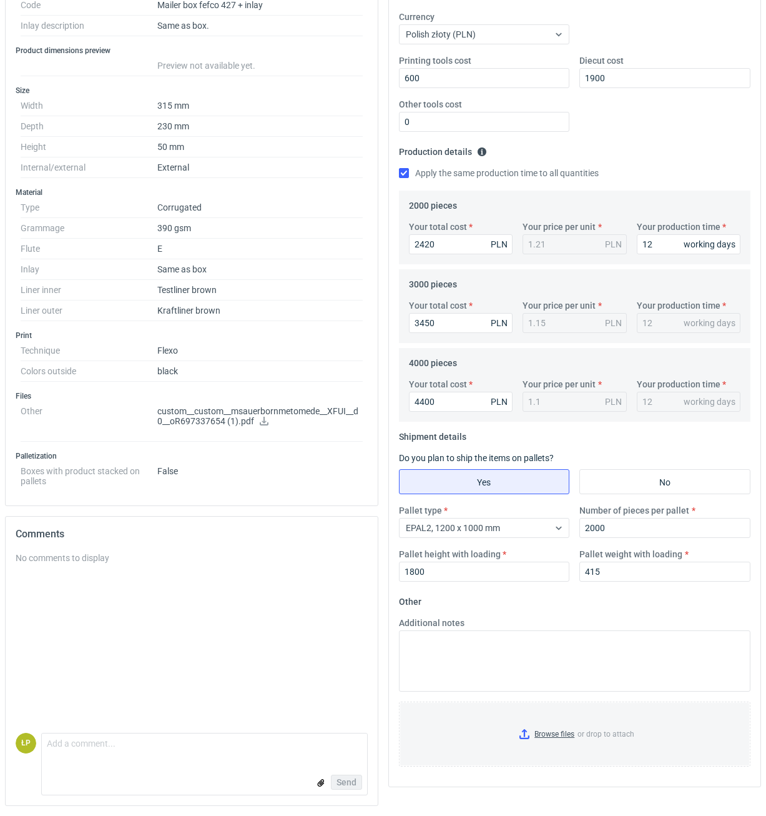
click at [638, 604] on fieldset "Other Additional notes Browse files or drop to attach" at bounding box center [575, 683] width 352 height 185
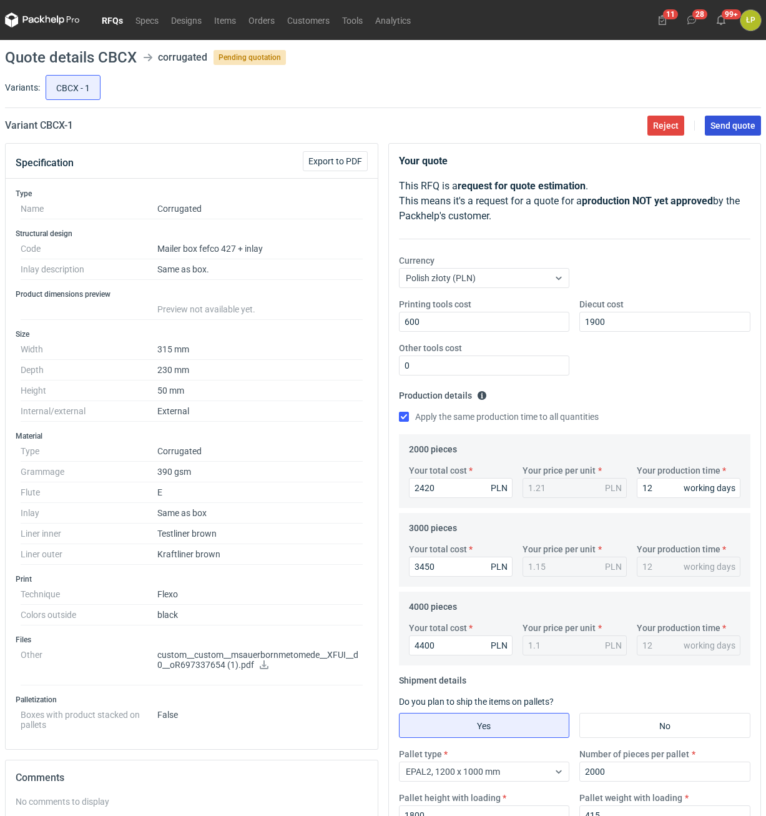
click at [708, 128] on button "Send quote" at bounding box center [733, 126] width 56 height 20
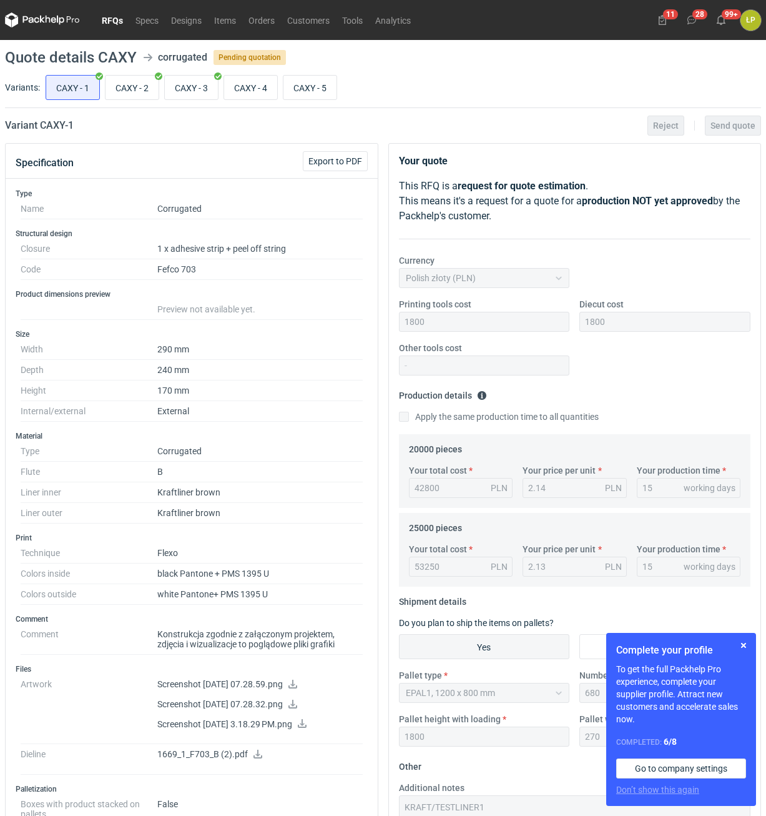
click at [739, 654] on h1 "Complete your profile" at bounding box center [681, 650] width 130 height 15
click at [739, 649] on button "button" at bounding box center [743, 645] width 15 height 15
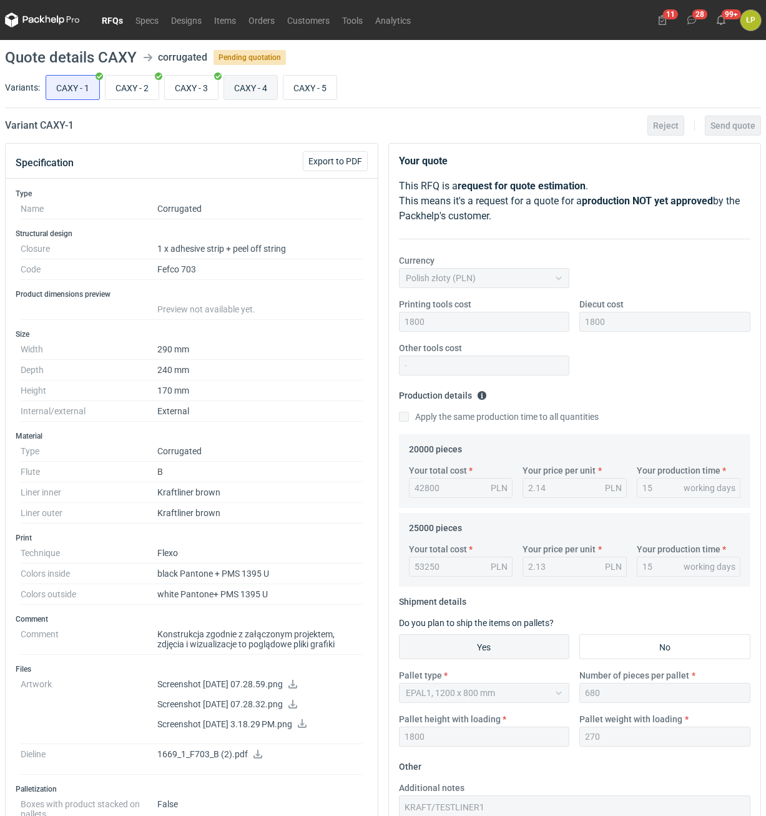
click at [255, 87] on input "CAXY - 4" at bounding box center [250, 88] width 53 height 24
radio input "true"
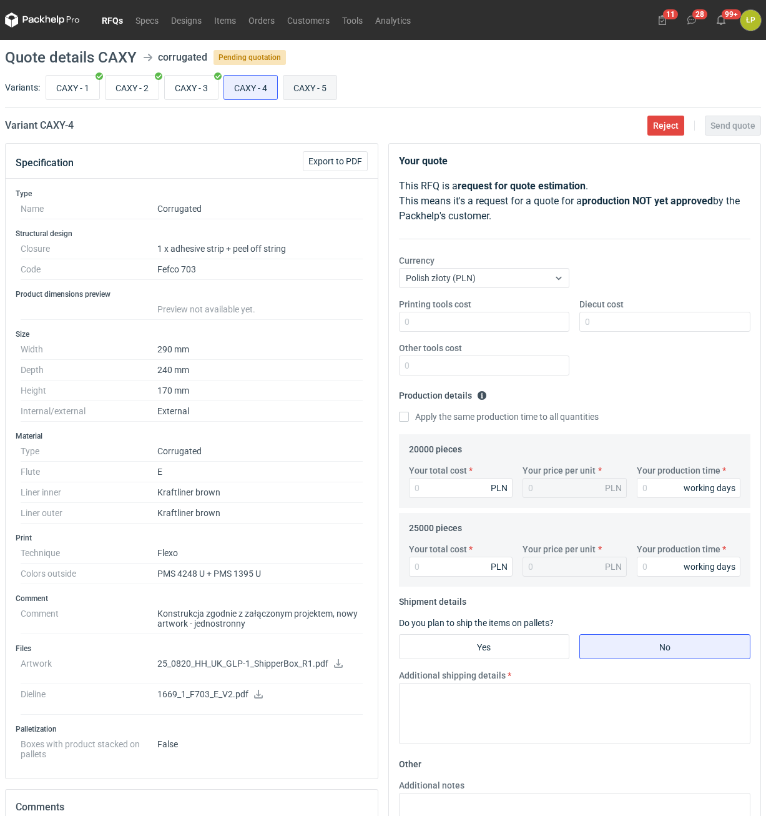
click at [303, 86] on input "CAXY - 5" at bounding box center [309, 88] width 53 height 24
radio input "true"
click at [273, 84] on input "CAXY - 4" at bounding box center [250, 88] width 53 height 24
radio input "true"
click at [194, 86] on input "CAXY - 3" at bounding box center [191, 88] width 53 height 24
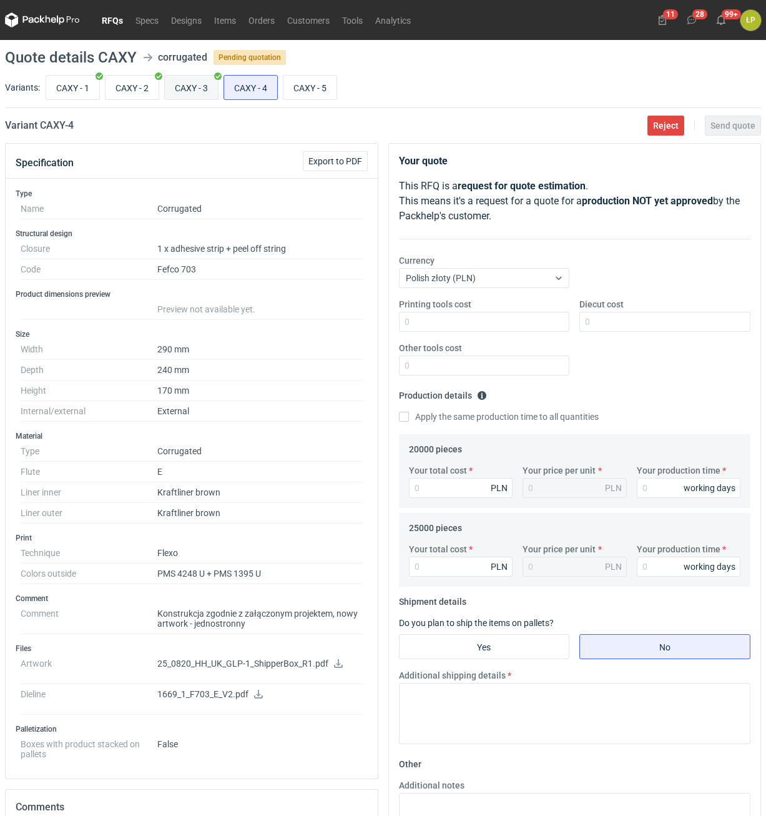
radio input "true"
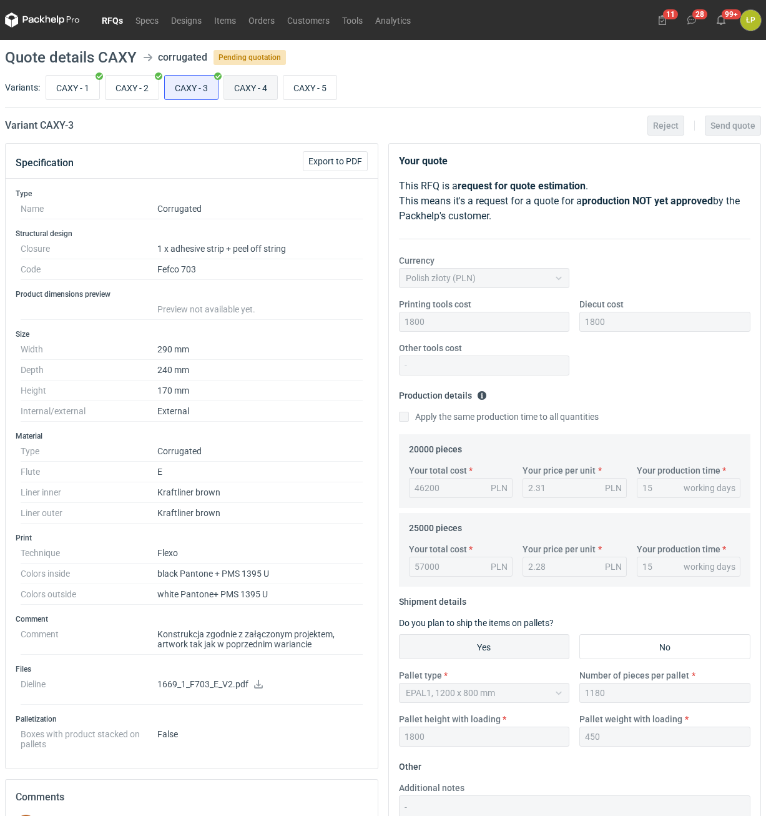
click at [251, 89] on input "CAXY - 4" at bounding box center [250, 88] width 53 height 24
radio input "true"
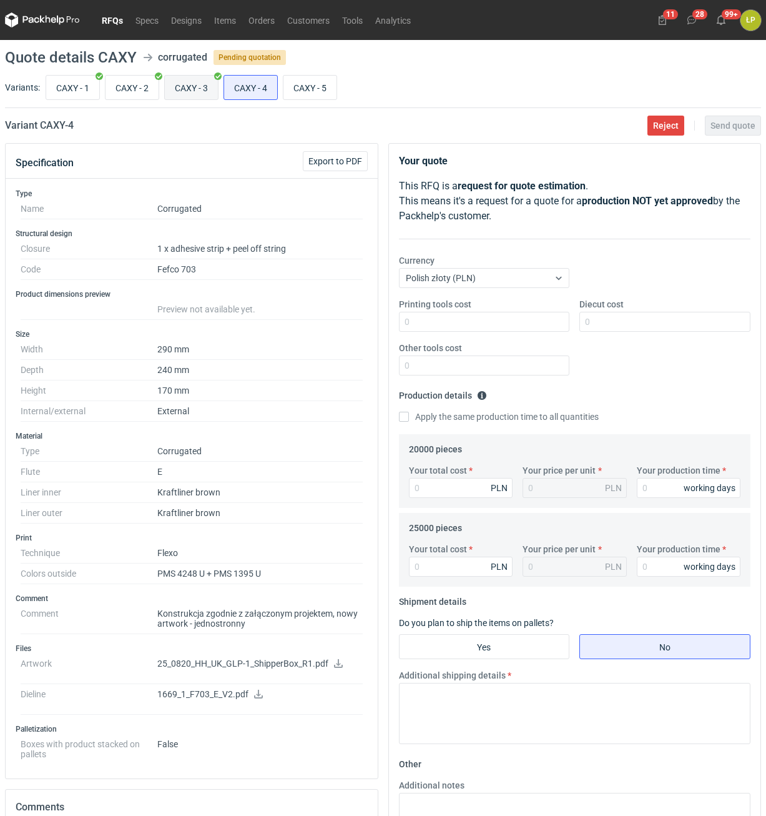
click at [189, 89] on input "CAXY - 3" at bounding box center [191, 88] width 53 height 24
radio input "true"
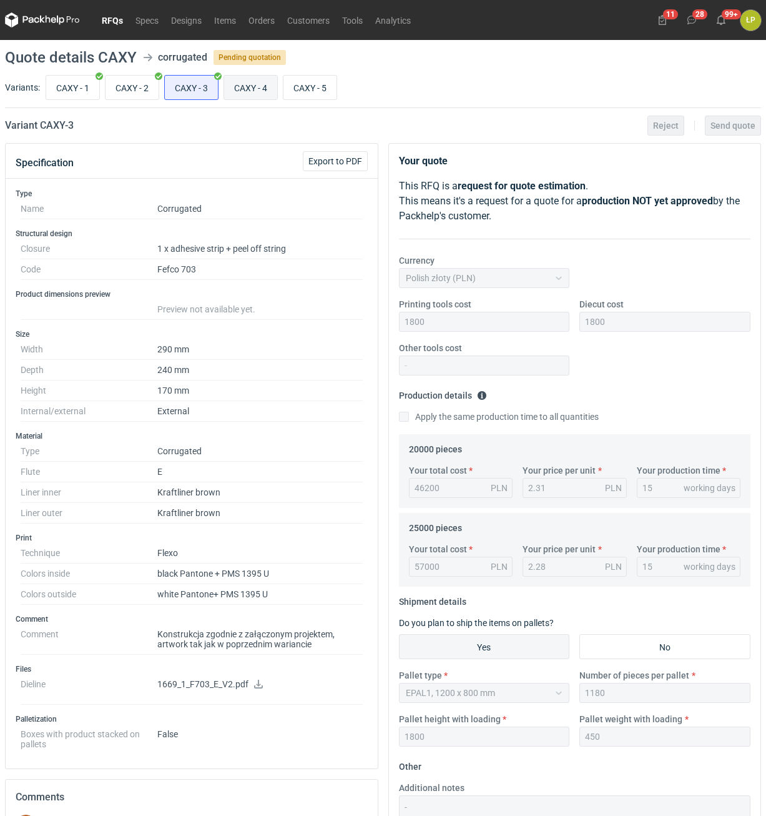
click at [232, 86] on input "CAXY - 4" at bounding box center [250, 88] width 53 height 24
radio input "true"
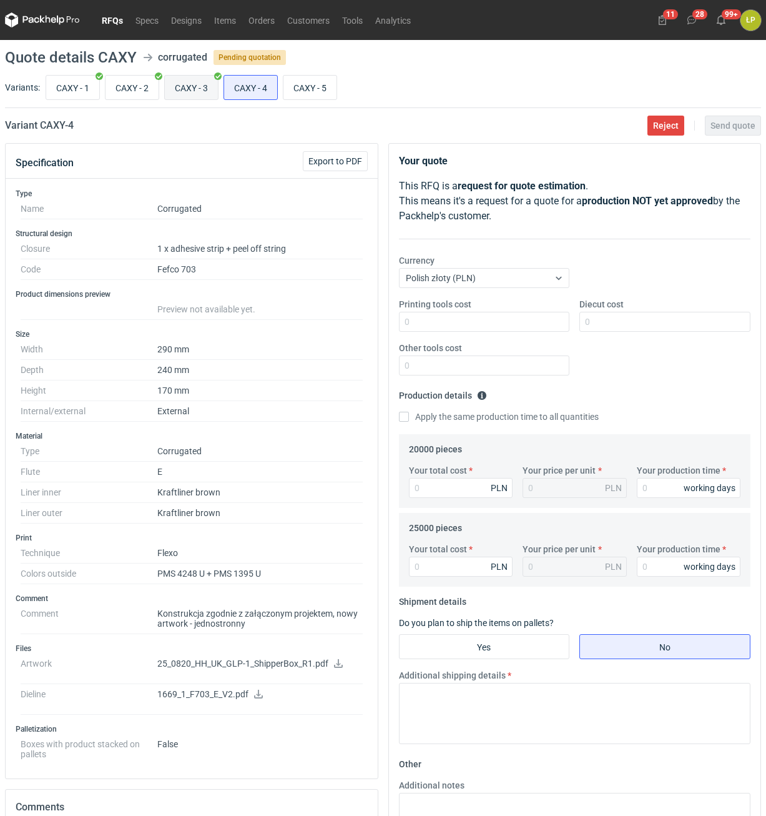
click at [197, 84] on input "CAXY - 3" at bounding box center [191, 88] width 53 height 24
radio input "true"
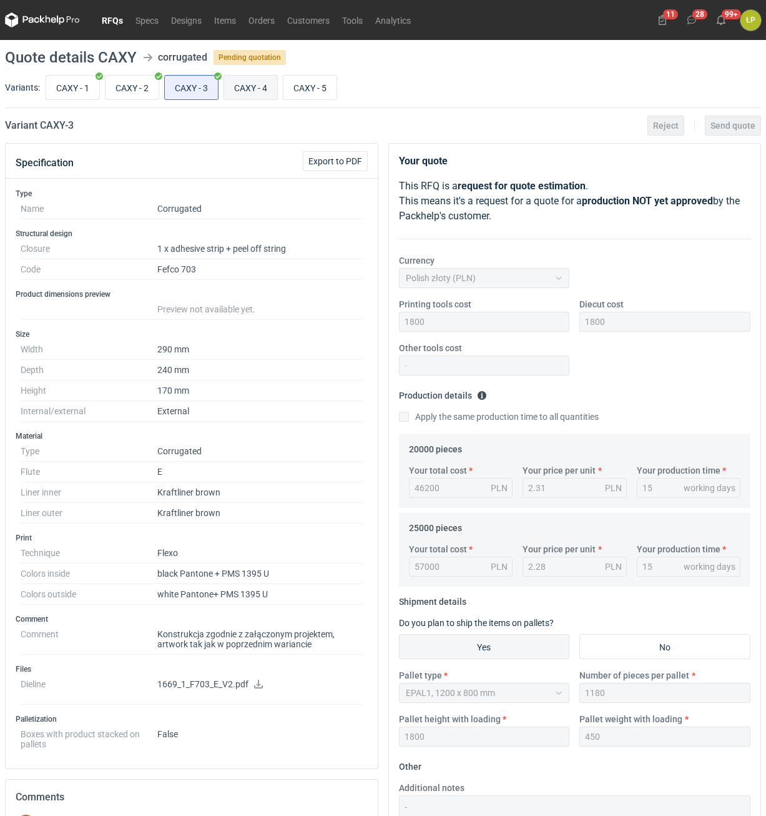
click at [246, 80] on input "CAXY - 4" at bounding box center [250, 88] width 53 height 24
radio input "true"
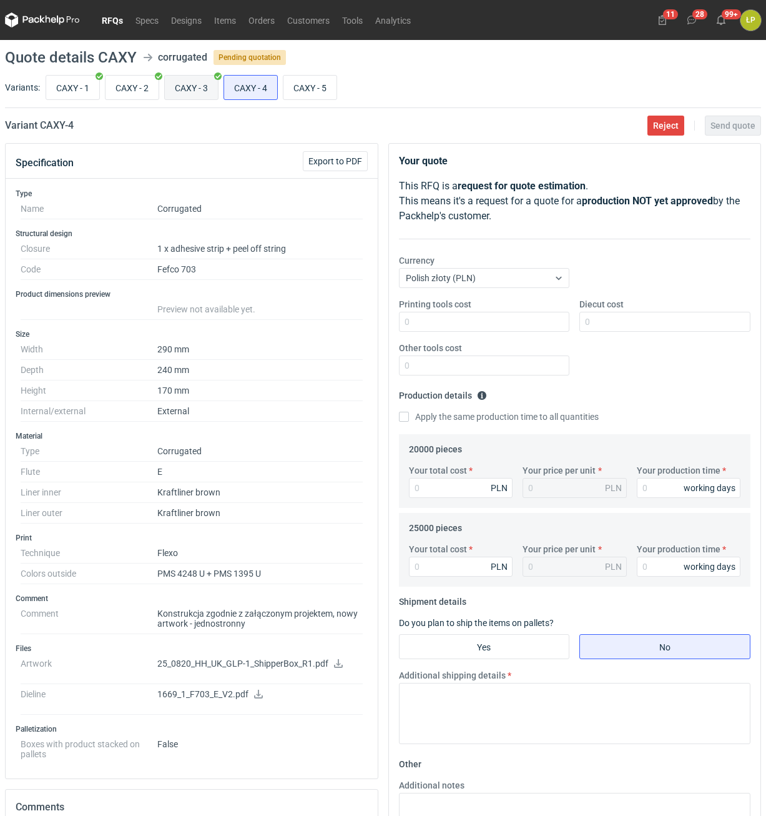
click at [204, 83] on input "CAXY - 3" at bounding box center [191, 88] width 53 height 24
radio input "true"
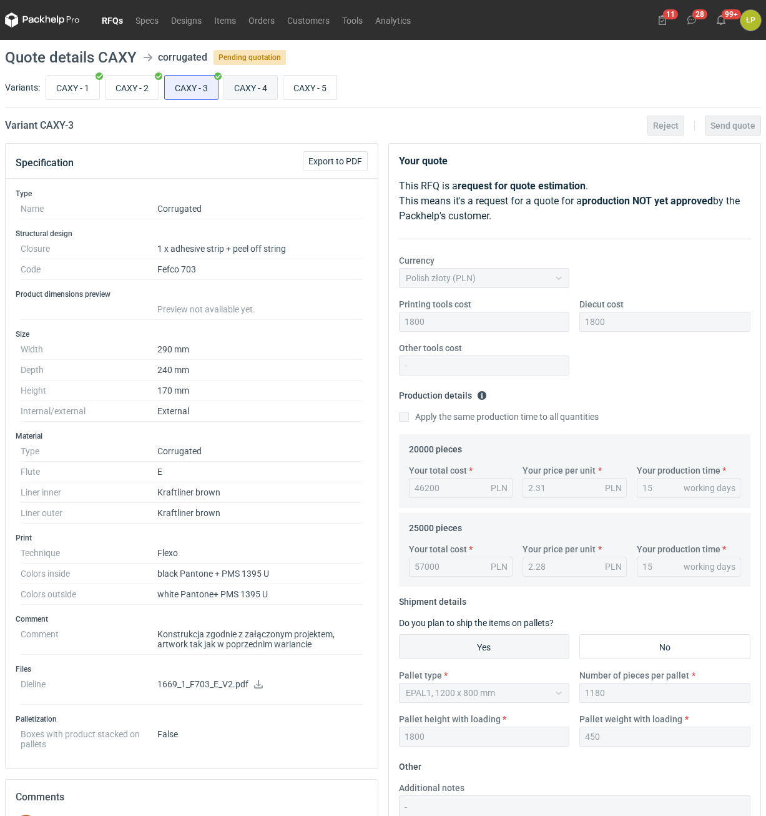
click at [253, 82] on input "CAXY - 4" at bounding box center [250, 88] width 53 height 24
radio input "true"
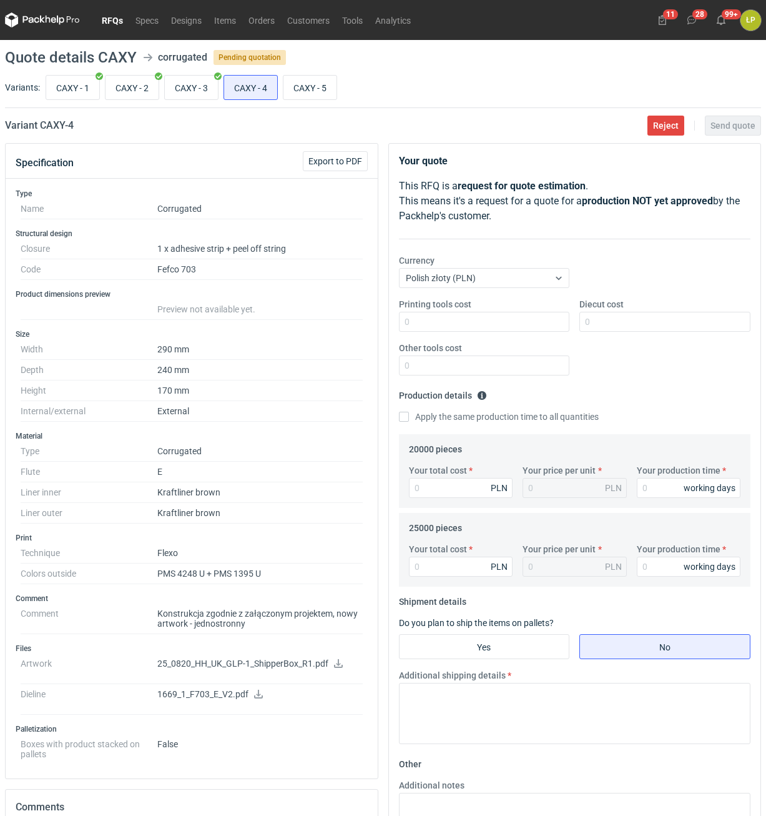
click at [333, 659] on icon at bounding box center [338, 663] width 10 height 9
click at [257, 696] on icon at bounding box center [258, 693] width 9 height 9
click at [204, 92] on input "CAXY - 3" at bounding box center [191, 88] width 53 height 24
radio input "true"
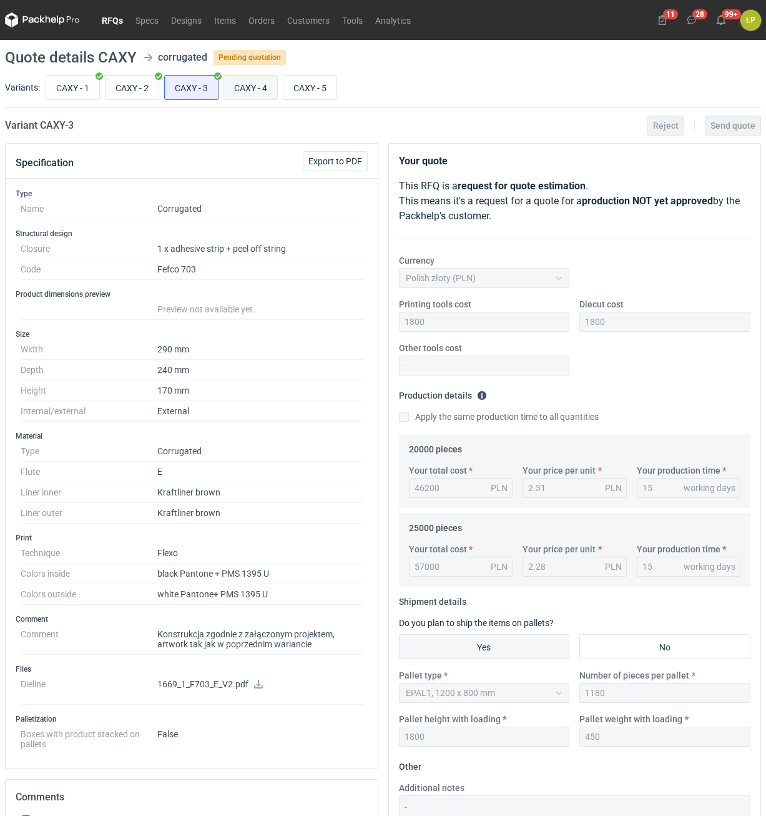
click at [243, 93] on input "CAXY - 4" at bounding box center [250, 88] width 53 height 24
radio input "true"
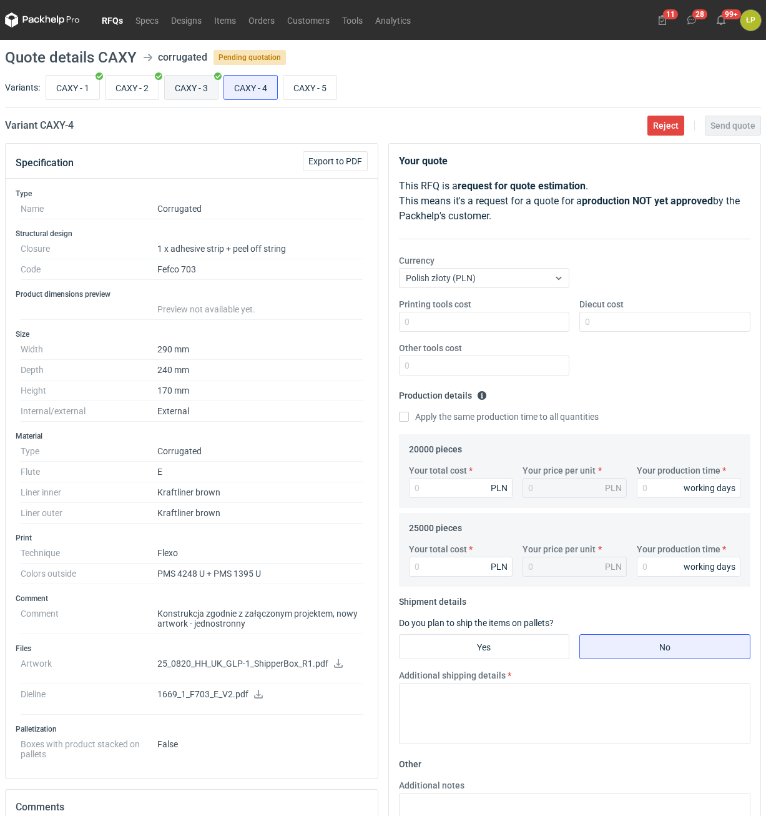
click at [200, 92] on input "CAXY - 3" at bounding box center [191, 88] width 53 height 24
radio input "true"
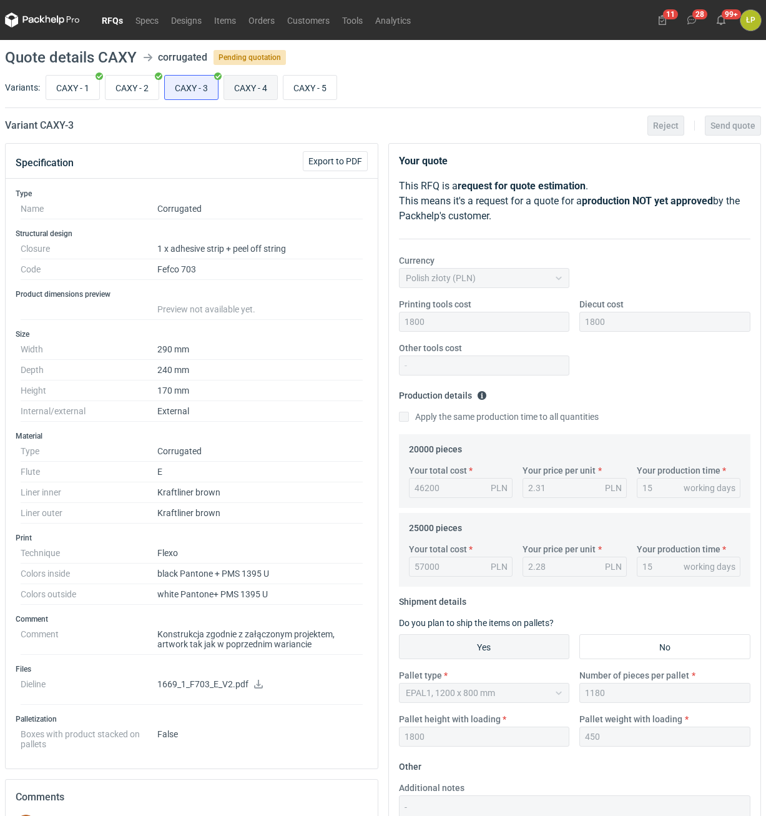
click at [243, 90] on input "CAXY - 4" at bounding box center [250, 88] width 53 height 24
radio input "true"
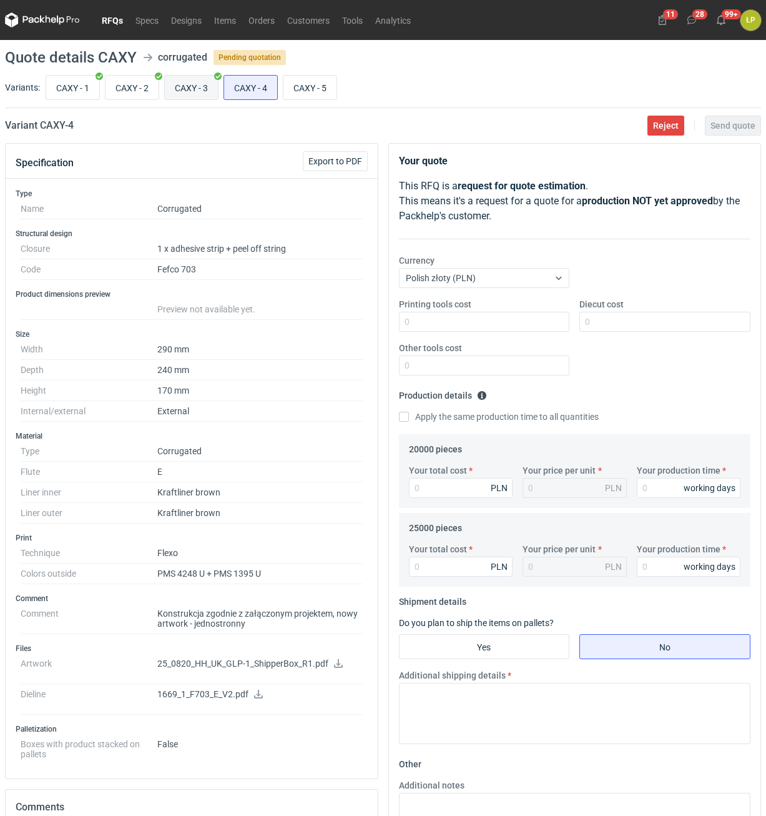
click at [197, 89] on input "CAXY - 3" at bounding box center [191, 88] width 53 height 24
radio input "true"
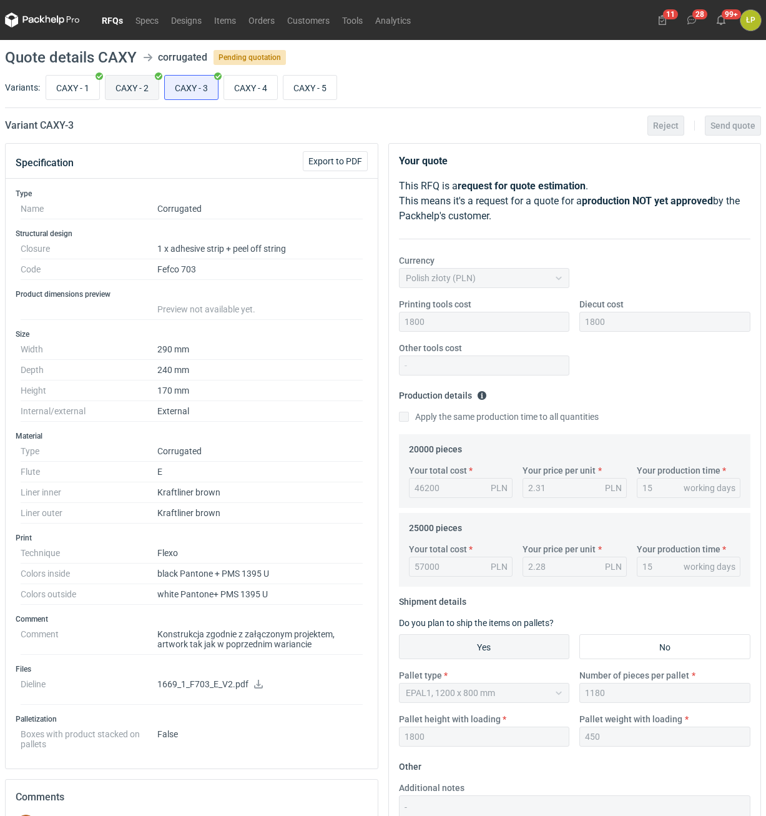
click at [139, 89] on input "CAXY - 2" at bounding box center [132, 88] width 53 height 24
radio input "true"
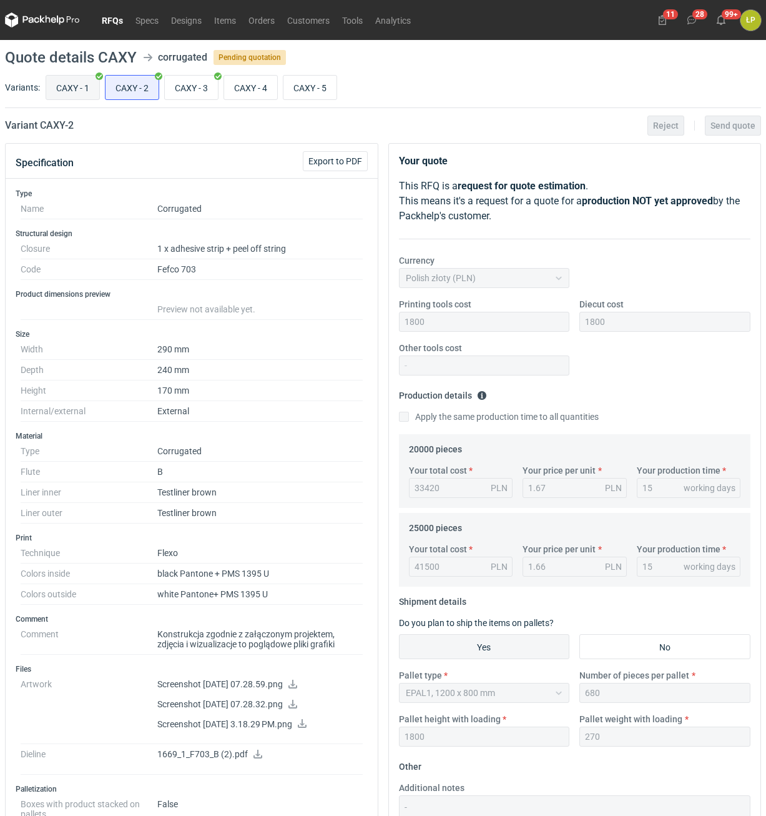
click at [89, 93] on input "CAXY - 1" at bounding box center [72, 88] width 53 height 24
radio input "true"
click at [247, 86] on input "CAXY - 4" at bounding box center [250, 88] width 53 height 24
radio input "true"
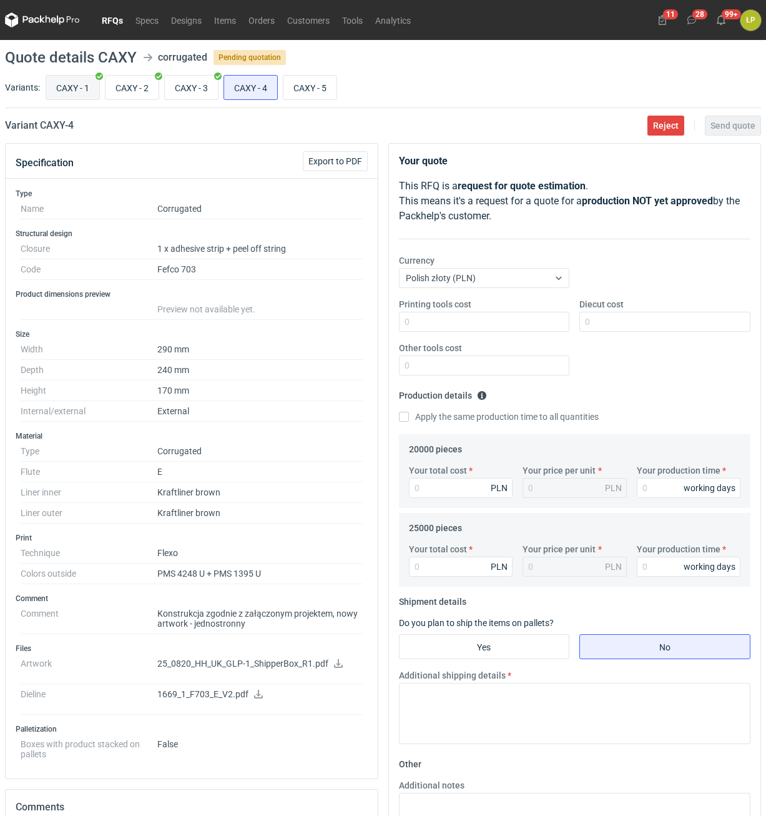
click at [84, 83] on input "CAXY - 1" at bounding box center [72, 88] width 53 height 24
radio input "true"
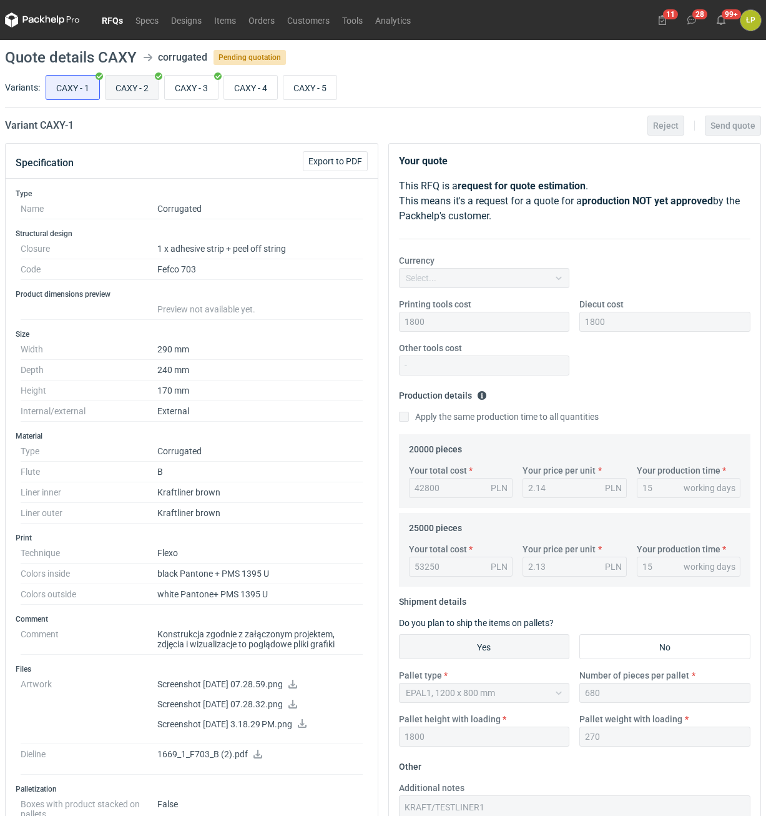
click at [147, 86] on input "CAXY - 2" at bounding box center [132, 88] width 53 height 24
radio input "true"
click at [192, 90] on input "CAXY - 3" at bounding box center [191, 88] width 53 height 24
radio input "true"
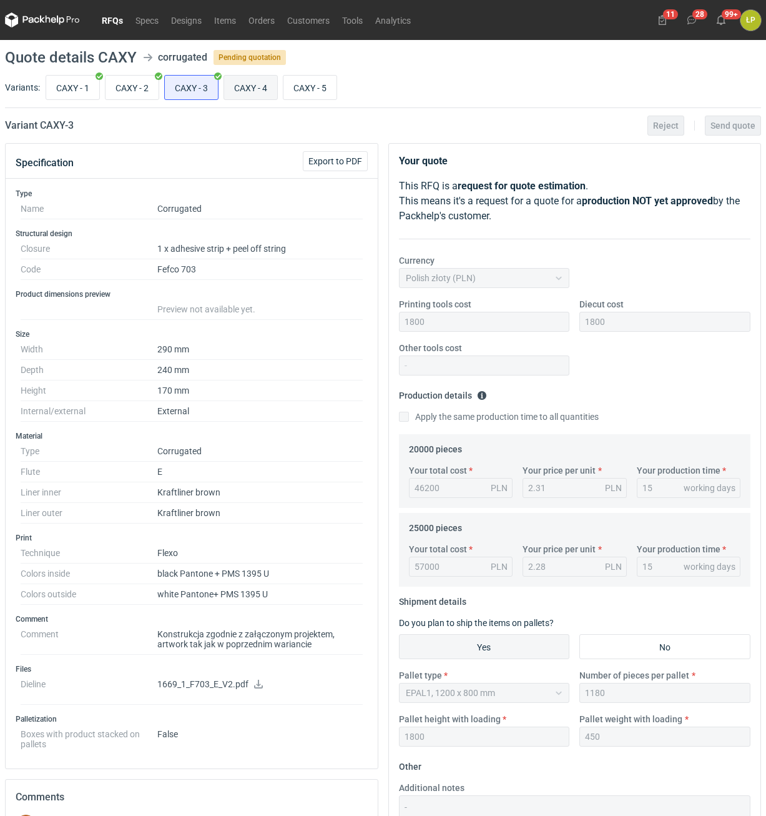
click at [239, 87] on input "CAXY - 4" at bounding box center [250, 88] width 53 height 24
radio input "true"
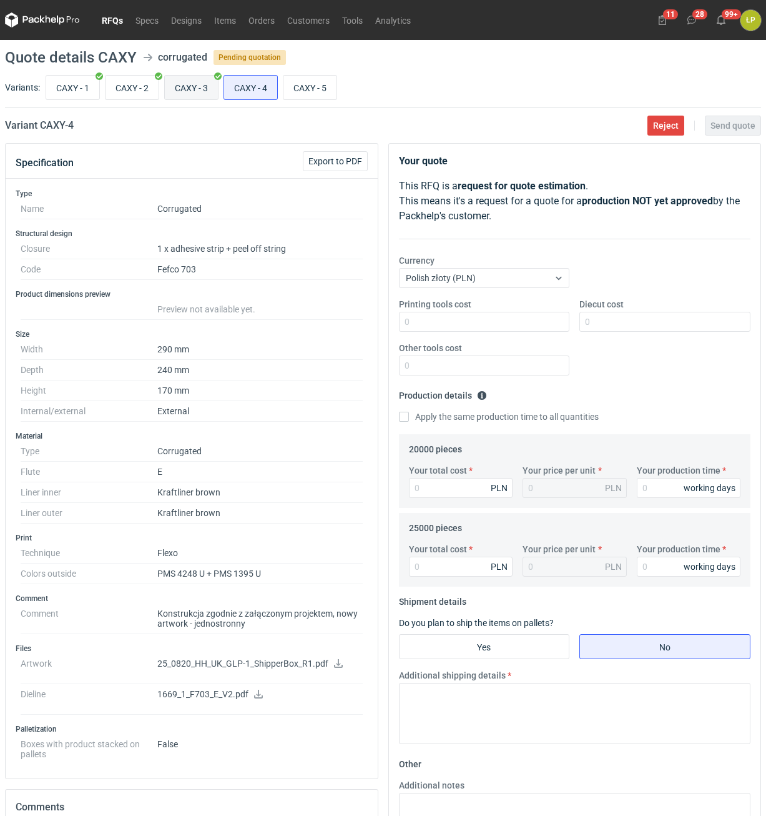
click at [195, 89] on input "CAXY - 3" at bounding box center [191, 88] width 53 height 24
radio input "true"
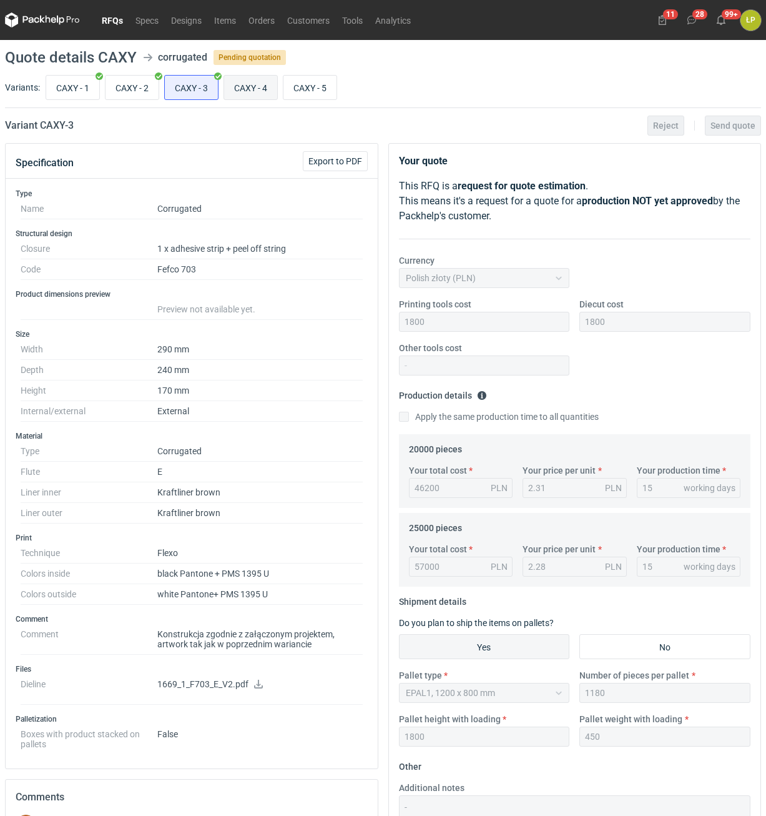
click at [232, 85] on input "CAXY - 4" at bounding box center [250, 88] width 53 height 24
radio input "true"
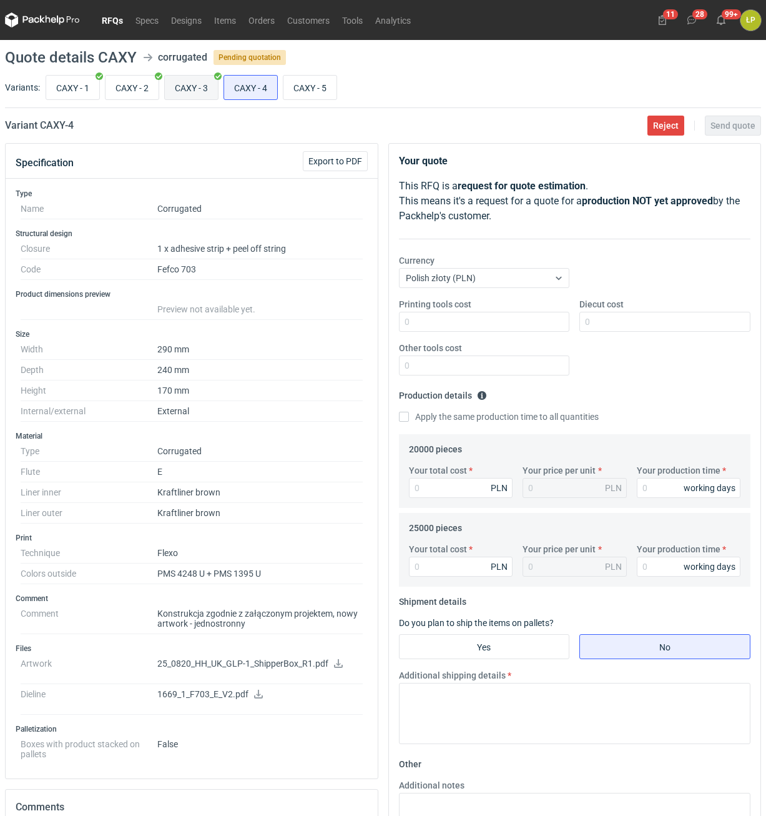
click at [192, 86] on input "CAXY - 3" at bounding box center [191, 88] width 53 height 24
radio input "true"
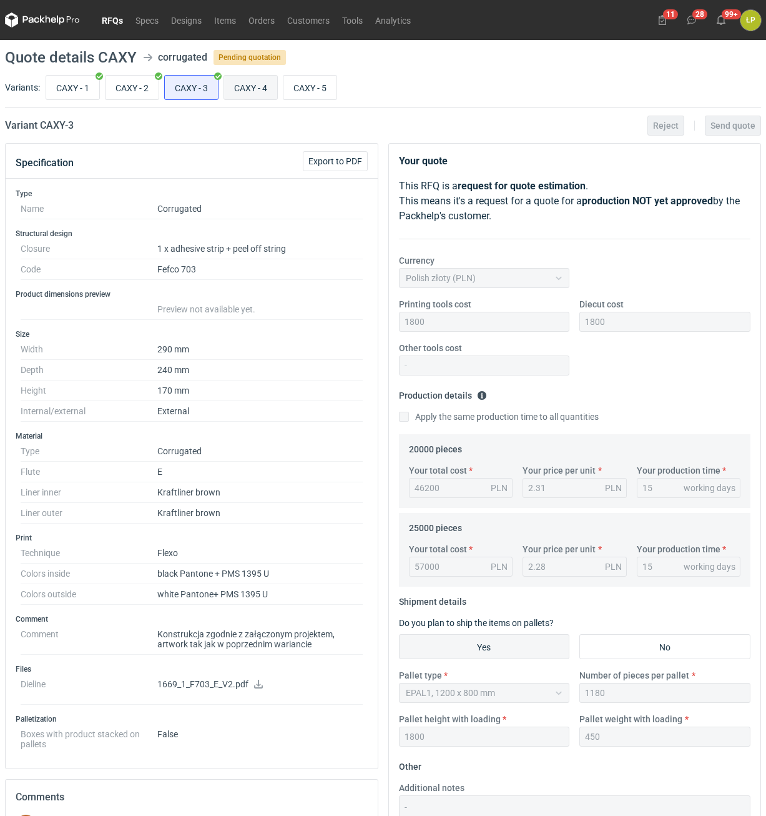
click at [270, 88] on input "CAXY - 4" at bounding box center [250, 88] width 53 height 24
radio input "true"
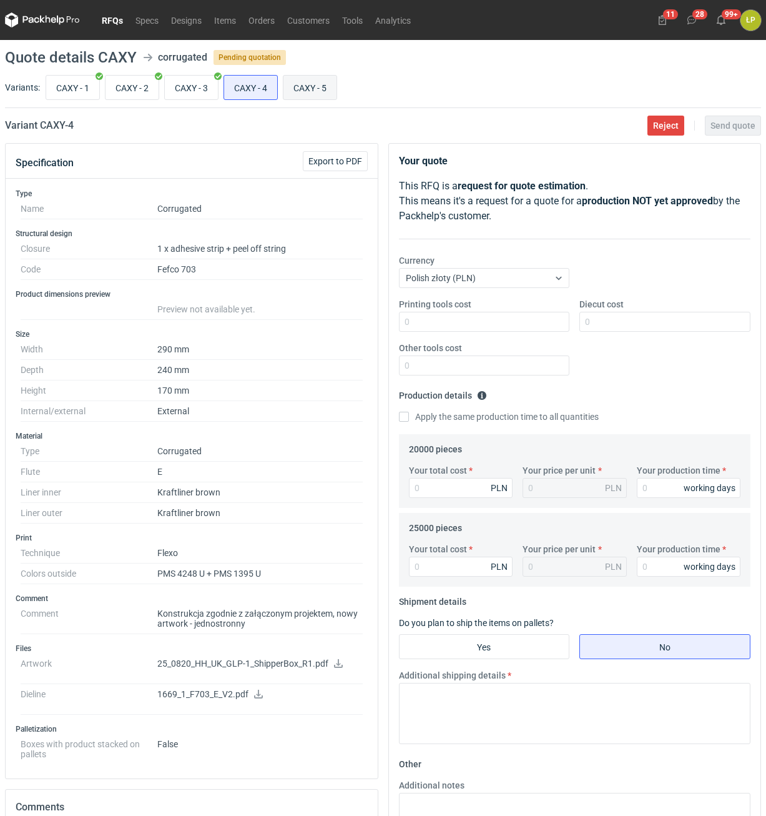
click at [302, 86] on input "CAXY - 5" at bounding box center [309, 88] width 53 height 24
radio input "true"
click at [255, 87] on input "CAXY - 4" at bounding box center [250, 88] width 53 height 24
radio input "true"
click at [203, 81] on input "CAXY - 3" at bounding box center [191, 88] width 53 height 24
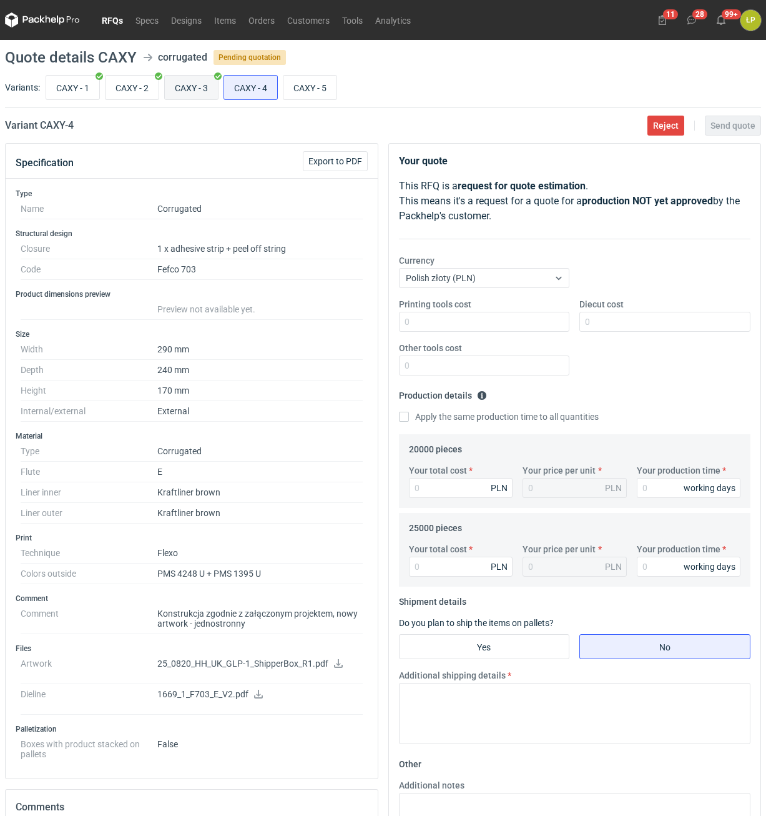
radio input "true"
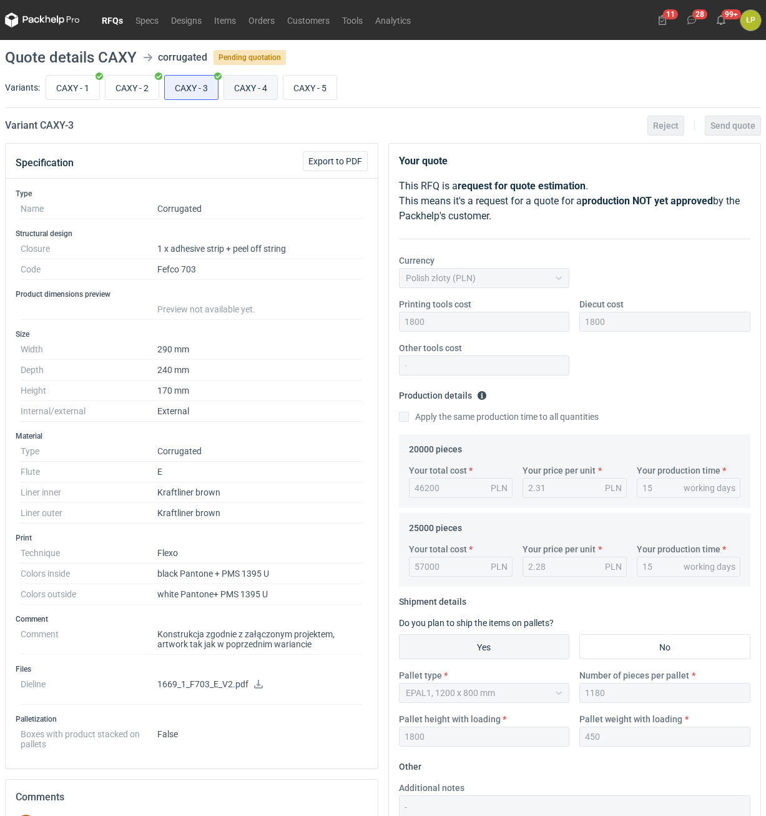
click at [229, 84] on input "CAXY - 4" at bounding box center [250, 88] width 53 height 24
radio input "true"
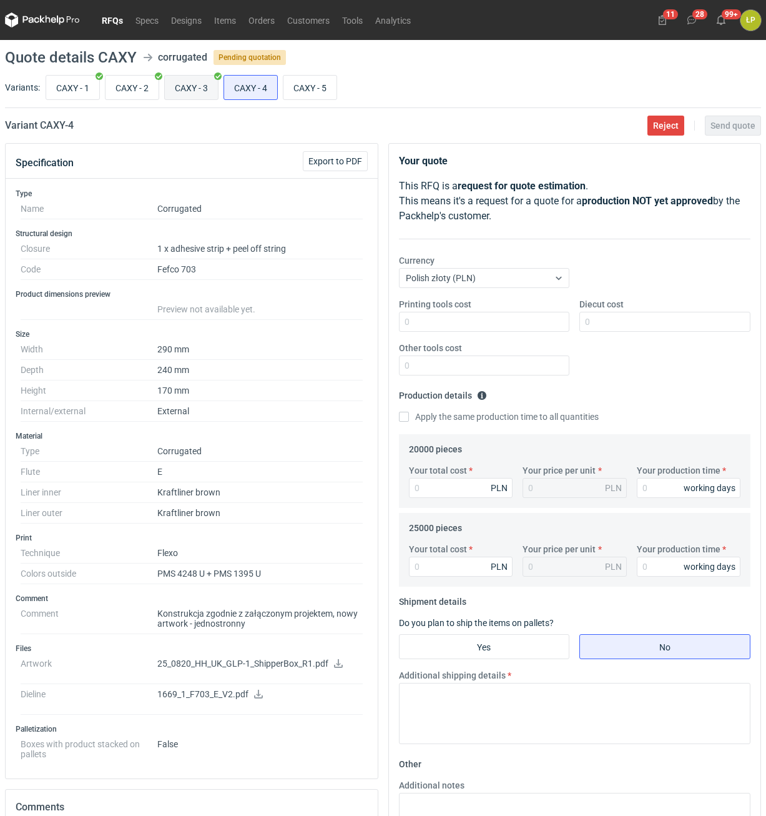
click at [193, 93] on input "CAXY - 3" at bounding box center [191, 88] width 53 height 24
radio input "true"
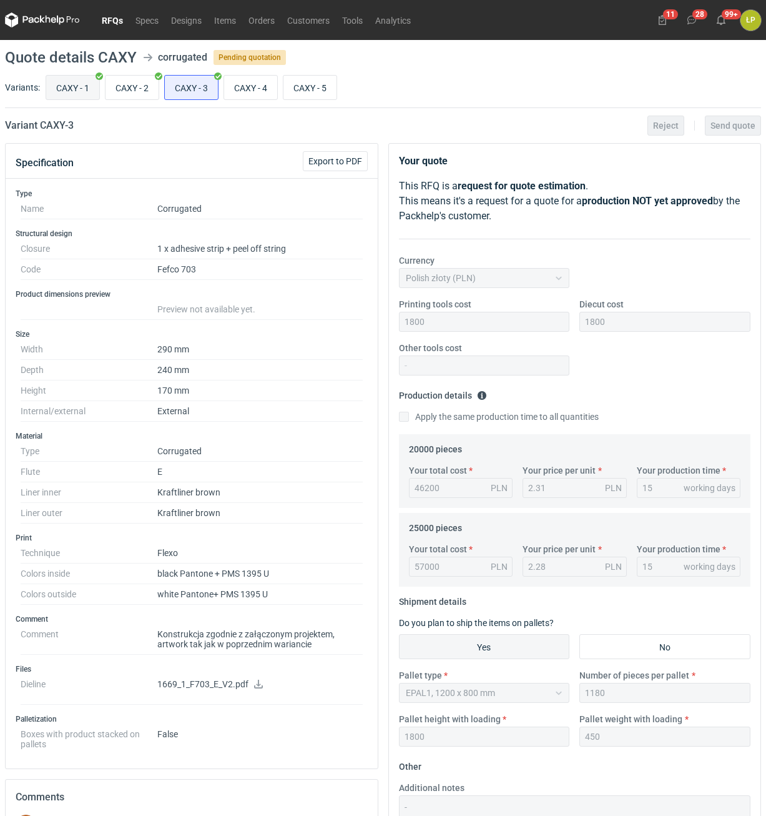
click at [67, 90] on input "CAXY - 1" at bounding box center [72, 88] width 53 height 24
radio input "true"
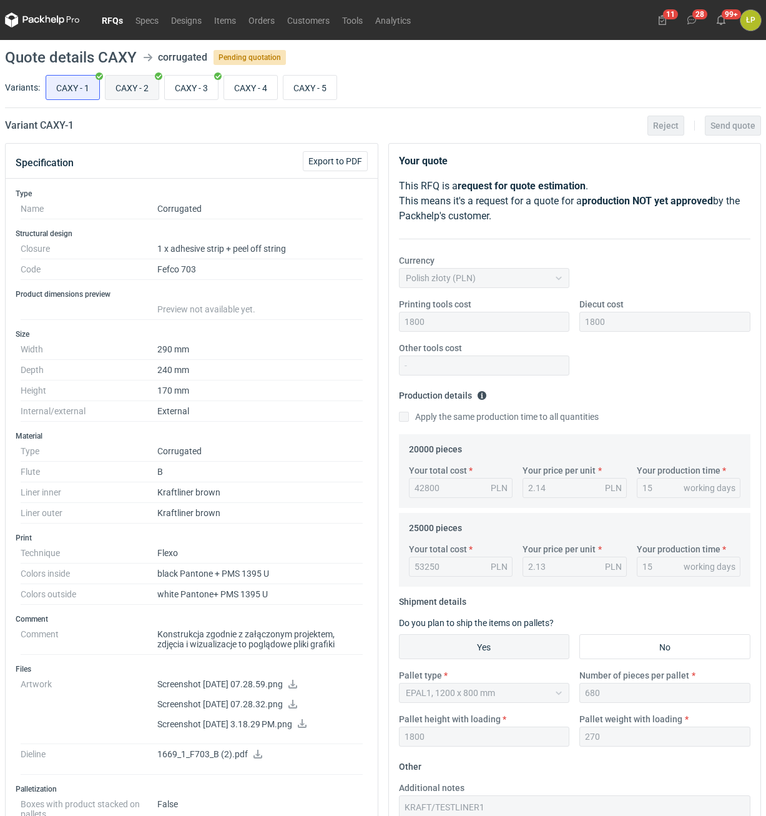
click at [141, 89] on input "CAXY - 2" at bounding box center [132, 88] width 53 height 24
radio input "true"
click at [175, 84] on input "CAXY - 3" at bounding box center [191, 88] width 53 height 24
radio input "true"
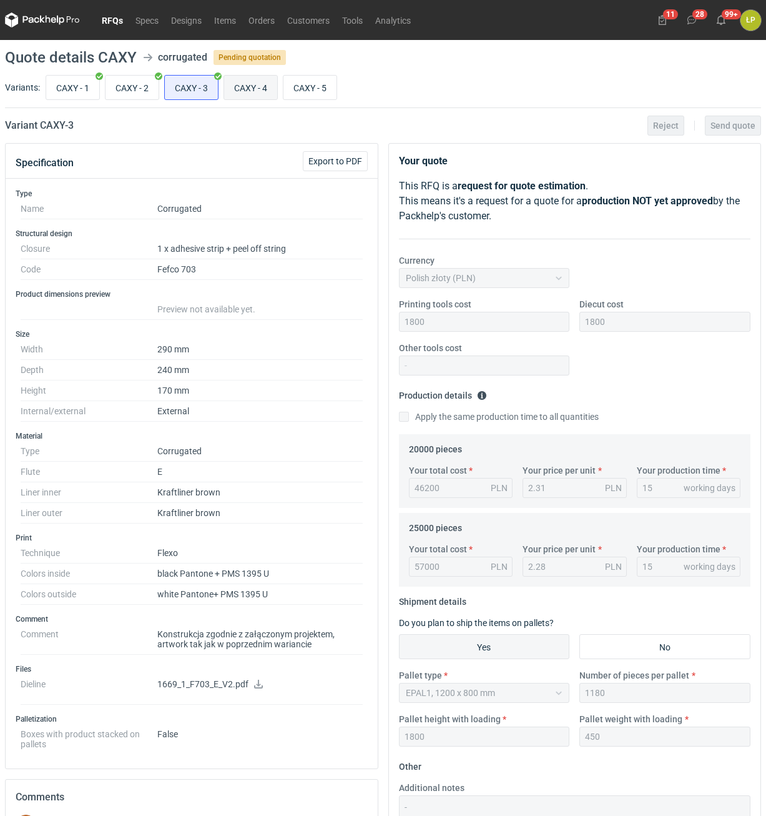
click at [247, 91] on input "CAXY - 4" at bounding box center [250, 88] width 53 height 24
radio input "true"
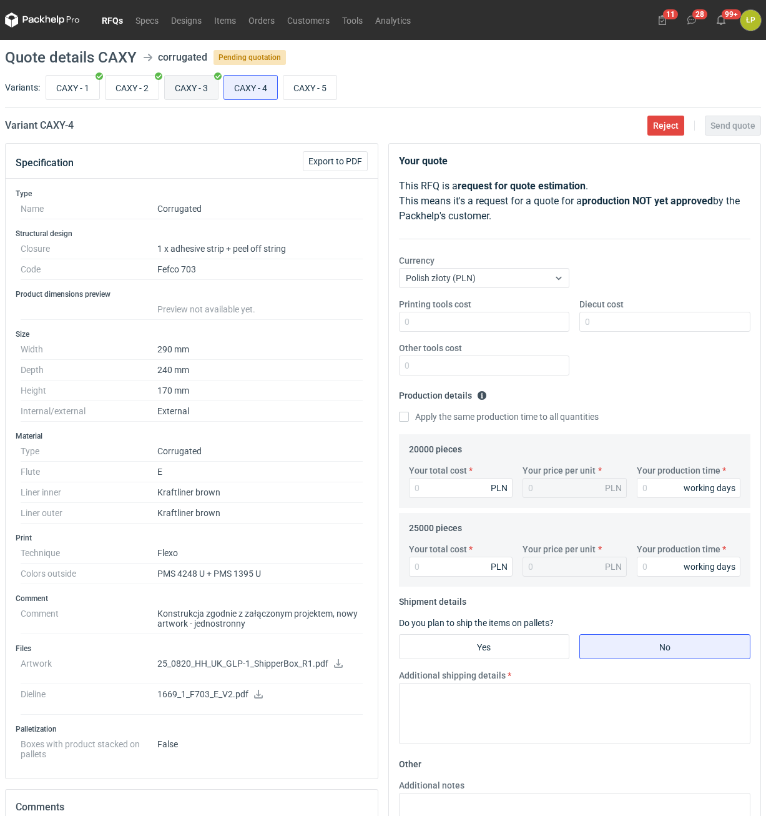
click at [209, 92] on input "CAXY - 3" at bounding box center [191, 88] width 53 height 24
radio input "true"
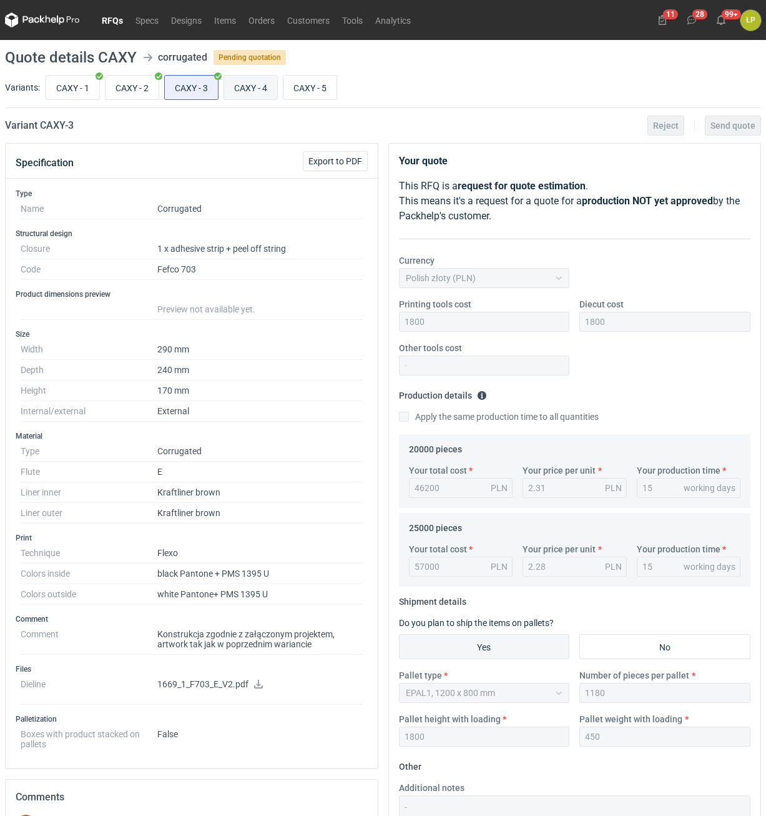
click at [244, 91] on input "CAXY - 4" at bounding box center [250, 88] width 53 height 24
radio input "true"
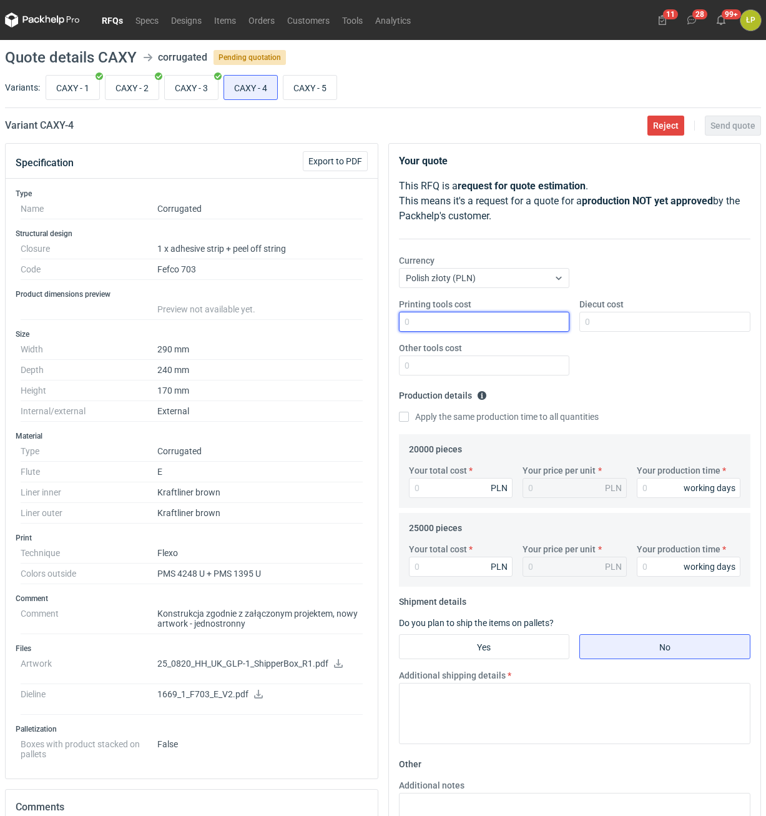
click at [460, 328] on input "Printing tools cost" at bounding box center [484, 322] width 171 height 20
type input "500"
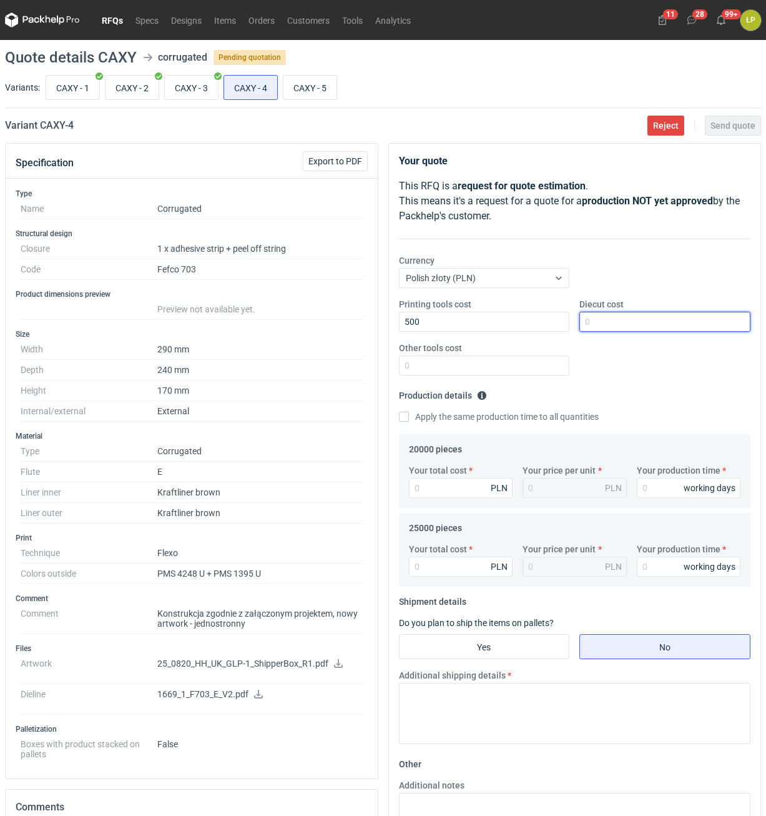
click at [595, 324] on input "Diecut cost" at bounding box center [664, 322] width 171 height 20
type input "1800"
click at [525, 365] on input "Other tools cost" at bounding box center [484, 365] width 171 height 20
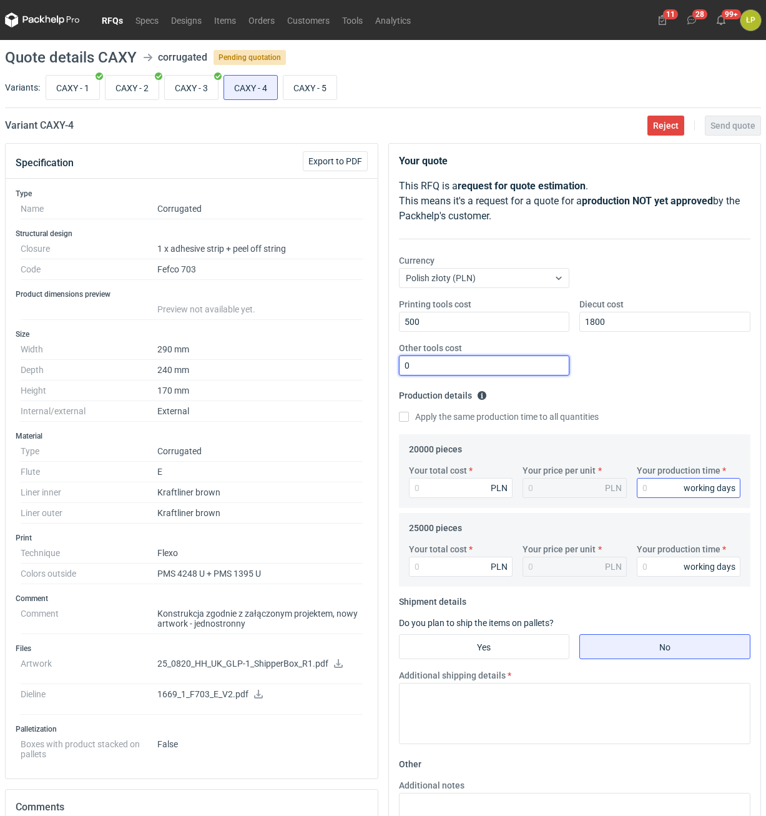
type input "0"
click at [645, 485] on input "Your production time" at bounding box center [689, 488] width 104 height 20
type input "15"
click at [466, 407] on fieldset "Production details Please provide the expected time of production in working da…" at bounding box center [575, 409] width 352 height 49
click at [464, 413] on label "Apply the same production time to all quantities" at bounding box center [499, 416] width 200 height 12
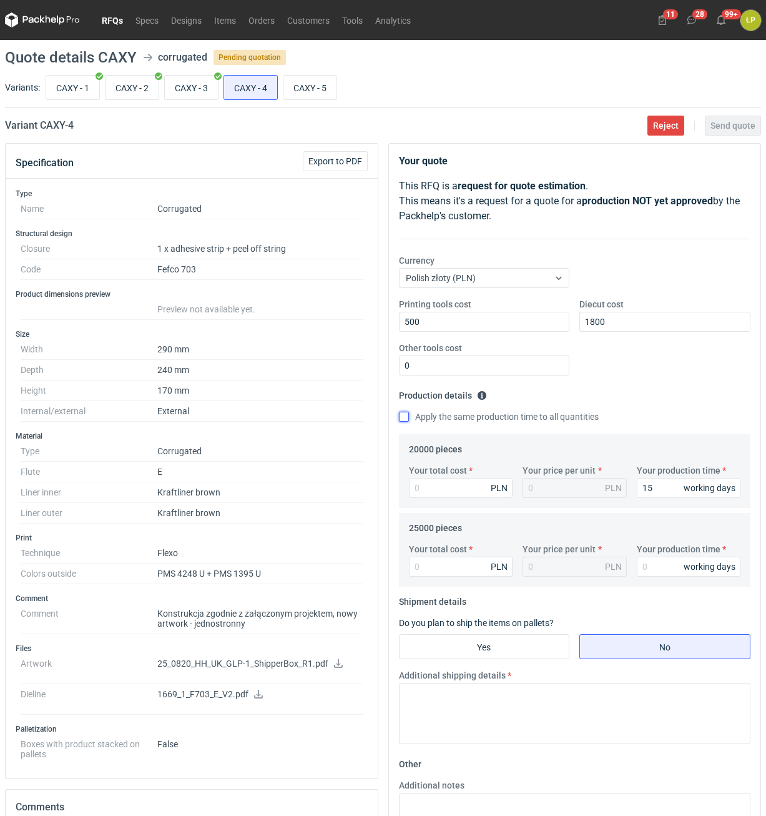
click at [409, 413] on input "Apply the same production time to all quantities" at bounding box center [404, 417] width 10 height 10
checkbox input "true"
type input "15"
click at [449, 498] on div "Your total cost PLN Your price per unit PLN Your production time 15 working days" at bounding box center [575, 486] width 342 height 44
click at [466, 488] on input "Your total cost" at bounding box center [461, 488] width 104 height 20
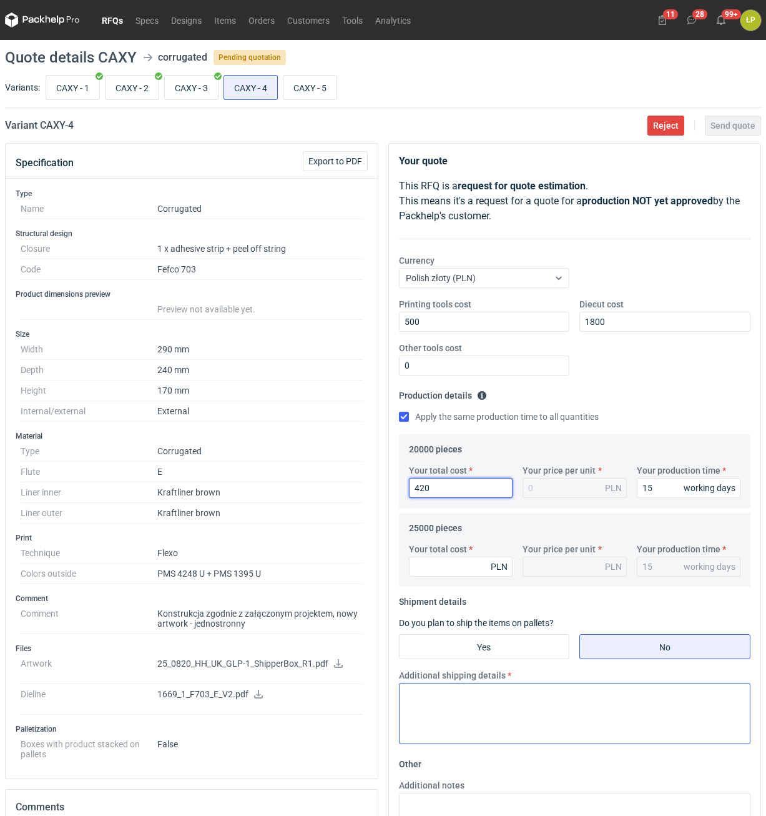
type input "4200"
type input "0.21"
type input "42000"
type input "2.1"
type input "42000"
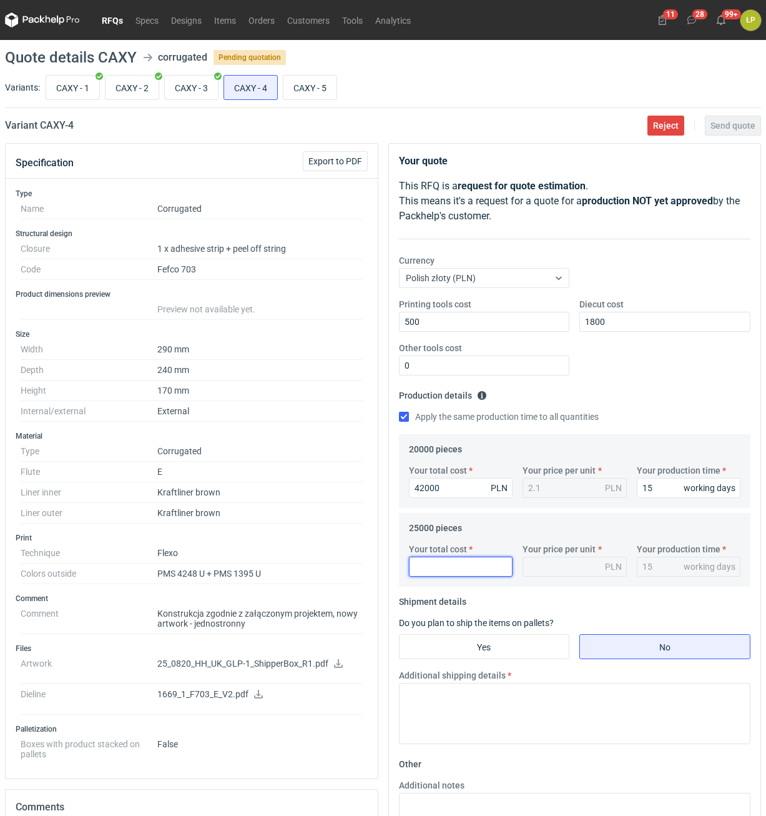
click at [467, 564] on input "Your total cost" at bounding box center [461, 566] width 104 height 20
type input "52000"
type input "2.08"
type input "52000"
click at [518, 646] on input "Yes" at bounding box center [485, 646] width 170 height 24
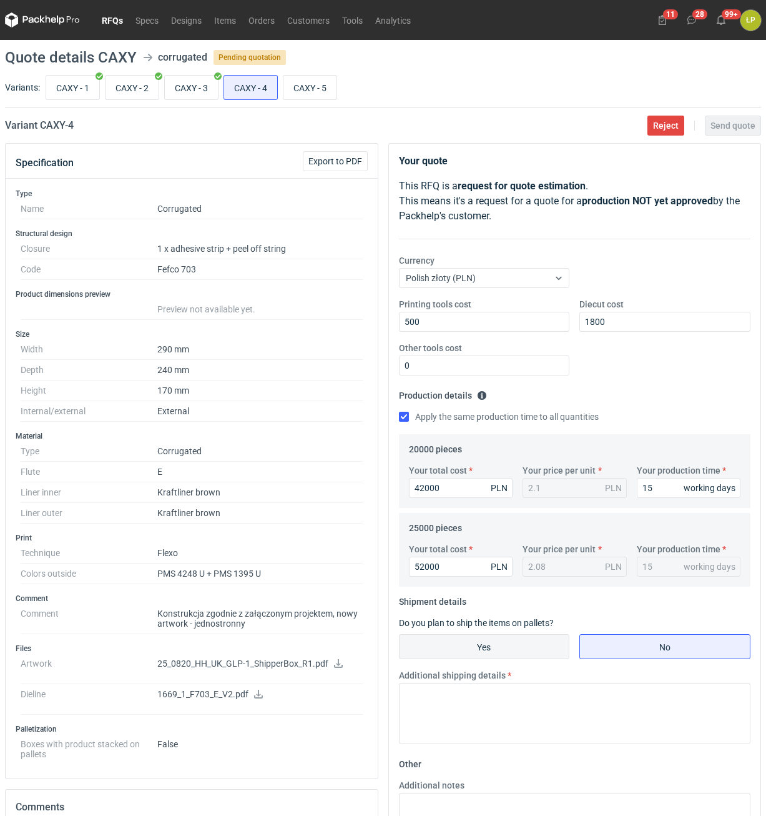
radio input "true"
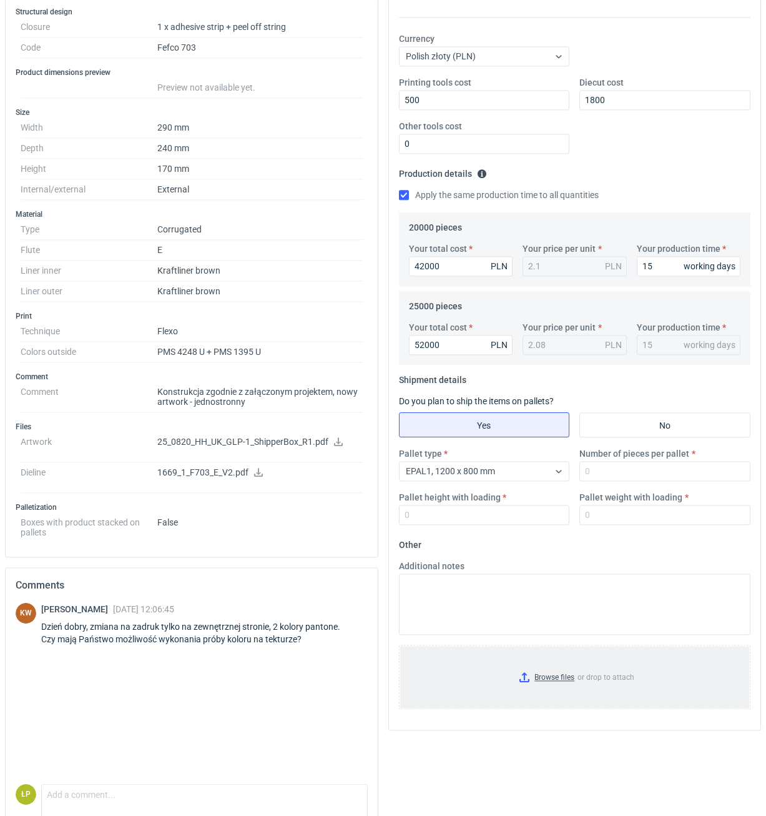
scroll to position [272, 0]
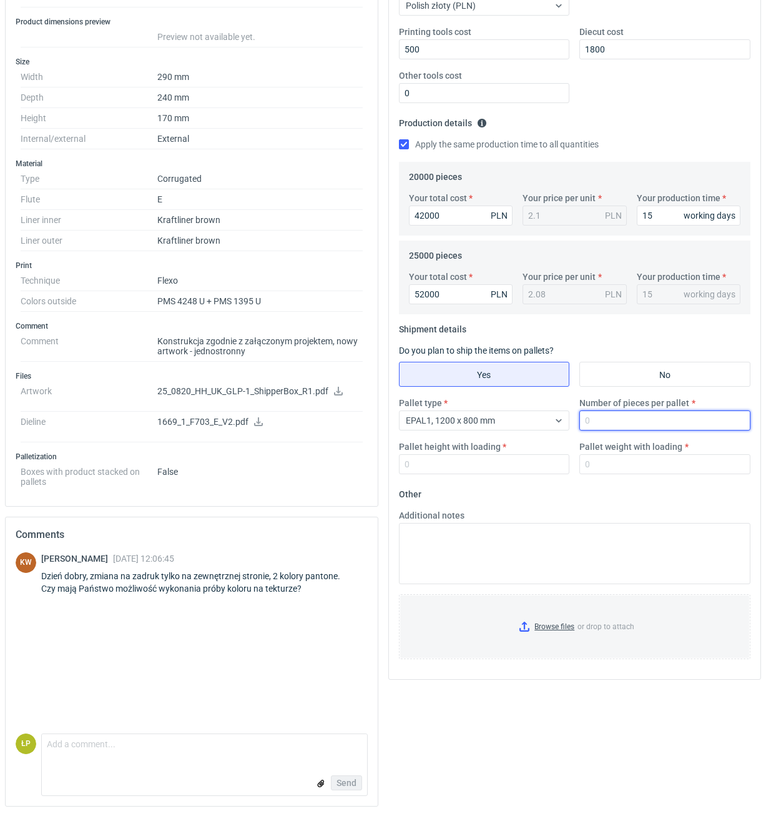
click at [626, 421] on input "Number of pieces per pallet" at bounding box center [664, 420] width 171 height 20
click at [617, 419] on input "Number of pieces per pallet" at bounding box center [664, 420] width 171 height 20
type input "1180"
click at [525, 473] on input "Pallet height with loading" at bounding box center [484, 464] width 171 height 20
type input "1800"
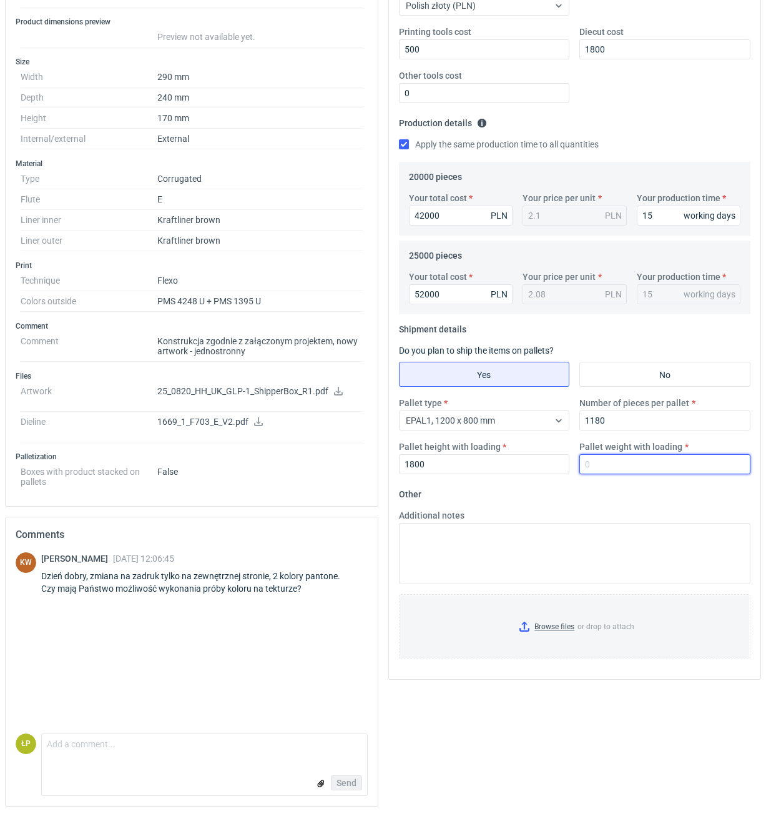
click at [606, 466] on input "Pallet weight with loading" at bounding box center [664, 464] width 171 height 20
click at [603, 466] on input "Pallet weight with loading" at bounding box center [664, 464] width 171 height 20
click at [271, 760] on form "Comment message Send" at bounding box center [204, 764] width 327 height 62
click at [271, 755] on textarea "Comment message" at bounding box center [204, 747] width 325 height 26
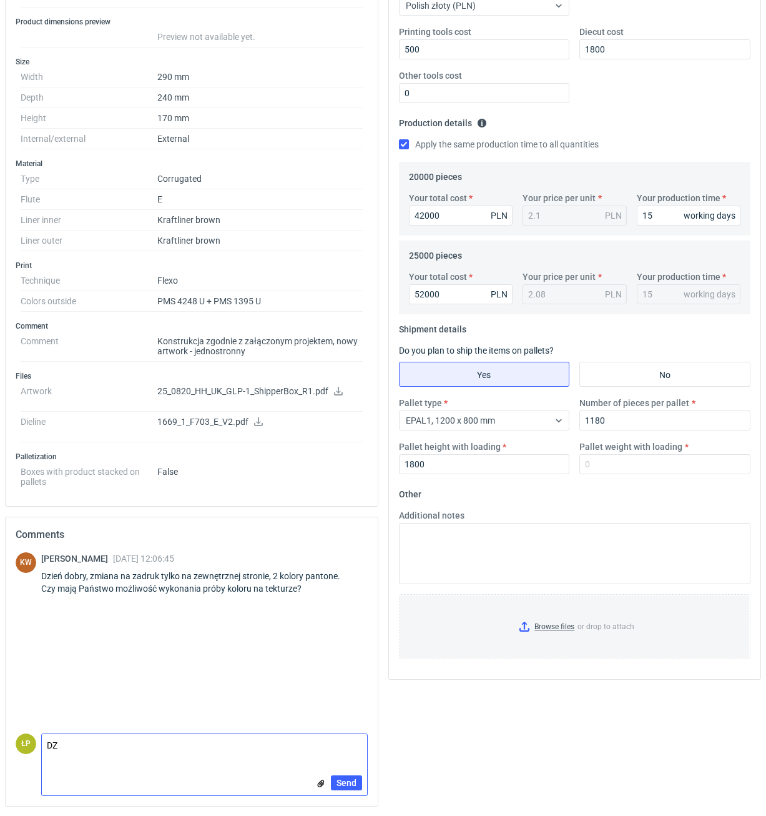
type textarea "D"
type textarea "dzień dobry, próby tylko na cyfrze w cmyku."
click at [355, 784] on span "Send" at bounding box center [347, 782] width 20 height 9
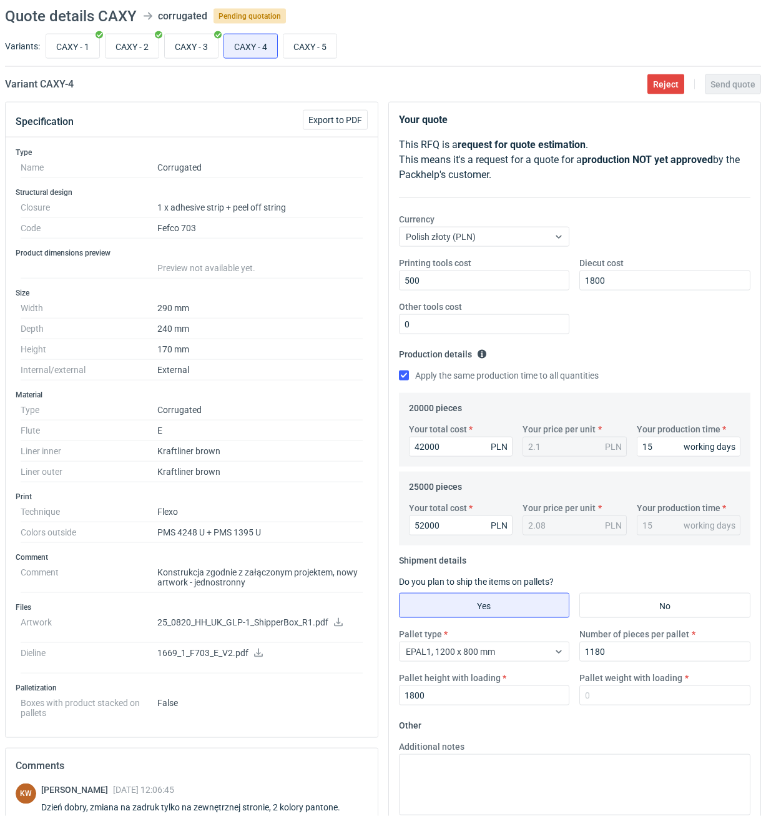
scroll to position [0, 0]
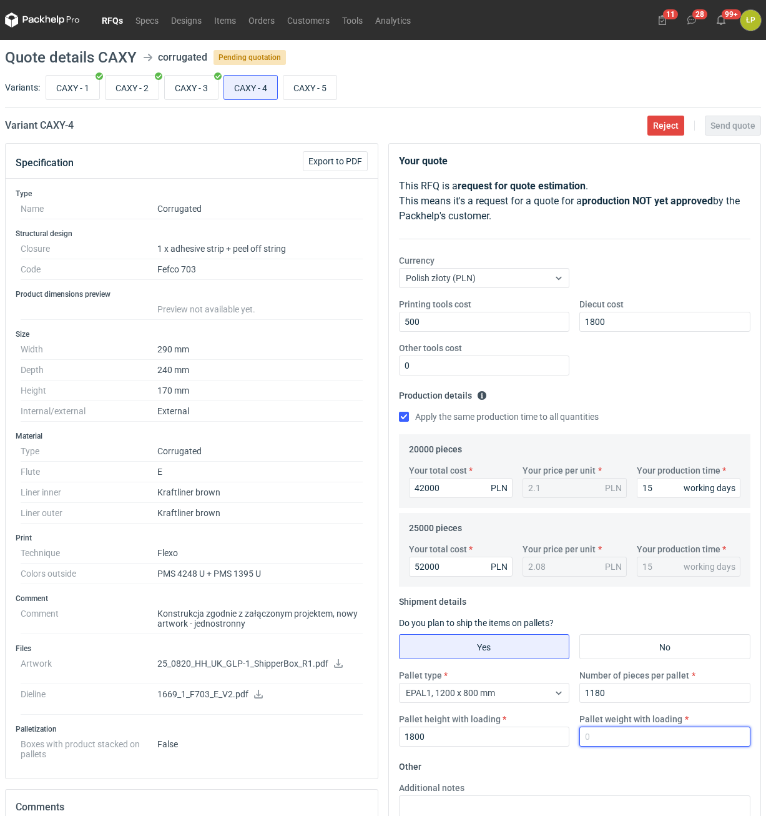
click at [615, 733] on input "Pallet weight with loading" at bounding box center [664, 736] width 171 height 20
type input "450"
click at [728, 124] on span "Send quote" at bounding box center [733, 125] width 45 height 9
click at [293, 93] on input "CAXY - 5" at bounding box center [309, 88] width 53 height 24
radio input "true"
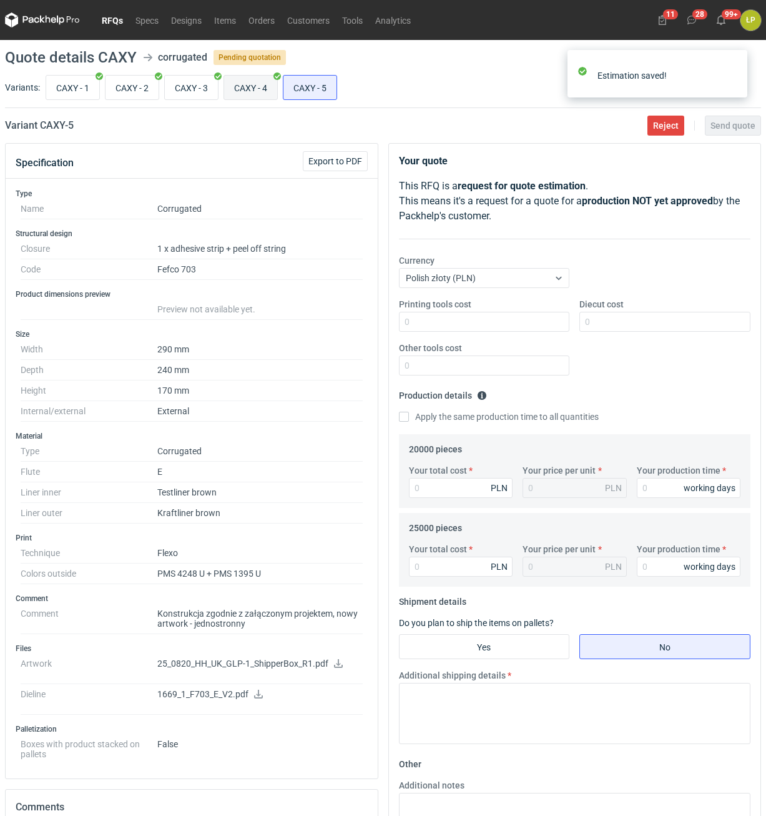
click at [261, 92] on input "CAXY - 4" at bounding box center [250, 88] width 53 height 24
radio input "true"
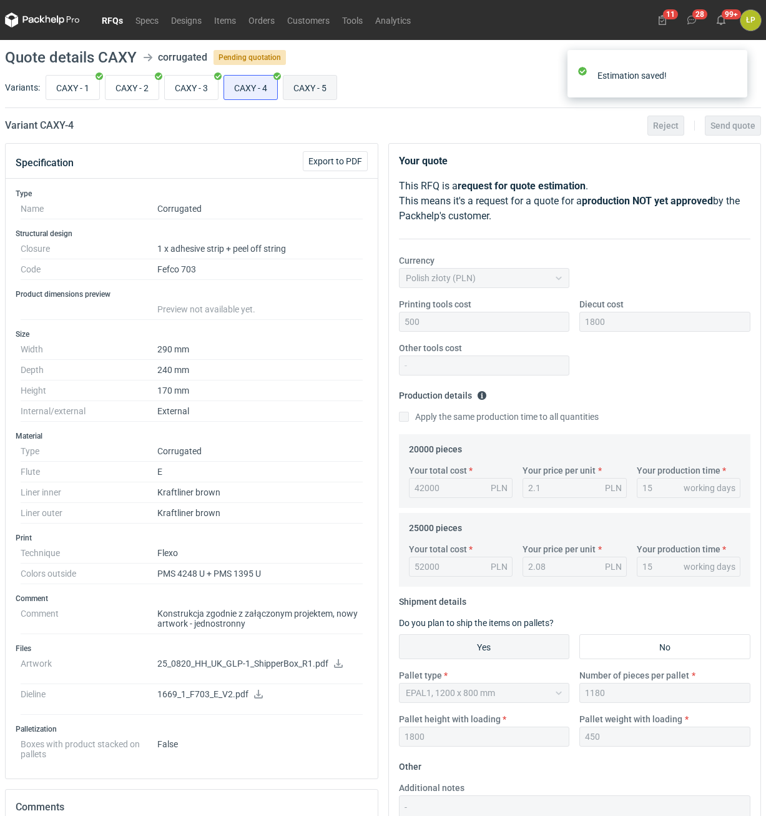
click at [313, 87] on input "CAXY - 5" at bounding box center [309, 88] width 53 height 24
radio input "true"
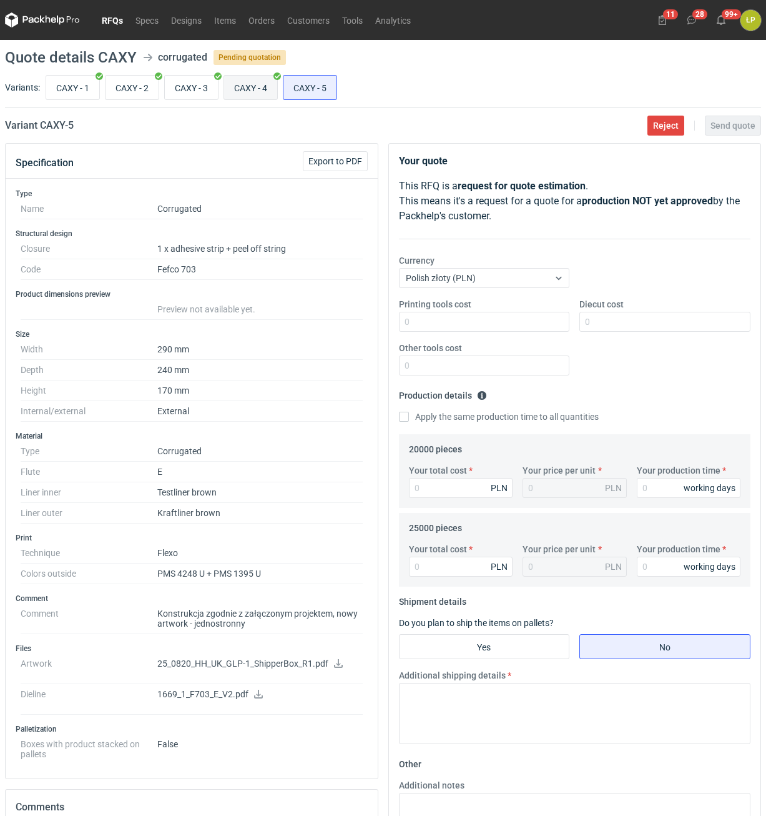
click at [260, 84] on input "CAXY - 4" at bounding box center [250, 88] width 53 height 24
radio input "true"
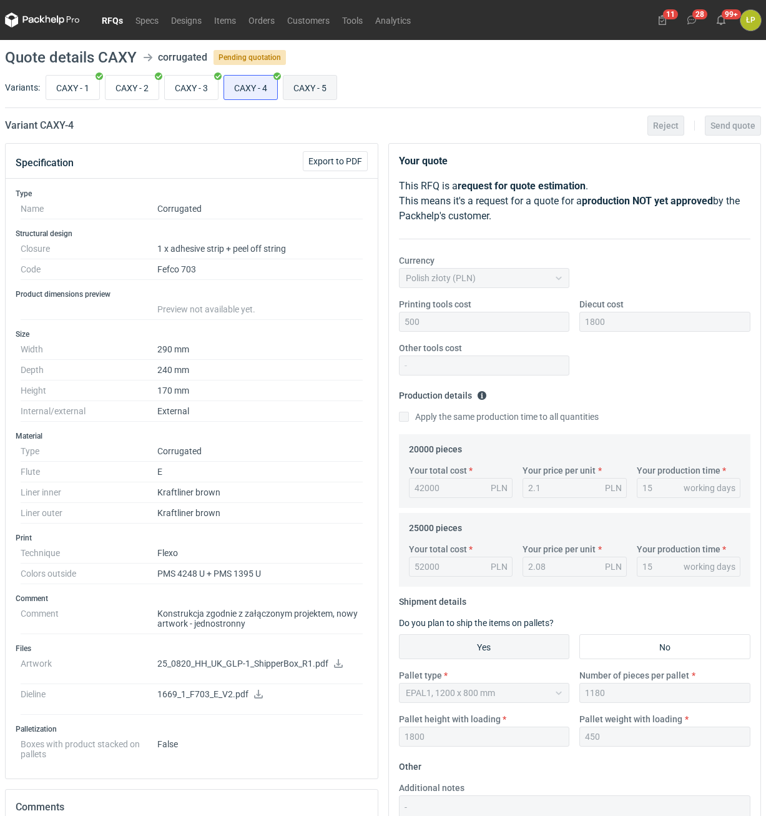
click at [300, 83] on input "CAXY - 5" at bounding box center [309, 88] width 53 height 24
radio input "true"
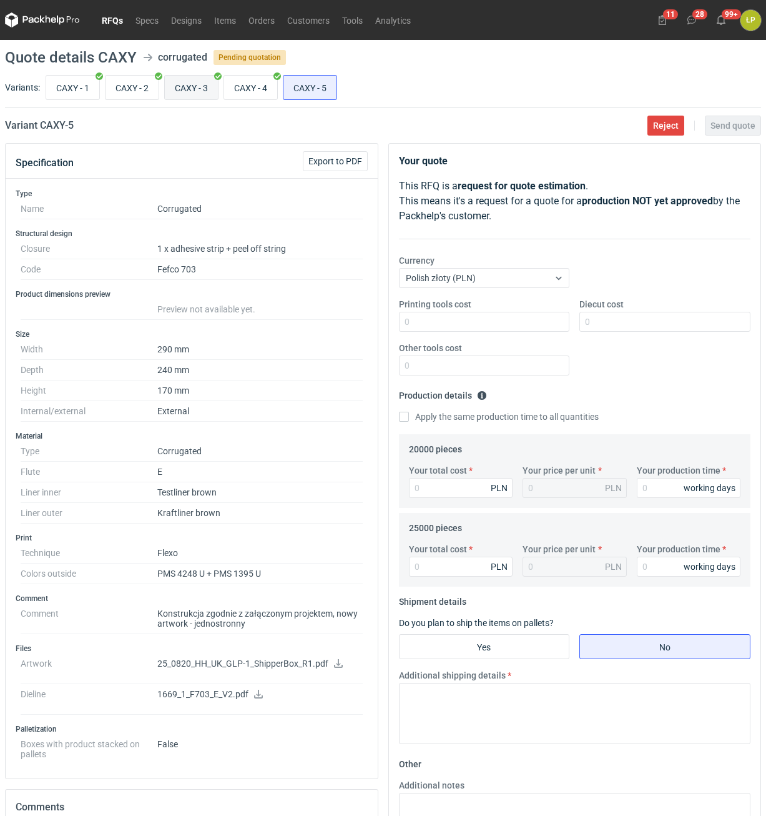
click at [189, 86] on input "CAXY - 3" at bounding box center [191, 88] width 53 height 24
radio input "true"
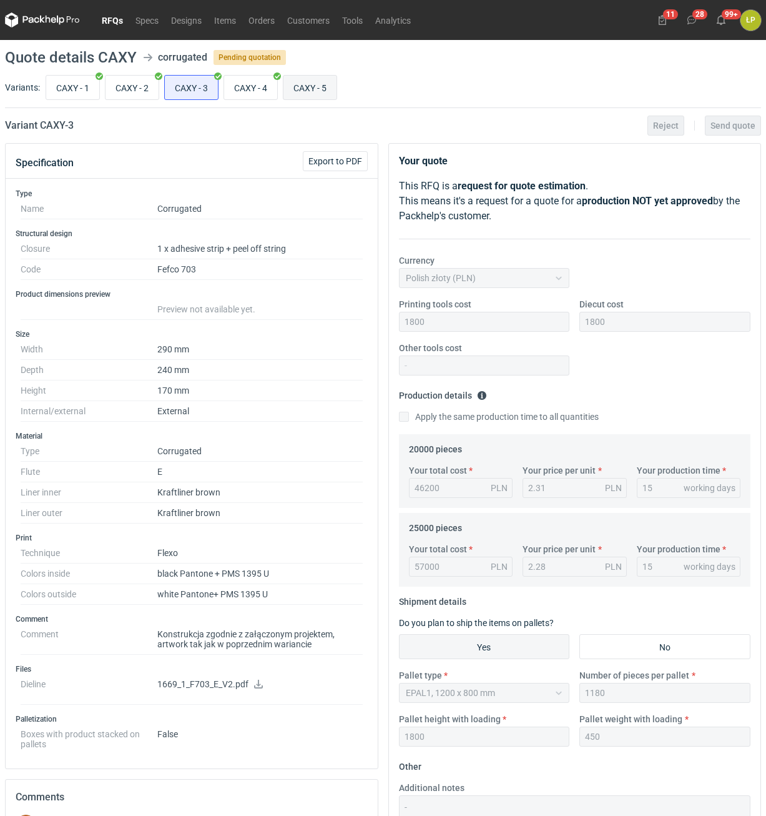
click at [315, 88] on input "CAXY - 5" at bounding box center [309, 88] width 53 height 24
radio input "true"
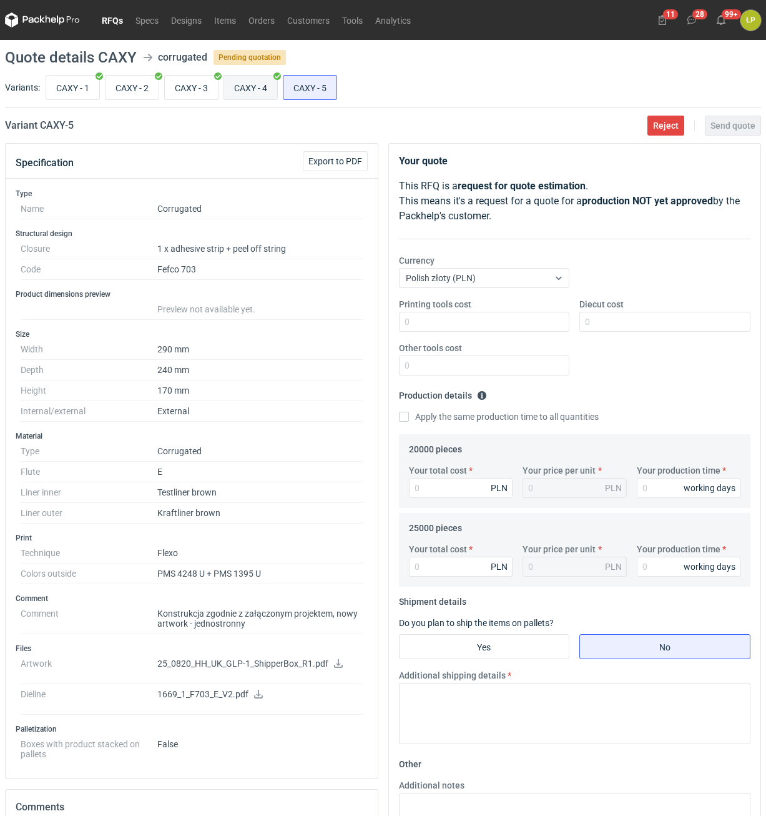
click at [252, 88] on input "CAXY - 4" at bounding box center [250, 88] width 53 height 24
radio input "true"
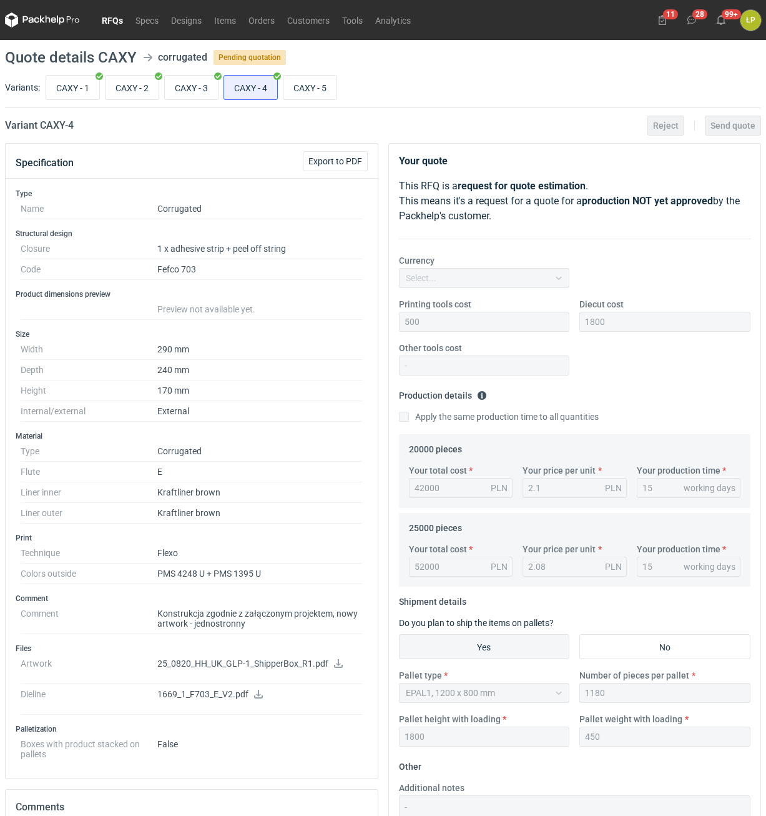
scroll to position [272, 0]
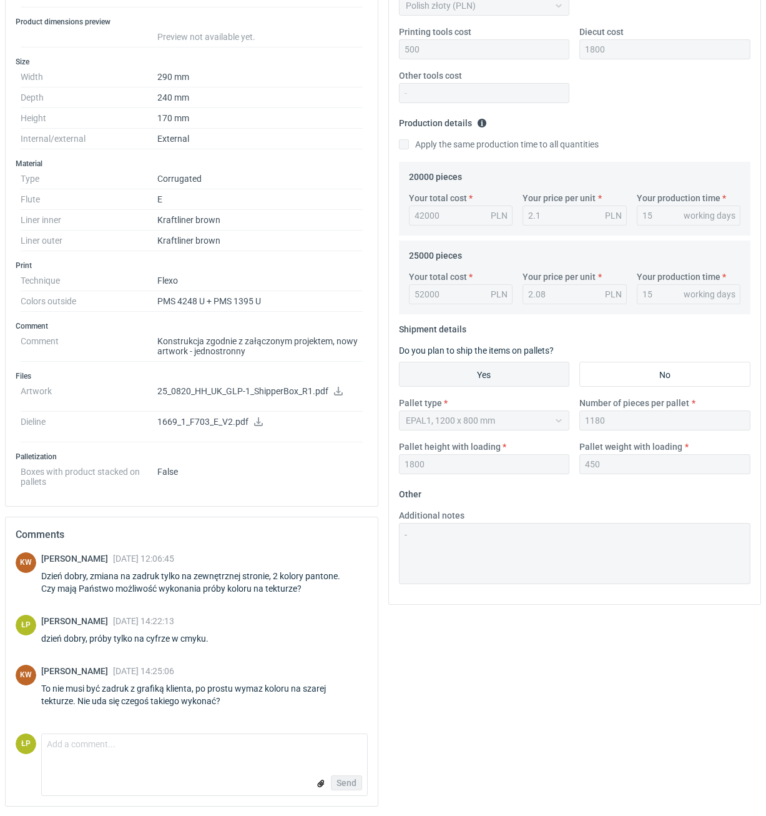
click at [161, 759] on form "Comment message Send" at bounding box center [204, 764] width 327 height 62
click at [162, 750] on textarea "Comment message" at bounding box center [204, 747] width 325 height 26
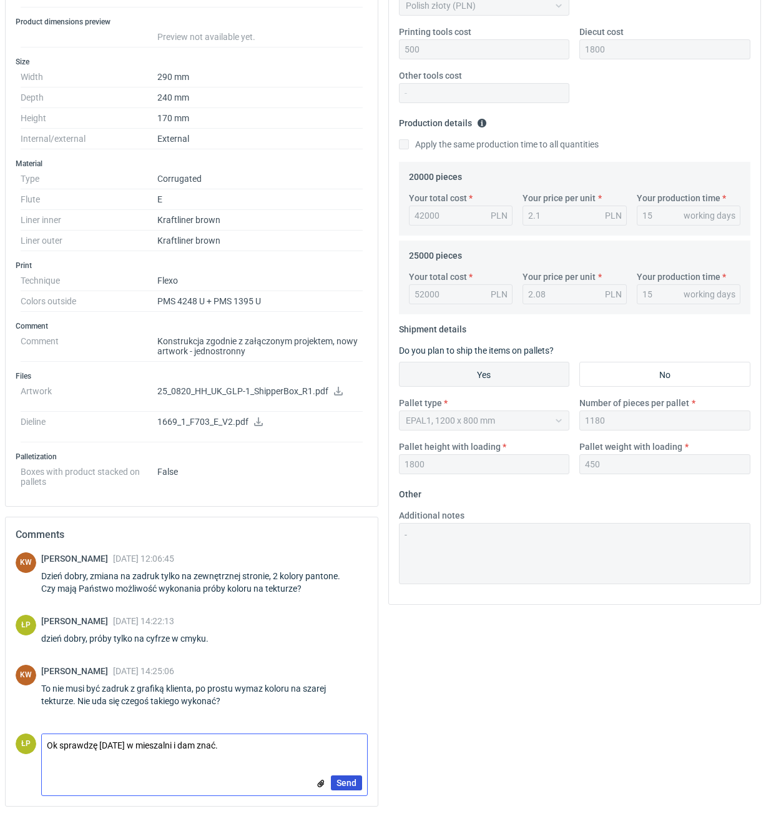
type textarea "Ok sprawdzę [DATE] w mieszalni i dam znać."
click at [337, 784] on span "Send" at bounding box center [347, 782] width 20 height 9
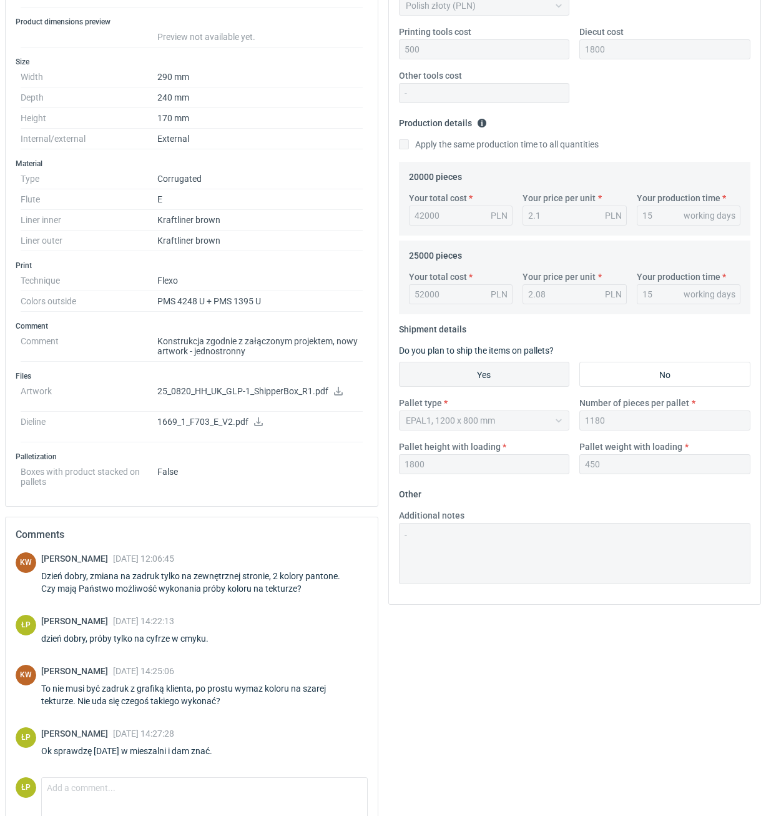
scroll to position [166, 0]
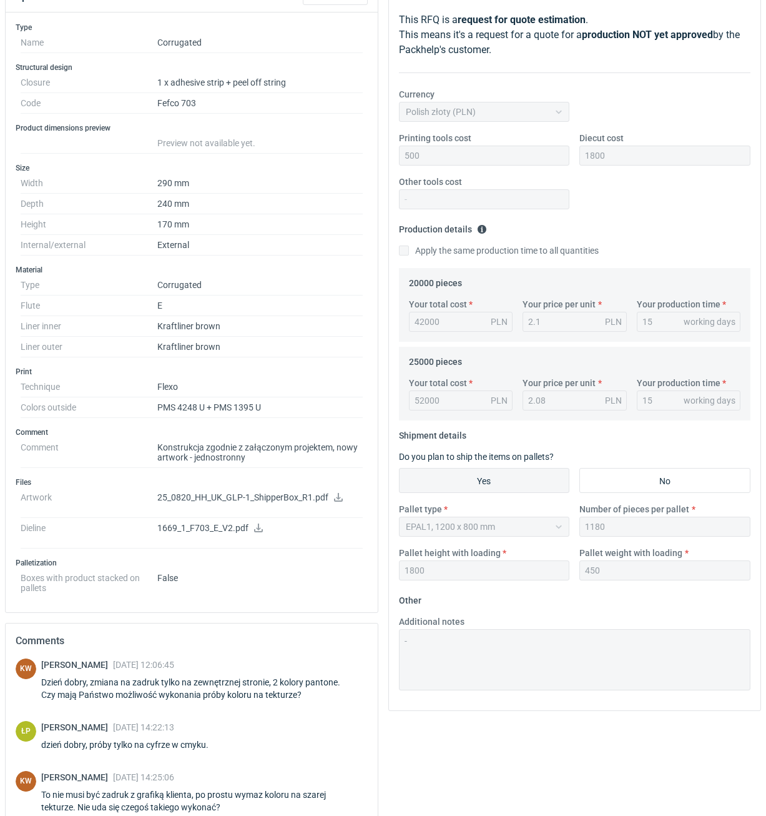
drag, startPoint x: 282, startPoint y: 411, endPoint x: 155, endPoint y: 405, distance: 127.5
click at [155, 405] on dl "Technique Flexo Colors outside PMS 4248 U + PMS 1395 U" at bounding box center [192, 397] width 342 height 41
copy dl "PMS 4248 U + PMS 1395 U"
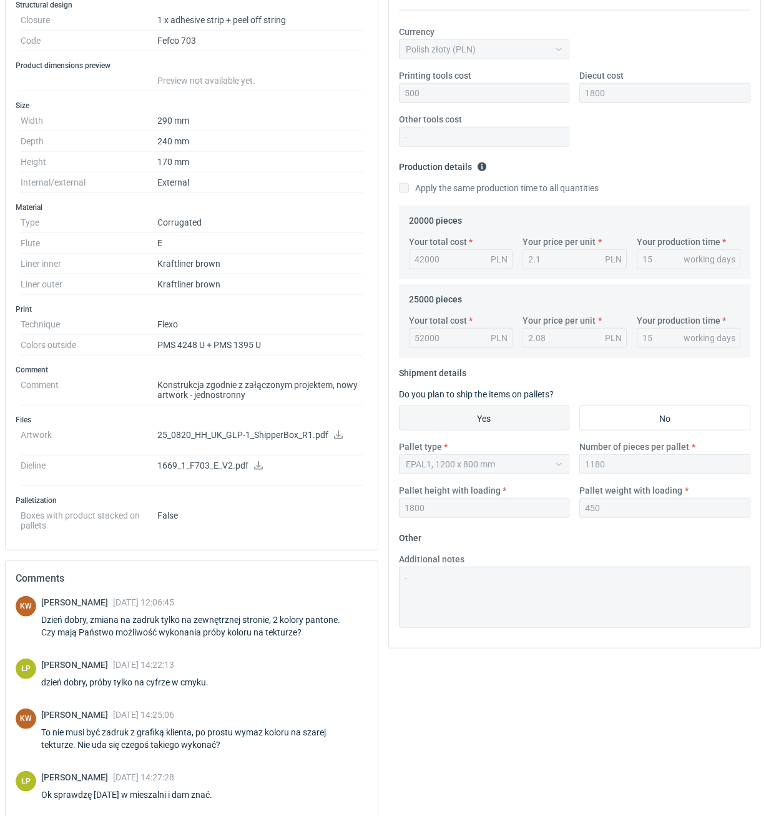
scroll to position [316, 0]
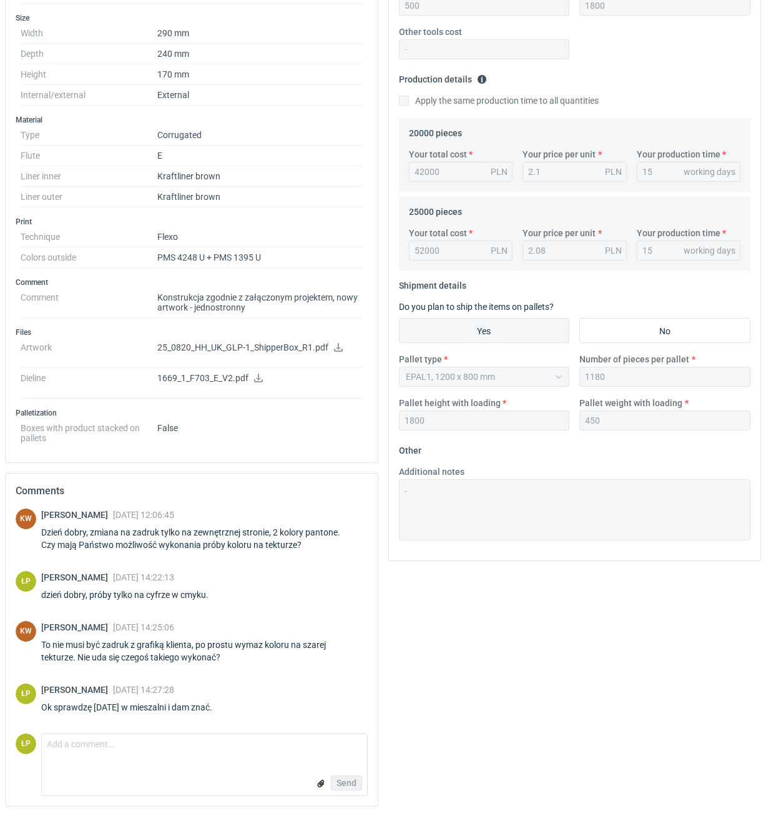
drag, startPoint x: 1, startPoint y: 495, endPoint x: 215, endPoint y: 625, distance: 250.5
click at [215, 625] on div "Specification Export to PDF Type Name Corrugated Structural design Closure 1 x …" at bounding box center [191, 321] width 383 height 989
click at [278, 621] on div "[PERSON_NAME] [DATE] 14:25:06" at bounding box center [204, 627] width 327 height 12
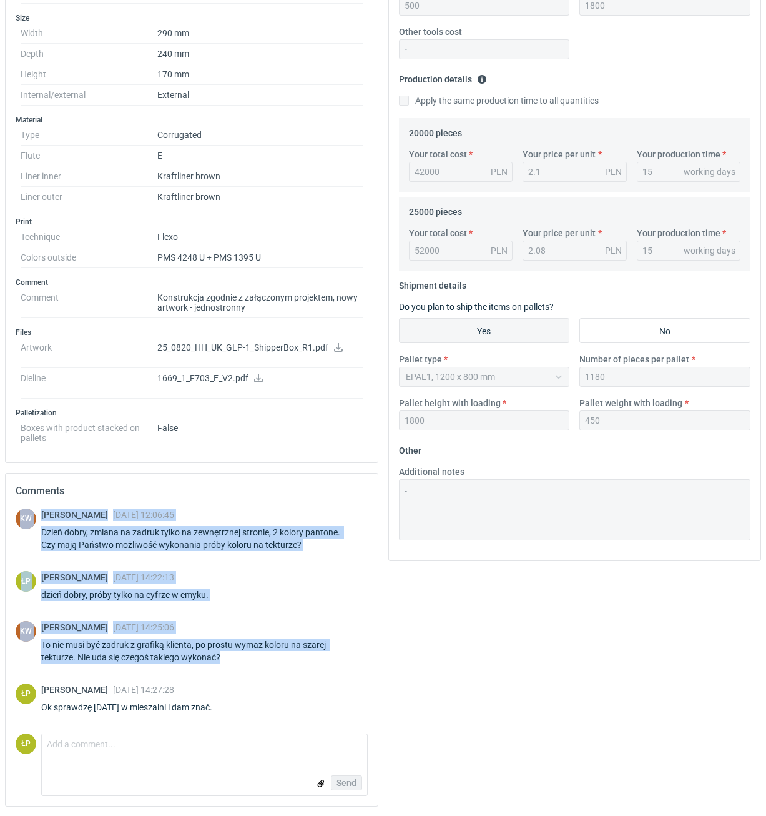
drag, startPoint x: 242, startPoint y: 664, endPoint x: 12, endPoint y: 520, distance: 270.5
click at [16, 520] on div "KW [PERSON_NAME] [DATE] 12:06:45 Dzień dobry, zmiana na zadruk tylko na zewnętr…" at bounding box center [192, 620] width 352 height 225
copy div "KW [PERSON_NAME] [DATE] 12:06:45 Dzień dobry, zmiana na zadruk tylko na zewnętr…"
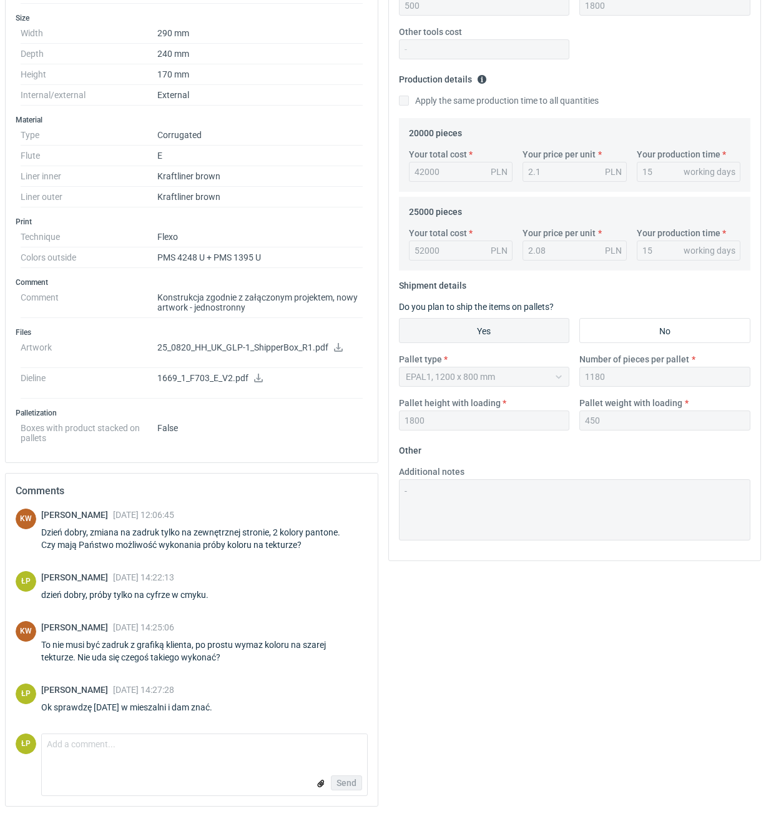
click at [448, 596] on div "Your quote This RFQ is a request for quote estimation . This means it's a reque…" at bounding box center [574, 321] width 383 height 989
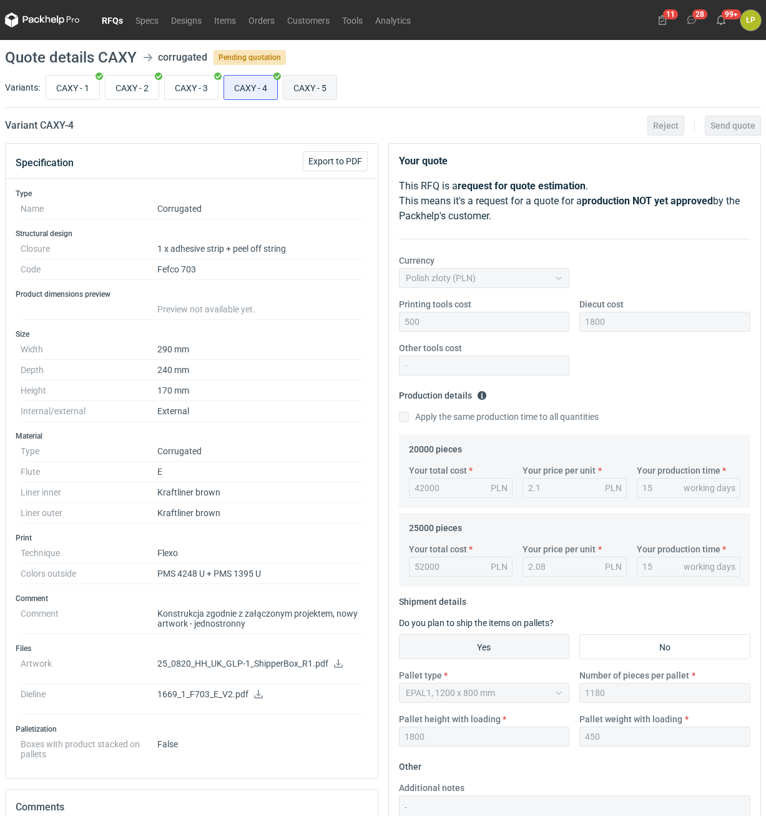
click at [300, 98] on input "CAXY - 5" at bounding box center [309, 88] width 53 height 24
radio input "true"
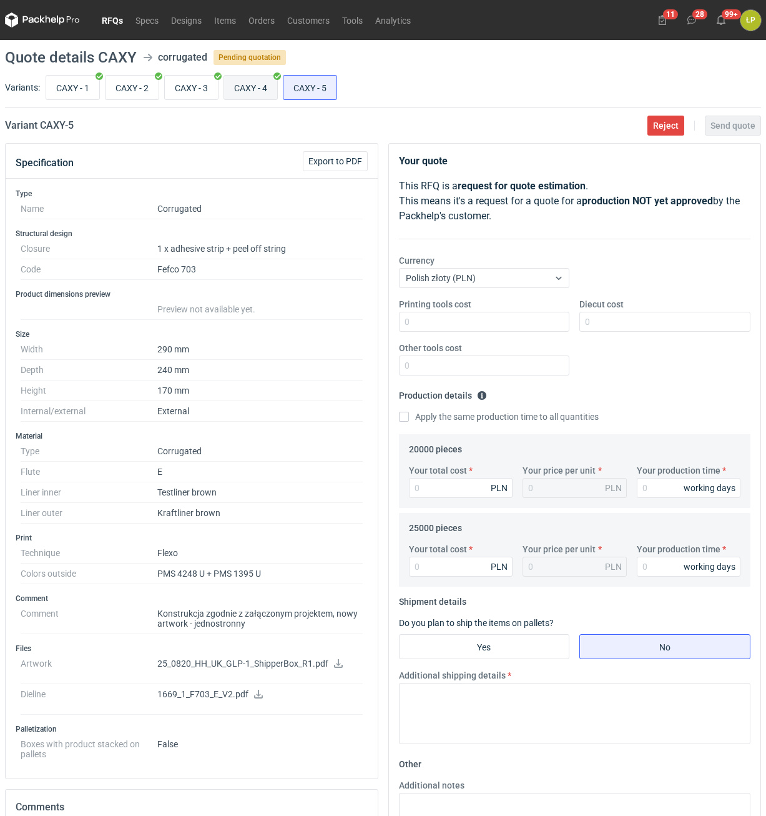
click at [259, 90] on input "CAXY - 4" at bounding box center [250, 88] width 53 height 24
radio input "true"
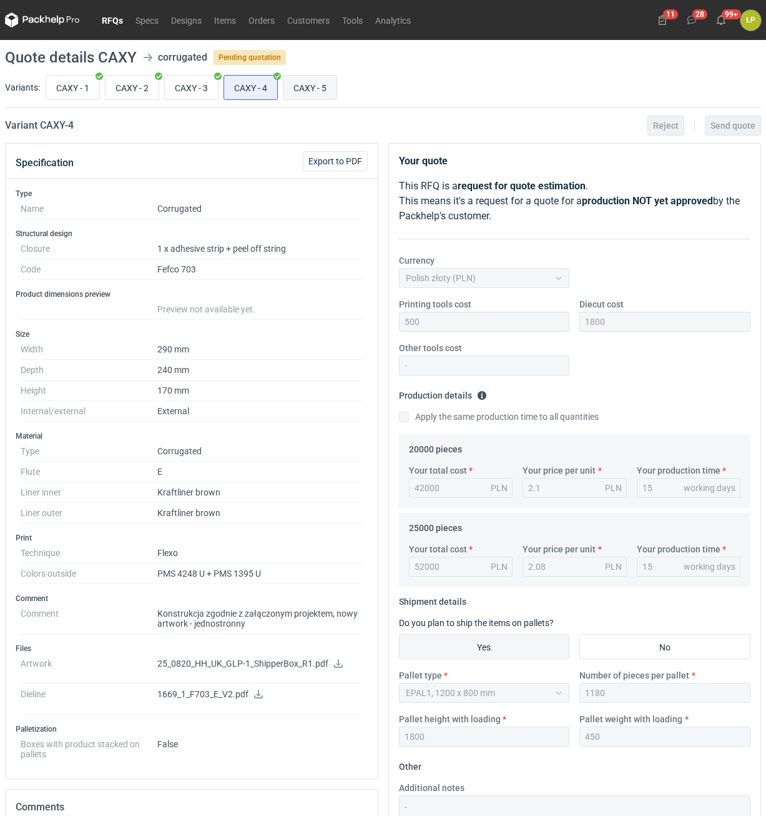
click at [311, 91] on input "CAXY - 5" at bounding box center [309, 88] width 53 height 24
radio input "true"
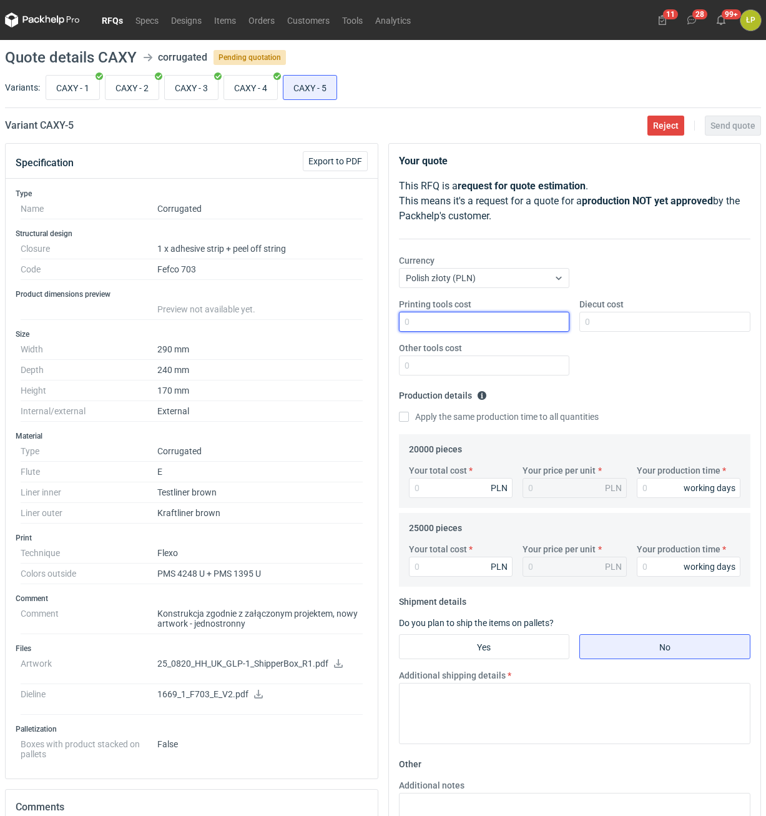
click at [507, 325] on input "Printing tools cost" at bounding box center [484, 322] width 171 height 20
type input "500"
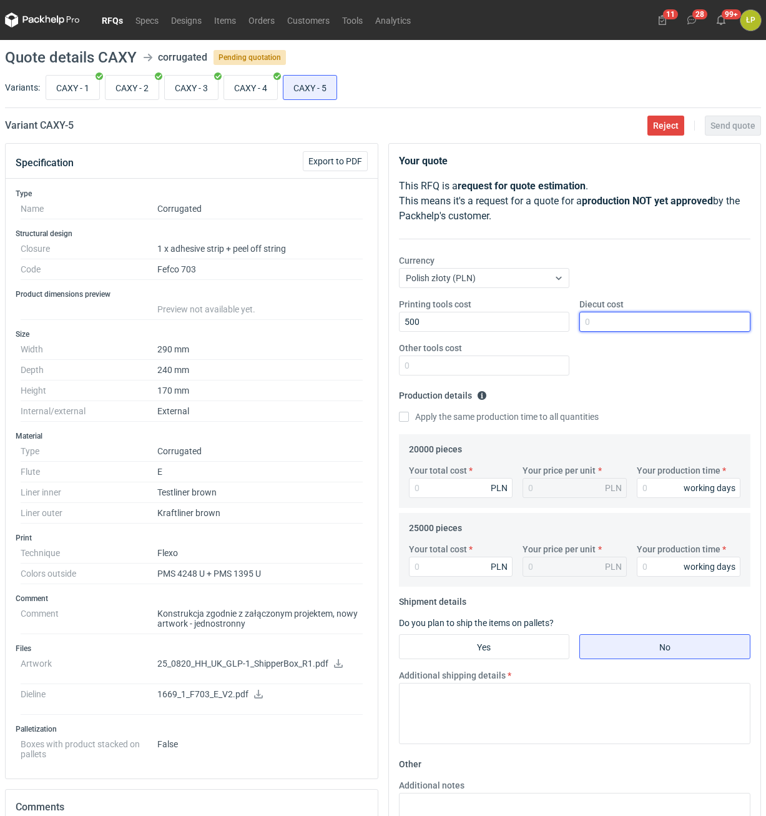
click at [621, 318] on input "Diecut cost" at bounding box center [664, 322] width 171 height 20
type input "1800"
click at [539, 376] on div "Printing tools cost 500 Diecut cost 1800 Other tools cost" at bounding box center [575, 341] width 362 height 87
click at [539, 377] on div "Printing tools cost 500 Diecut cost 1800 Other tools cost" at bounding box center [575, 341] width 362 height 87
click at [540, 369] on input "Other tools cost" at bounding box center [484, 365] width 171 height 20
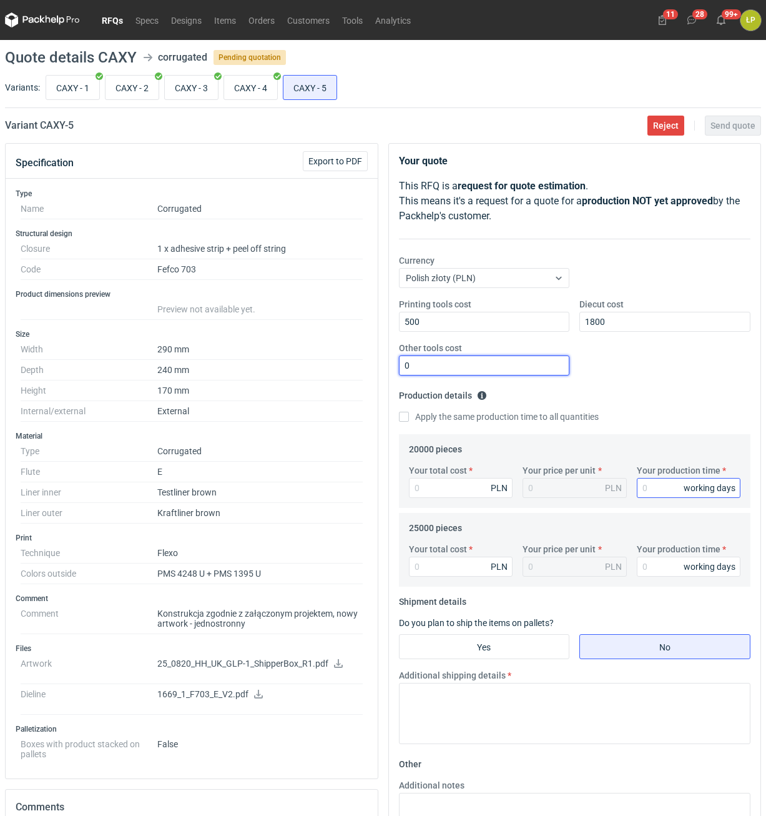
type input "0"
click at [652, 480] on input "Your production time" at bounding box center [689, 488] width 104 height 20
type input "15"
click at [450, 423] on label "Apply the same production time to all quantities" at bounding box center [499, 416] width 200 height 12
click at [409, 422] on input "Apply the same production time to all quantities" at bounding box center [404, 417] width 10 height 10
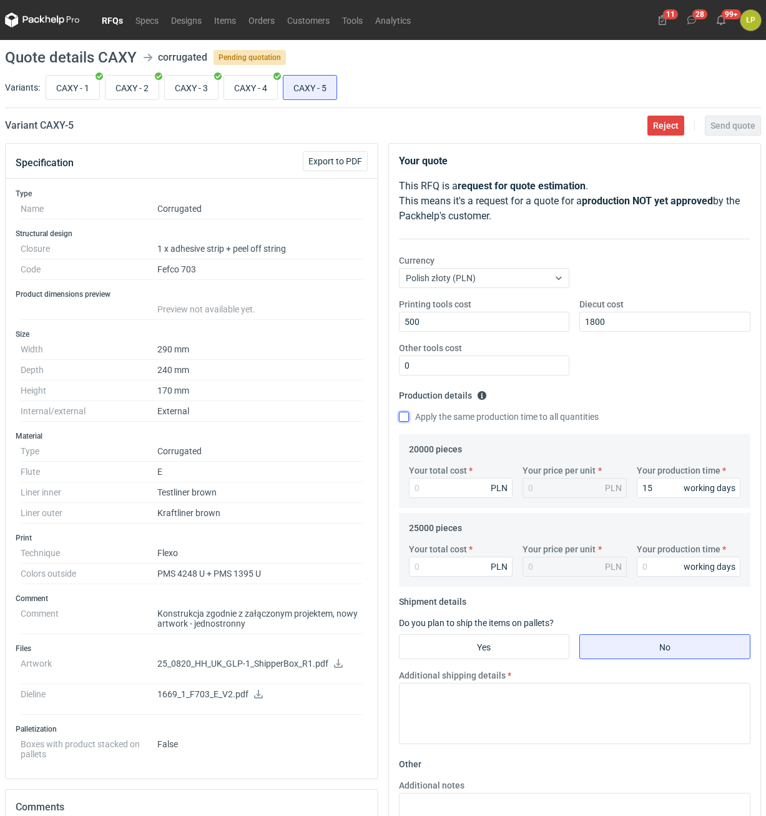
checkbox input "true"
type input "15"
click at [448, 481] on input "Your total cost" at bounding box center [461, 488] width 104 height 20
type input "37200"
type input "1.86"
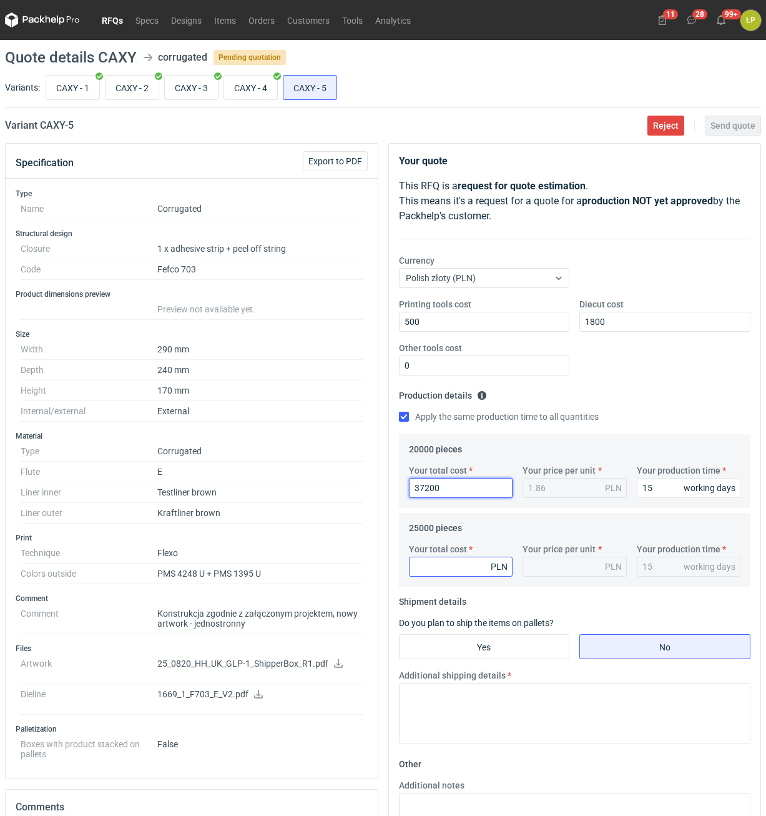
type input "37200"
click at [431, 564] on input "Your total cost" at bounding box center [461, 566] width 104 height 20
type input "4600"
type input "0.18"
type input "46000"
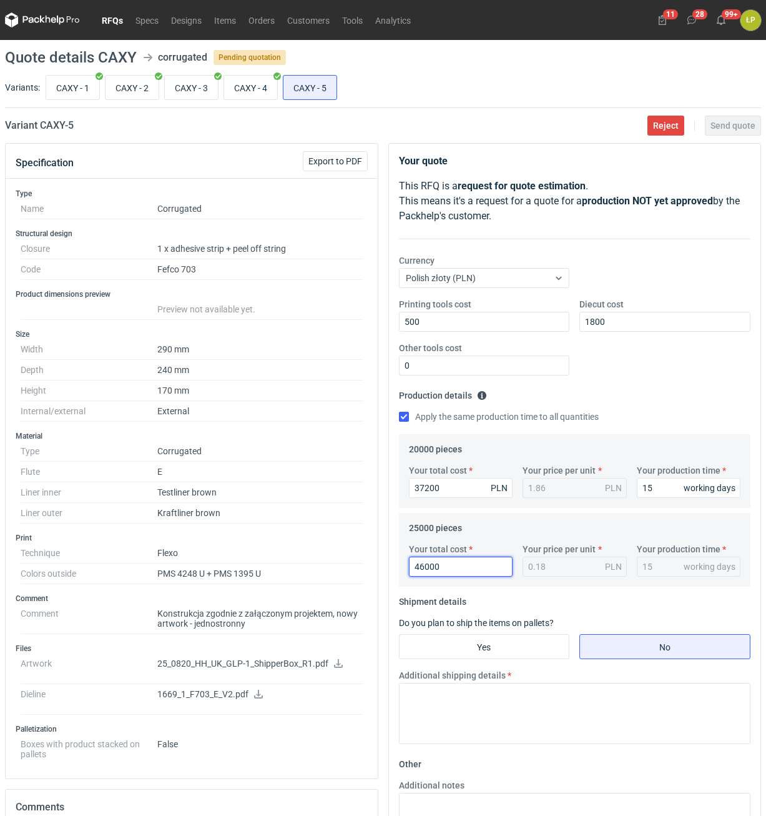
type input "1.84"
type input "46000"
click at [527, 647] on input "Yes" at bounding box center [485, 646] width 170 height 24
radio input "true"
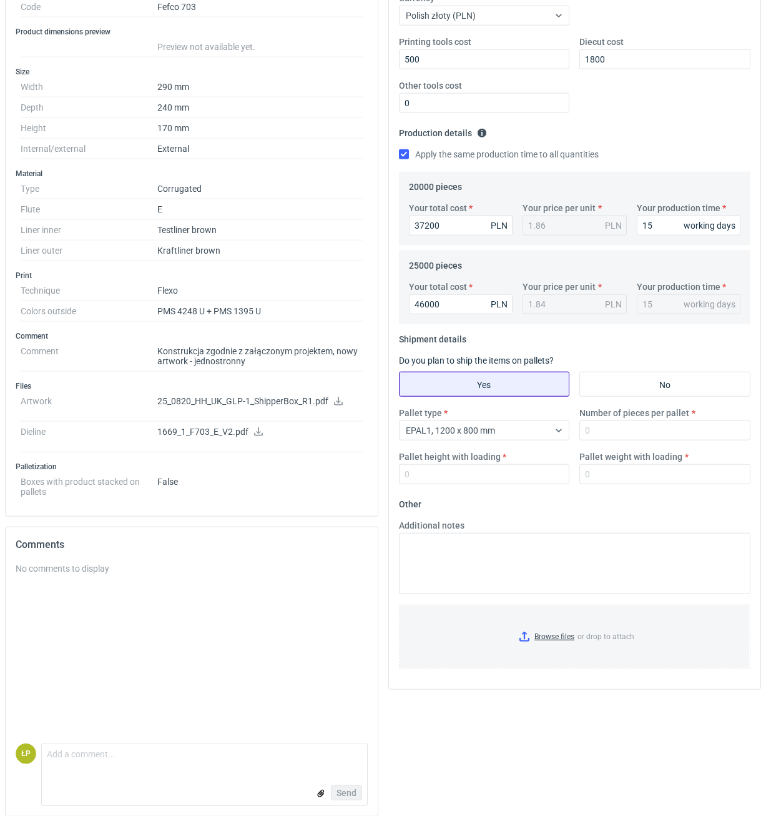
scroll to position [272, 0]
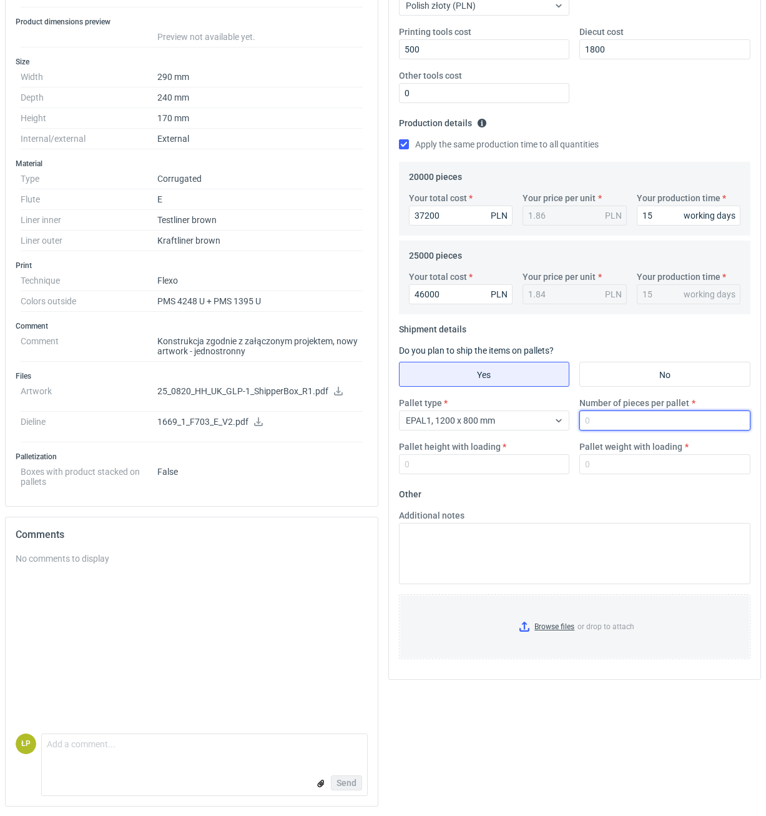
click at [610, 420] on input "Number of pieces per pallet" at bounding box center [664, 420] width 171 height 20
type input "1180"
click at [491, 466] on input "Pallet height with loading" at bounding box center [484, 464] width 171 height 20
type input "1800"
click at [581, 466] on input "Pallet weight with loading" at bounding box center [664, 464] width 171 height 20
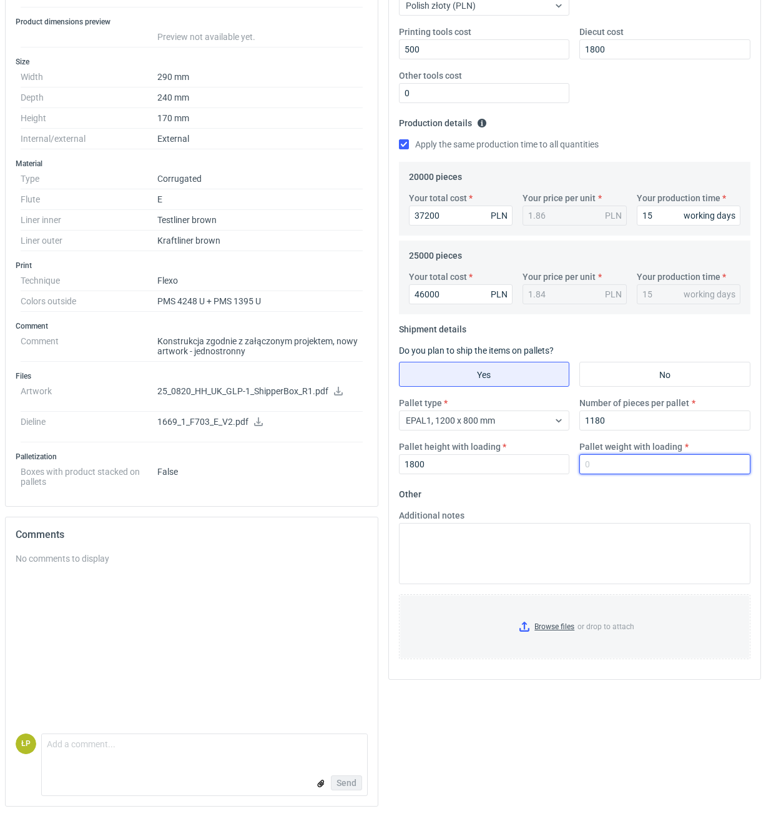
click at [584, 466] on input "Pallet weight with loading" at bounding box center [664, 464] width 171 height 20
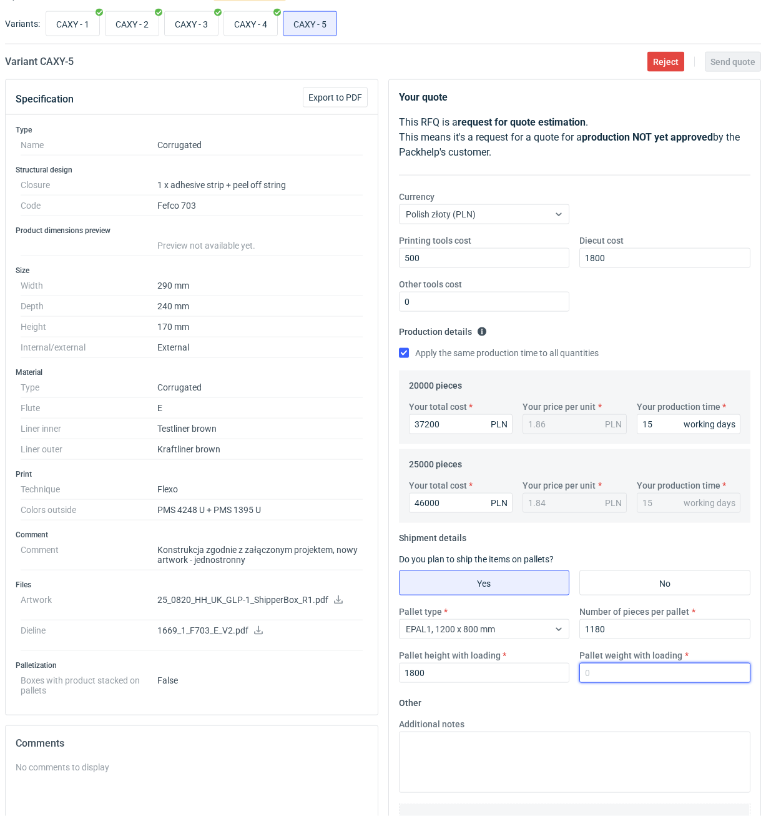
scroll to position [60, 0]
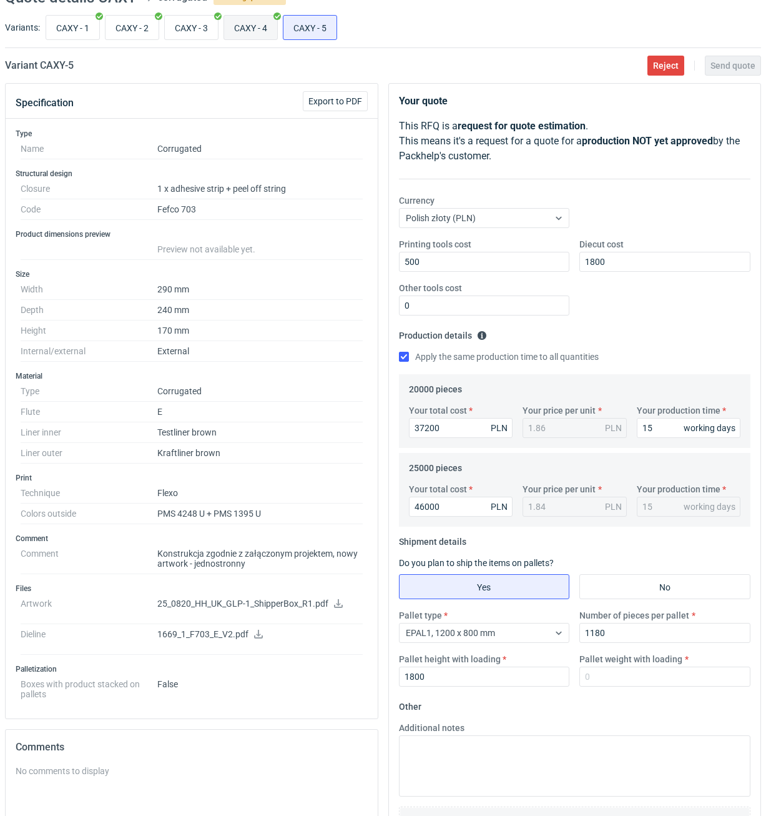
click at [252, 36] on input "CAXY - 4" at bounding box center [250, 28] width 53 height 24
radio input "true"
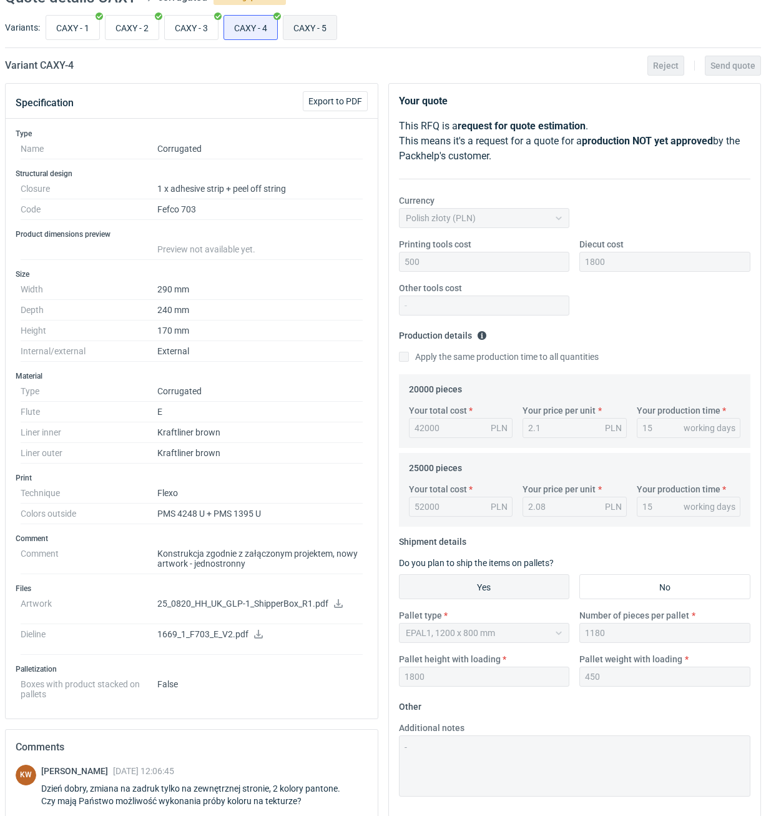
click at [301, 27] on input "CAXY - 5" at bounding box center [309, 28] width 53 height 24
radio input "true"
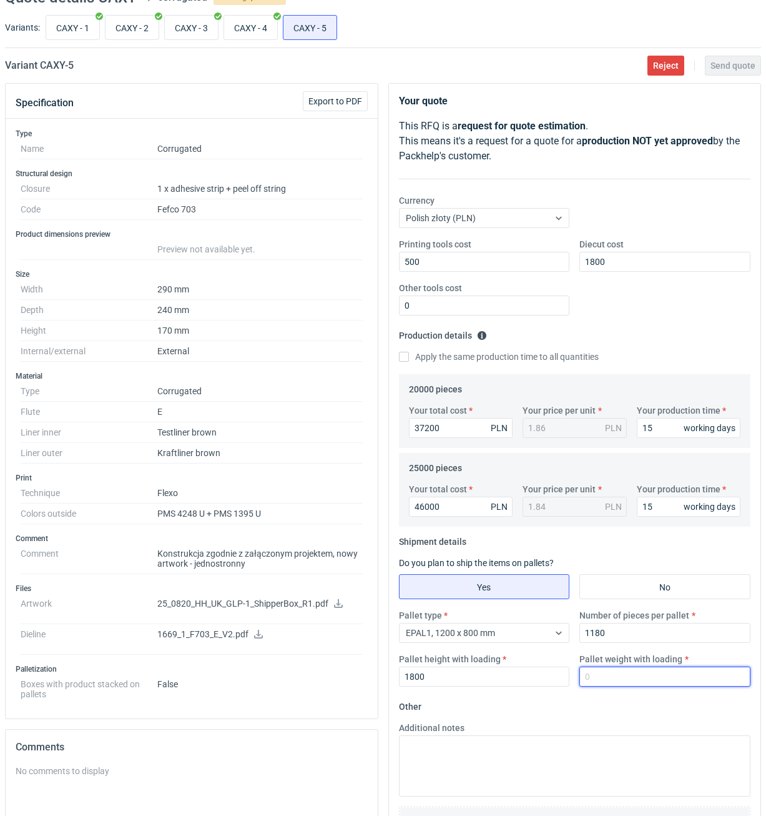
click at [627, 676] on input "Pallet weight with loading" at bounding box center [664, 676] width 171 height 20
type input "450"
click at [619, 707] on fieldset "Other Additional notes Browse files or drop to attach" at bounding box center [575, 788] width 352 height 185
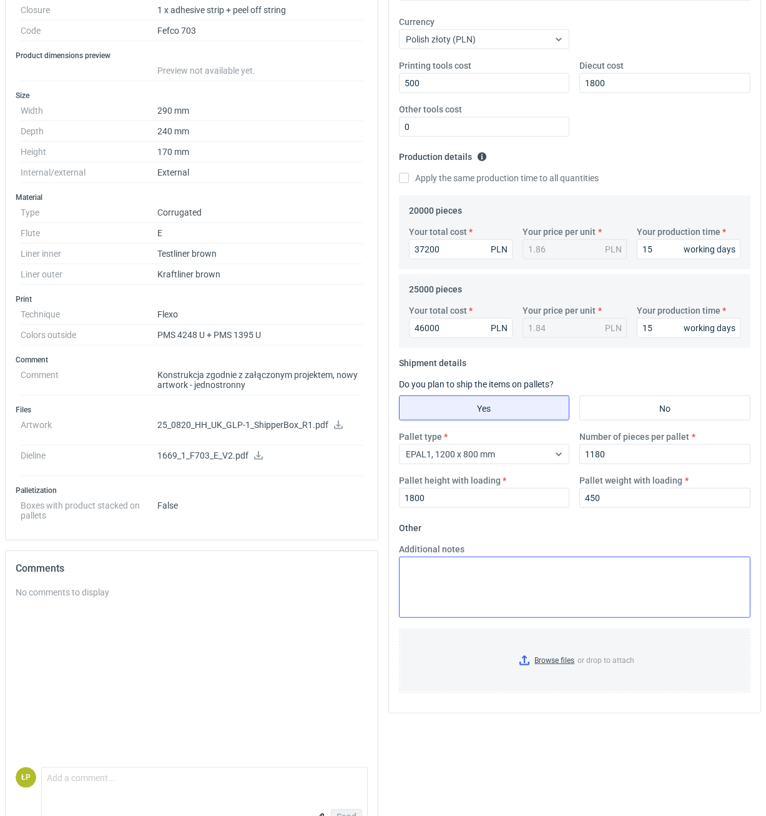
scroll to position [272, 0]
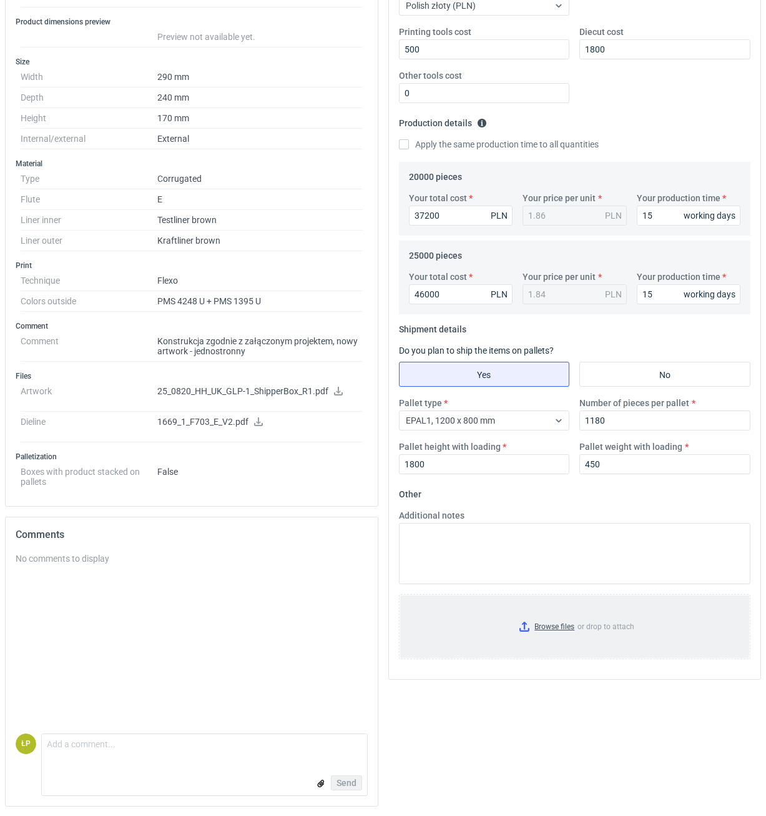
click at [518, 622] on input "Browse files or drop to attach" at bounding box center [575, 626] width 350 height 62
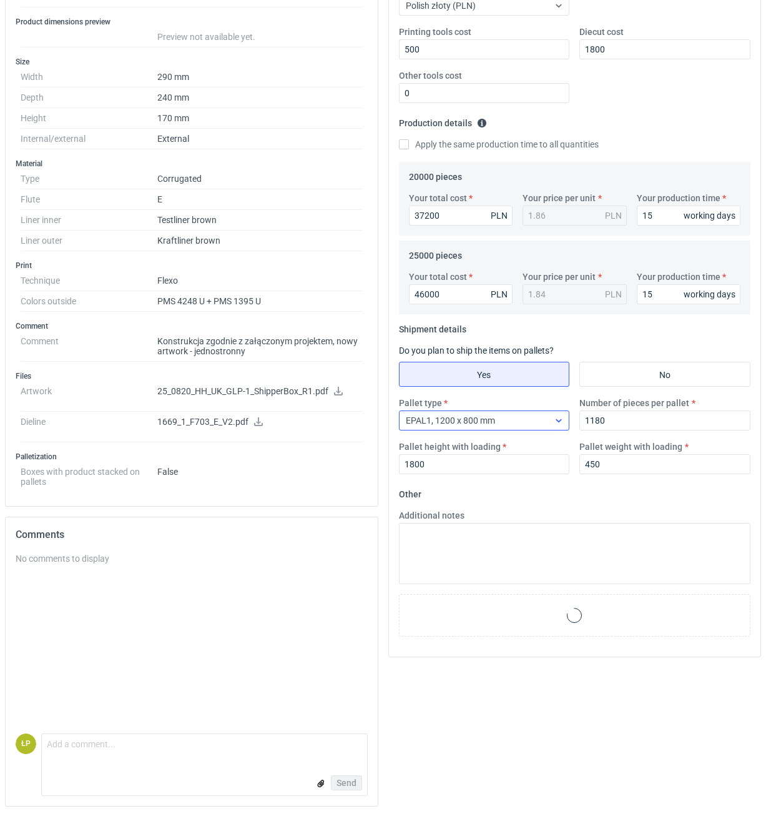
scroll to position [0, 0]
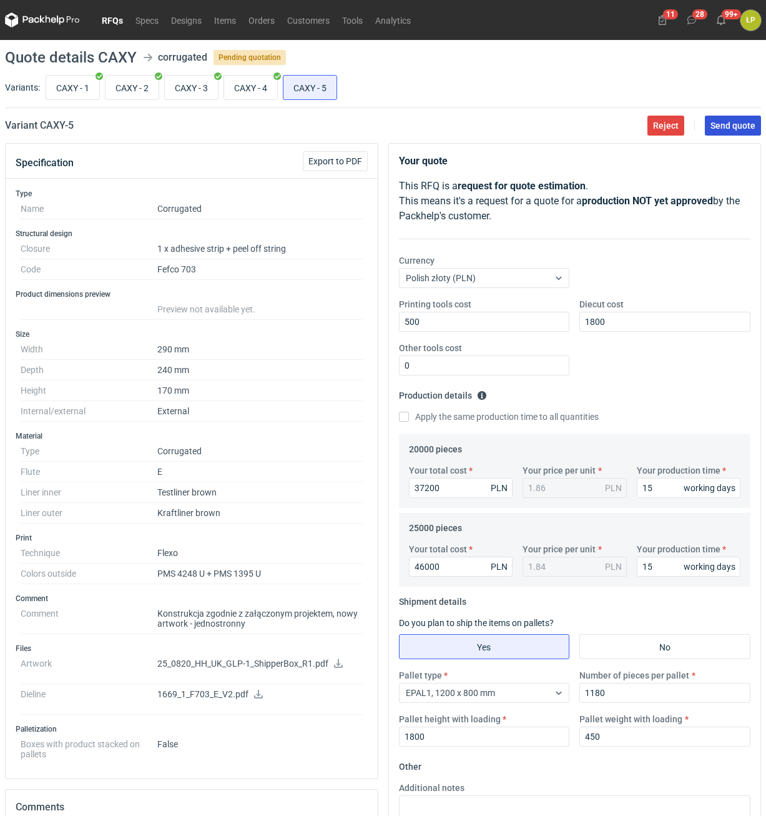
click at [719, 126] on span "Send quote" at bounding box center [733, 125] width 45 height 9
